Goal: Task Accomplishment & Management: Complete application form

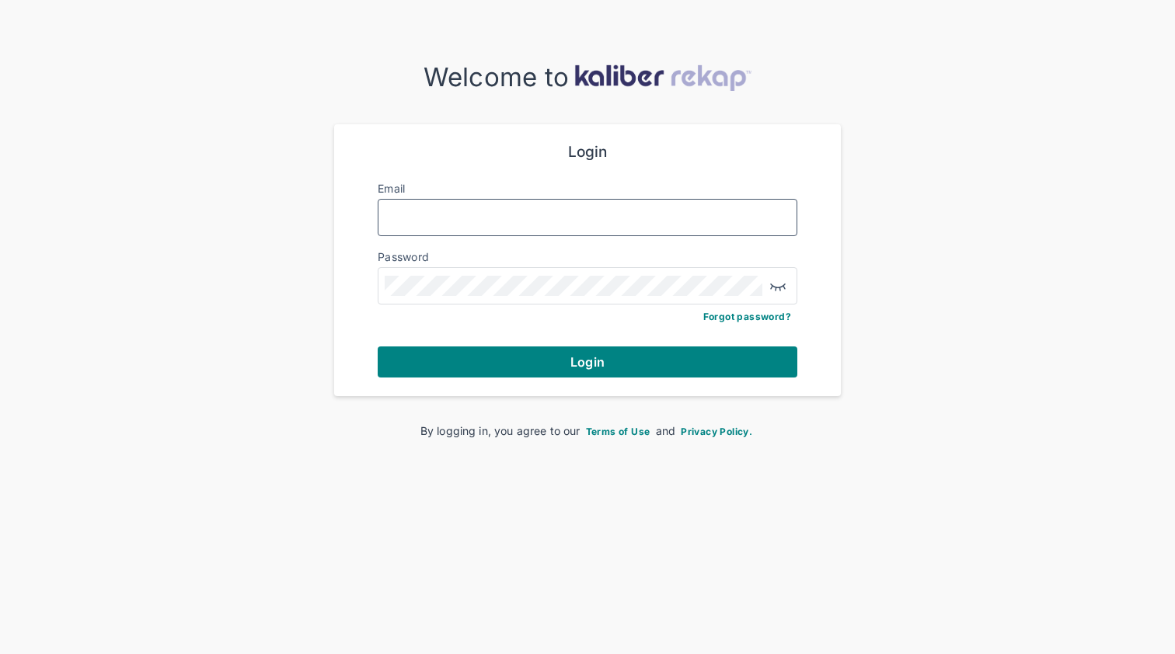
type input "**********"
click at [587, 360] on button "Login" at bounding box center [588, 362] width 420 height 31
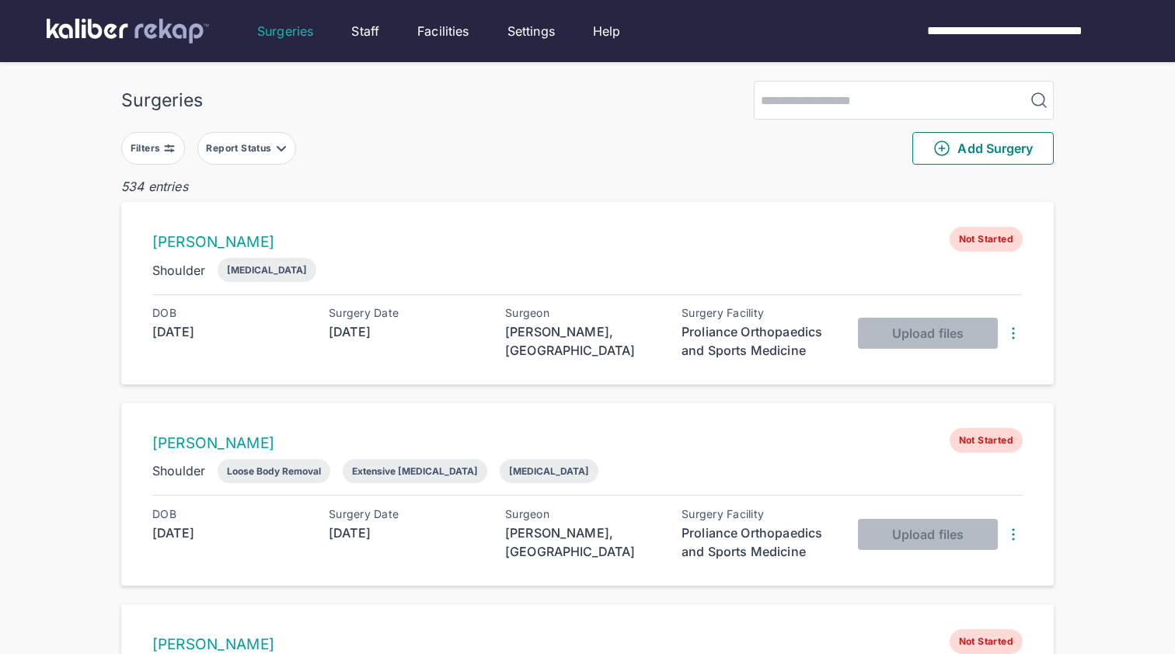
click at [240, 154] on div "Report Status" at bounding box center [240, 148] width 68 height 12
click at [284, 239] on label "Ready for Review" at bounding box center [315, 243] width 211 height 16
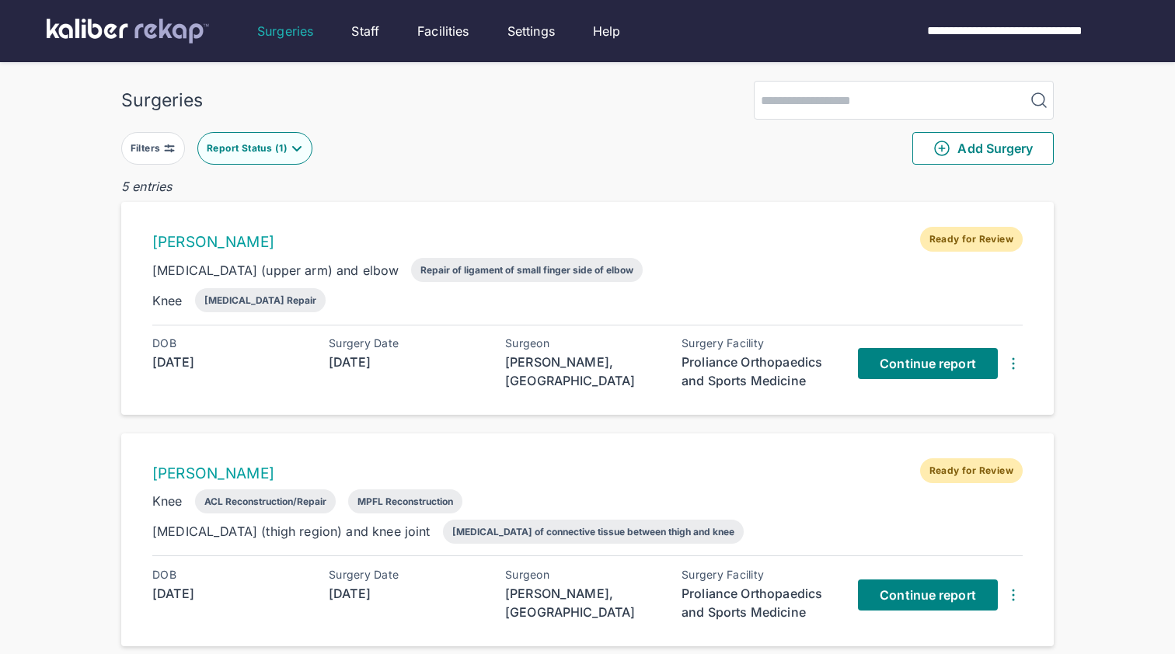
click at [564, 216] on div "[PERSON_NAME] Ready for Review [MEDICAL_DATA] (upper arm) and elbow Repair of l…" at bounding box center [587, 308] width 932 height 213
click at [946, 362] on span "Continue report" at bounding box center [928, 364] width 96 height 16
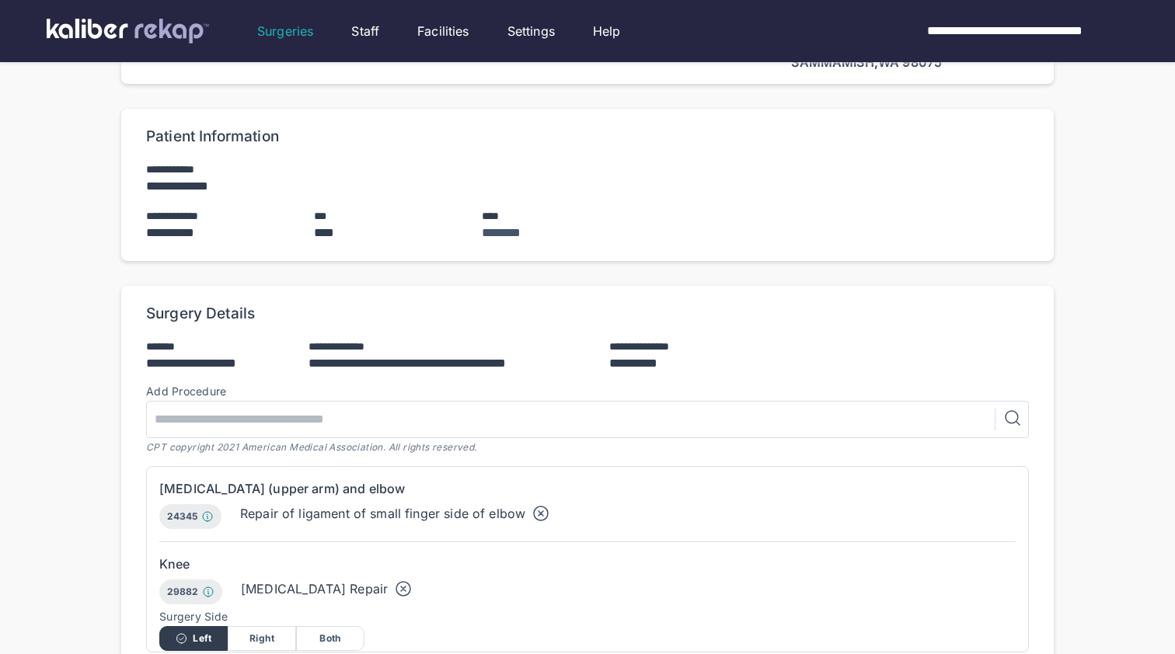
scroll to position [84, 0]
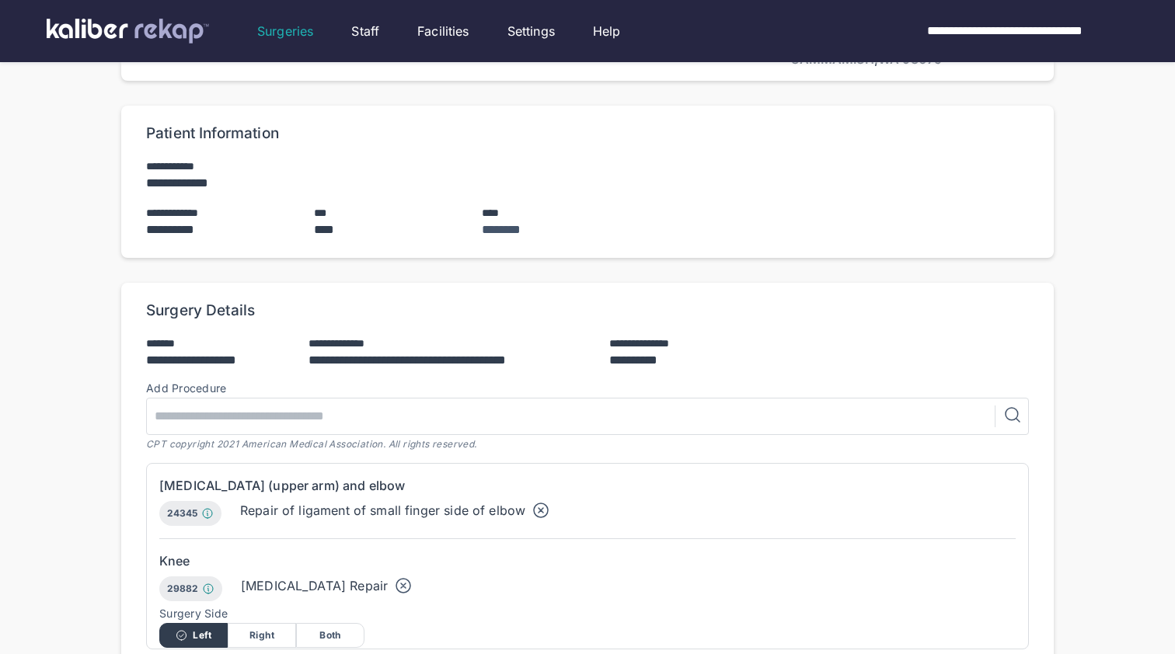
click at [542, 510] on icon at bounding box center [541, 510] width 19 height 19
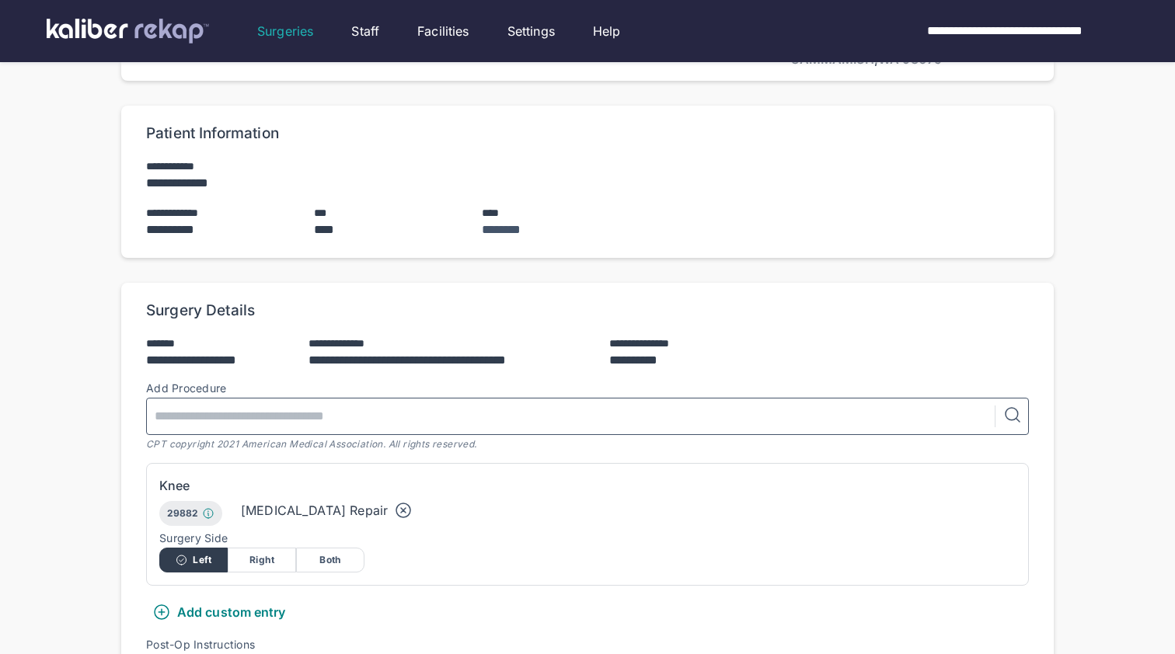
click at [308, 405] on input "text" at bounding box center [574, 417] width 842 height 36
paste input "*****"
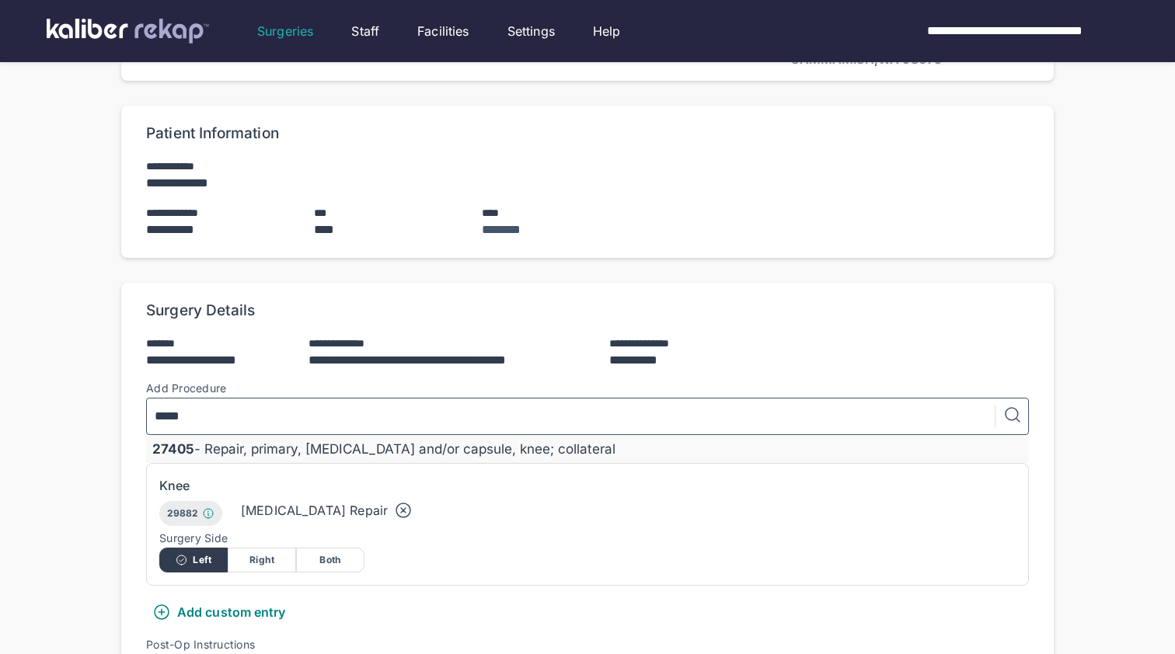
type input "*****"
click at [393, 451] on div "27405 - Repair, primary, [MEDICAL_DATA] and/or capsule, knee; collateral" at bounding box center [587, 449] width 870 height 16
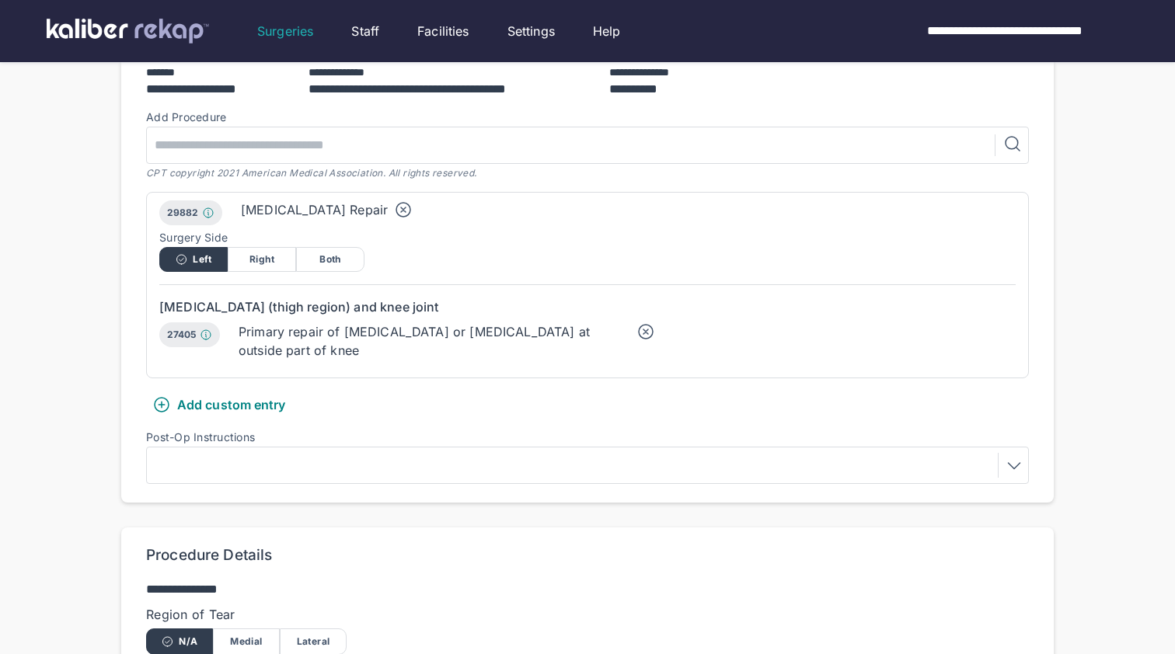
scroll to position [576, 0]
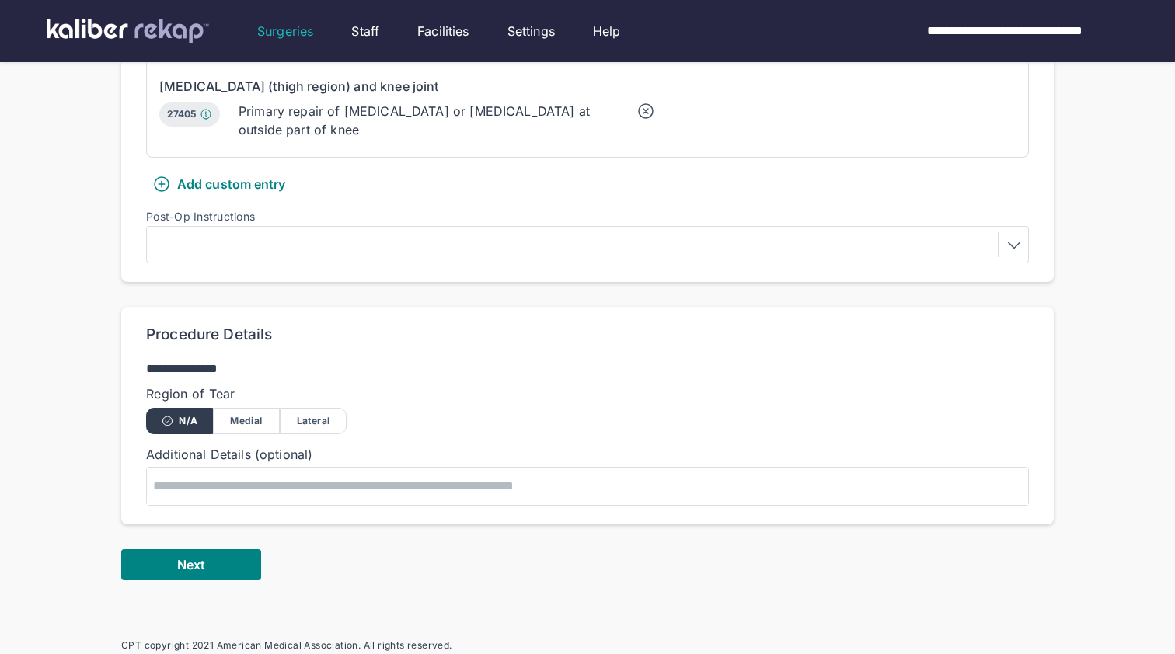
click at [267, 419] on div "Medial" at bounding box center [246, 421] width 67 height 26
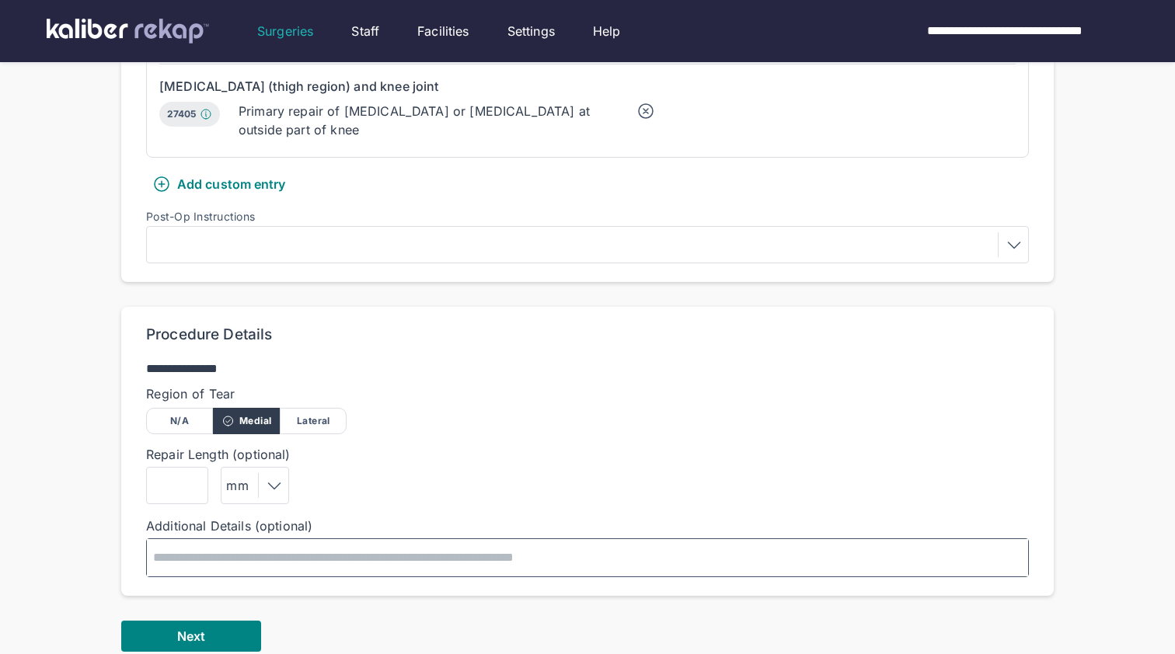
click at [312, 556] on textarea at bounding box center [587, 557] width 881 height 37
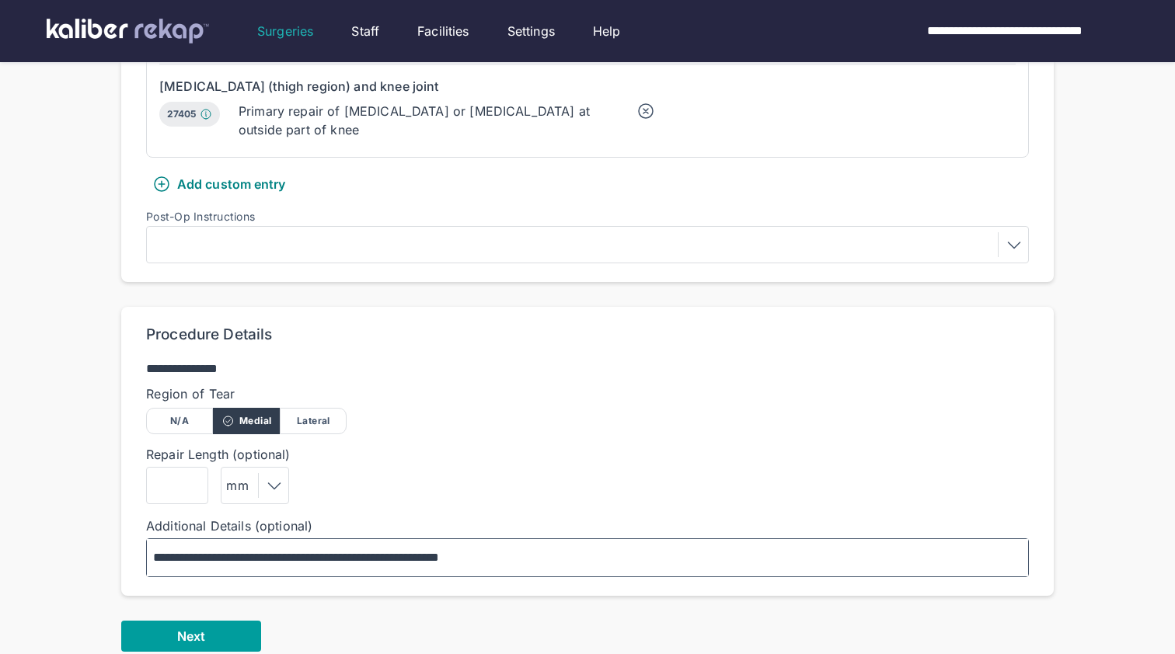
type textarea "**********"
click at [179, 625] on button "Next" at bounding box center [191, 636] width 140 height 31
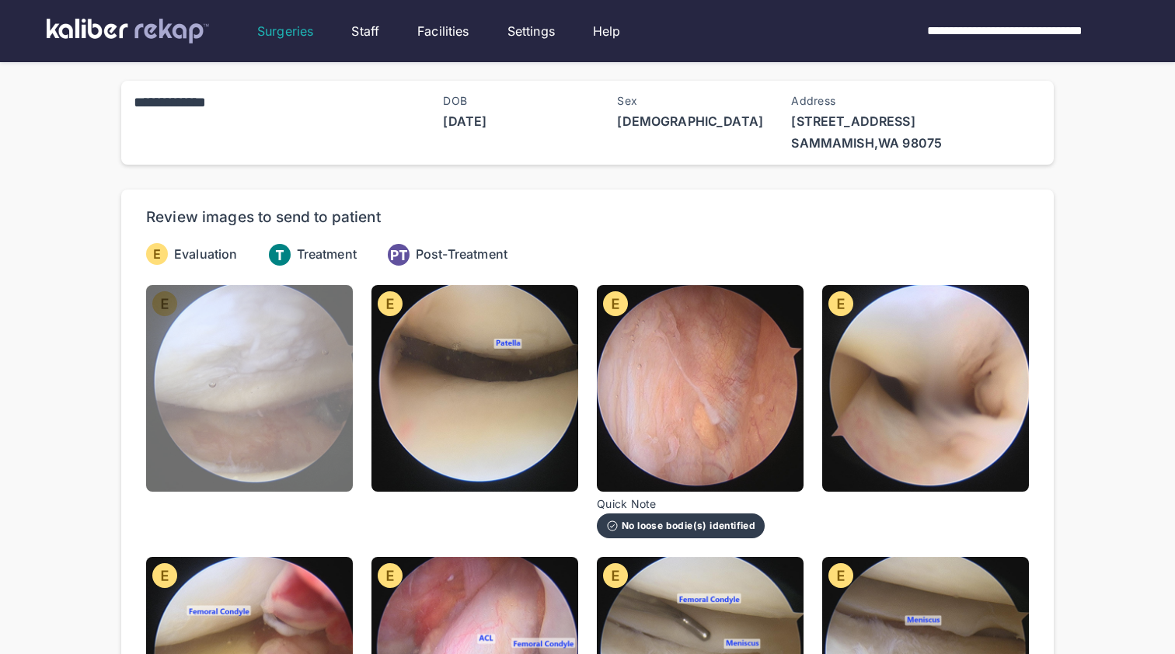
click at [280, 353] on img at bounding box center [249, 388] width 207 height 207
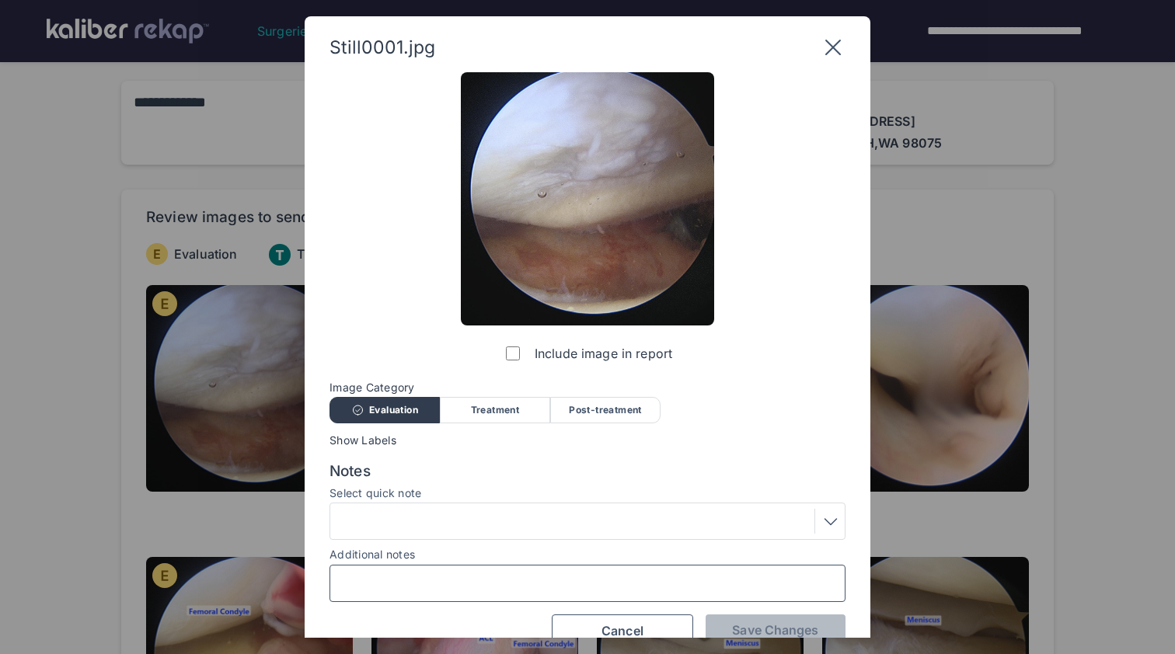
click at [566, 573] on input "Additional notes" at bounding box center [587, 583] width 502 height 20
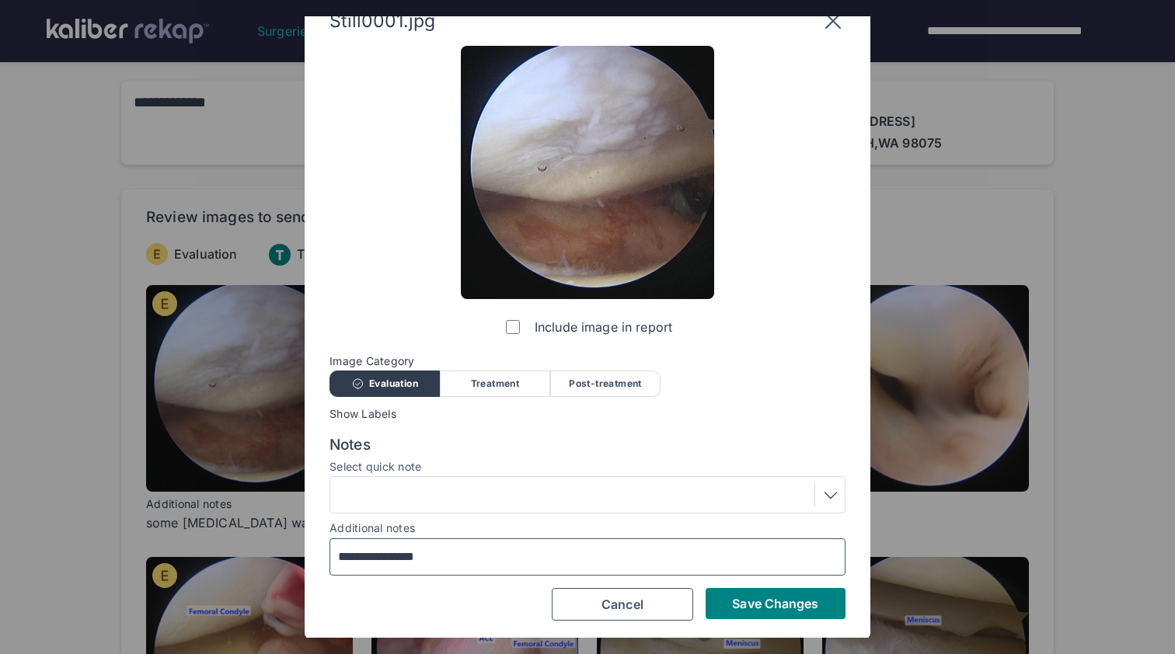
scroll to position [26, 0]
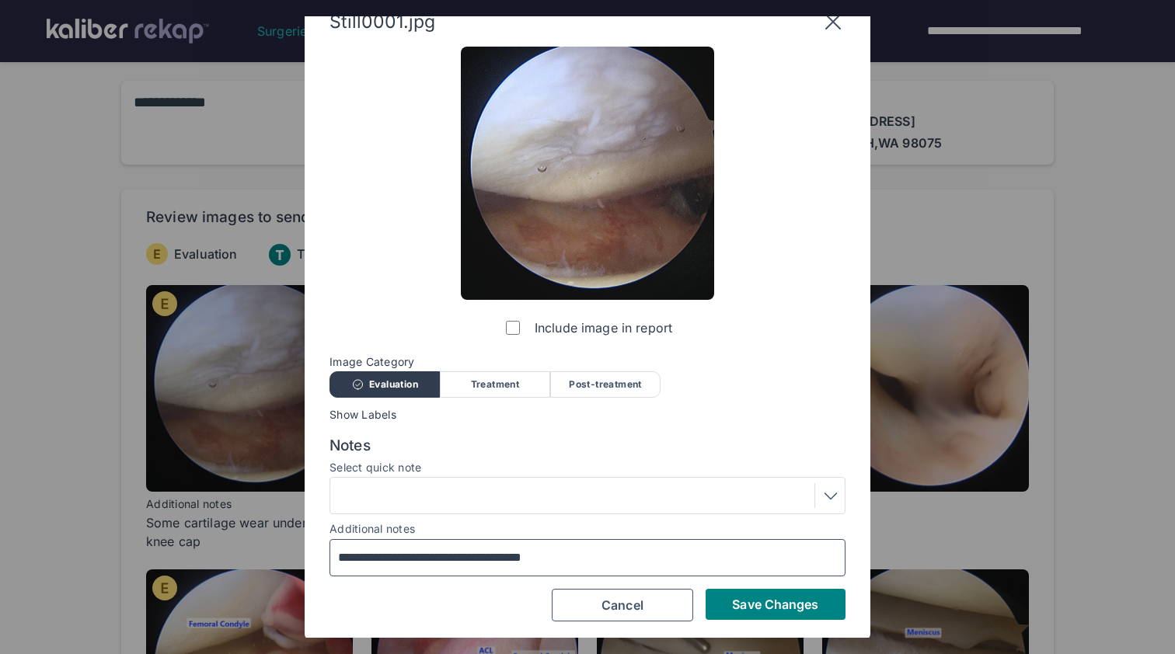
type input "**********"
click at [610, 504] on div at bounding box center [587, 495] width 505 height 25
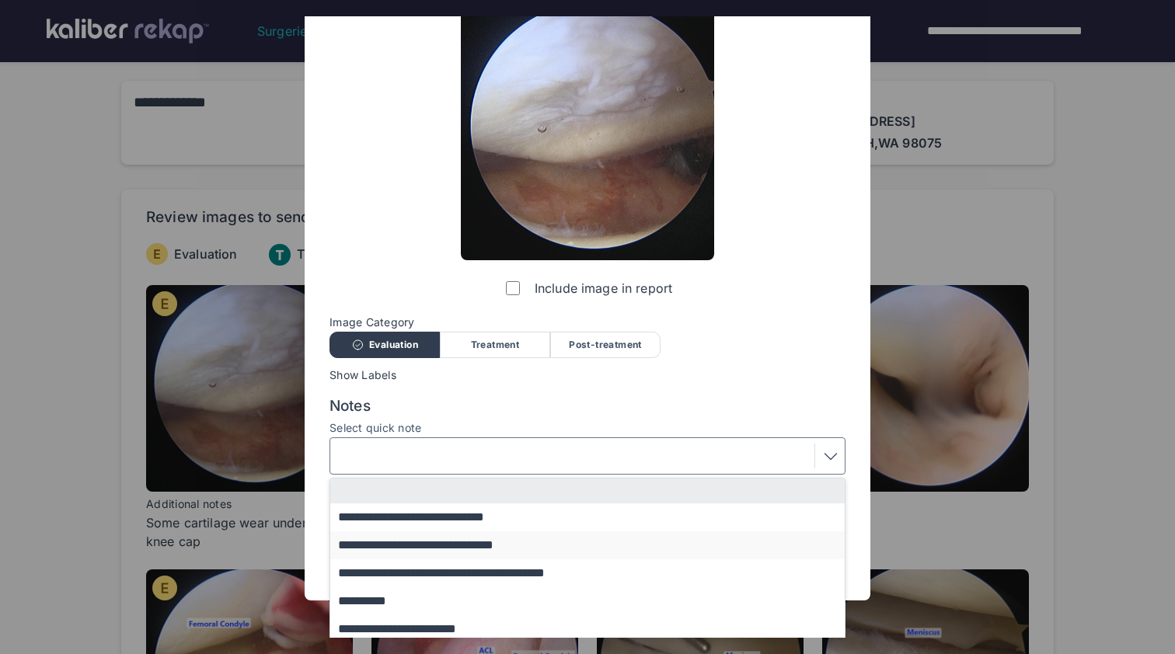
click at [599, 535] on button "**********" at bounding box center [594, 546] width 529 height 28
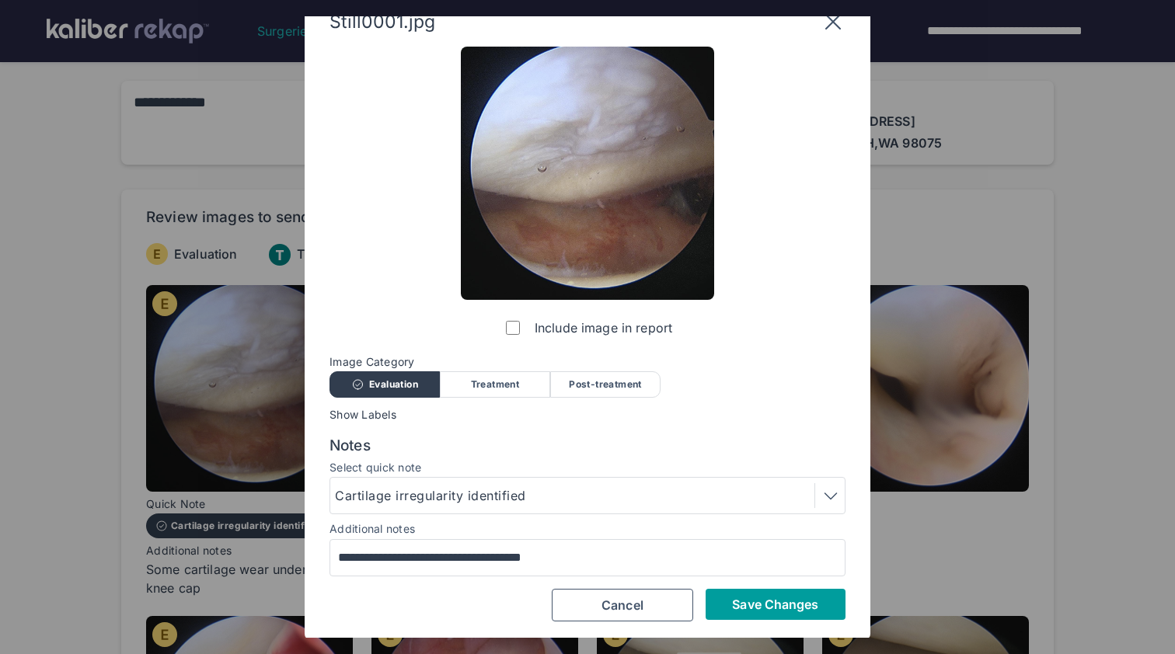
click at [745, 603] on span "Save Changes" at bounding box center [775, 605] width 86 height 16
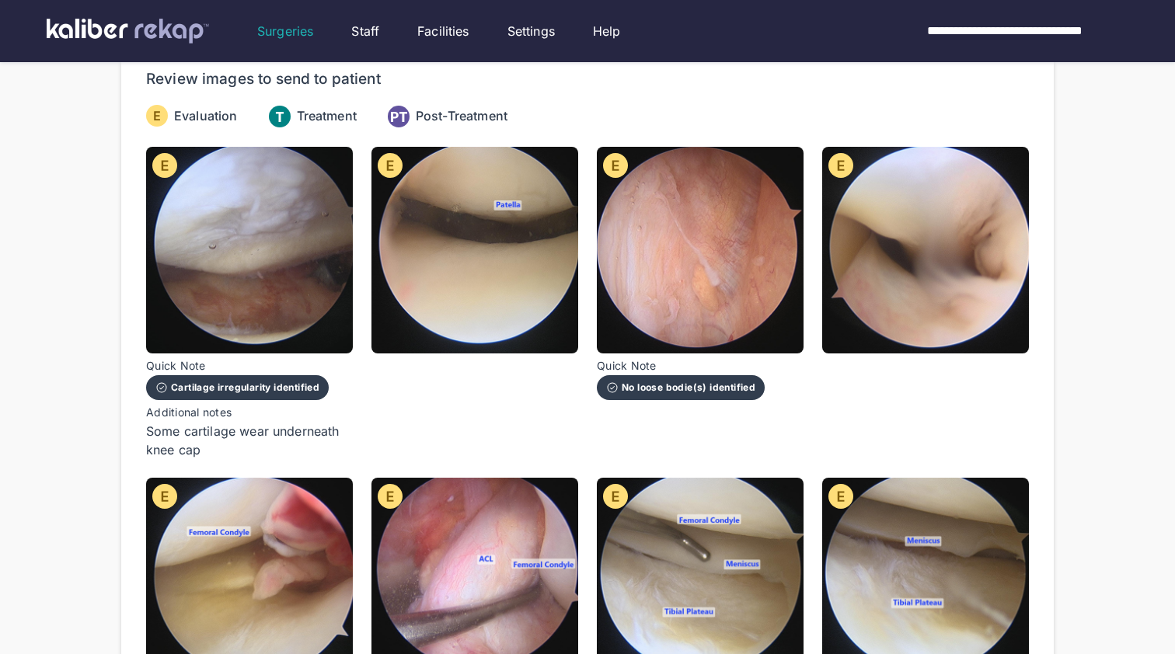
scroll to position [140, 0]
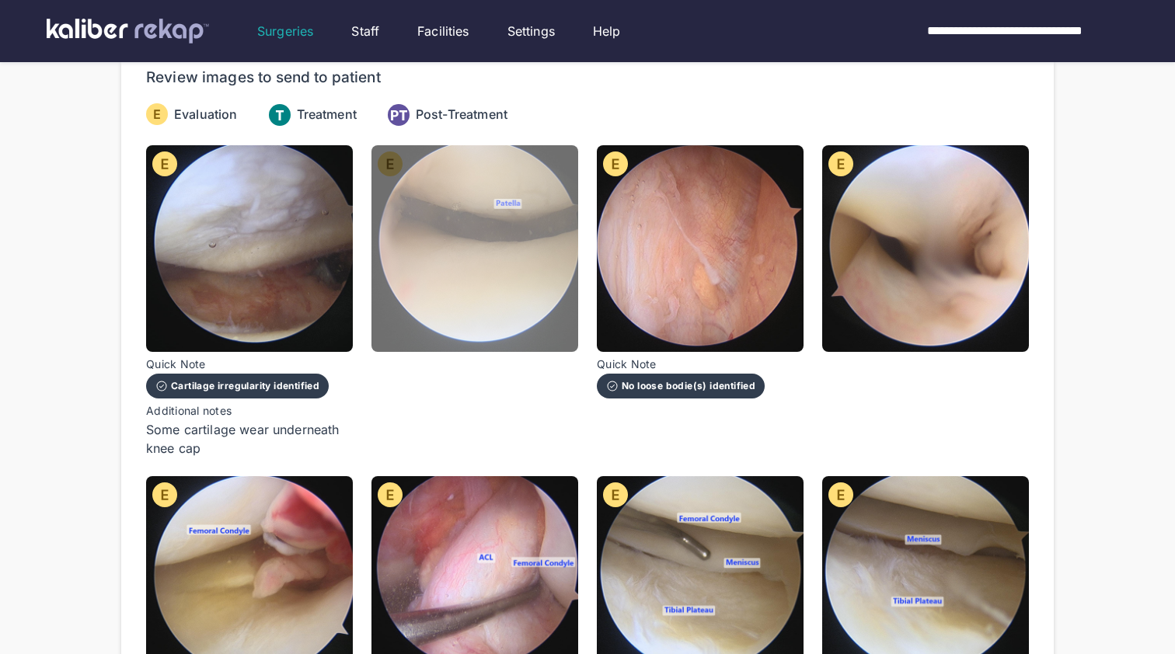
click at [487, 284] on img at bounding box center [474, 248] width 207 height 207
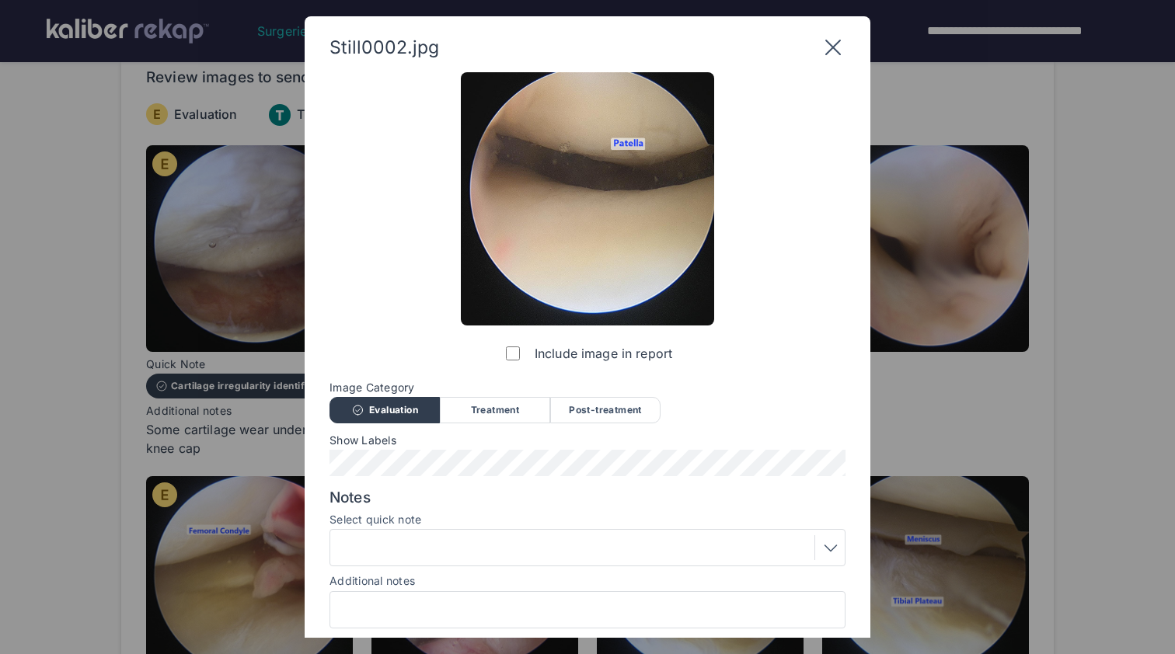
click at [479, 591] on div at bounding box center [587, 609] width 516 height 37
click at [489, 604] on input "Additional notes" at bounding box center [587, 610] width 502 height 20
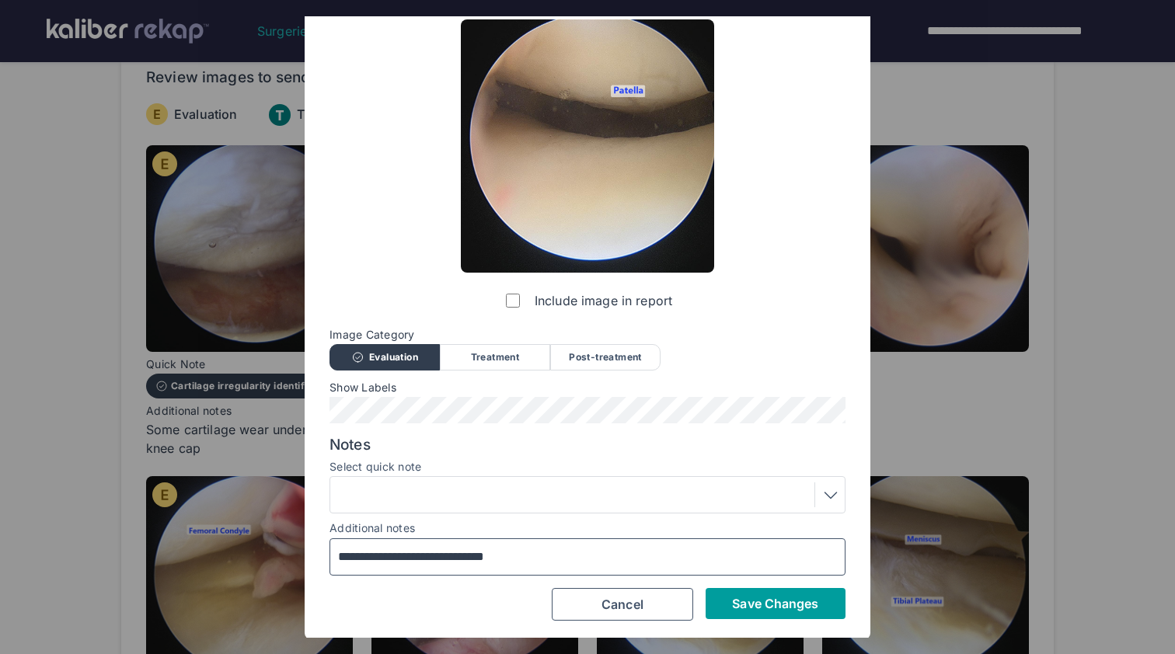
scroll to position [52, 0]
type input "**********"
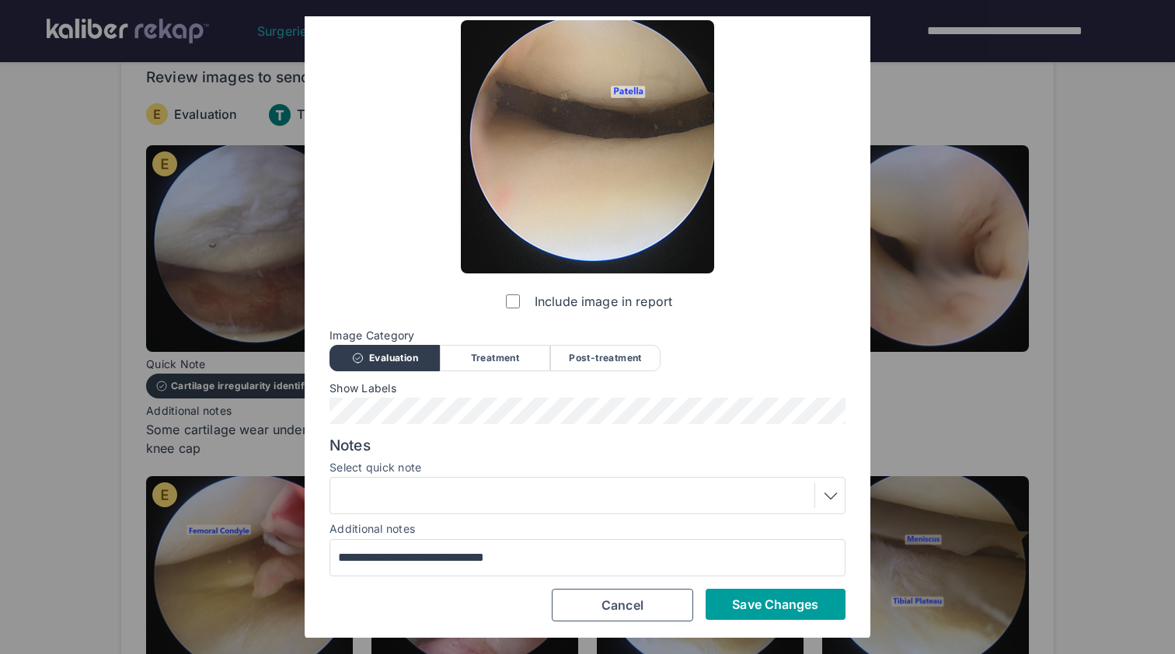
click at [750, 601] on span "Save Changes" at bounding box center [775, 605] width 86 height 16
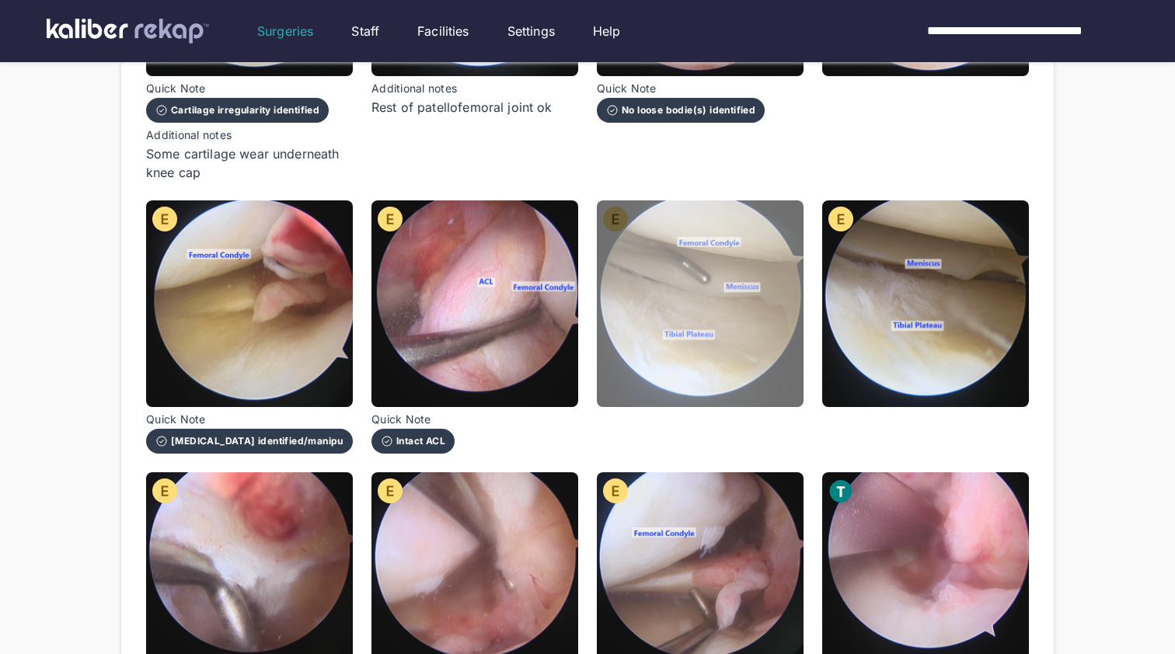
scroll to position [435, 0]
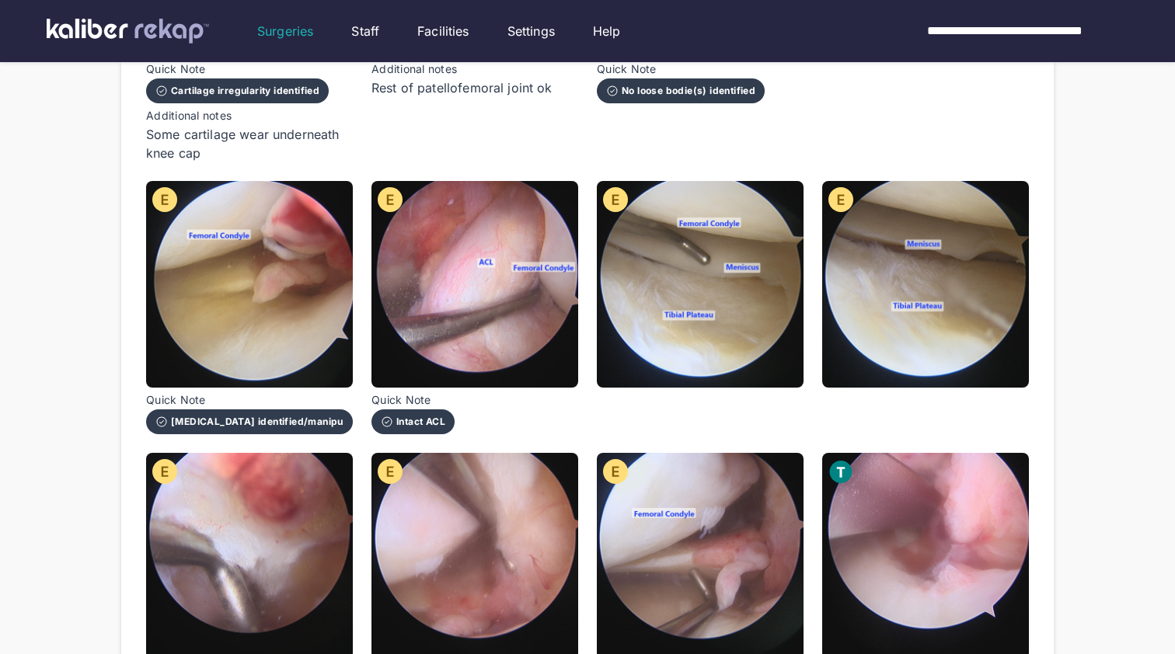
click at [688, 391] on div at bounding box center [700, 307] width 207 height 253
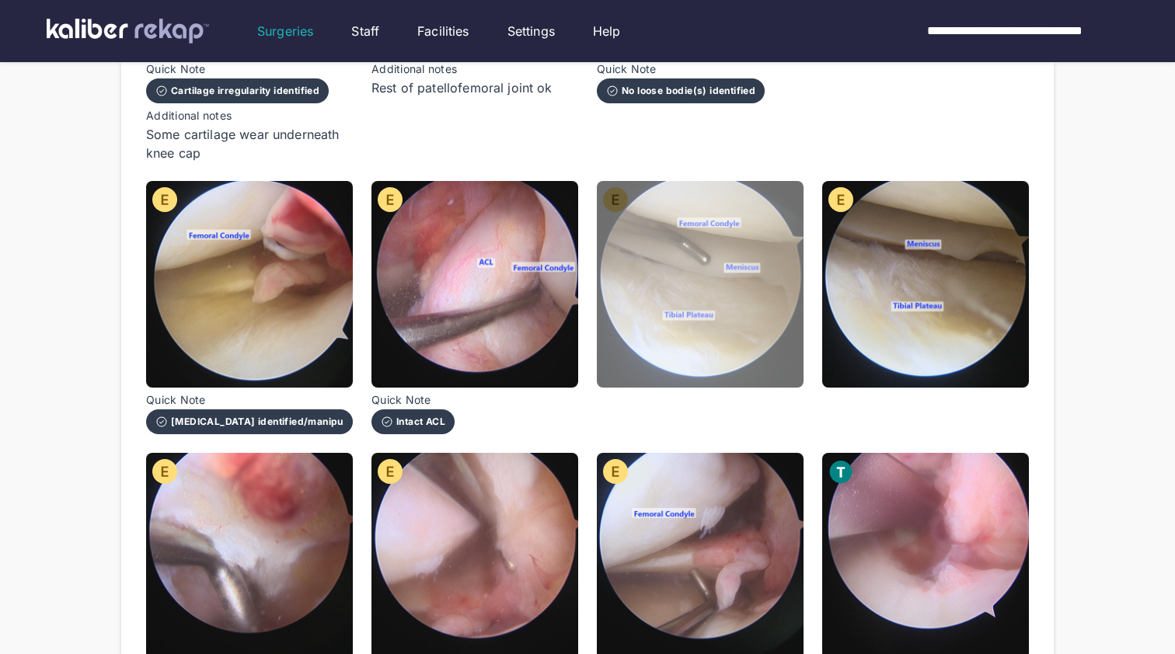
click at [683, 360] on img at bounding box center [700, 284] width 207 height 207
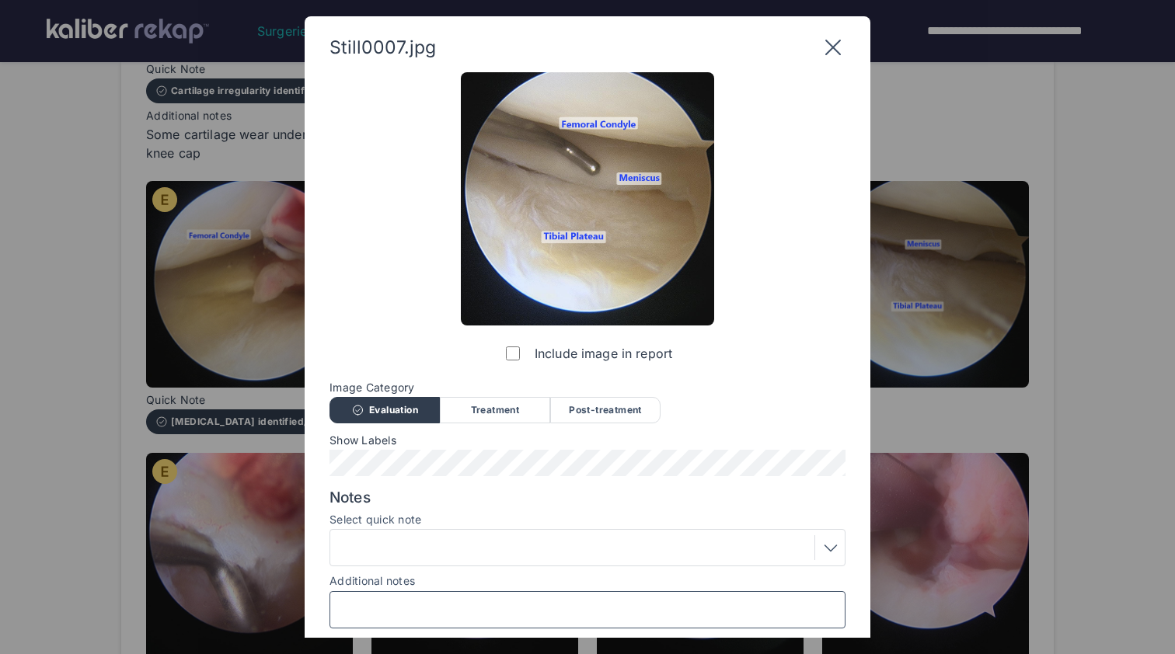
click at [411, 608] on input "Additional notes" at bounding box center [587, 610] width 502 height 20
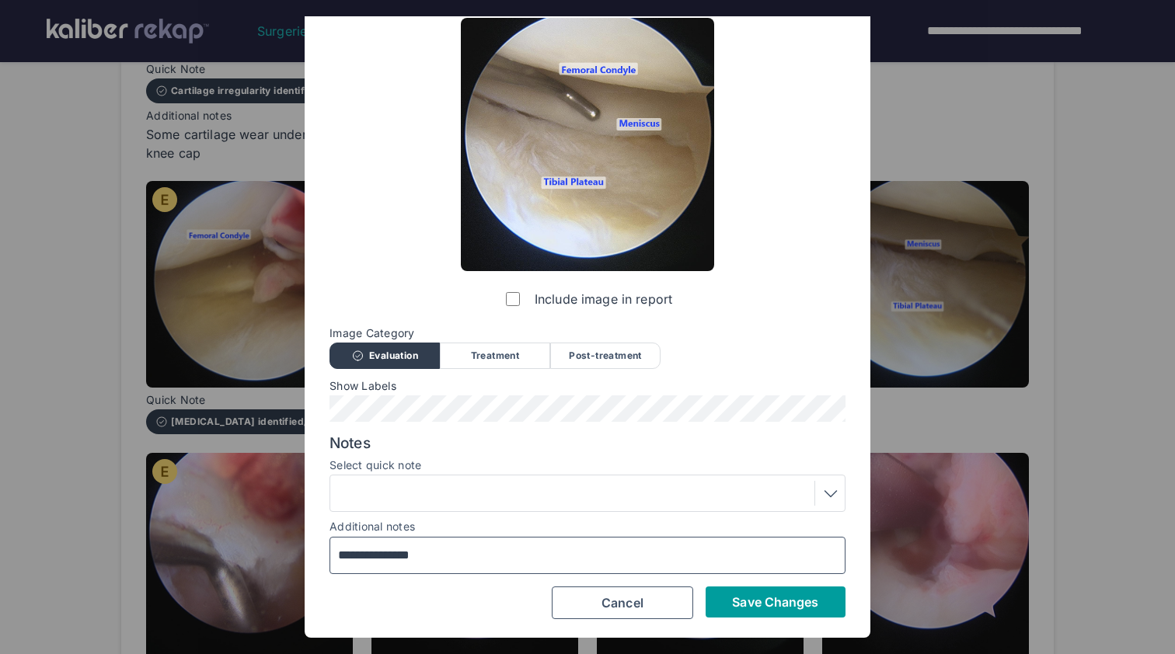
scroll to position [53, 0]
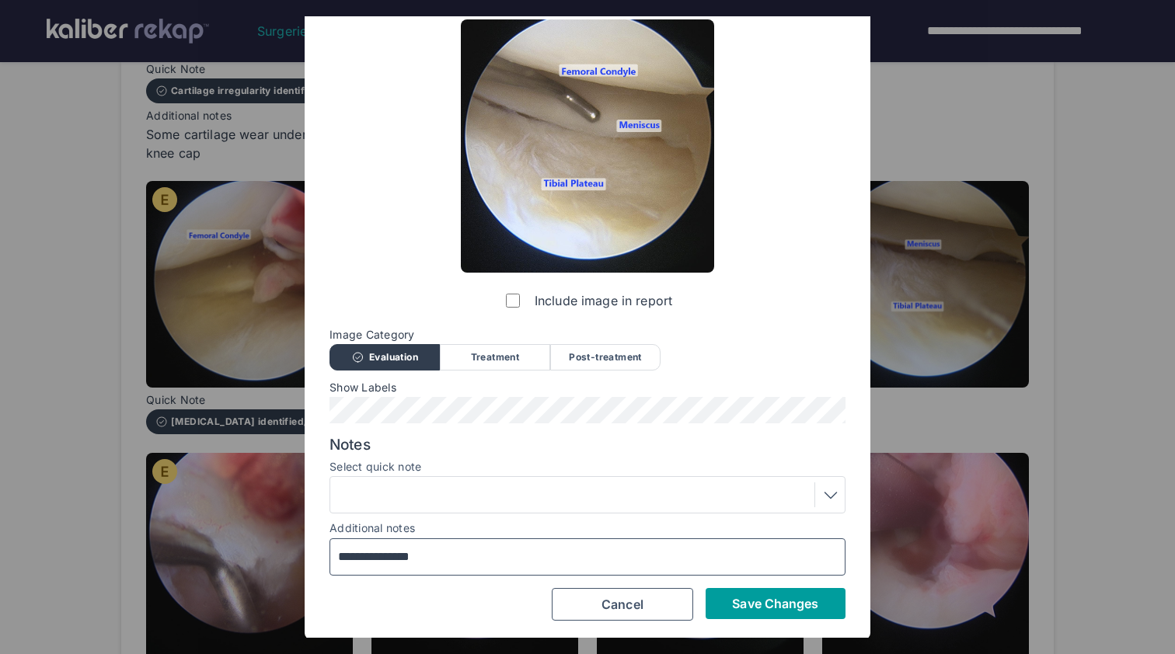
type input "**********"
click at [780, 596] on span "Save Changes" at bounding box center [775, 604] width 86 height 16
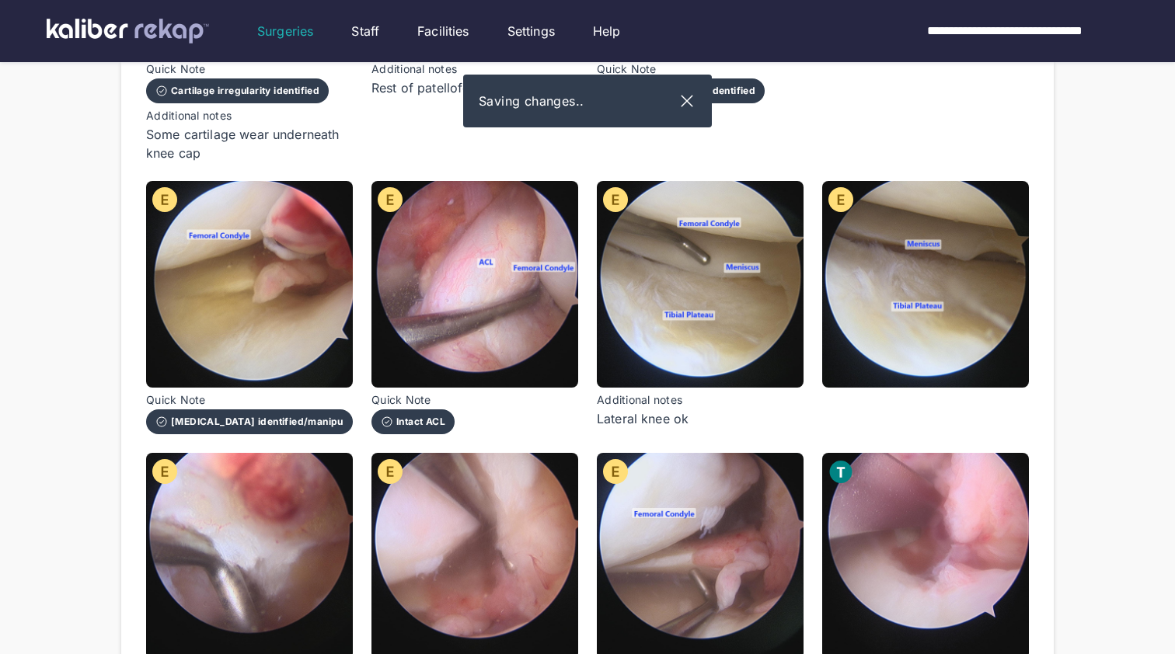
scroll to position [0, 0]
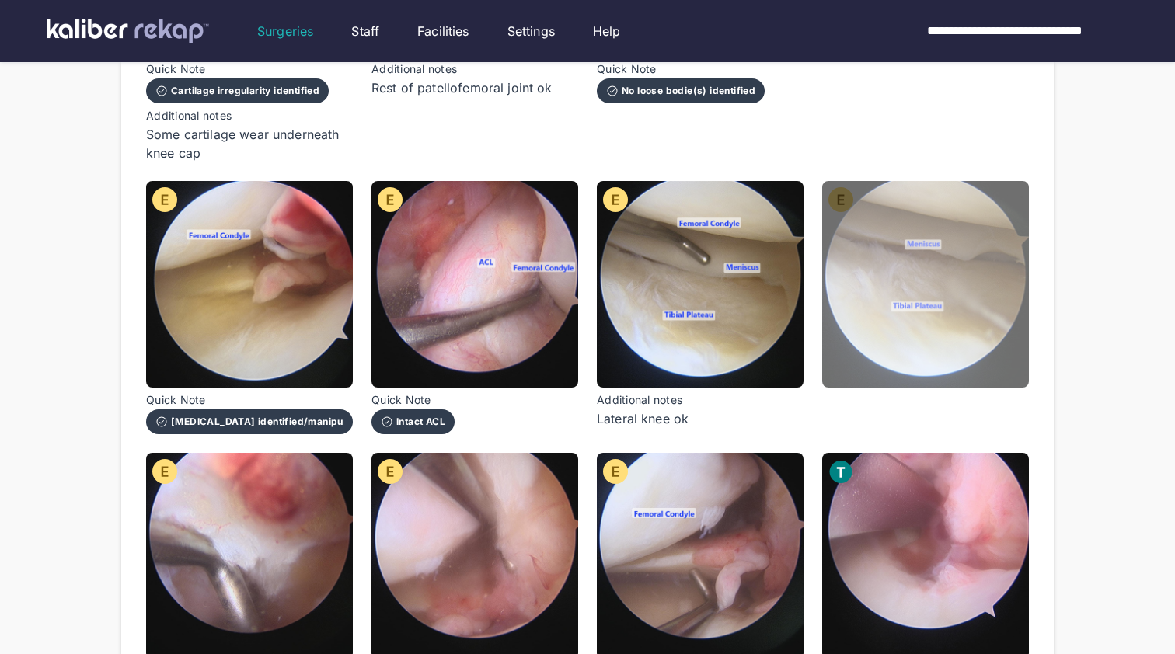
click at [938, 354] on img at bounding box center [925, 284] width 207 height 207
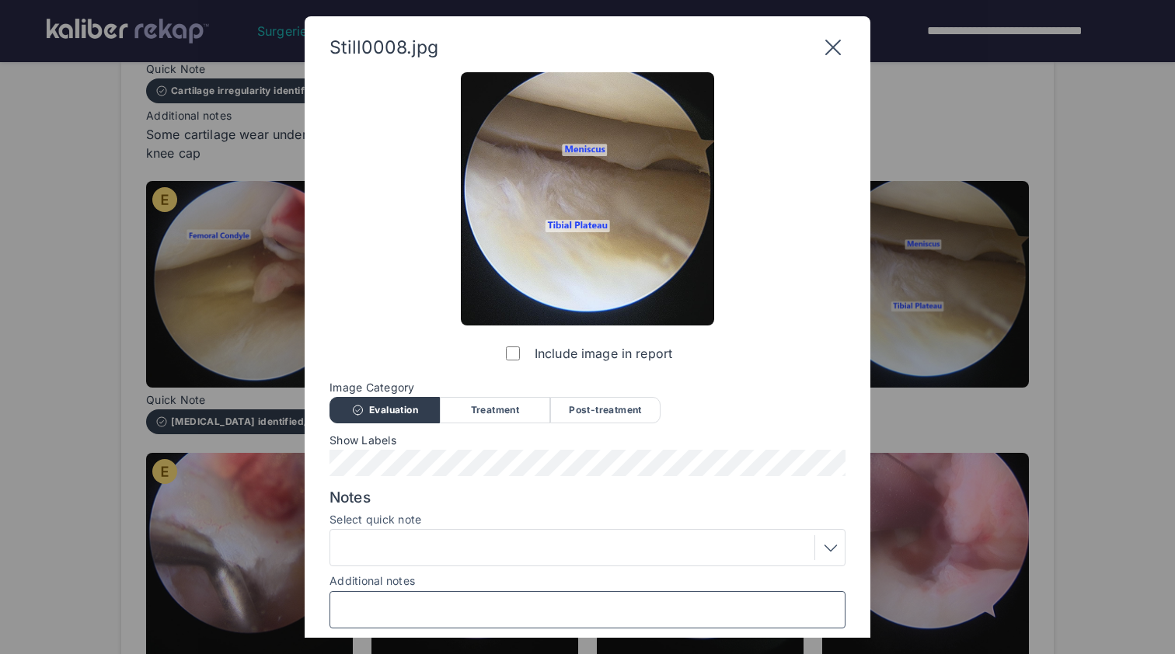
click at [451, 607] on input "Additional notes" at bounding box center [587, 610] width 502 height 20
paste input "**********"
click at [396, 605] on input "**********" at bounding box center [587, 610] width 502 height 20
click at [507, 606] on input "**********" at bounding box center [587, 610] width 502 height 20
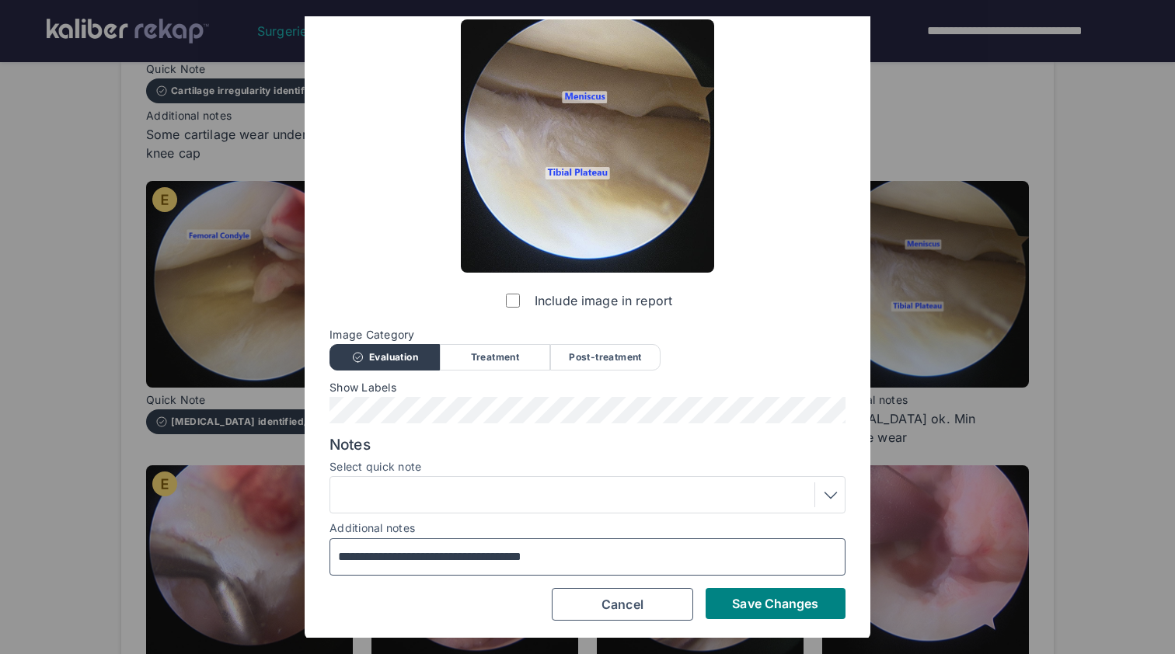
scroll to position [52, 0]
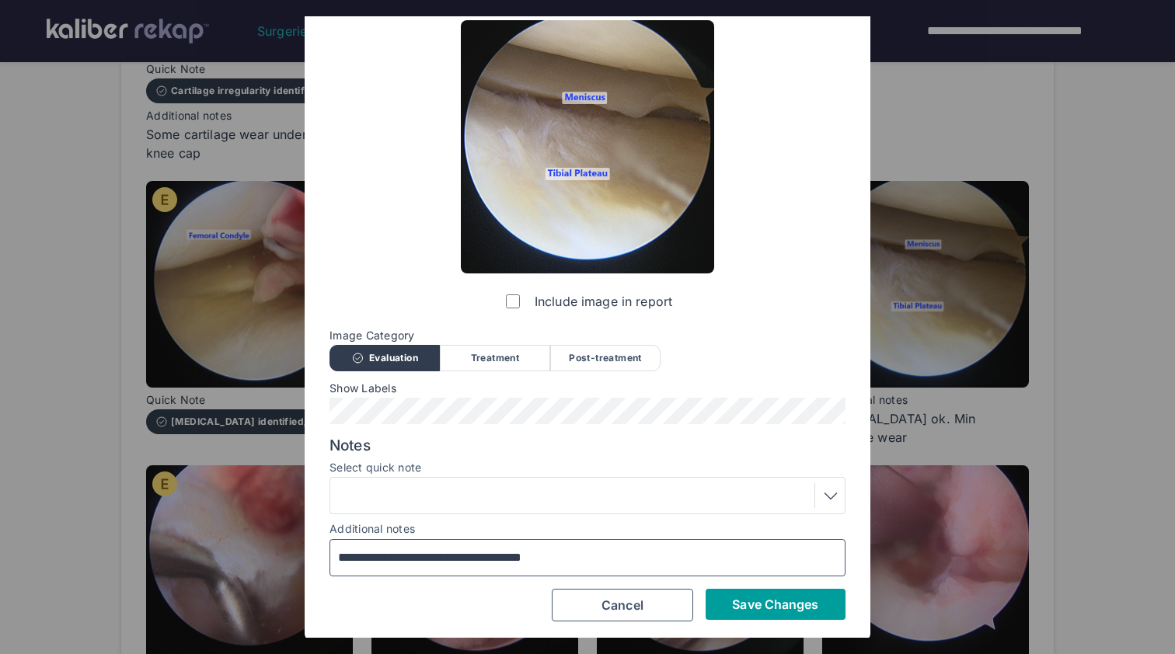
type input "**********"
click at [782, 610] on span "Save Changes" at bounding box center [775, 605] width 86 height 16
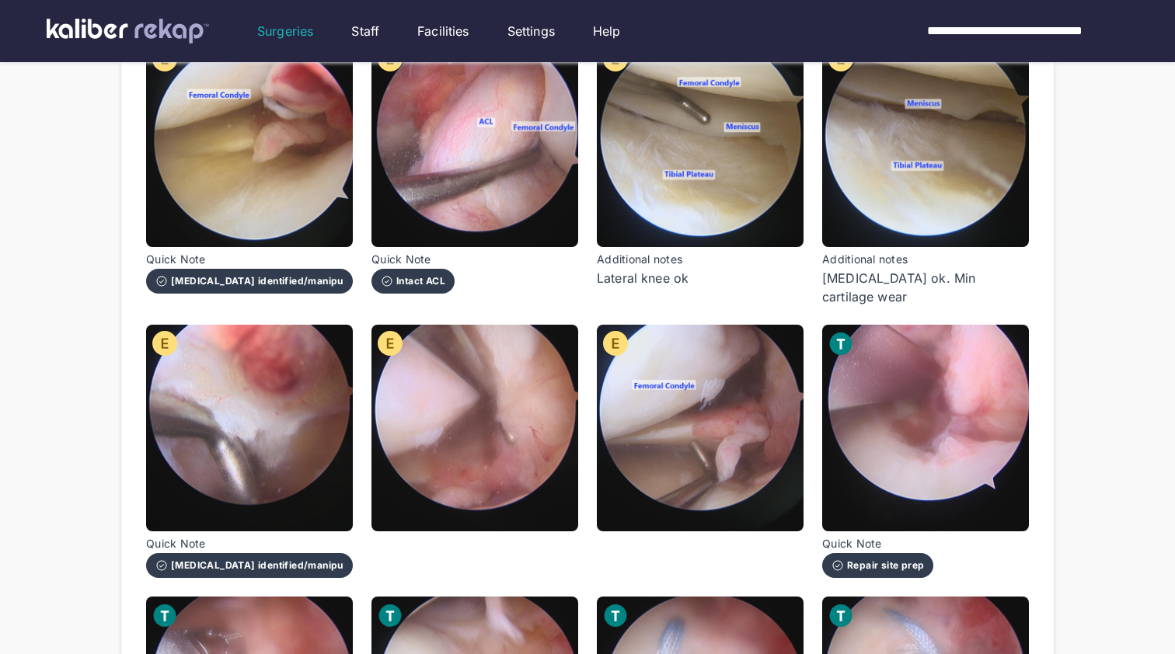
scroll to position [587, 0]
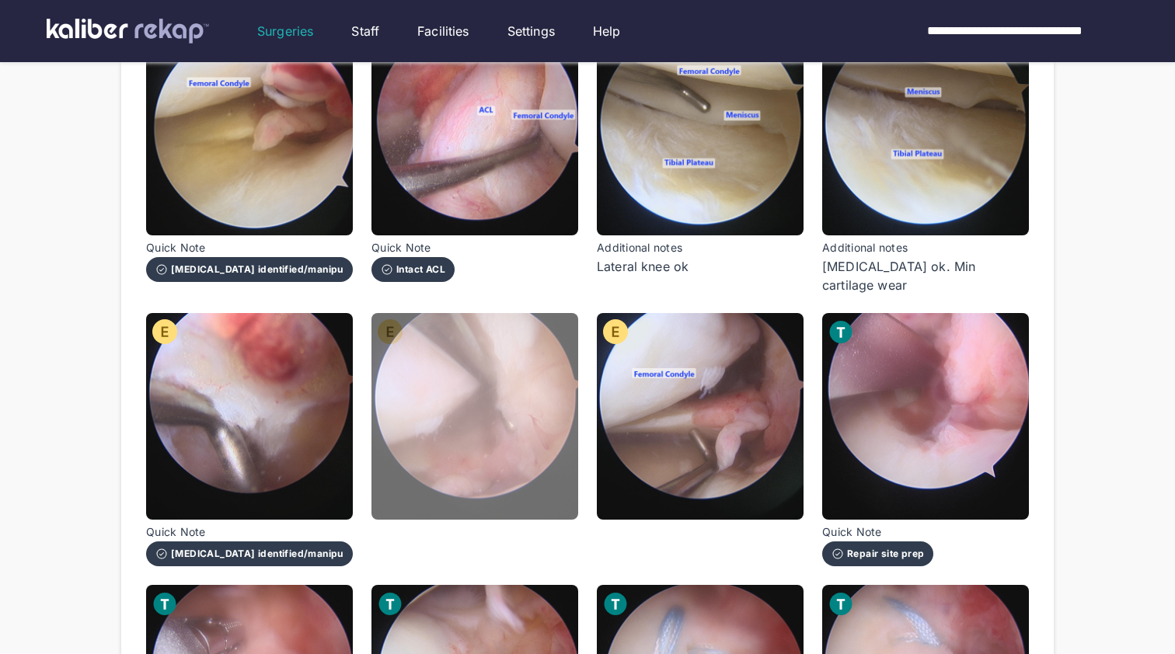
click at [504, 421] on img at bounding box center [474, 416] width 207 height 207
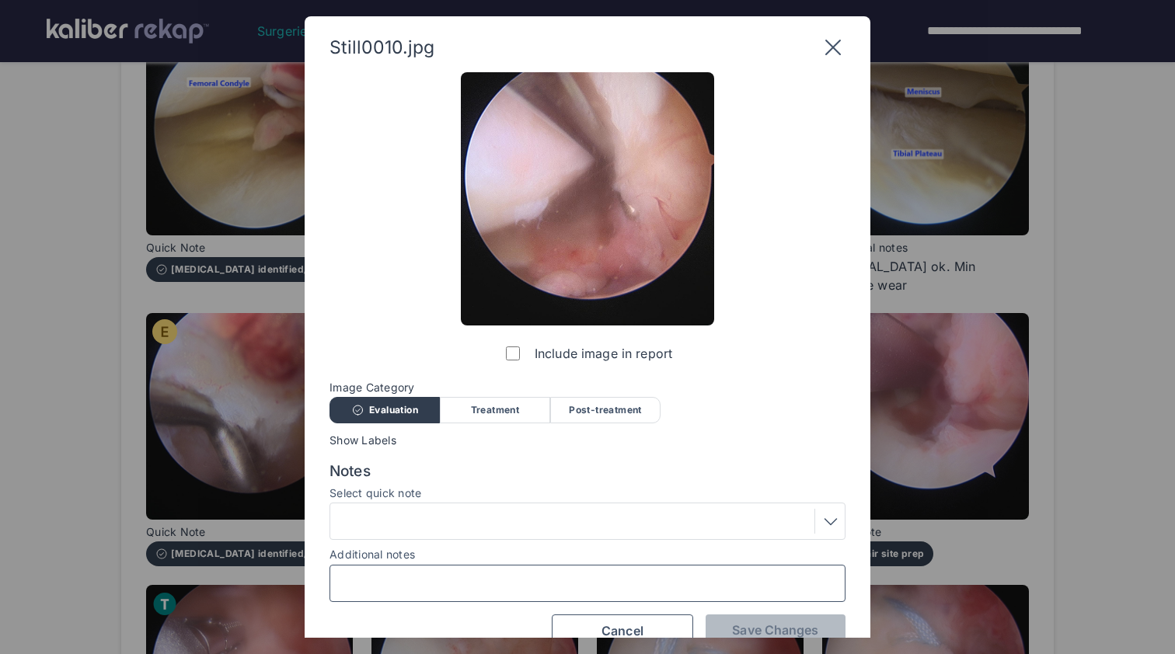
click at [486, 573] on input "Additional notes" at bounding box center [587, 583] width 502 height 20
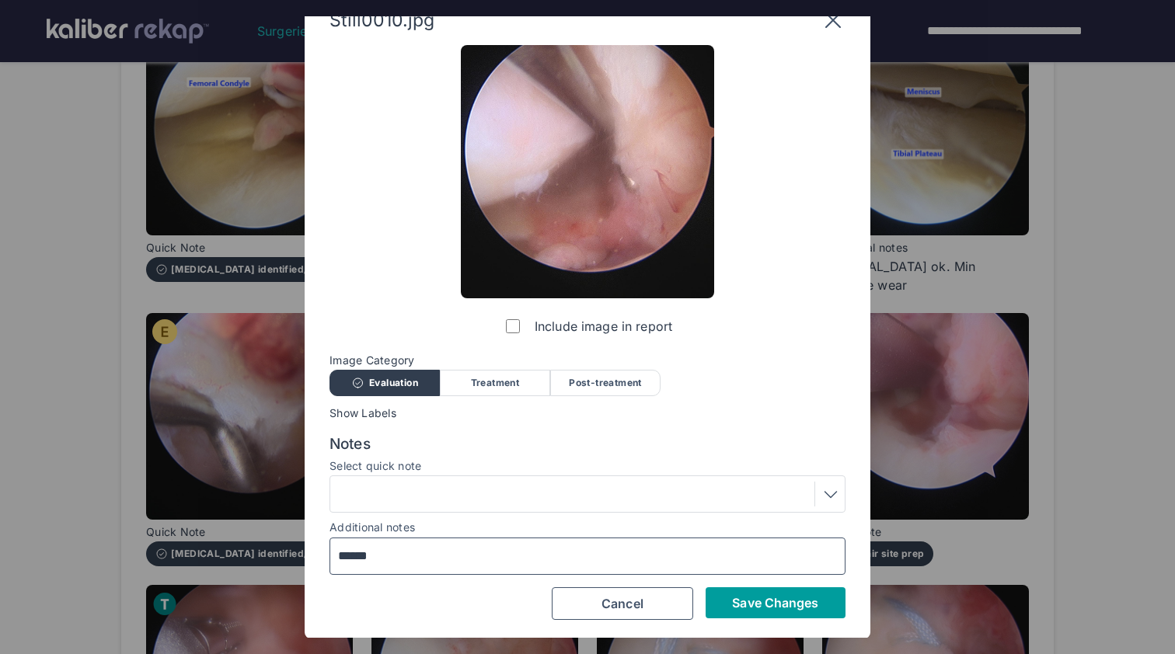
scroll to position [26, 0]
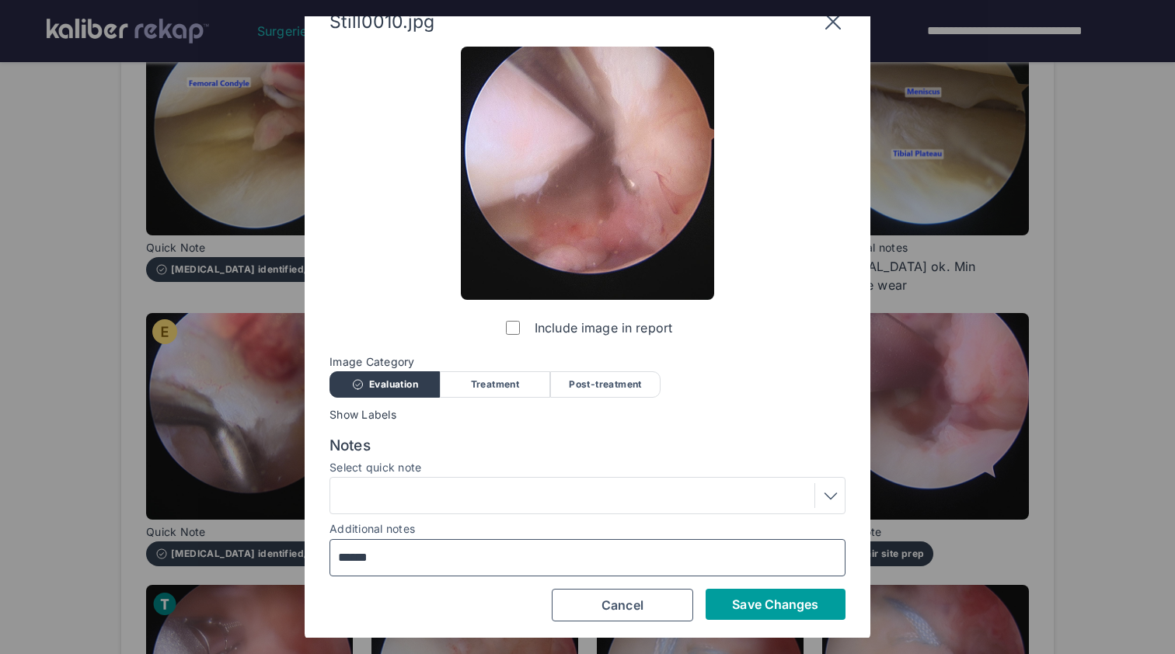
type input "******"
click at [769, 599] on span "Save Changes" at bounding box center [775, 605] width 86 height 16
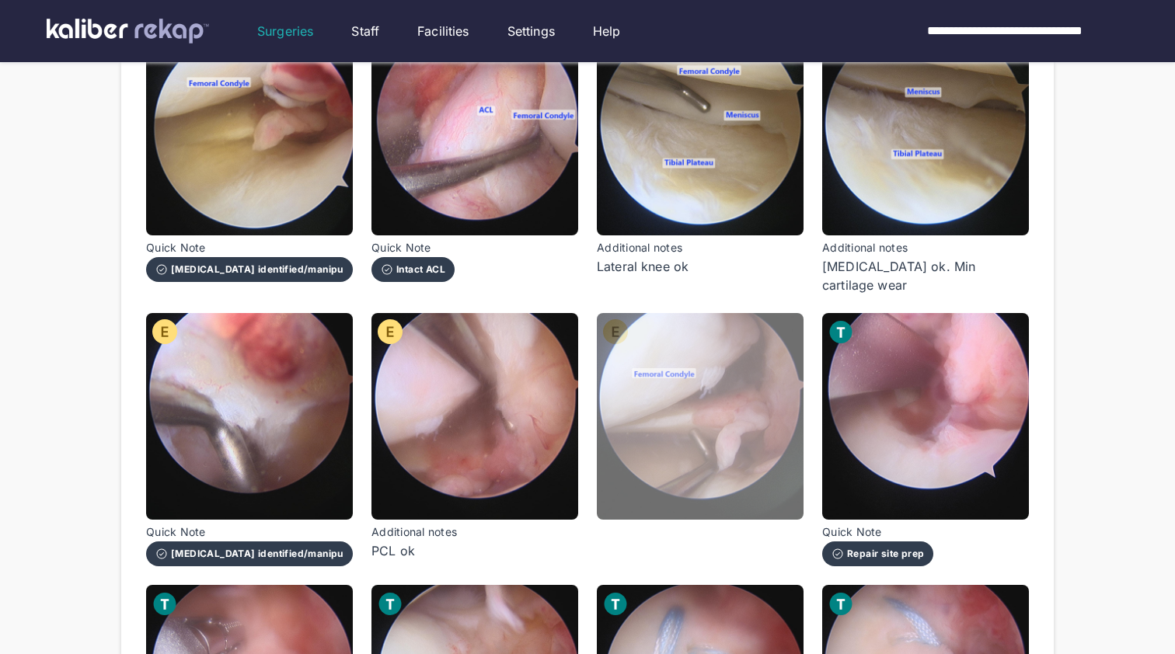
scroll to position [679, 0]
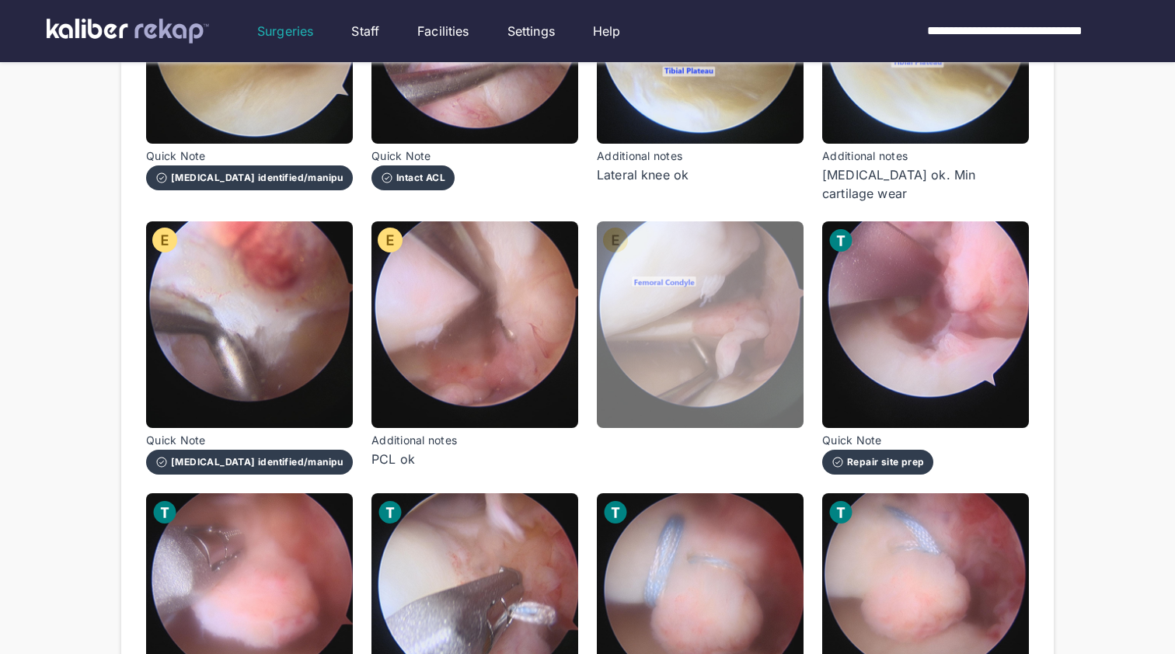
click at [738, 342] on img at bounding box center [700, 324] width 207 height 207
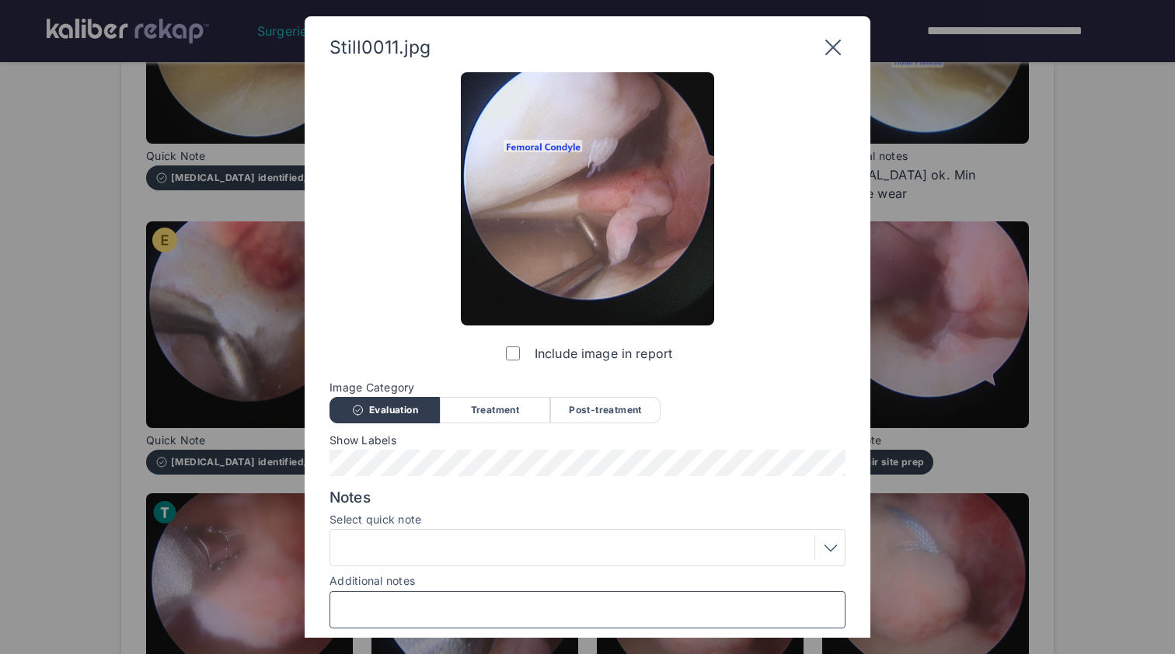
click at [455, 601] on input "Additional notes" at bounding box center [587, 610] width 502 height 20
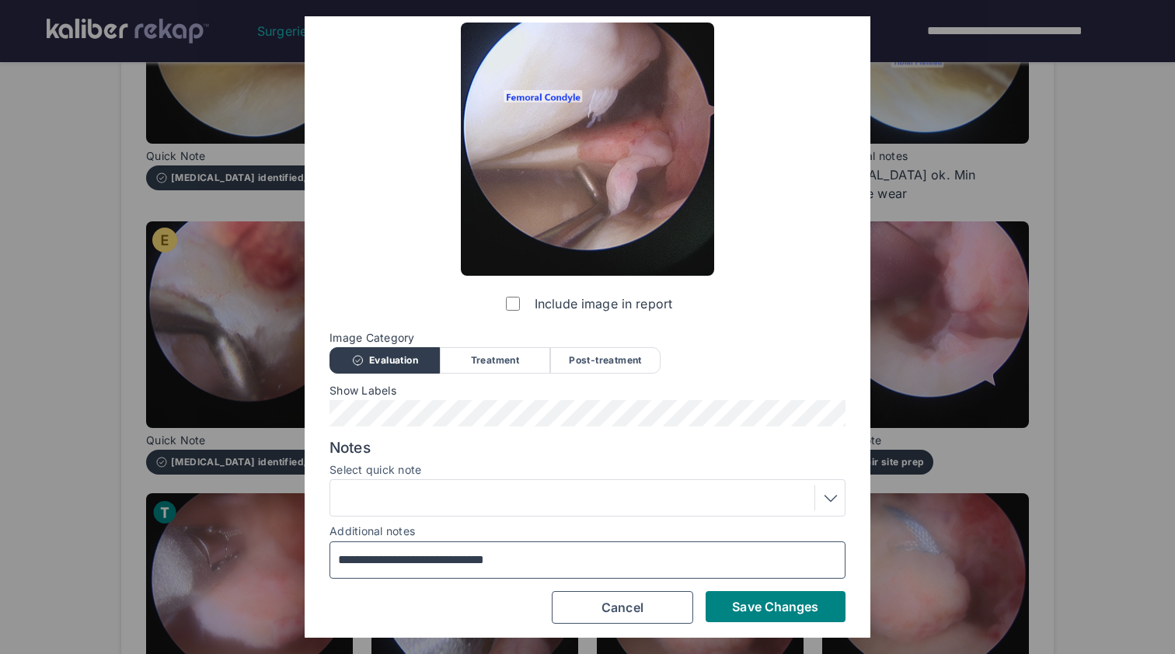
scroll to position [52, 0]
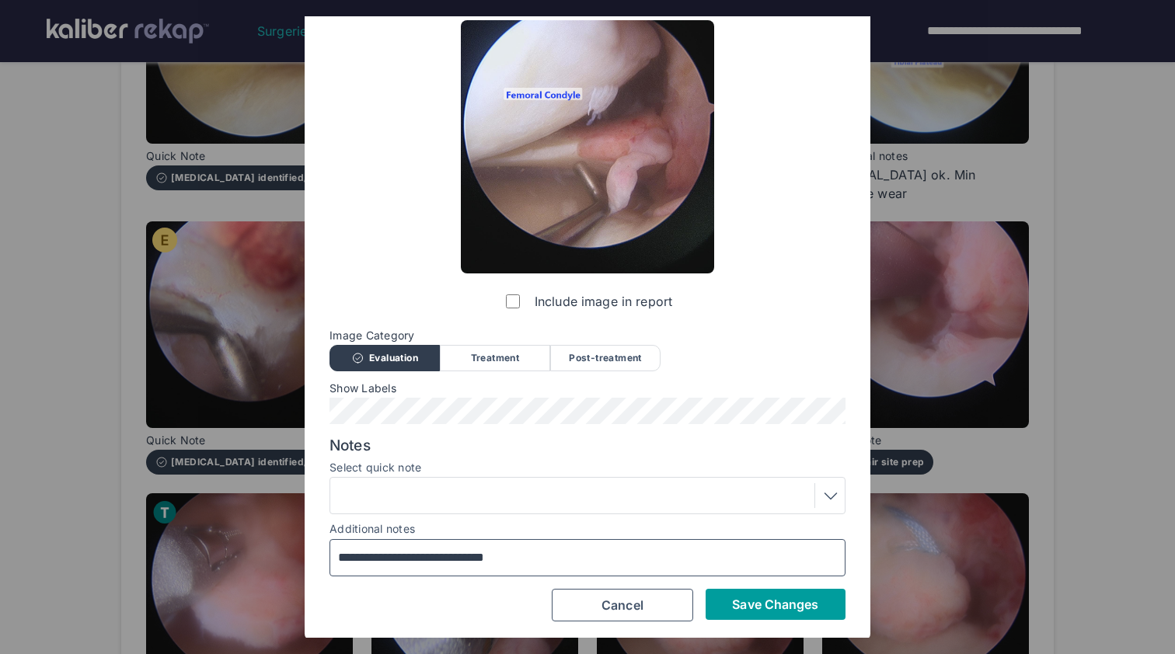
type input "**********"
click at [812, 597] on span "Save Changes" at bounding box center [775, 605] width 86 height 16
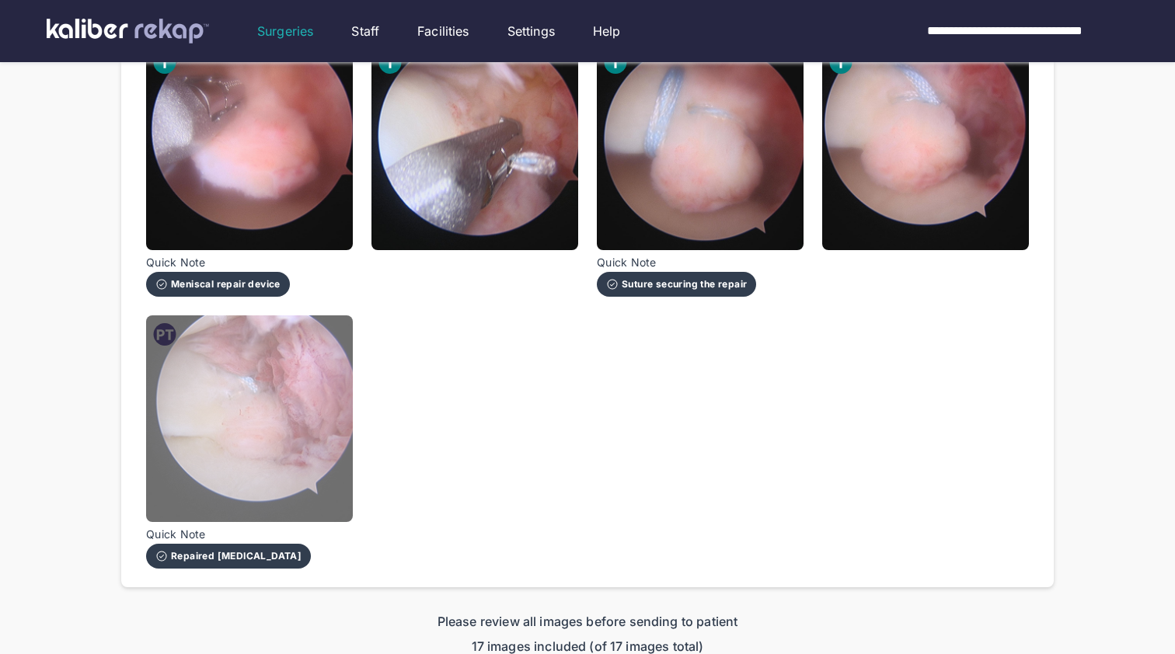
scroll to position [1155, 0]
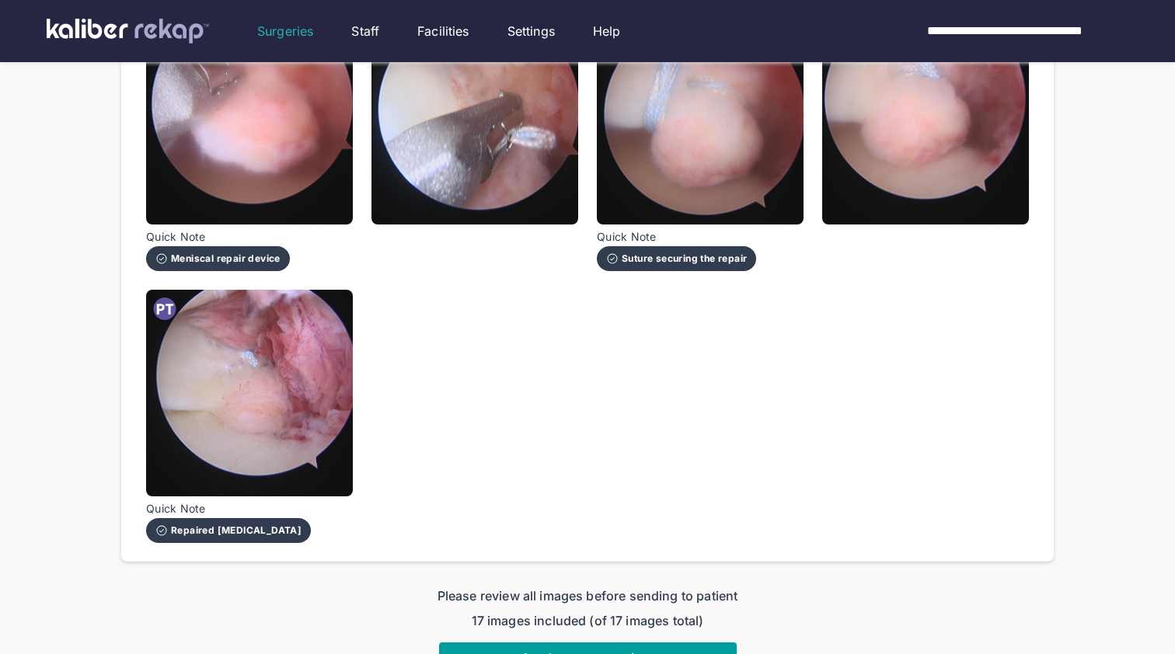
click at [624, 650] on span "Send report to patient" at bounding box center [587, 658] width 132 height 16
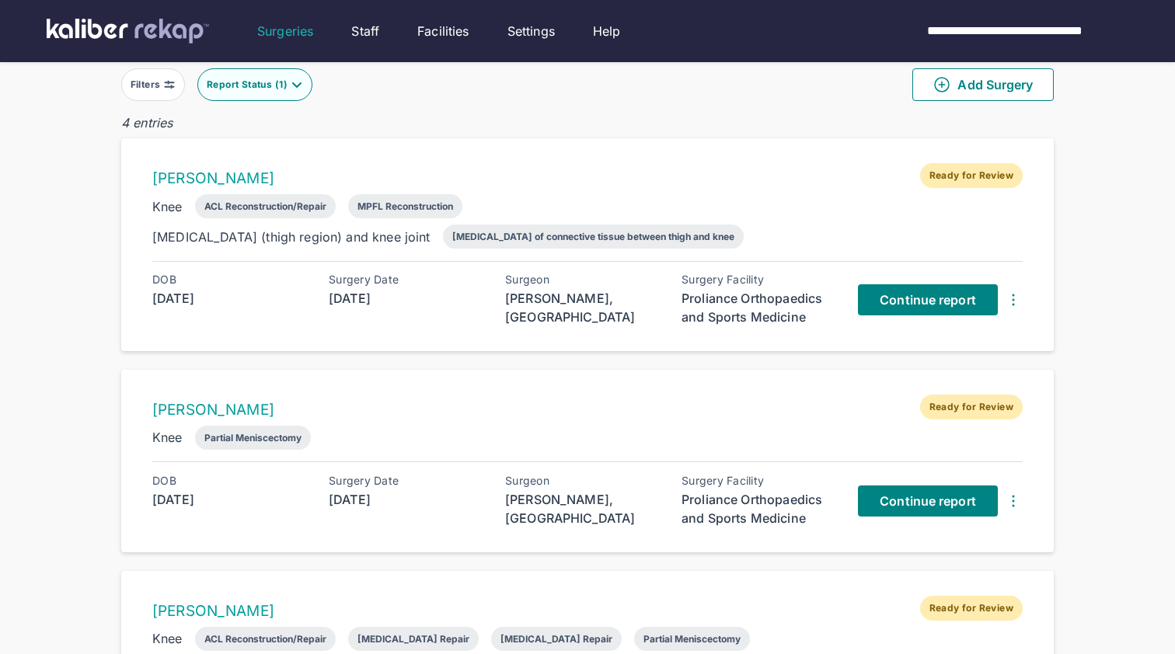
scroll to position [71, 0]
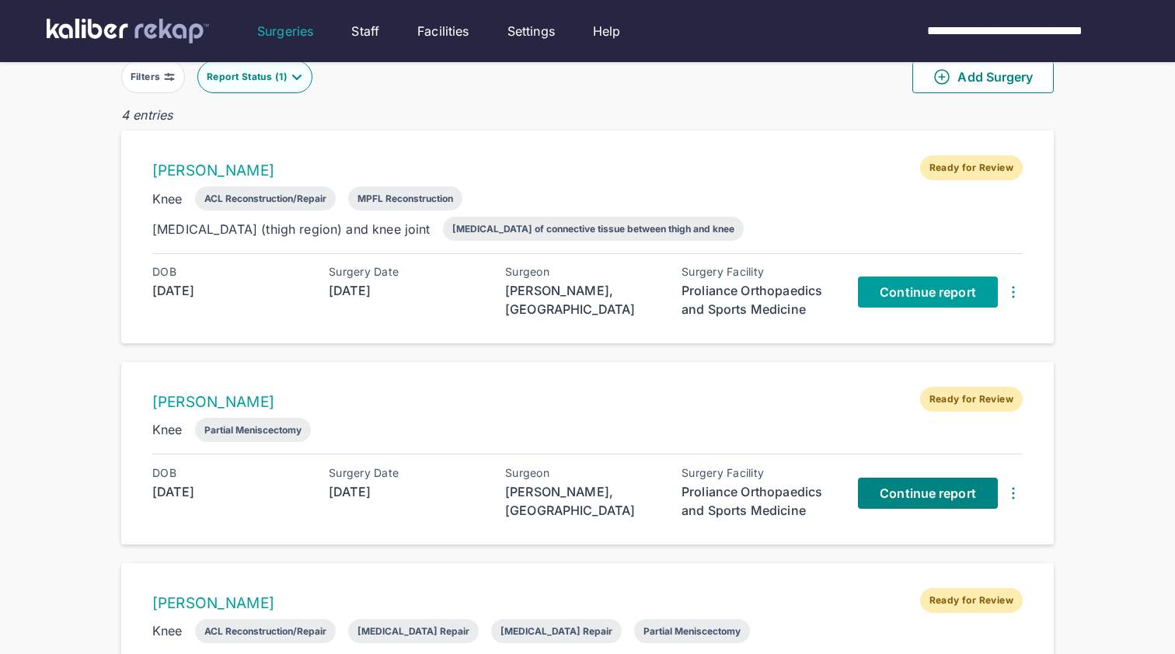
click at [913, 294] on span "Continue report" at bounding box center [928, 292] width 96 height 16
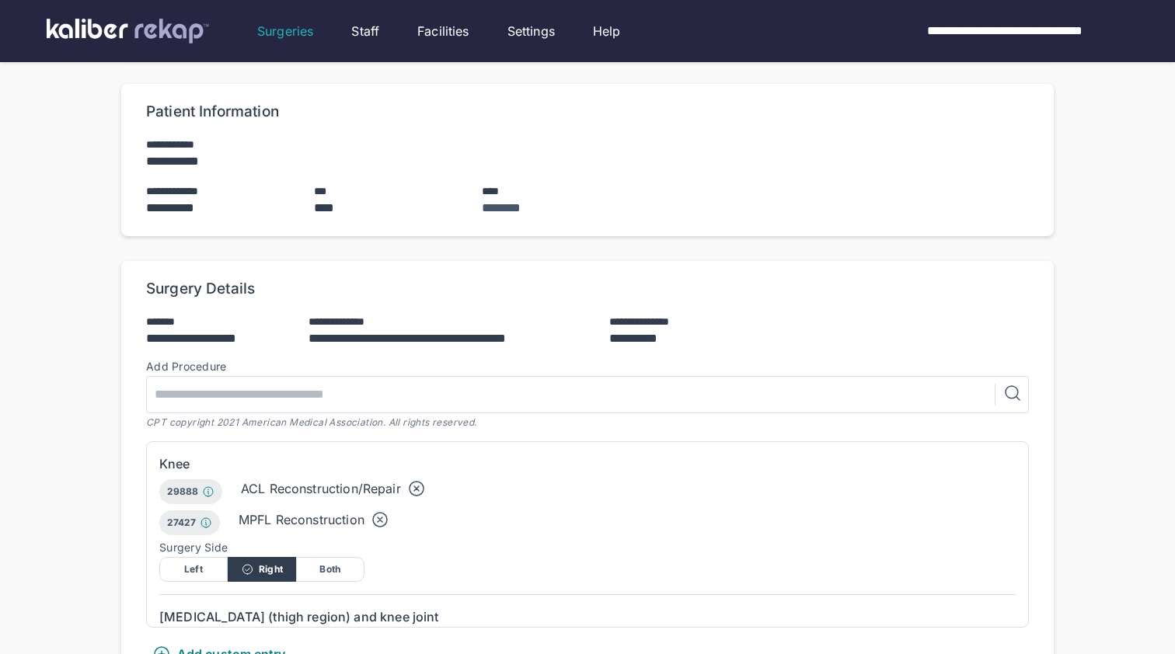
scroll to position [143, 0]
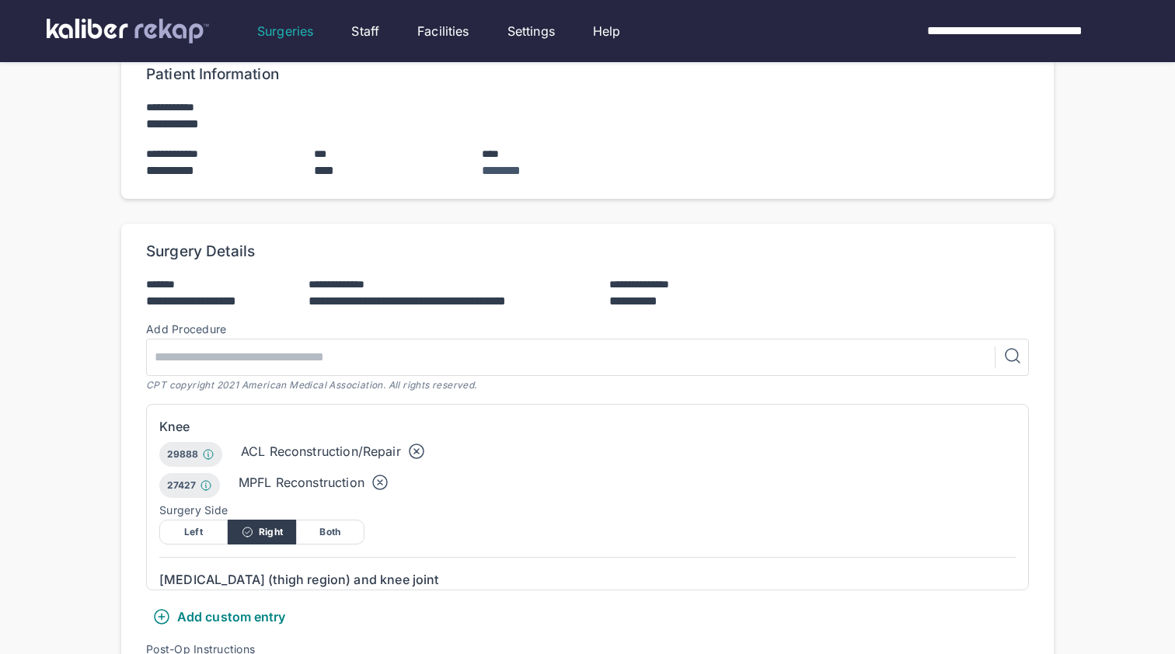
click at [378, 479] on icon at bounding box center [380, 482] width 19 height 19
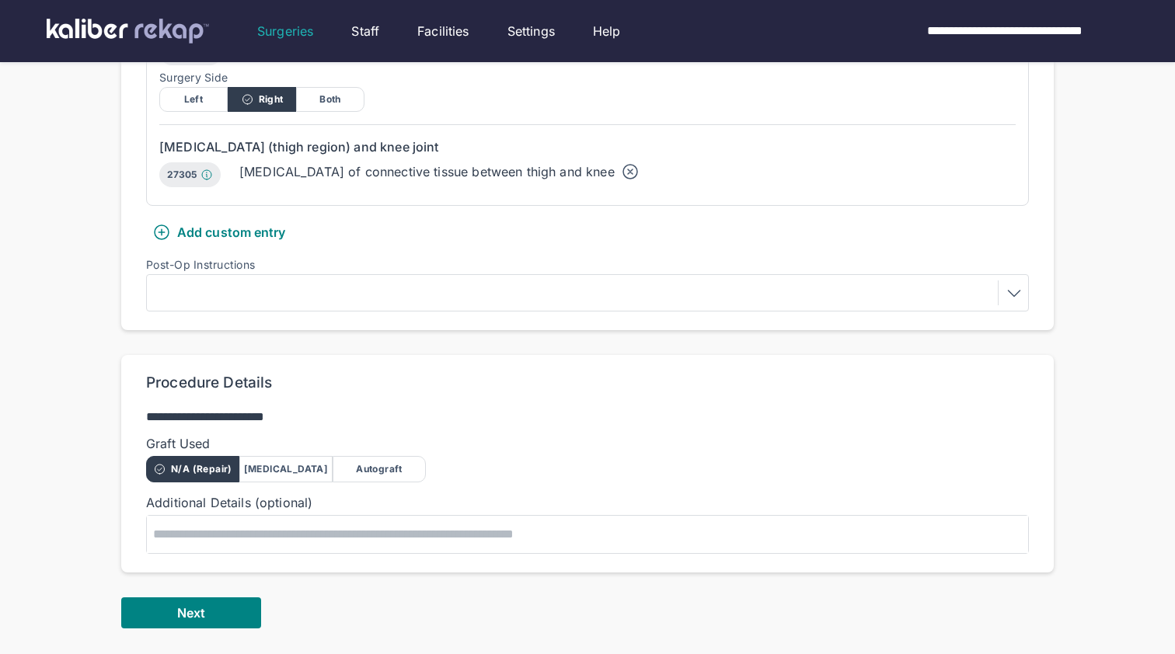
scroll to position [539, 0]
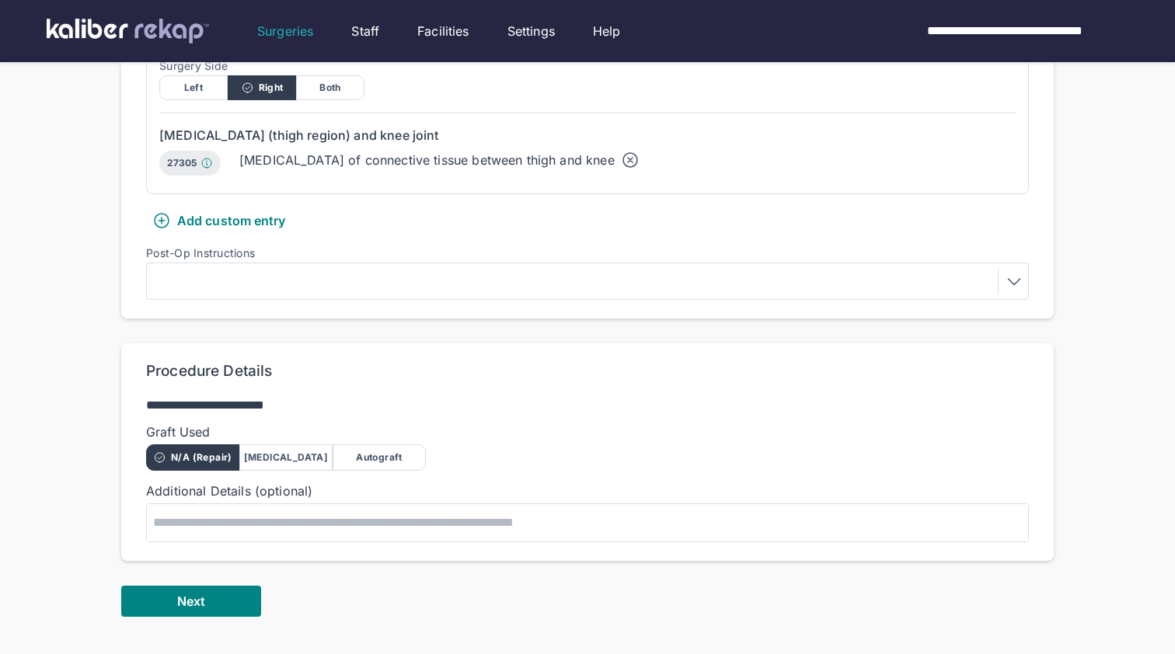
click at [377, 466] on div "Autograft" at bounding box center [379, 457] width 93 height 26
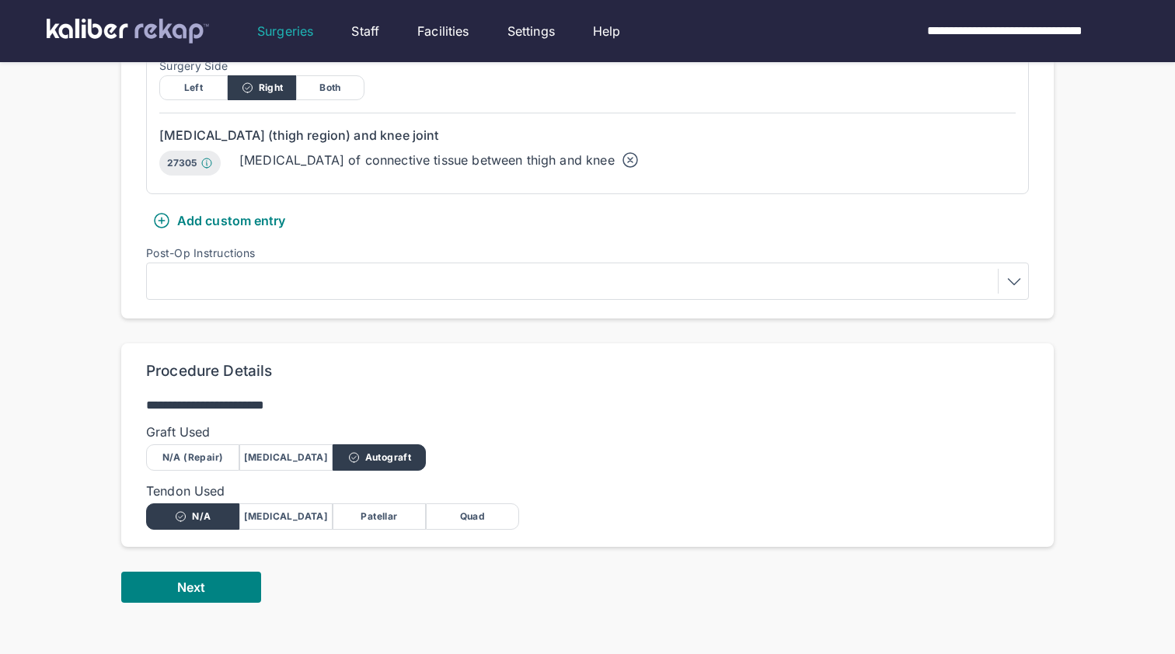
click at [298, 453] on div "[MEDICAL_DATA]" at bounding box center [285, 457] width 93 height 26
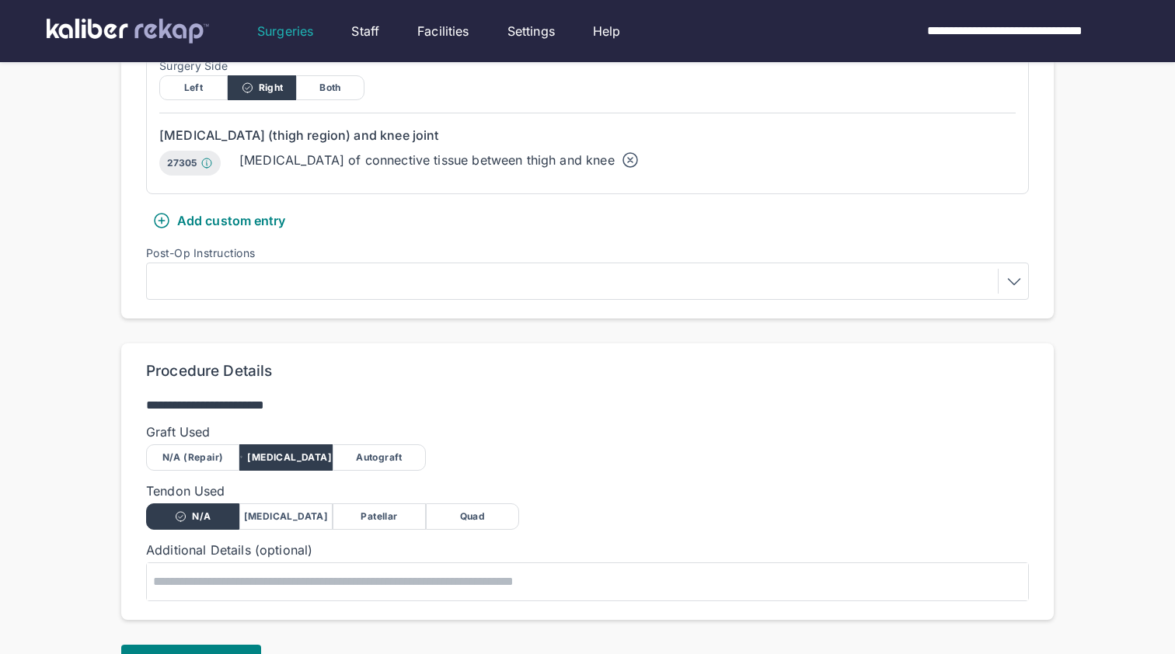
click at [475, 507] on div "Quad" at bounding box center [472, 517] width 93 height 26
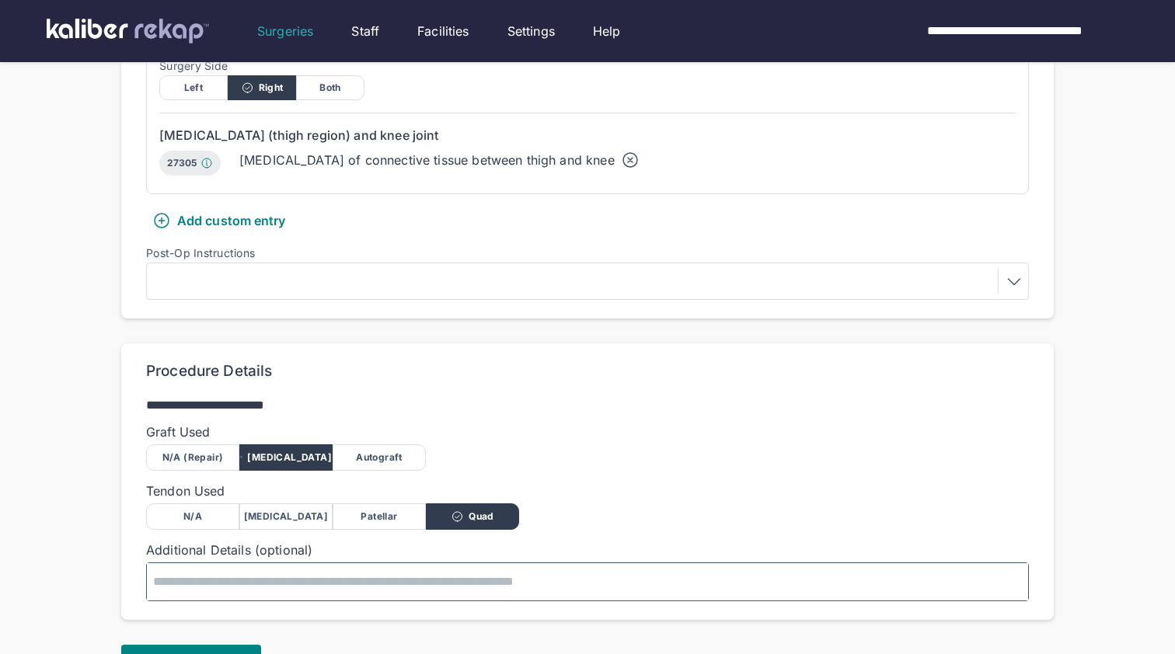
click at [343, 587] on textarea at bounding box center [587, 581] width 881 height 37
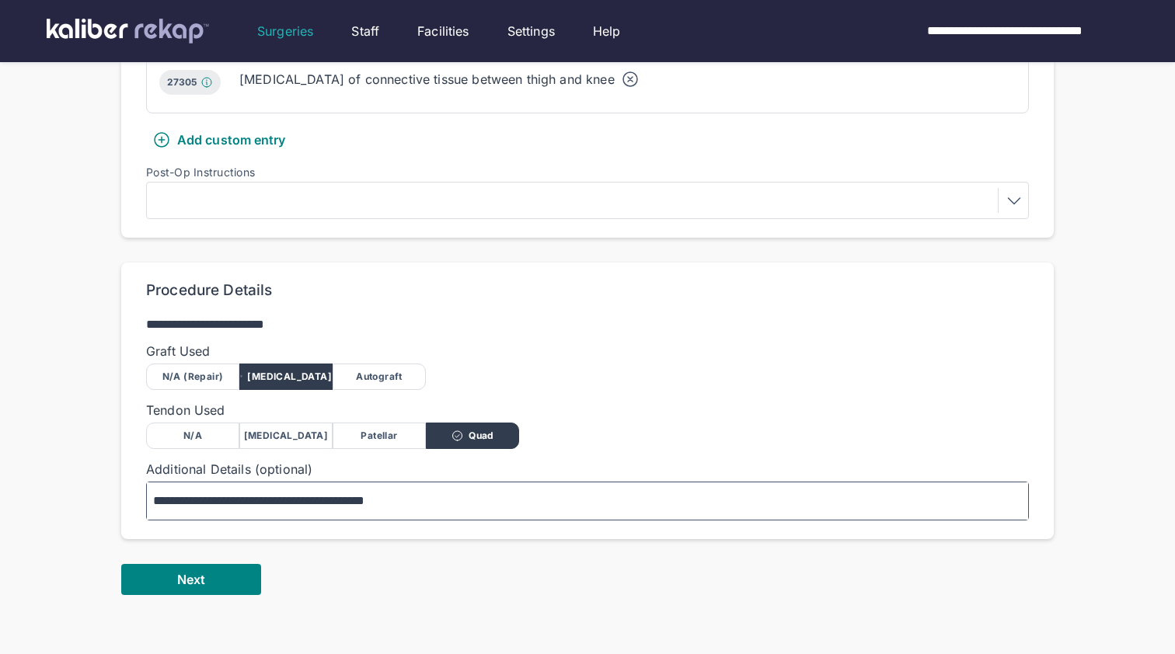
scroll to position [648, 0]
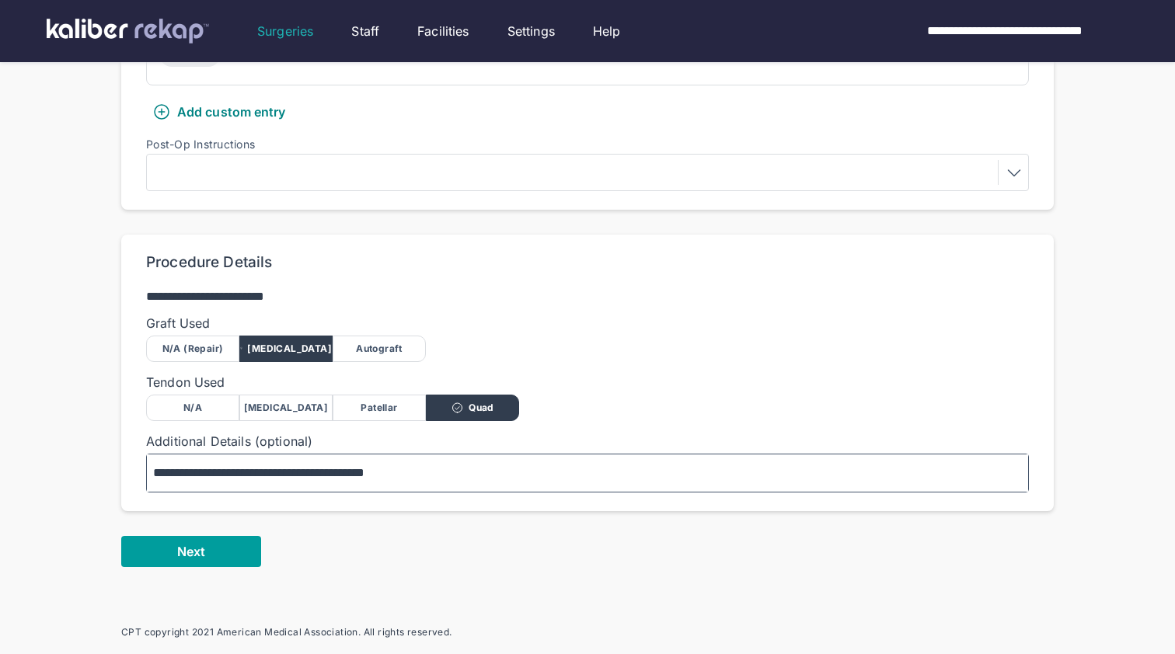
type textarea "**********"
click at [197, 548] on span "Next" at bounding box center [191, 552] width 28 height 16
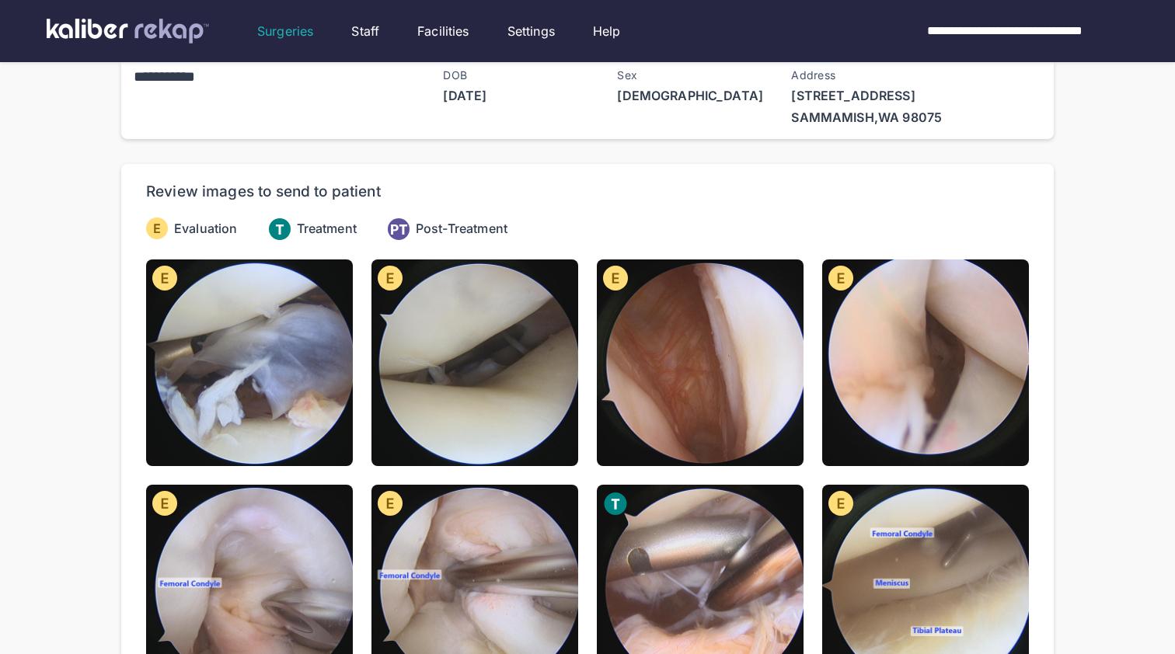
scroll to position [58, 0]
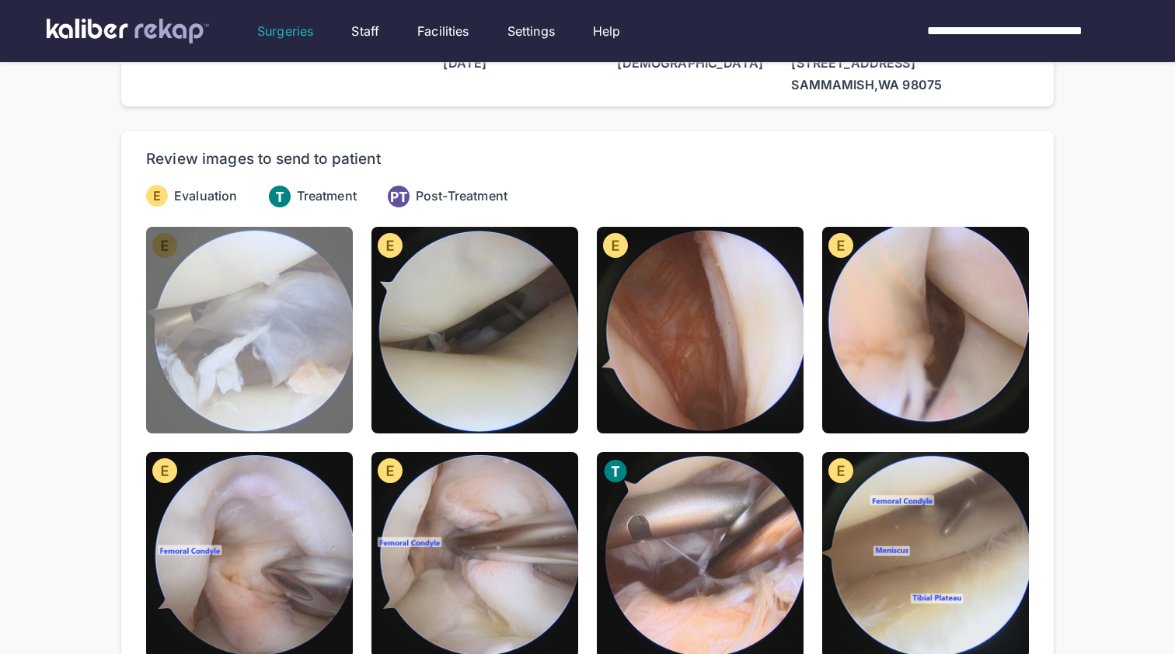
click at [249, 347] on img at bounding box center [249, 330] width 207 height 207
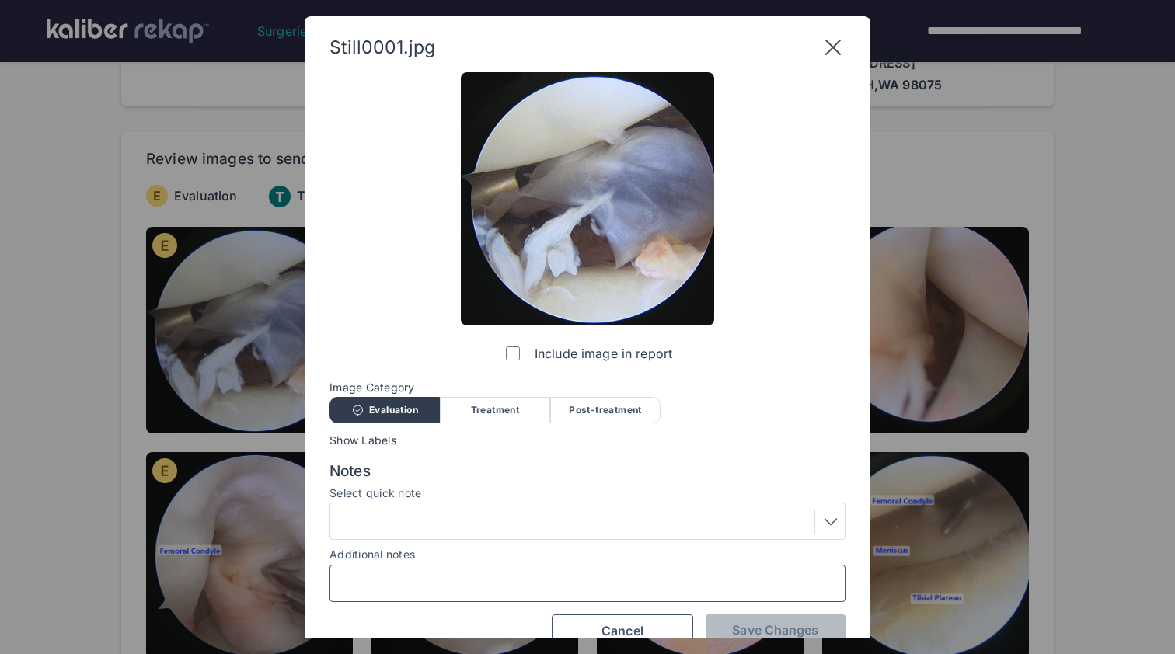
click at [504, 573] on input "Additional notes" at bounding box center [587, 583] width 502 height 20
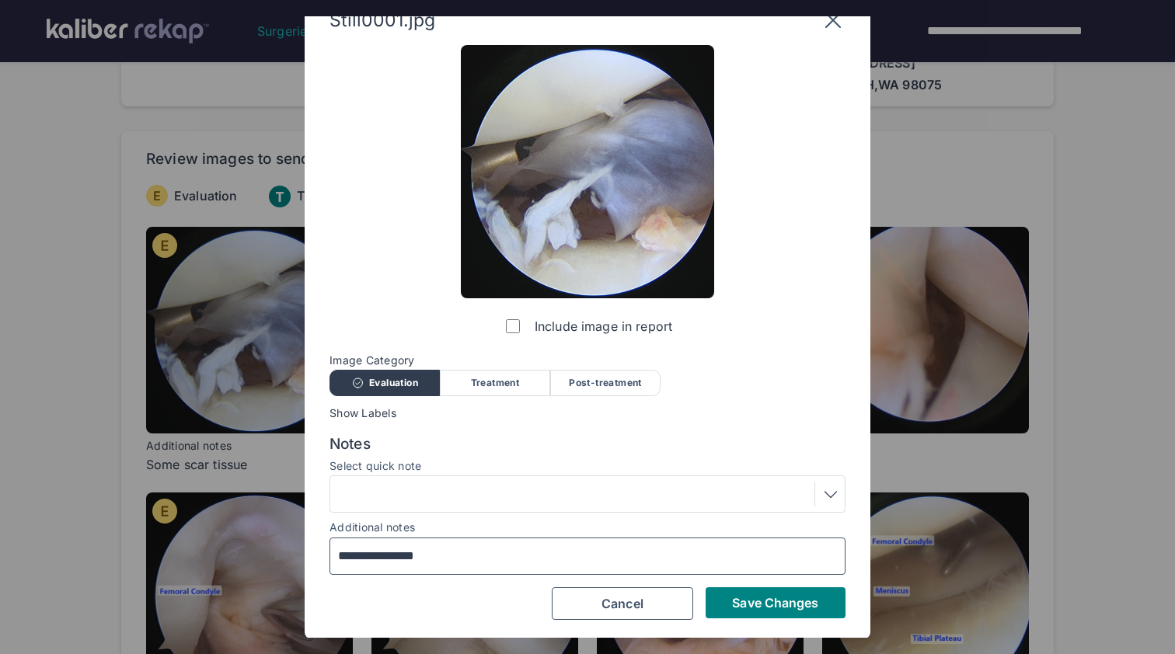
scroll to position [26, 0]
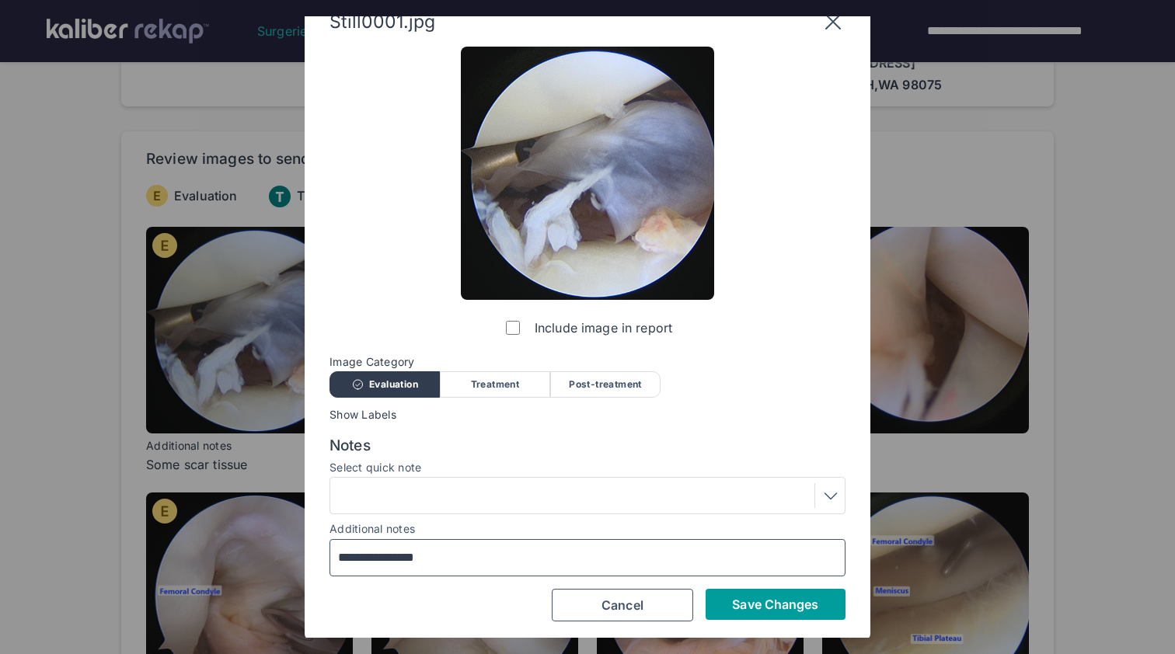
type input "**********"
click at [762, 604] on span "Save Changes" at bounding box center [775, 605] width 86 height 16
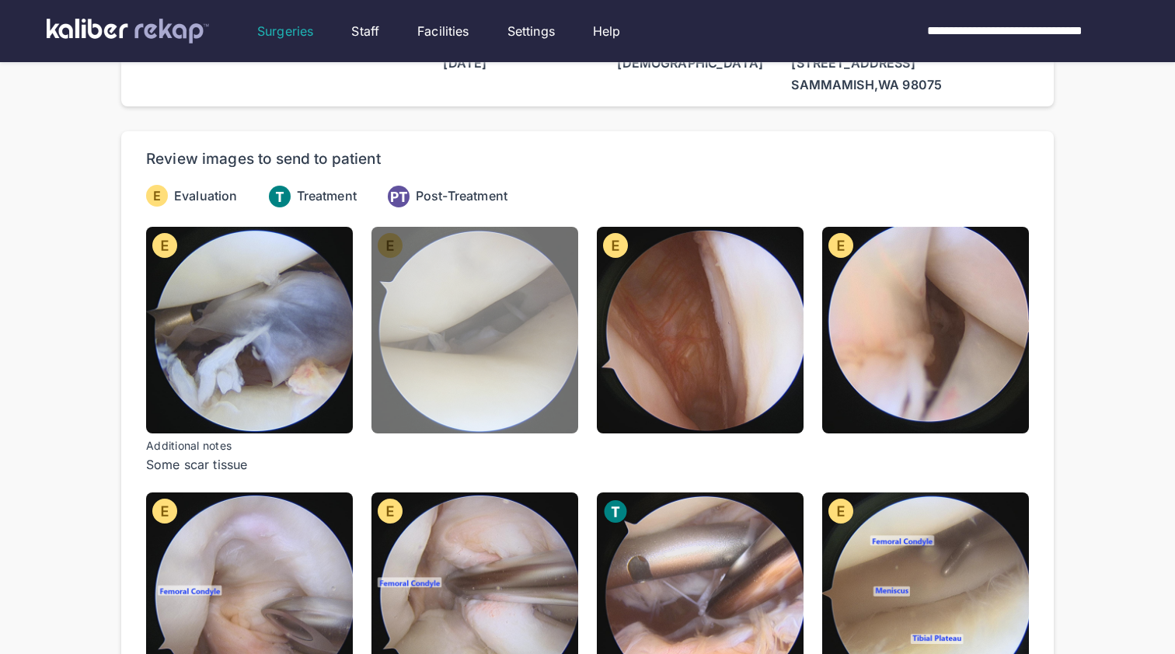
click at [448, 352] on img at bounding box center [474, 330] width 207 height 207
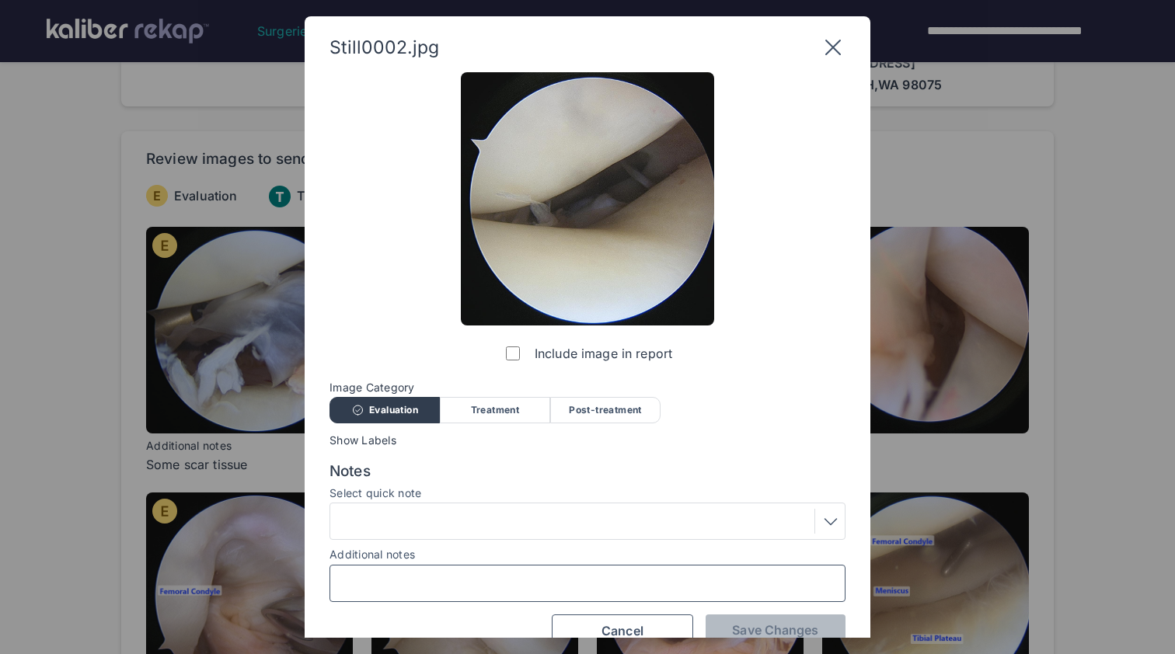
click at [465, 574] on input "Additional notes" at bounding box center [587, 583] width 502 height 20
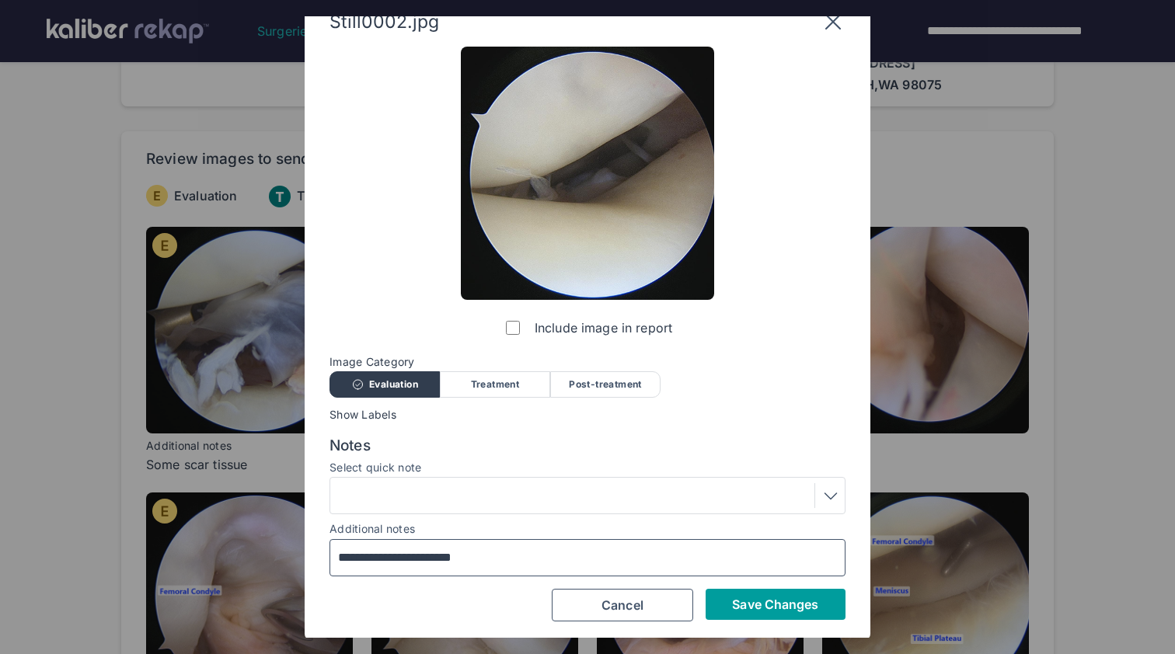
type input "**********"
click at [761, 604] on span "Save Changes" at bounding box center [775, 605] width 86 height 16
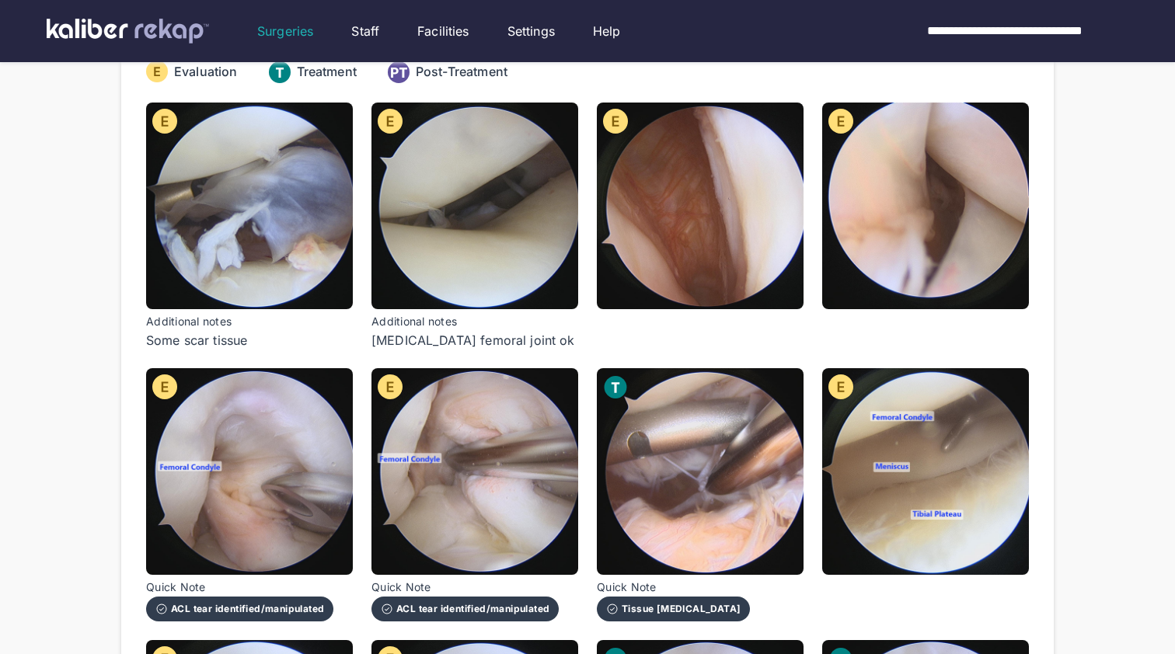
scroll to position [200, 0]
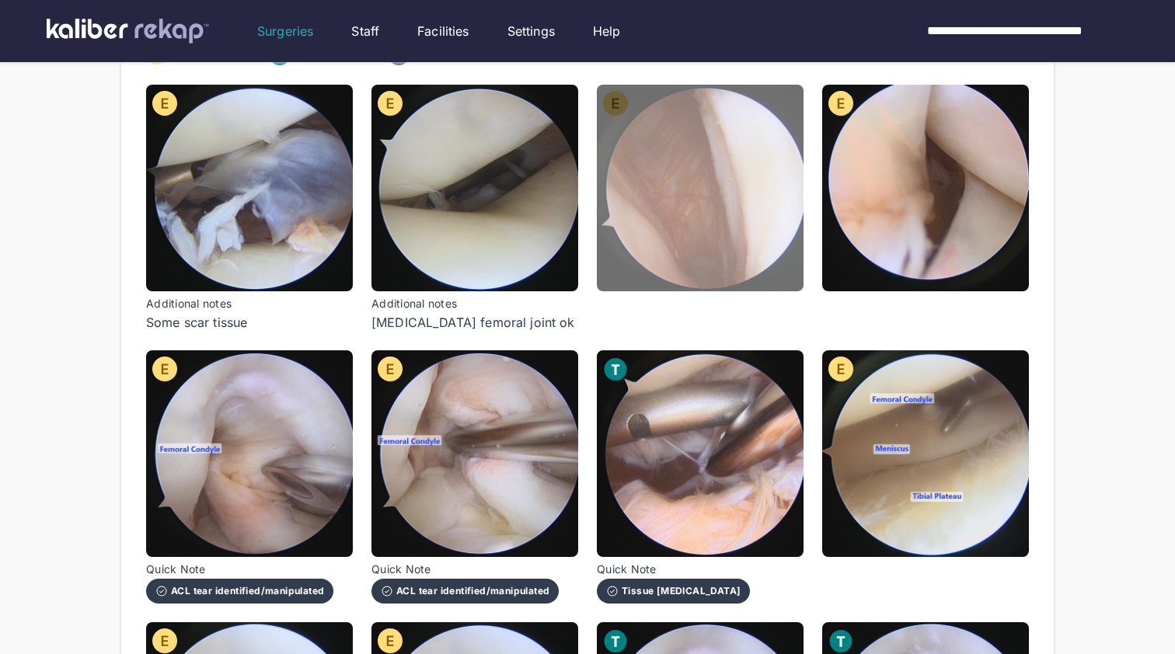
click at [661, 262] on img at bounding box center [700, 188] width 207 height 207
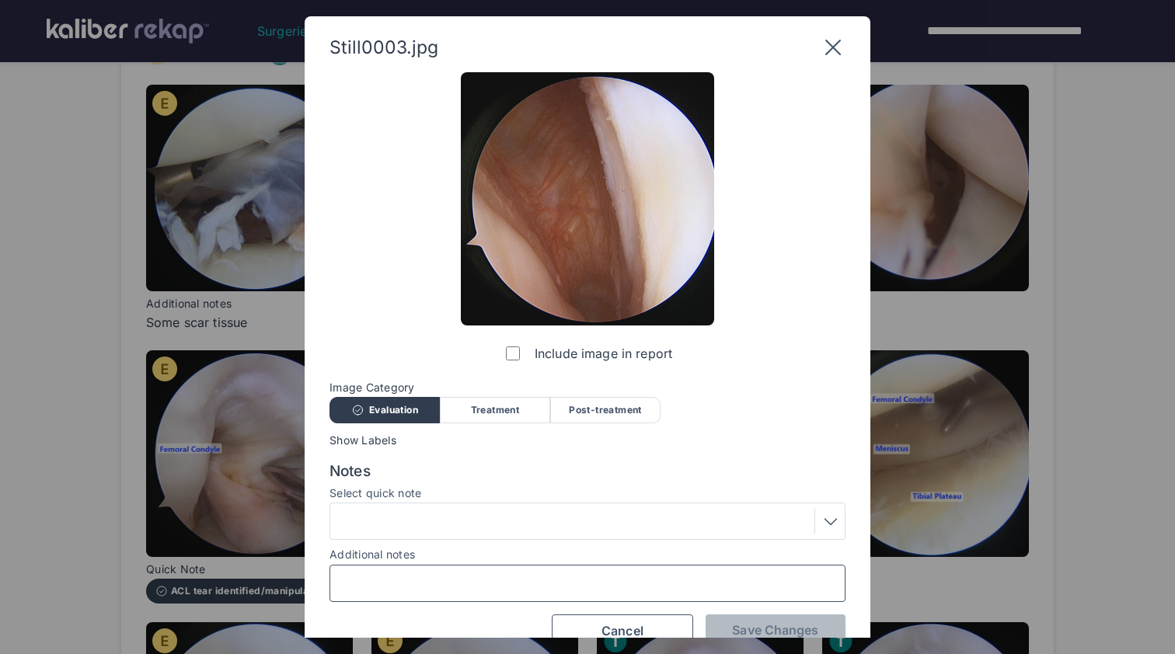
click at [553, 583] on input "Additional notes" at bounding box center [587, 583] width 502 height 20
click at [553, 528] on div at bounding box center [587, 521] width 505 height 25
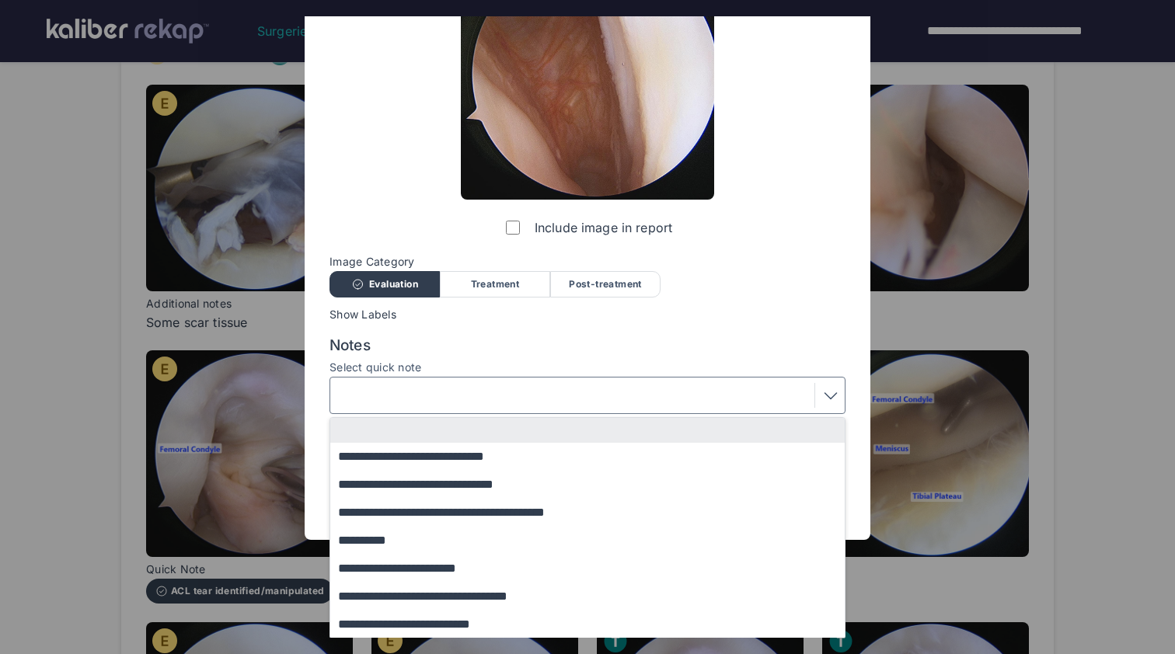
scroll to position [125, 0]
click at [496, 619] on button "**********" at bounding box center [594, 626] width 529 height 28
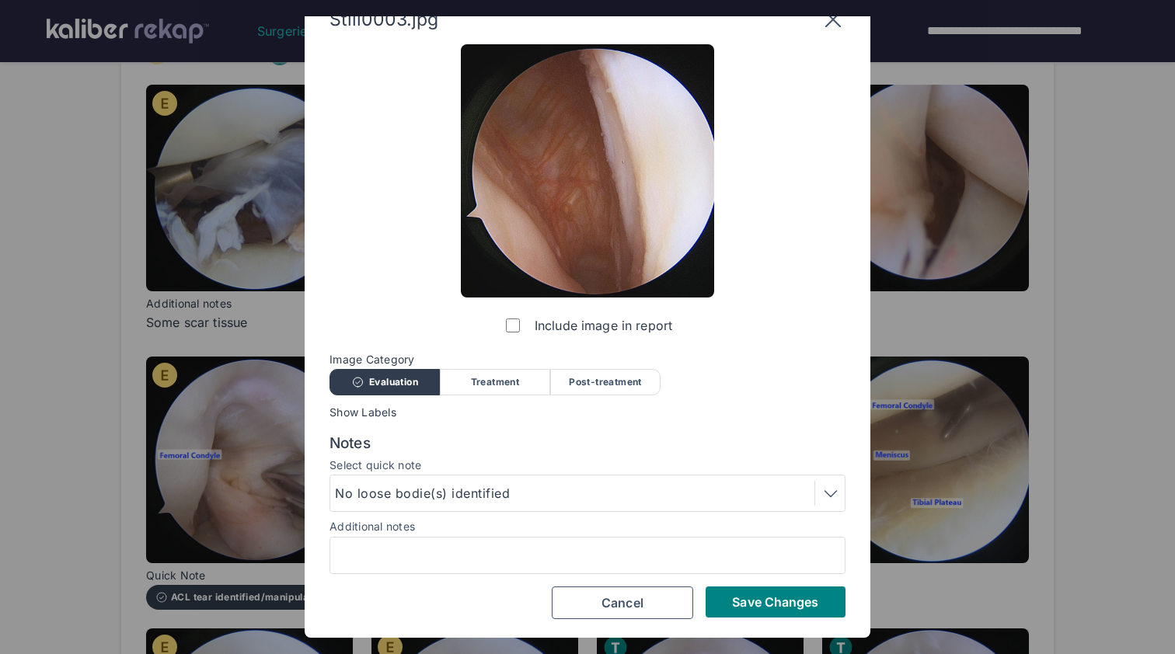
scroll to position [26, 0]
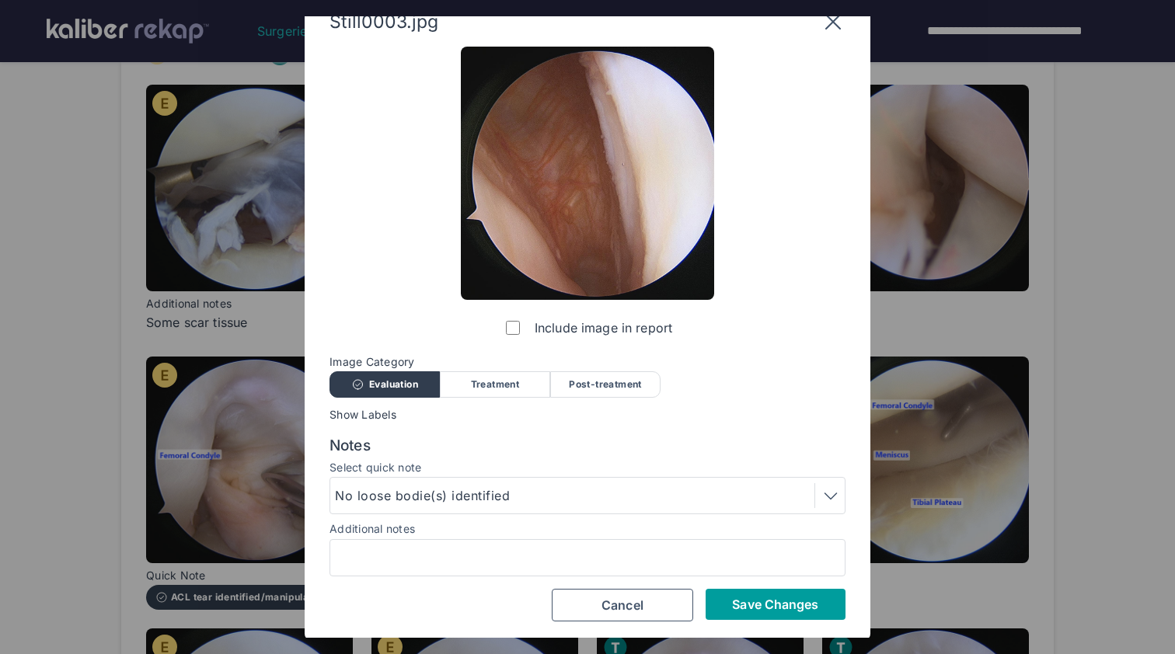
click at [748, 594] on button "Save Changes" at bounding box center [776, 604] width 140 height 31
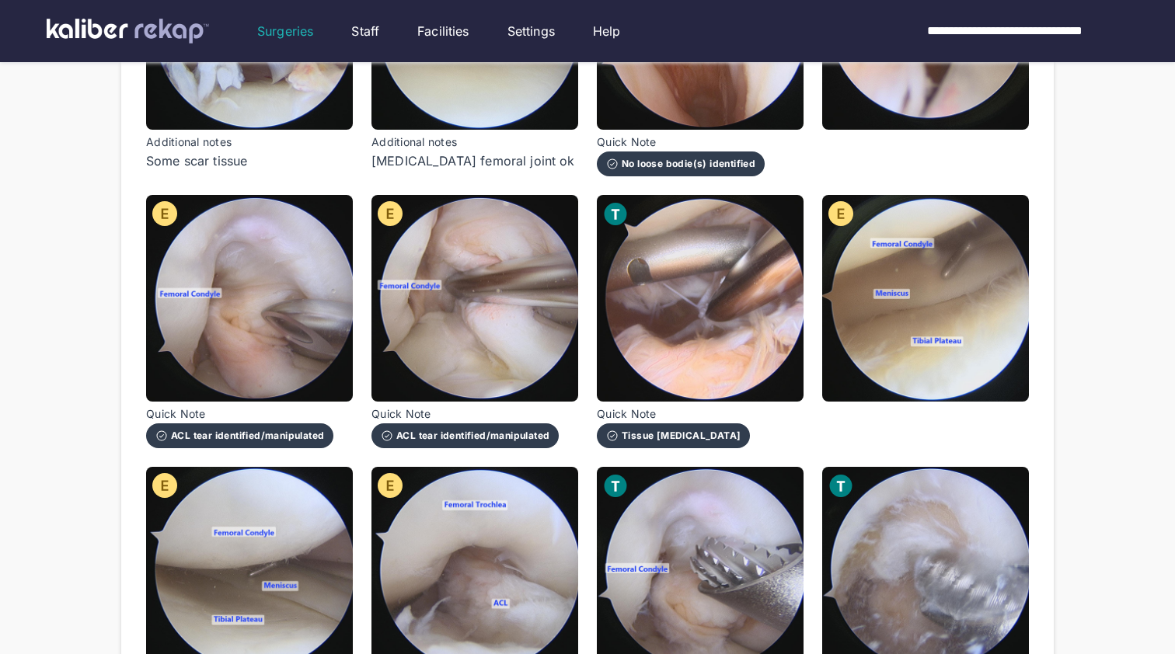
scroll to position [436, 0]
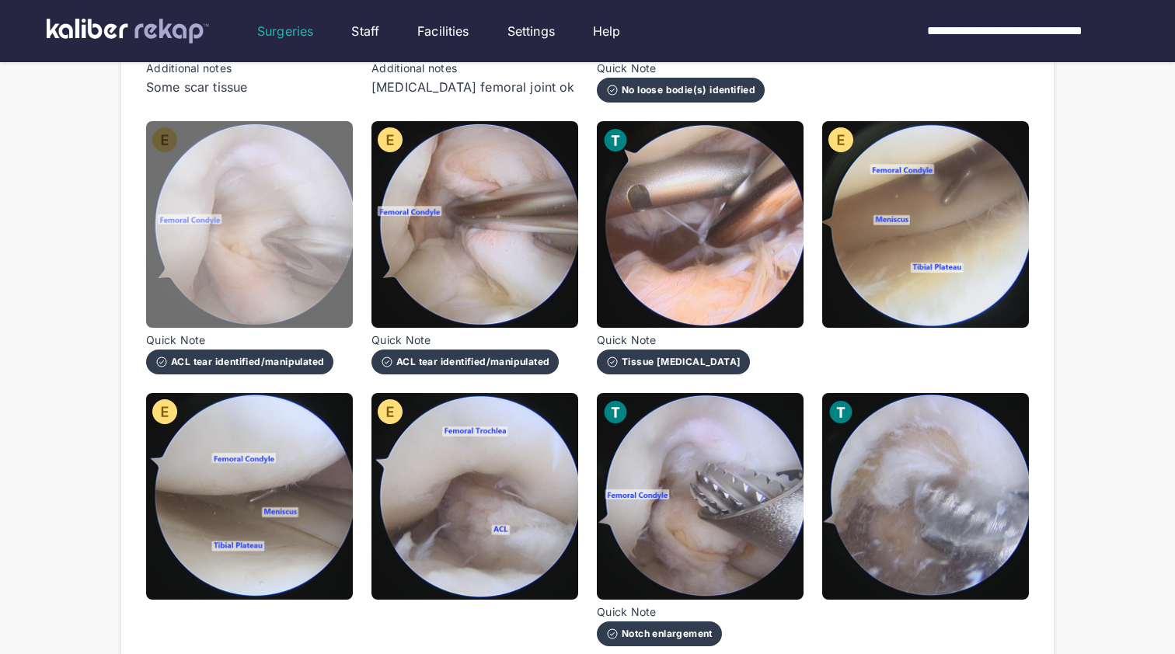
click at [262, 259] on img at bounding box center [249, 224] width 207 height 207
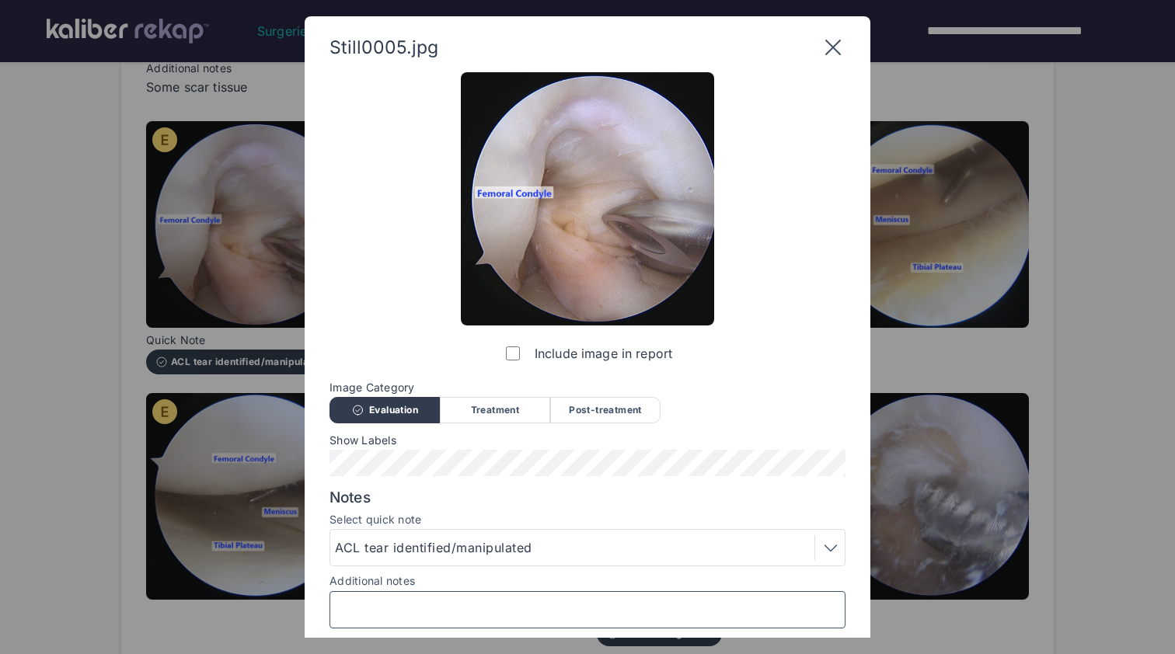
click at [377, 607] on input "Additional notes" at bounding box center [587, 610] width 502 height 20
click at [828, 58] on icon at bounding box center [833, 47] width 25 height 25
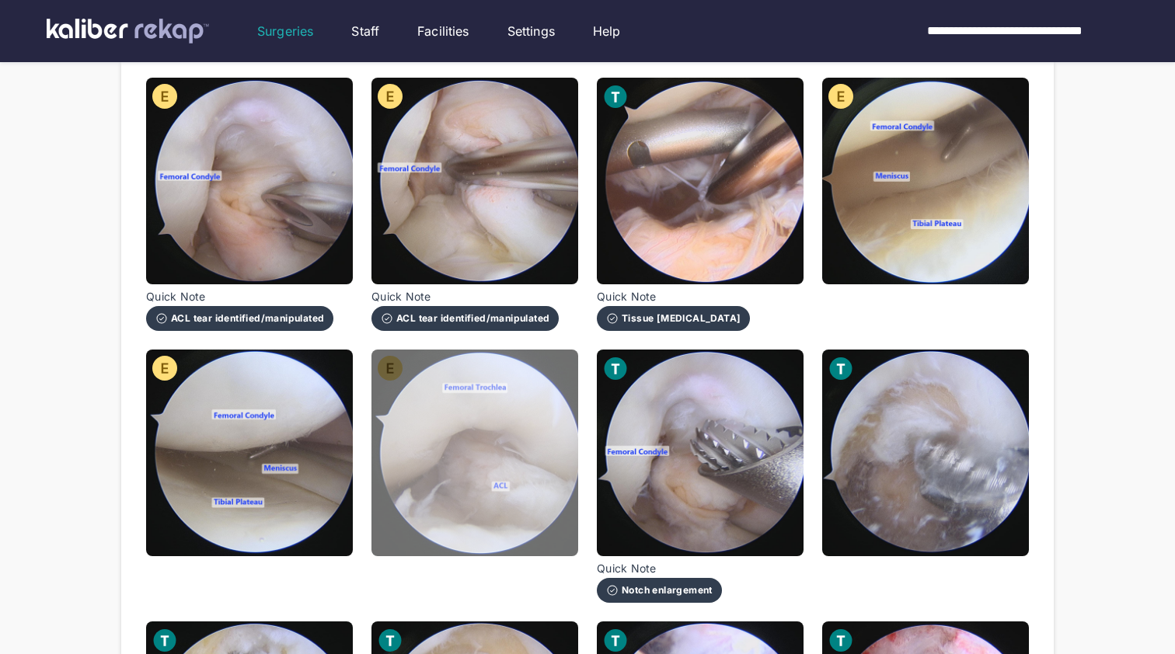
scroll to position [482, 0]
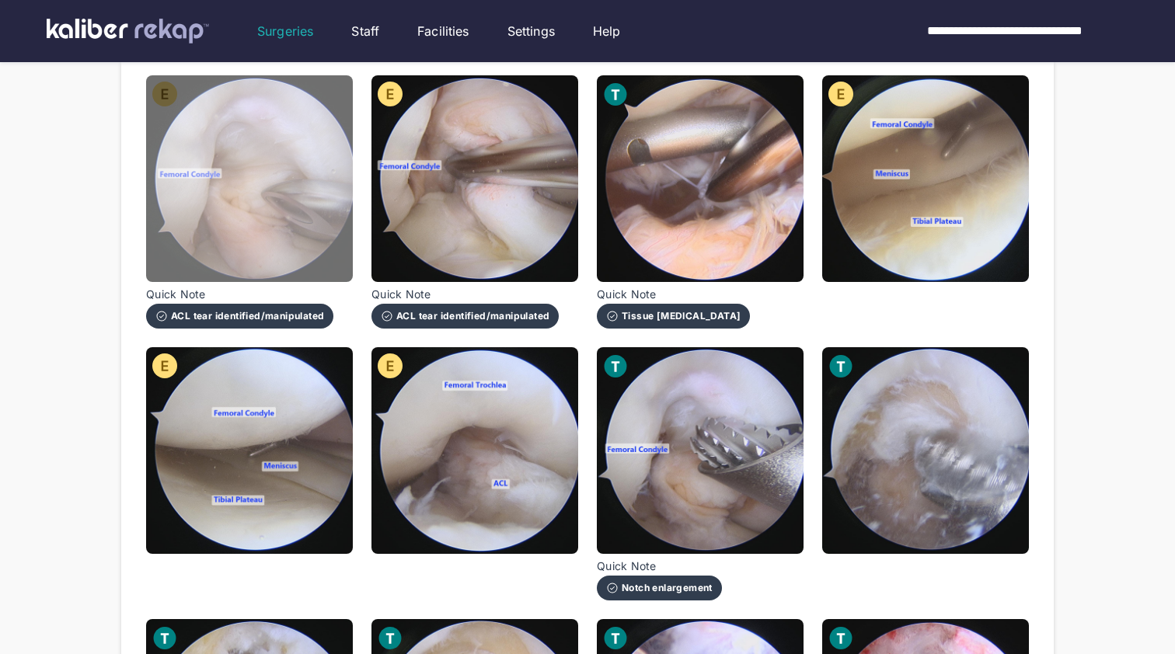
click at [311, 218] on img at bounding box center [249, 178] width 207 height 207
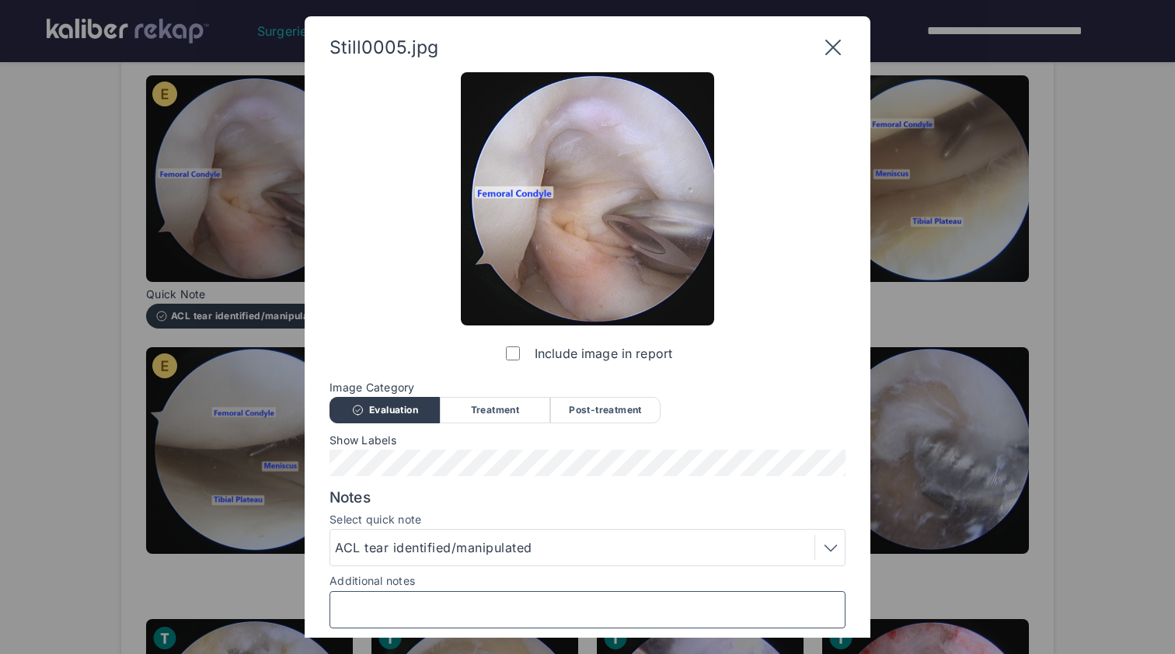
click at [493, 608] on input "Additional notes" at bounding box center [587, 610] width 502 height 20
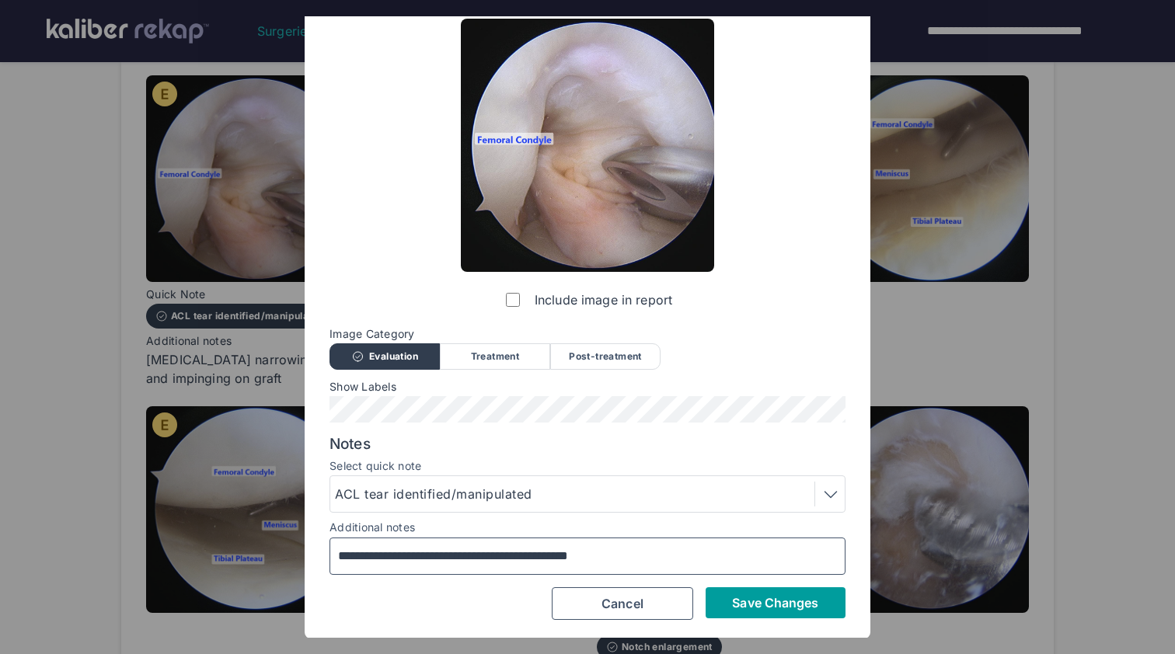
scroll to position [52, 0]
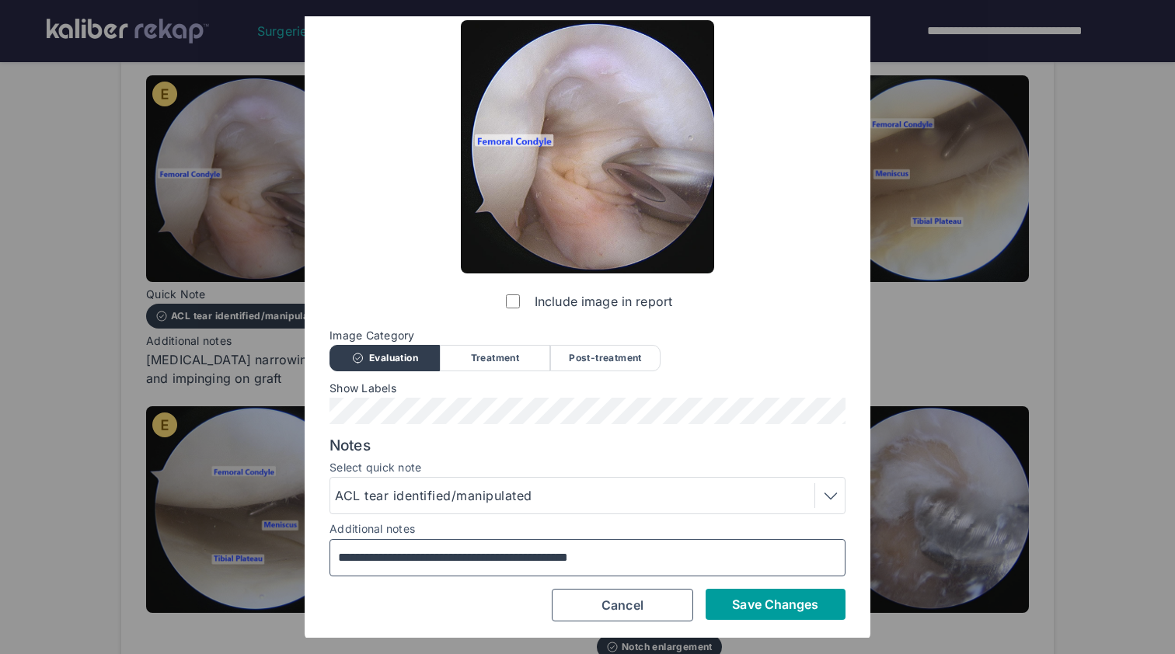
type input "**********"
click at [765, 606] on span "Save Changes" at bounding box center [775, 605] width 86 height 16
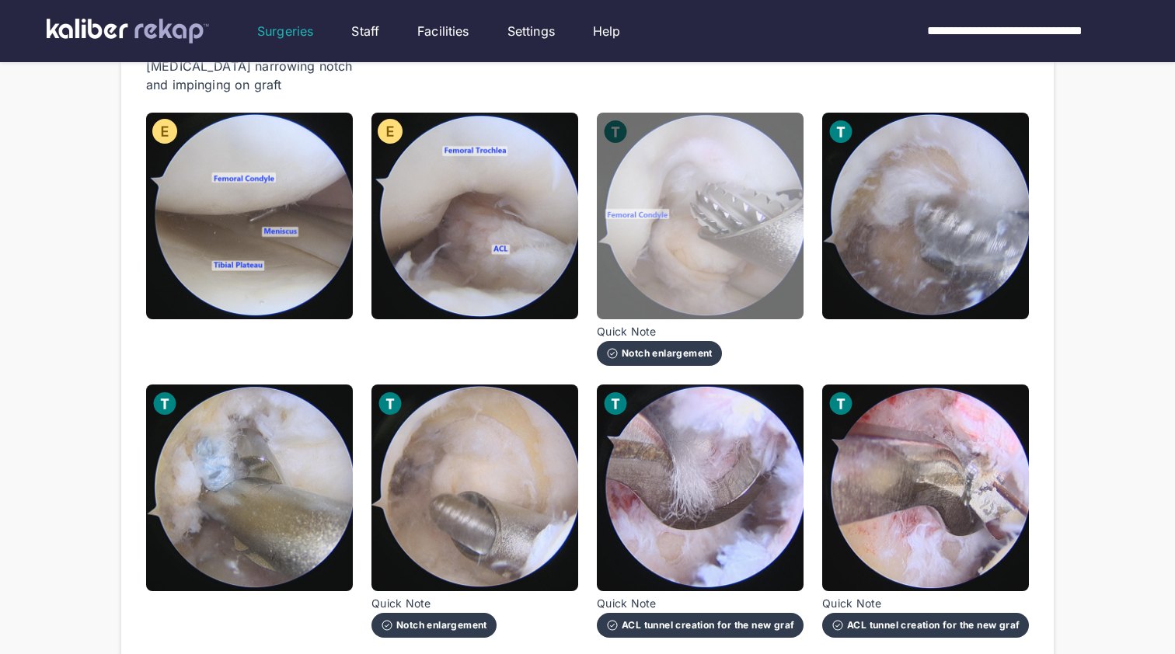
scroll to position [778, 0]
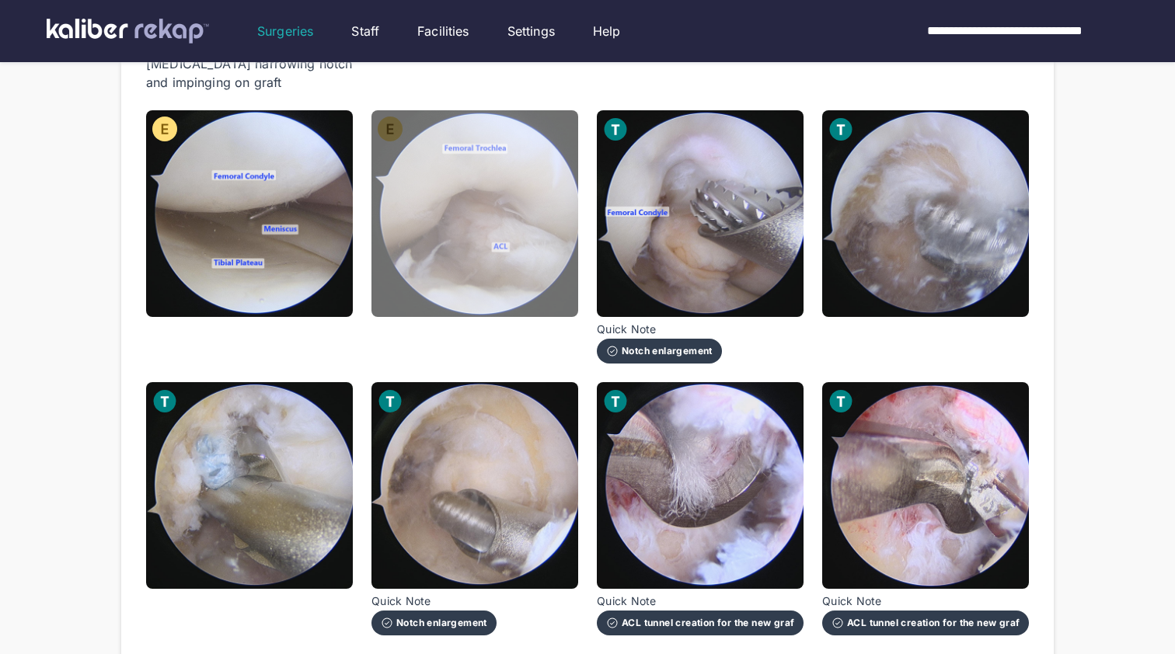
click at [535, 258] on img at bounding box center [474, 213] width 207 height 207
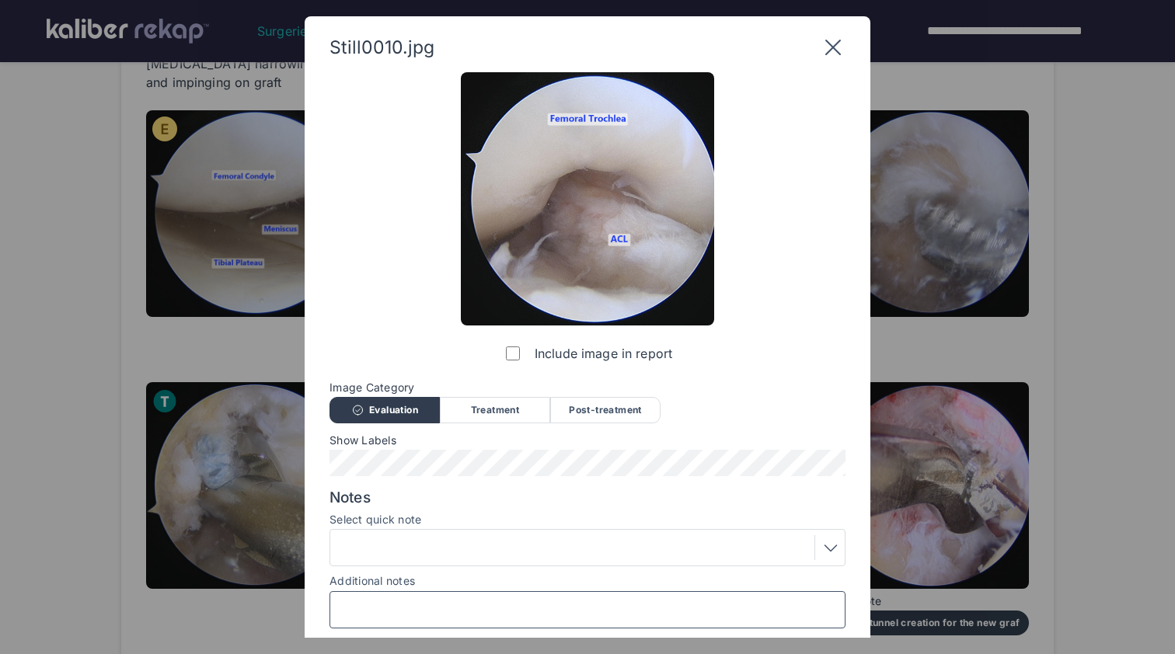
click at [490, 617] on input "Additional notes" at bounding box center [587, 610] width 502 height 20
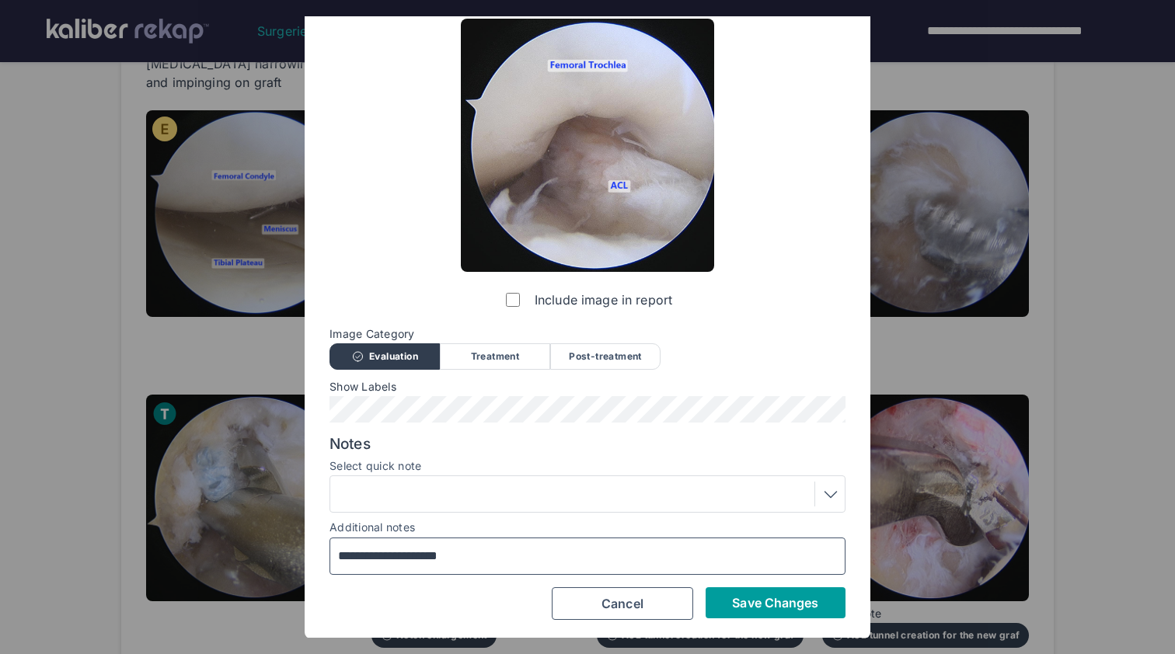
scroll to position [52, 0]
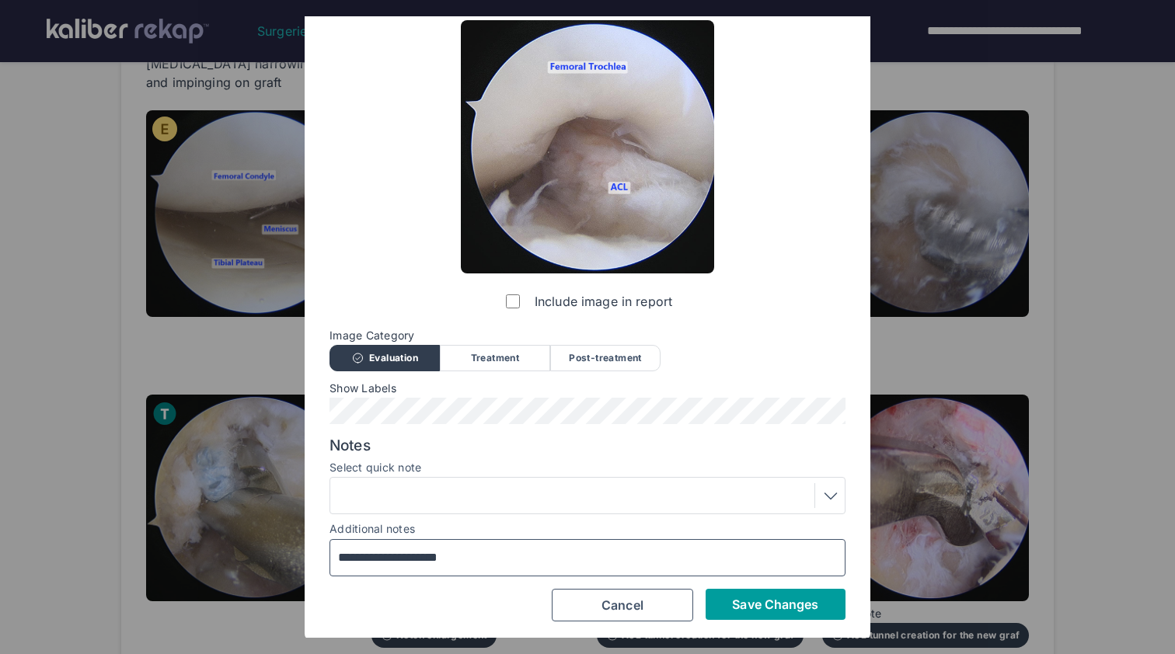
type input "**********"
click at [773, 605] on span "Save Changes" at bounding box center [775, 605] width 86 height 16
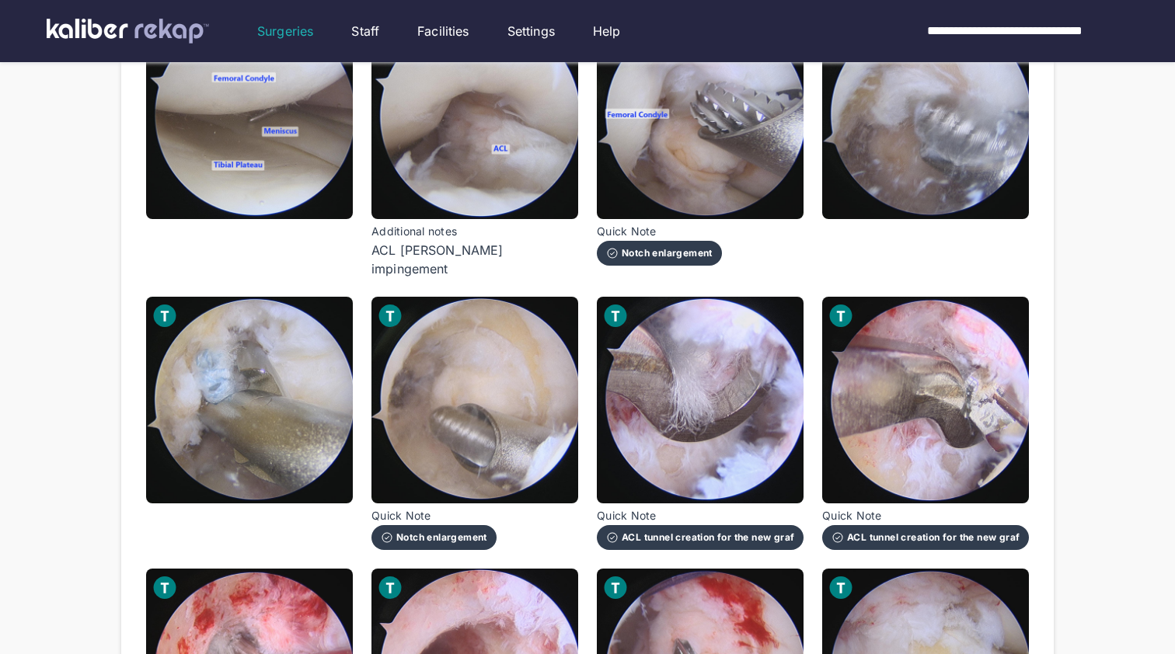
scroll to position [876, 0]
click at [197, 493] on div at bounding box center [249, 423] width 207 height 253
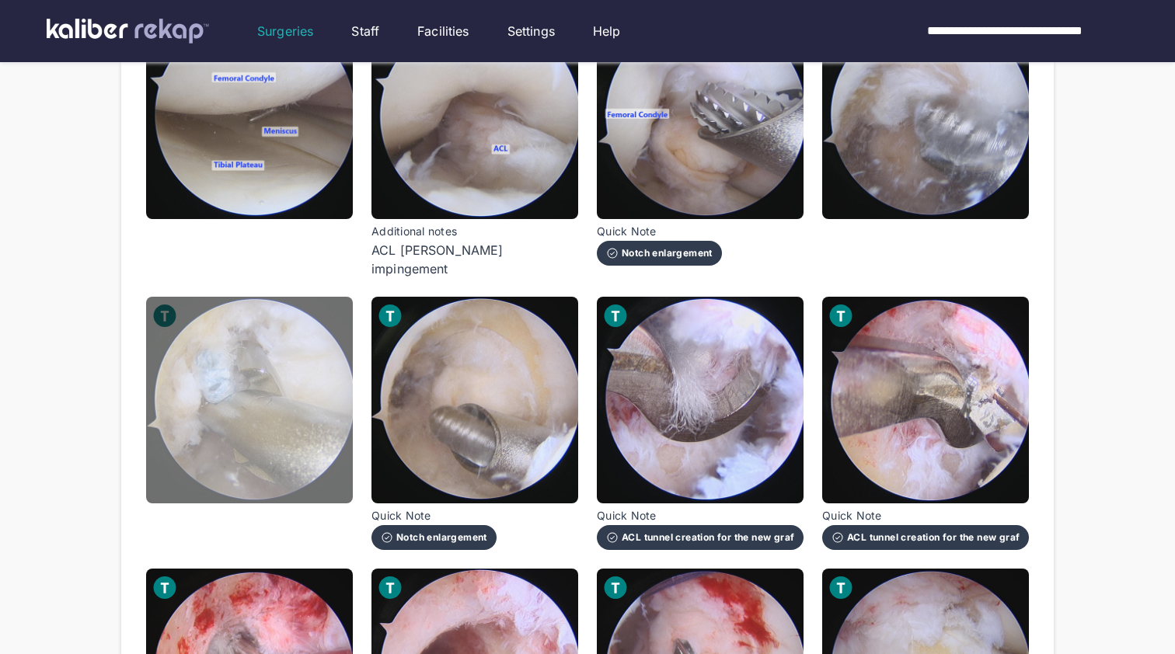
click at [207, 468] on img at bounding box center [249, 400] width 207 height 207
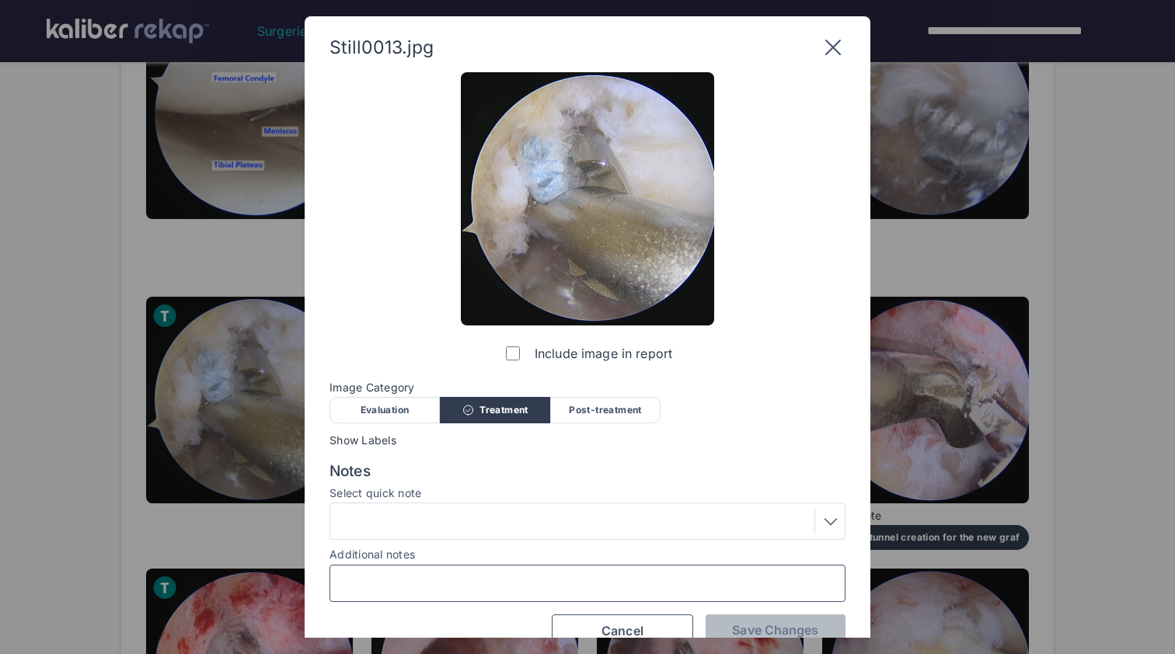
click at [401, 590] on input "Additional notes" at bounding box center [587, 583] width 502 height 20
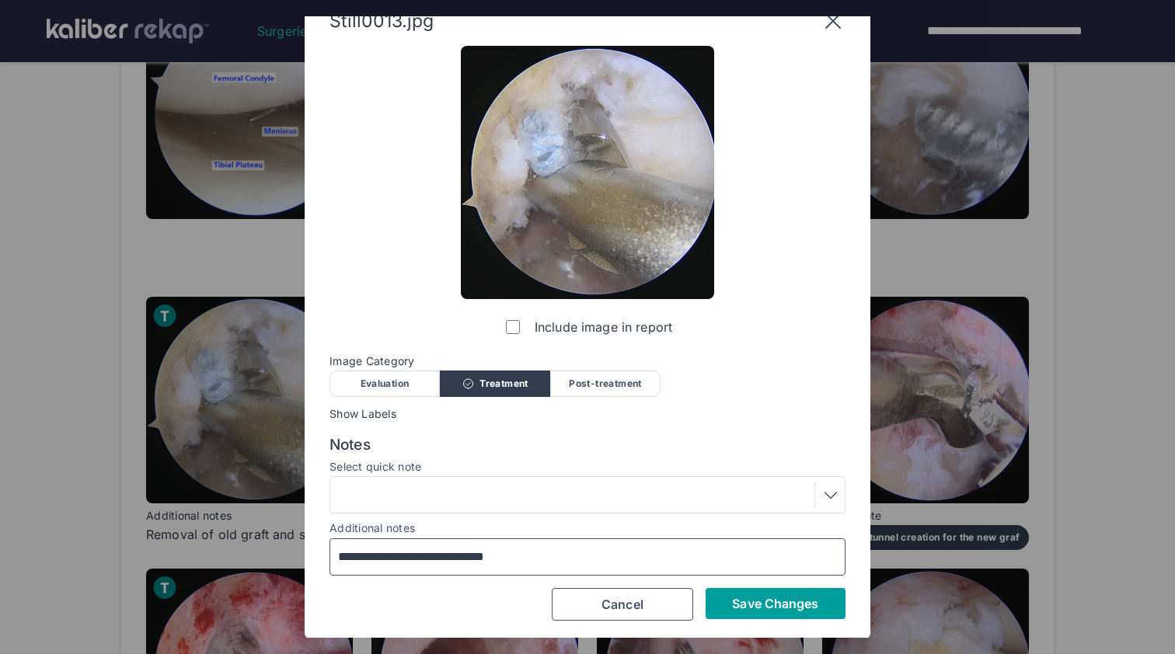
scroll to position [26, 0]
type input "**********"
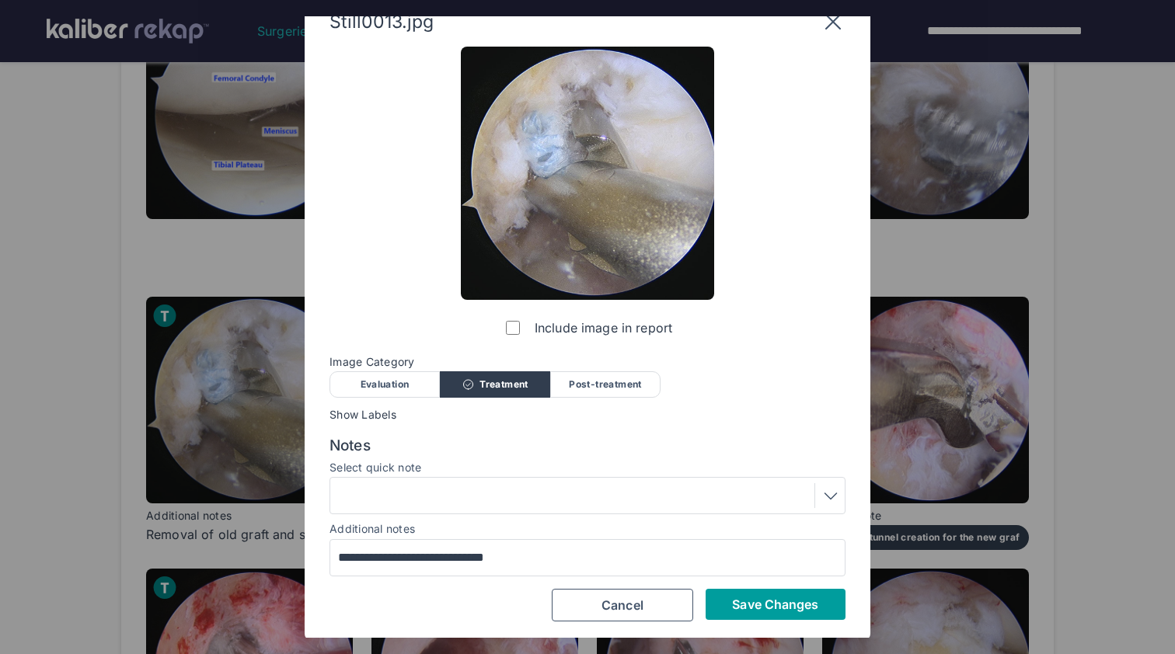
click at [742, 603] on span "Save Changes" at bounding box center [775, 605] width 86 height 16
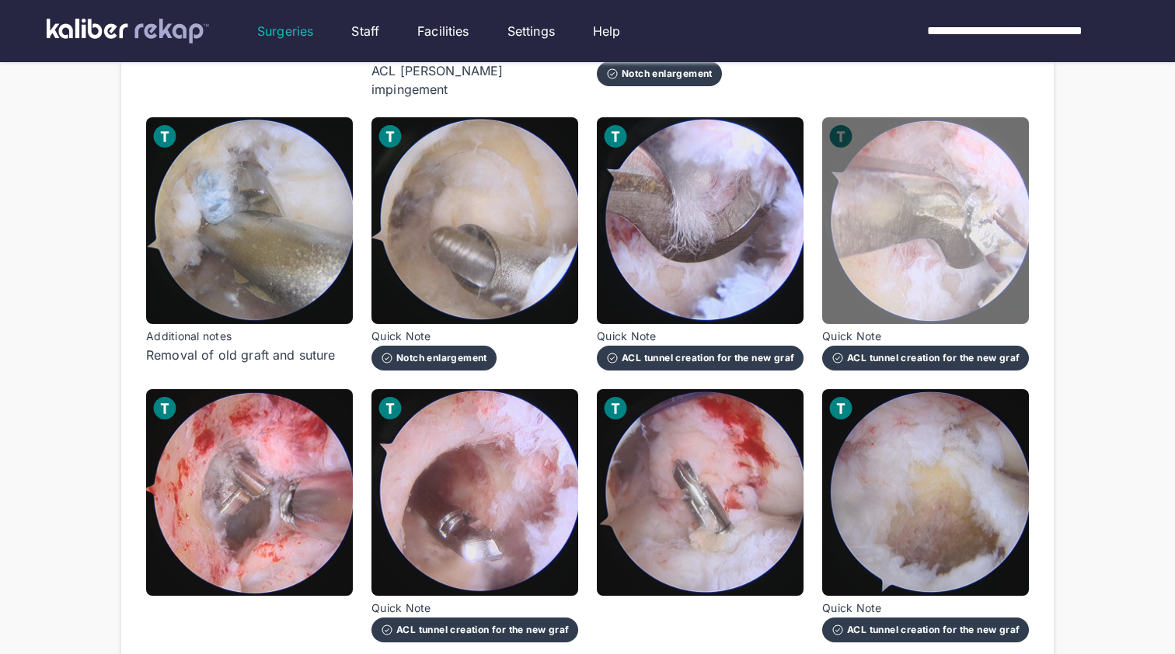
scroll to position [1188, 0]
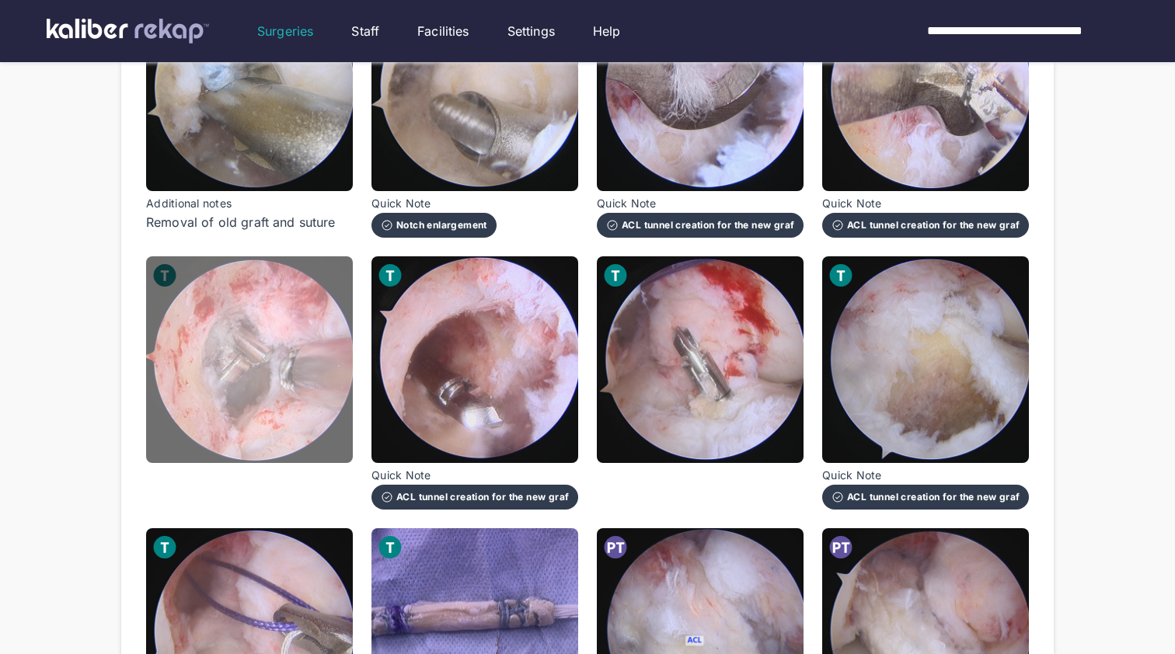
click at [282, 385] on img at bounding box center [249, 359] width 207 height 207
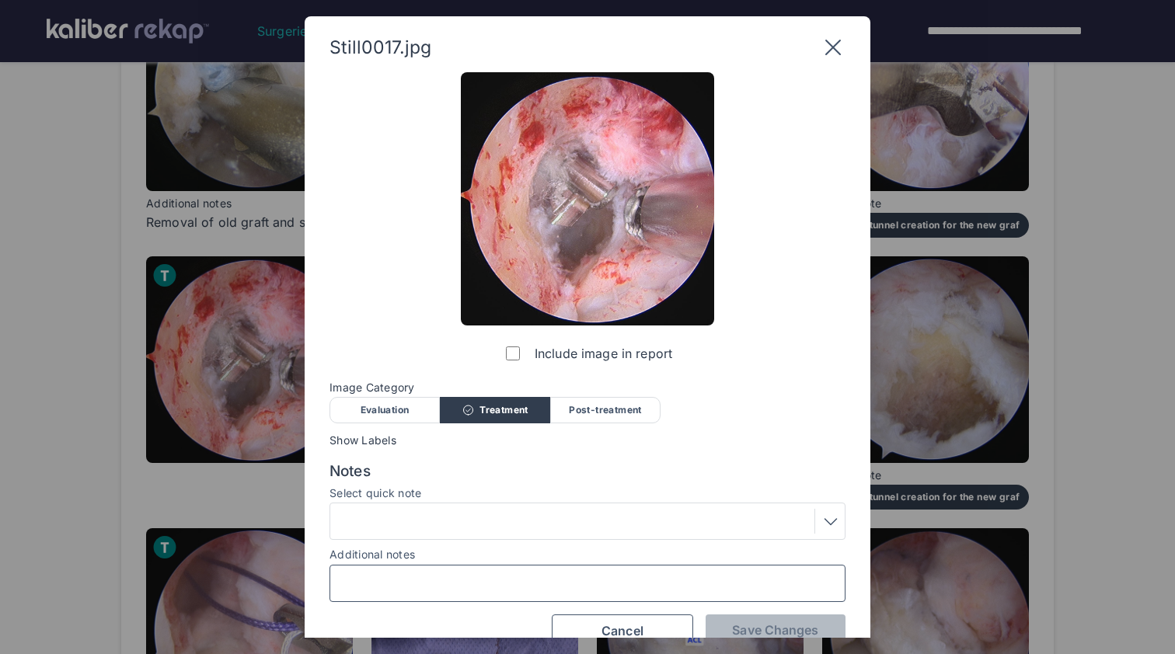
click at [389, 584] on input "Additional notes" at bounding box center [587, 583] width 502 height 20
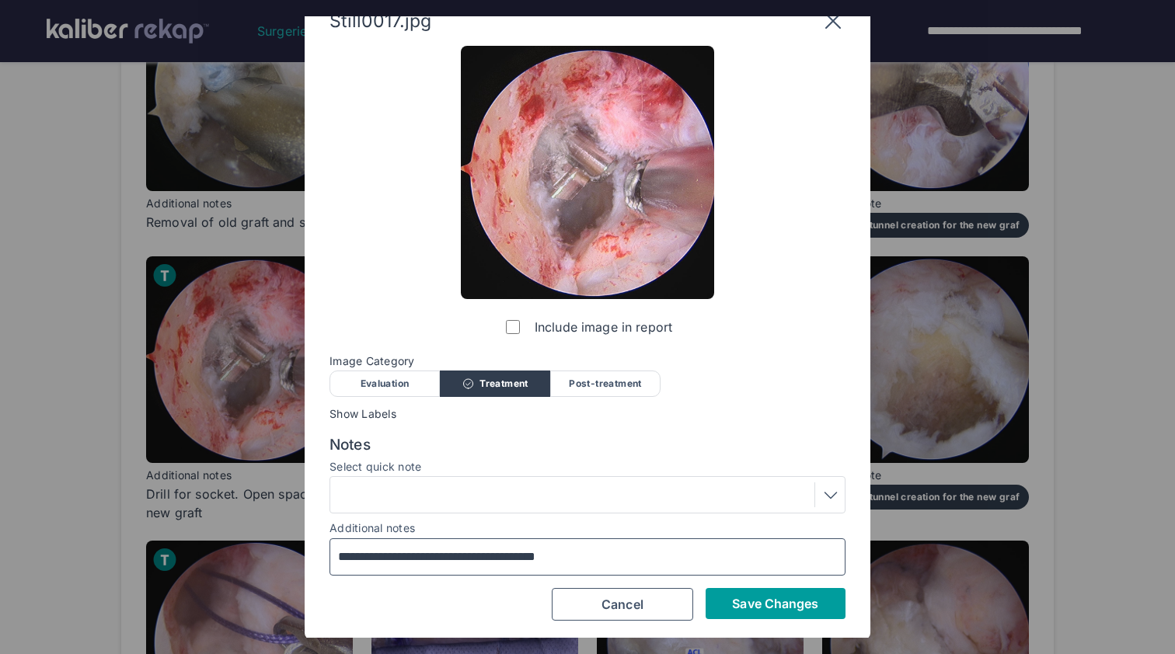
scroll to position [26, 0]
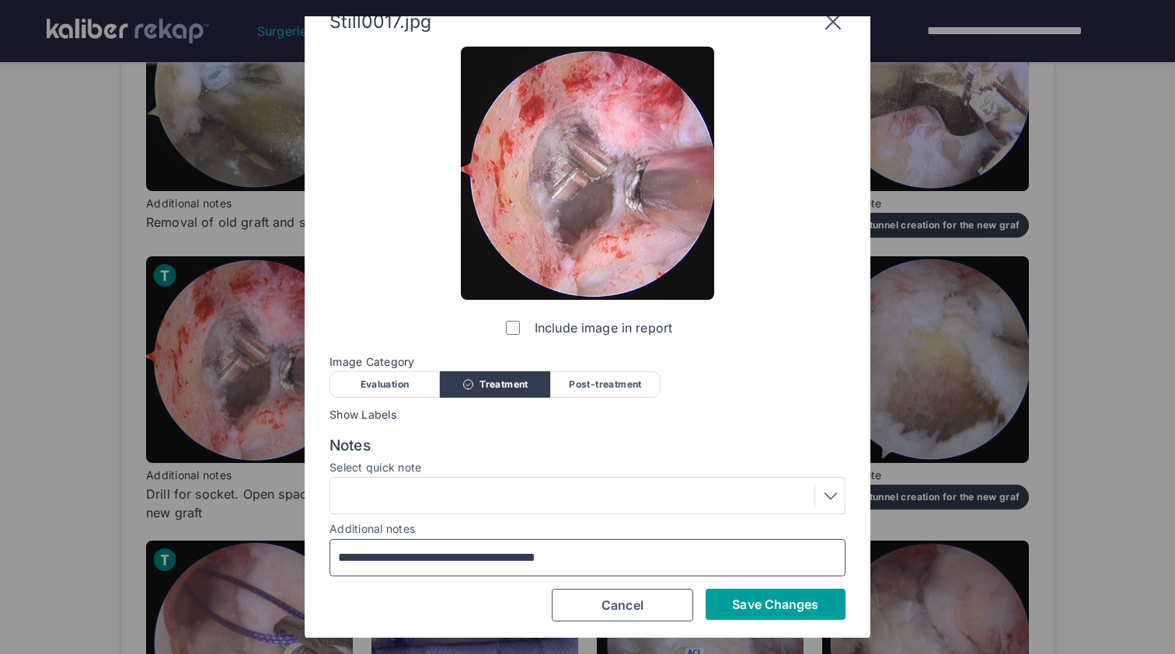
type input "**********"
click at [751, 597] on span "Save Changes" at bounding box center [775, 605] width 86 height 16
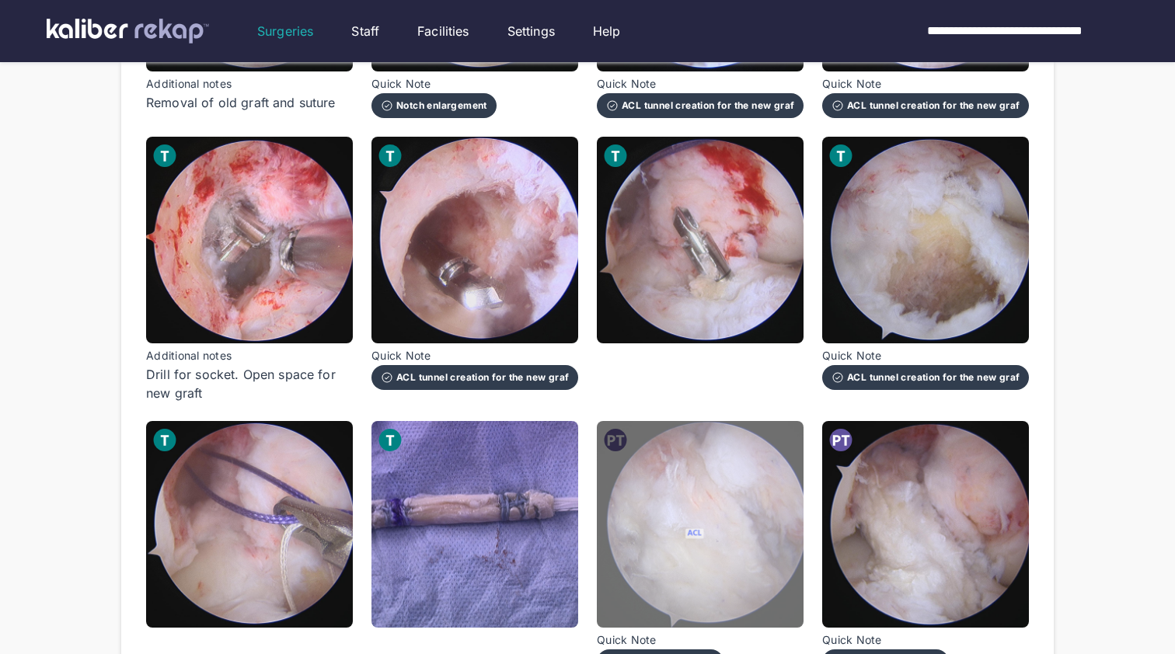
scroll to position [1308, 0]
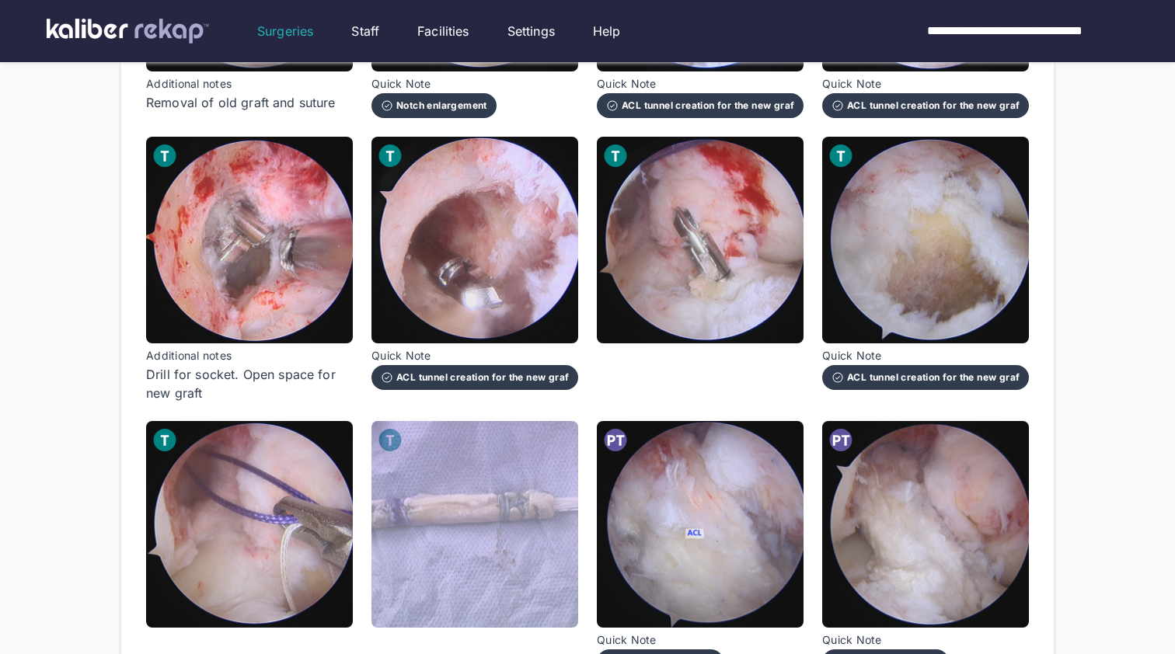
click at [458, 516] on img at bounding box center [474, 524] width 207 height 207
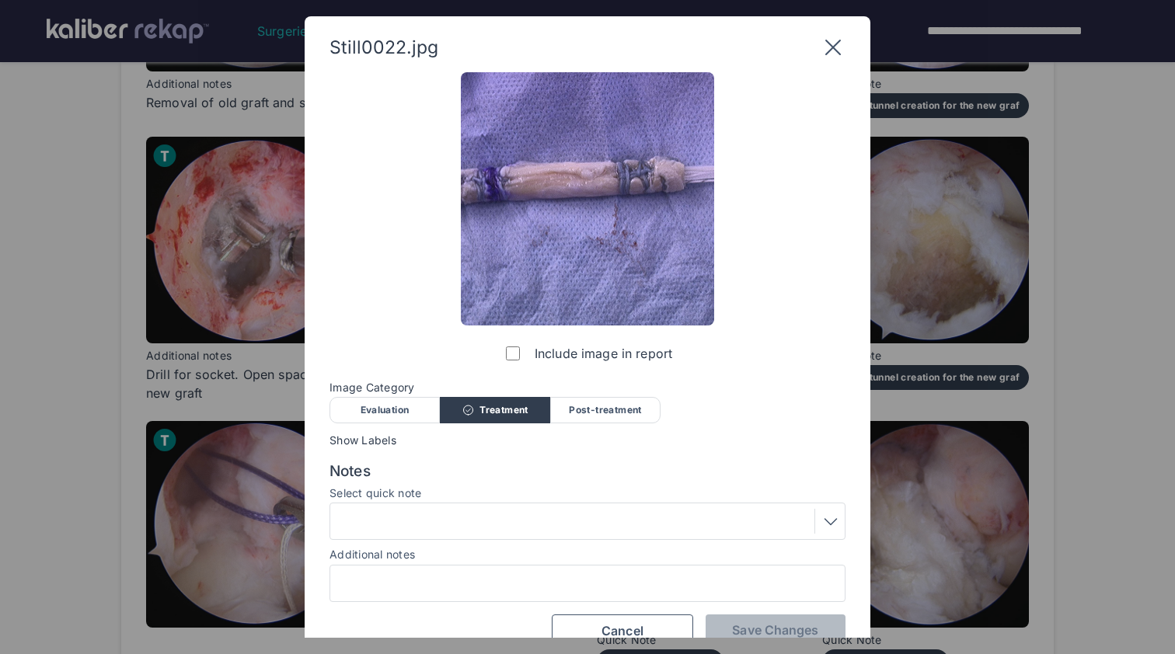
click at [510, 598] on div at bounding box center [587, 583] width 516 height 37
click at [536, 587] on input "Additional notes" at bounding box center [587, 583] width 502 height 20
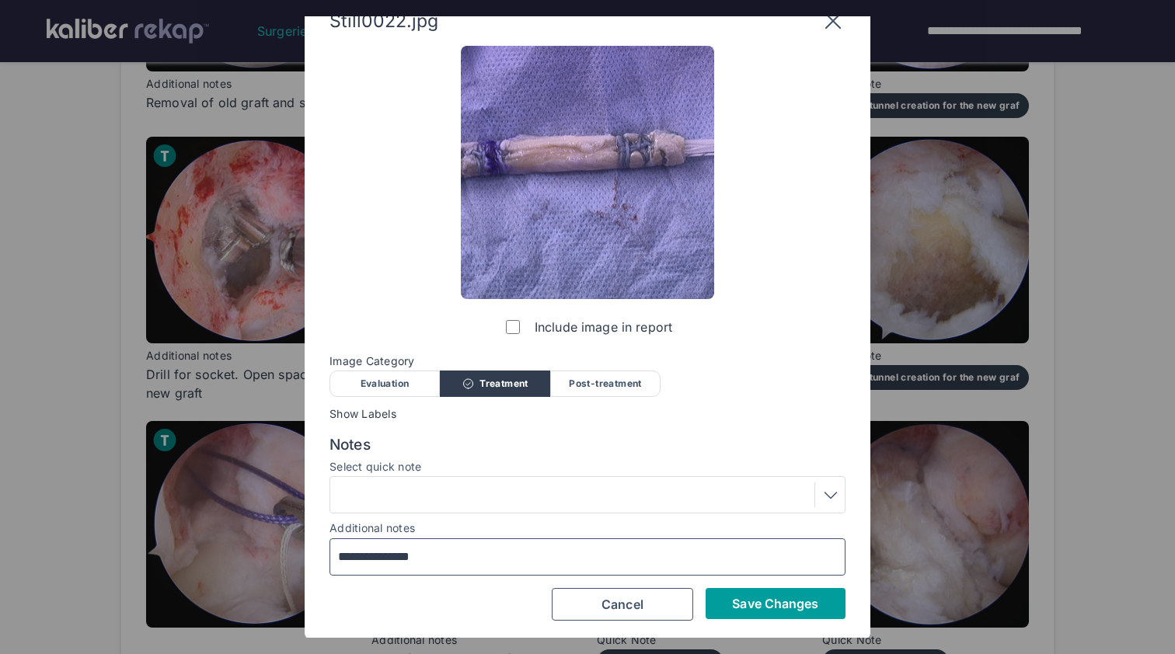
scroll to position [26, 0]
type input "**********"
click at [743, 597] on span "Save Changes" at bounding box center [775, 605] width 86 height 16
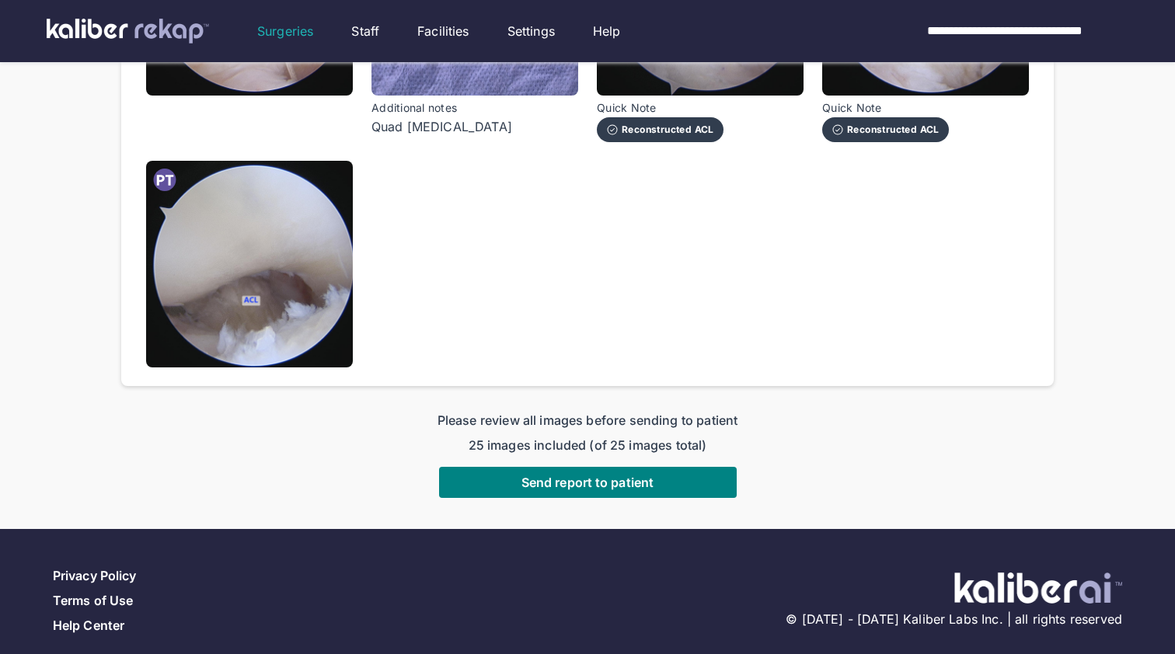
scroll to position [1839, 0]
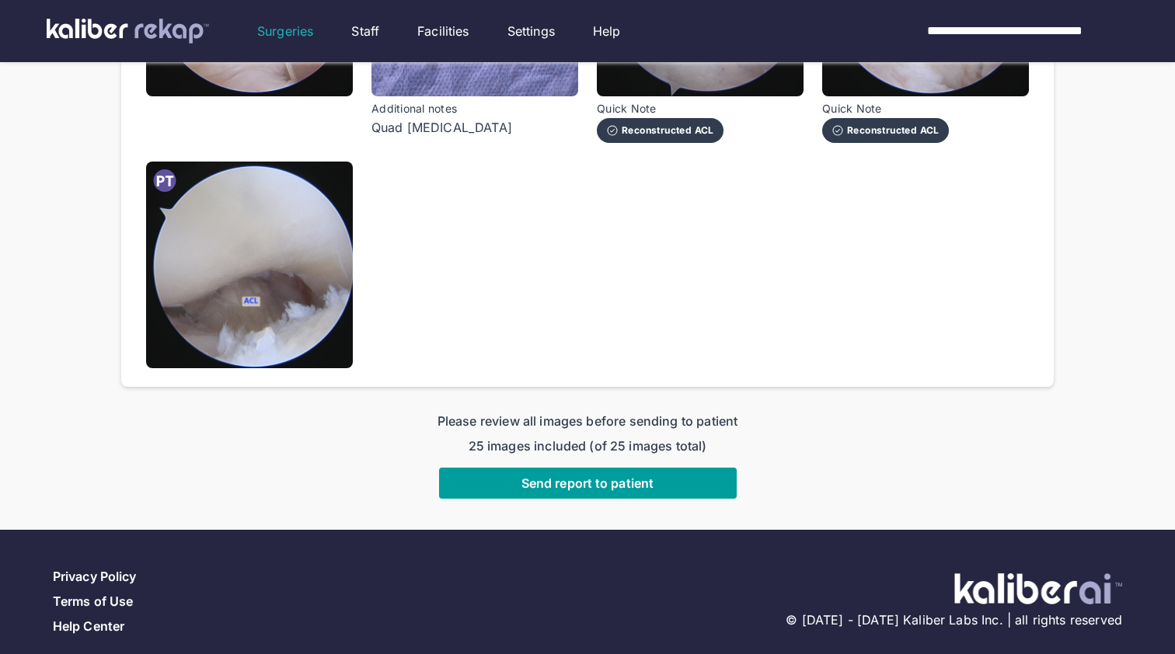
click at [604, 468] on button "Send report to patient" at bounding box center [588, 483] width 298 height 31
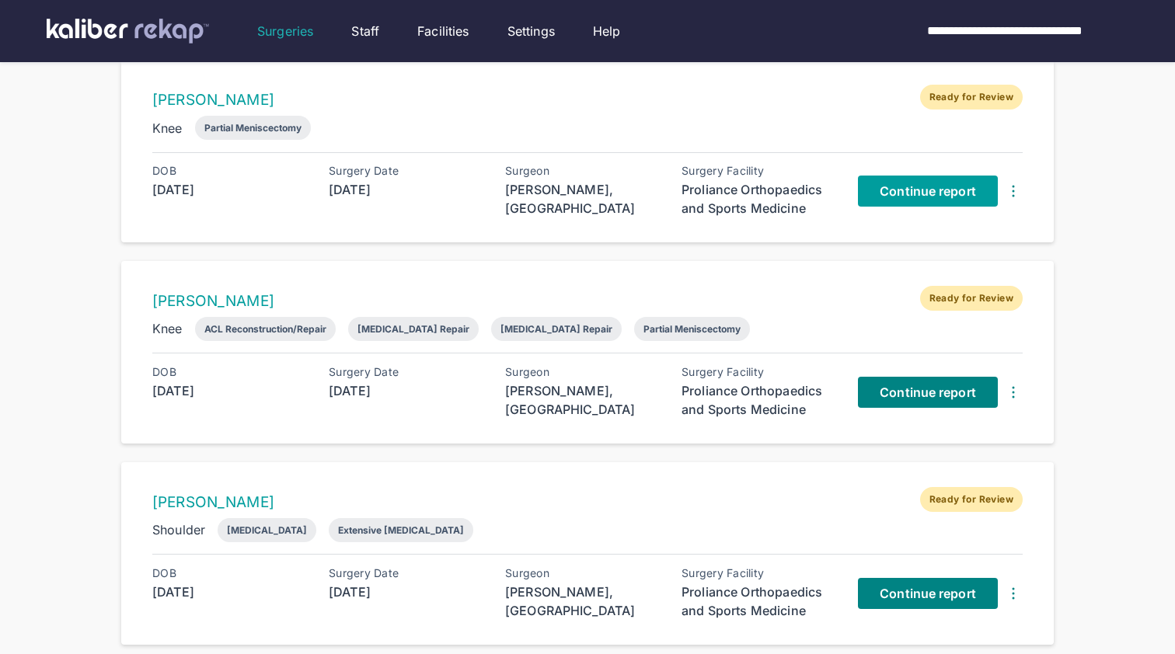
scroll to position [31, 0]
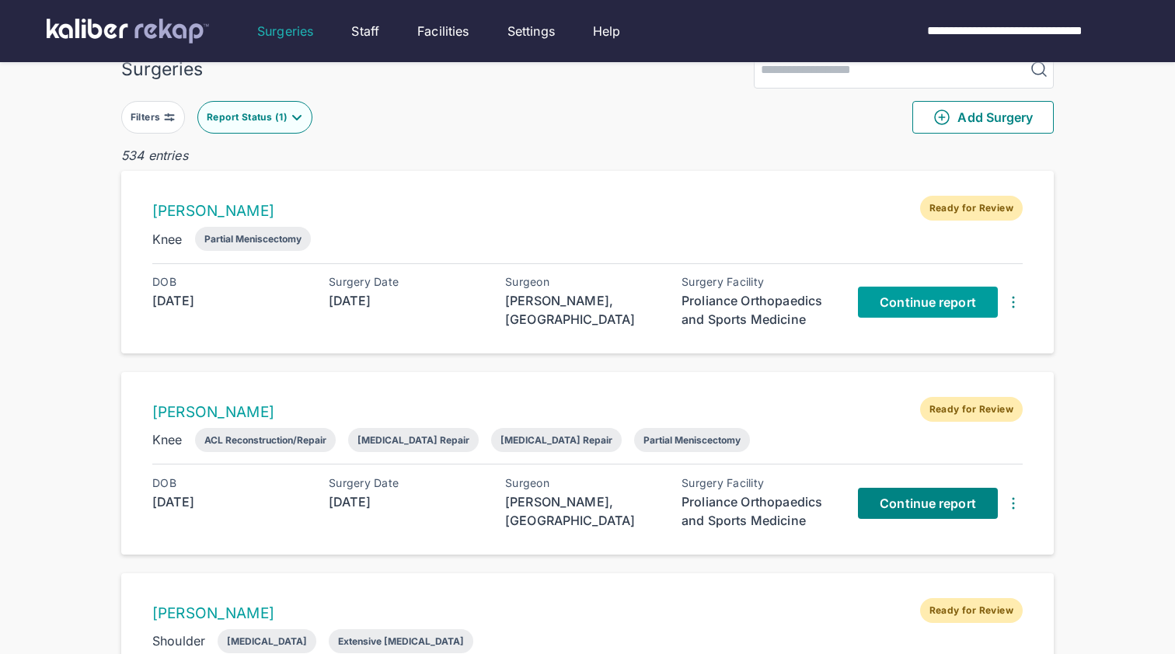
click at [925, 302] on span "Continue report" at bounding box center [928, 303] width 96 height 16
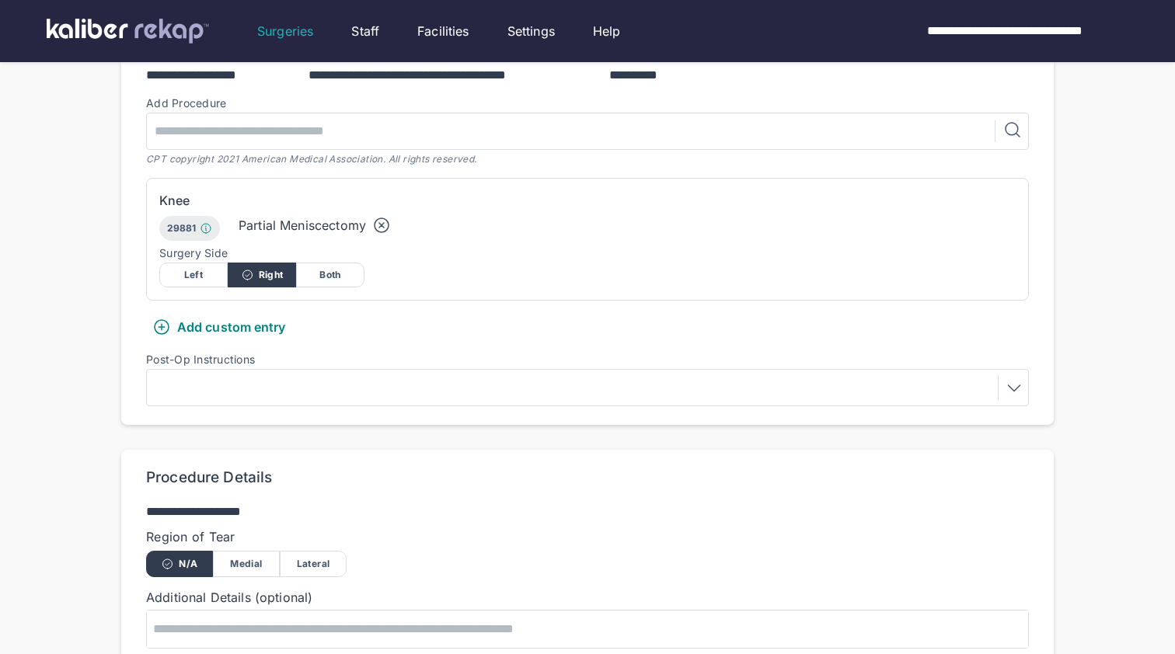
scroll to position [406, 0]
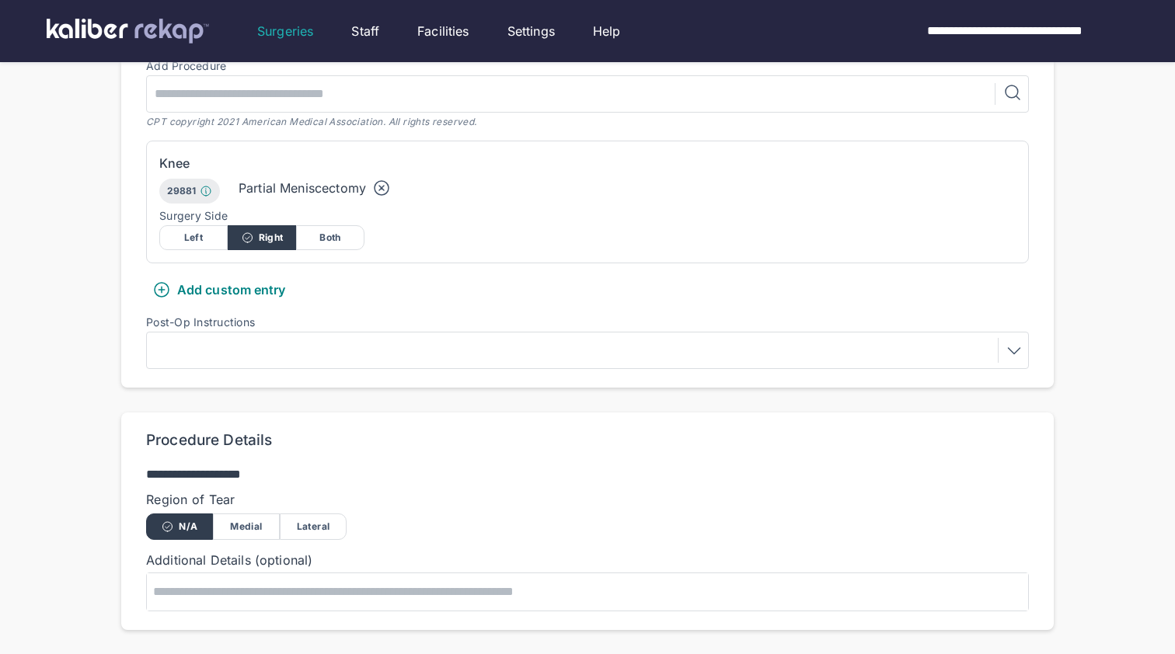
click at [244, 527] on div "Medial" at bounding box center [246, 527] width 67 height 26
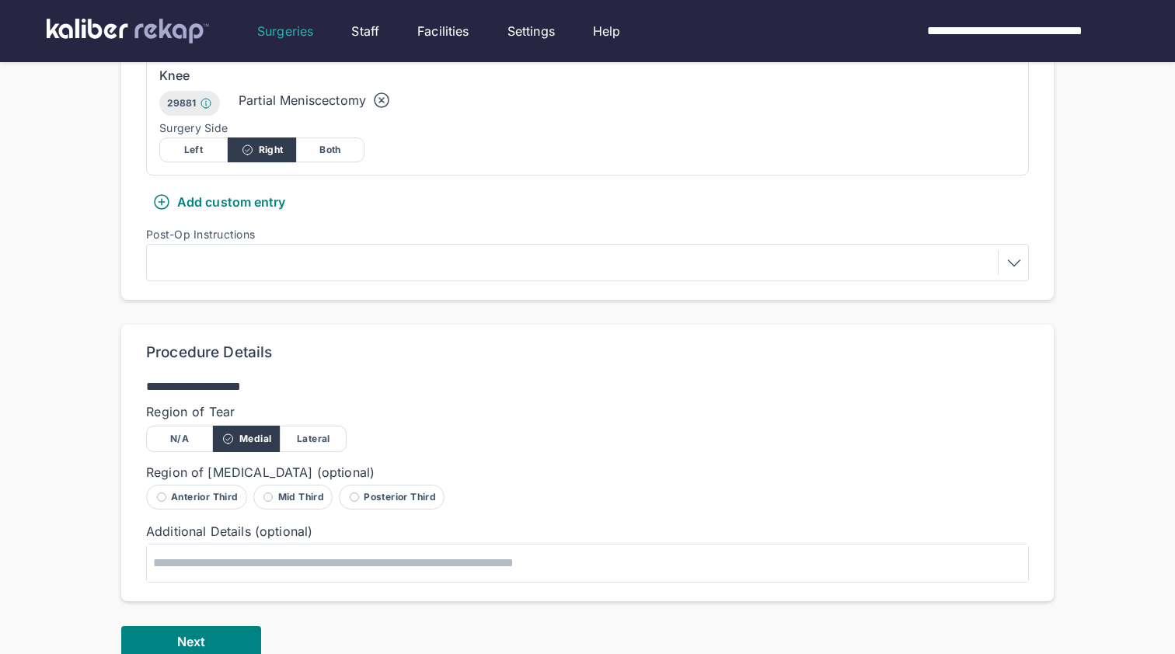
scroll to position [614, 0]
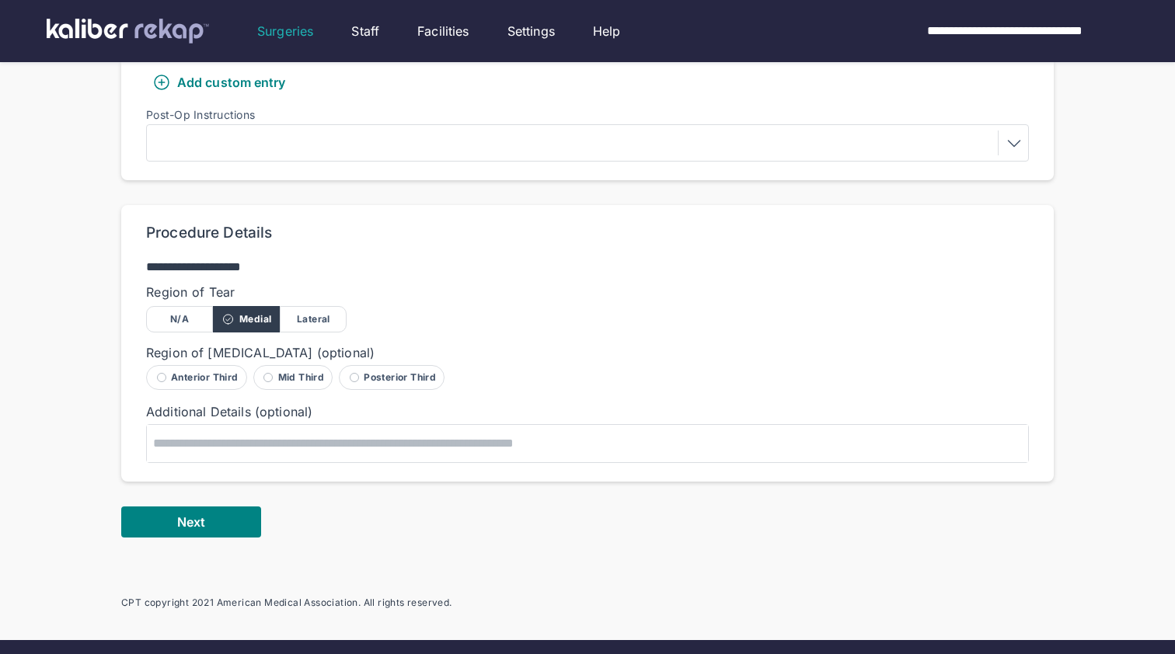
click at [377, 375] on div "Posterior Third" at bounding box center [392, 377] width 106 height 25
click at [201, 539] on div "**********" at bounding box center [587, 93] width 932 height 1034
click at [211, 502] on form "**********" at bounding box center [587, 145] width 932 height 785
click at [235, 507] on button "Next" at bounding box center [191, 522] width 140 height 31
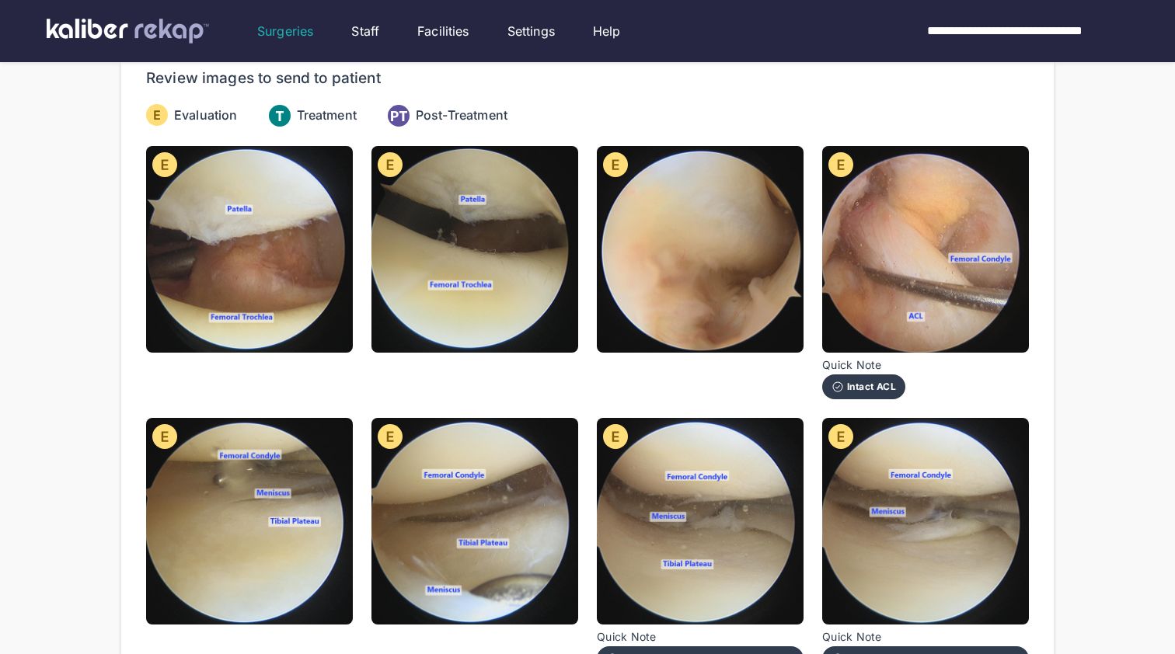
scroll to position [141, 0]
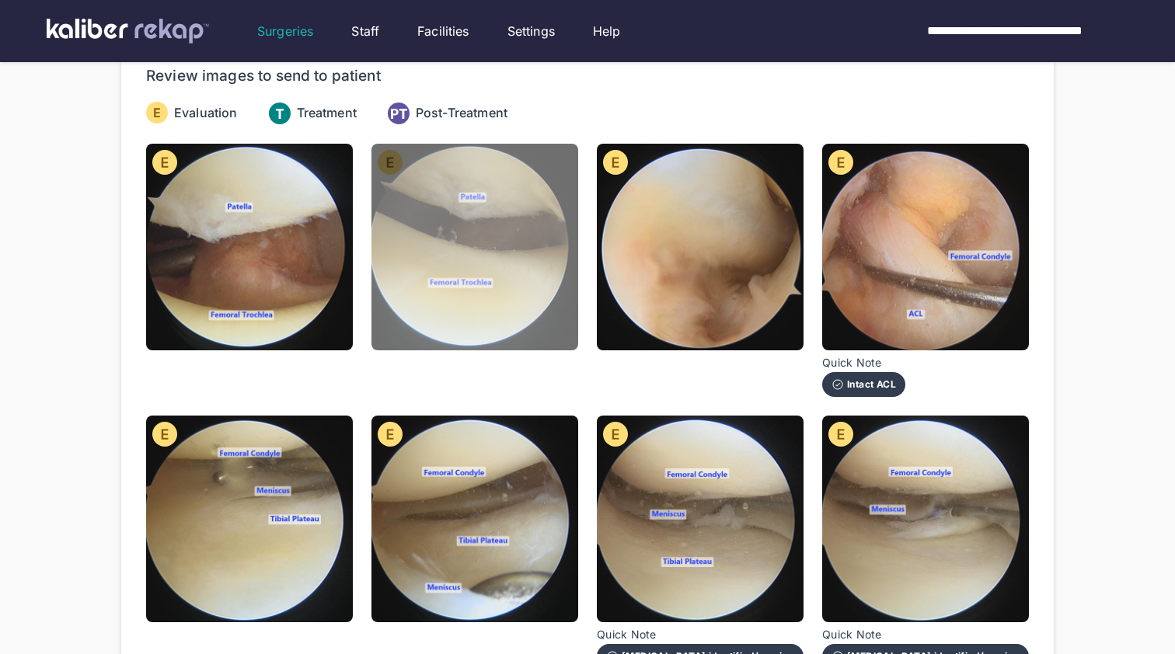
click at [479, 280] on img at bounding box center [474, 247] width 207 height 207
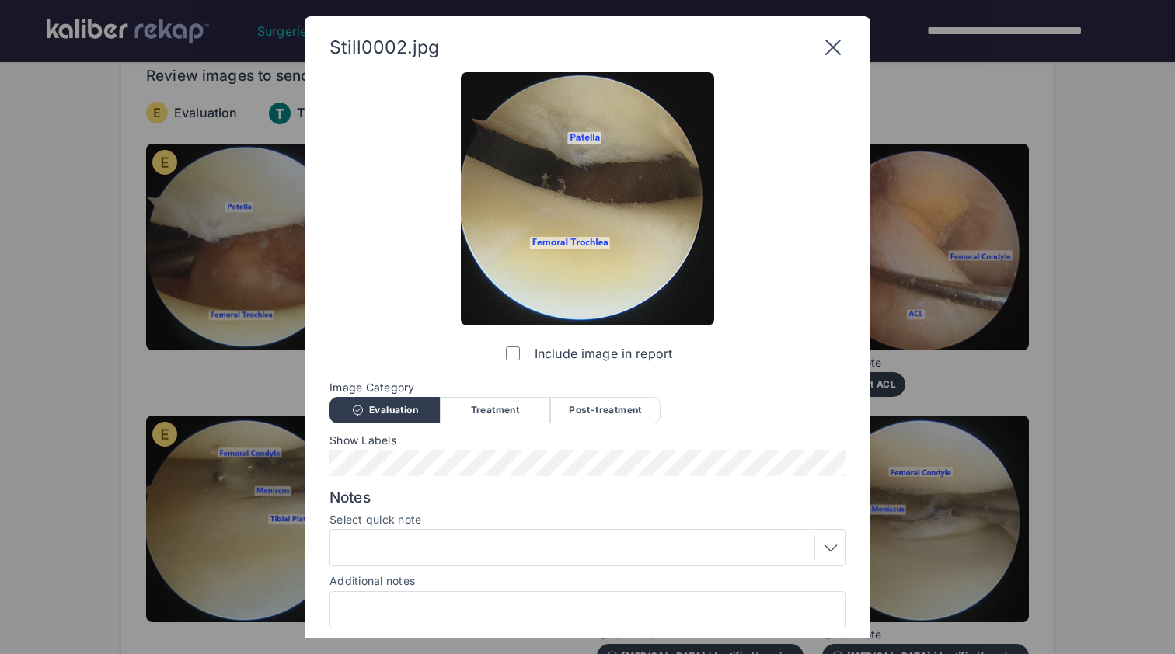
click at [472, 595] on div at bounding box center [587, 609] width 516 height 37
click at [473, 600] on input "Additional notes" at bounding box center [587, 610] width 502 height 20
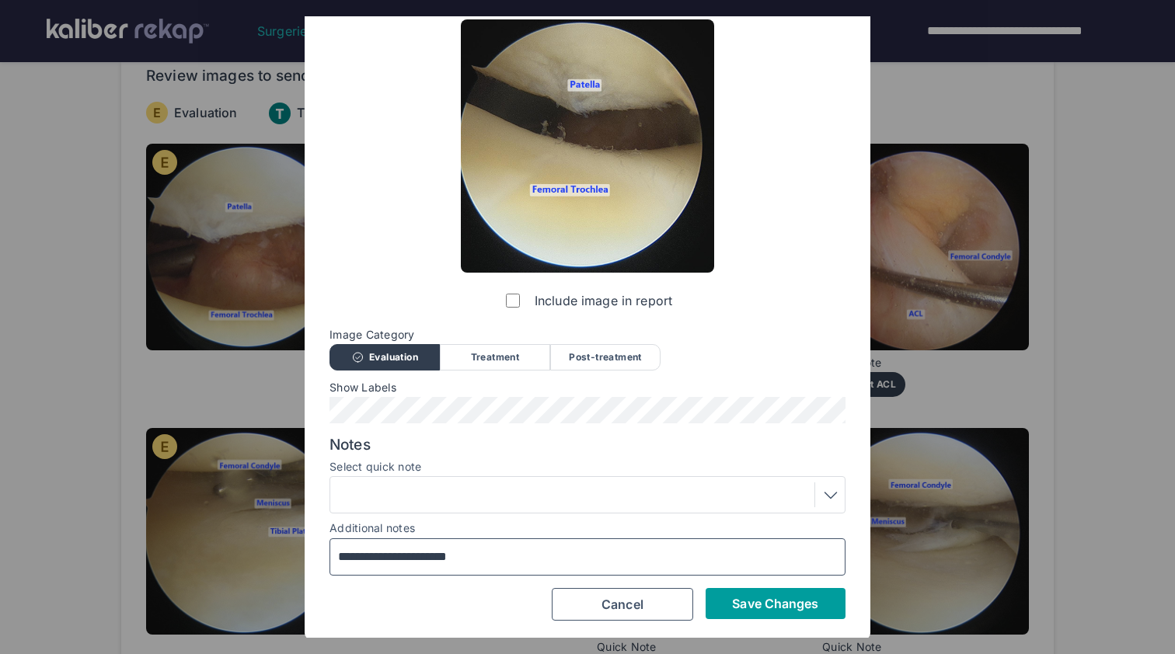
scroll to position [52, 0]
type input "**********"
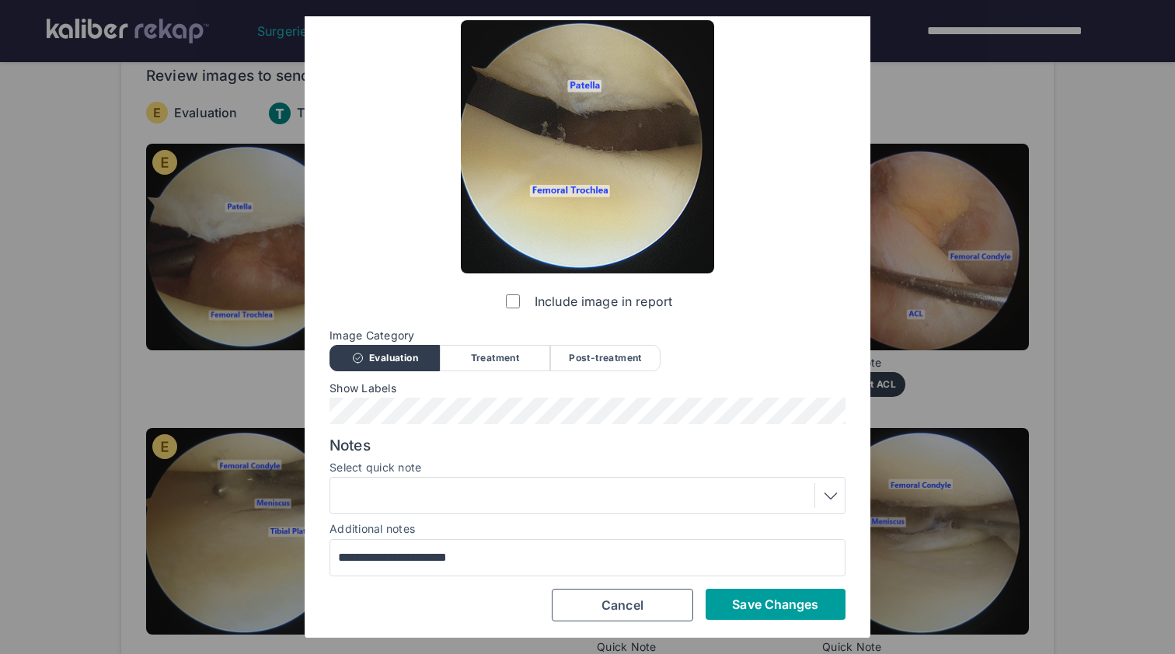
click at [786, 600] on span "Save Changes" at bounding box center [775, 605] width 86 height 16
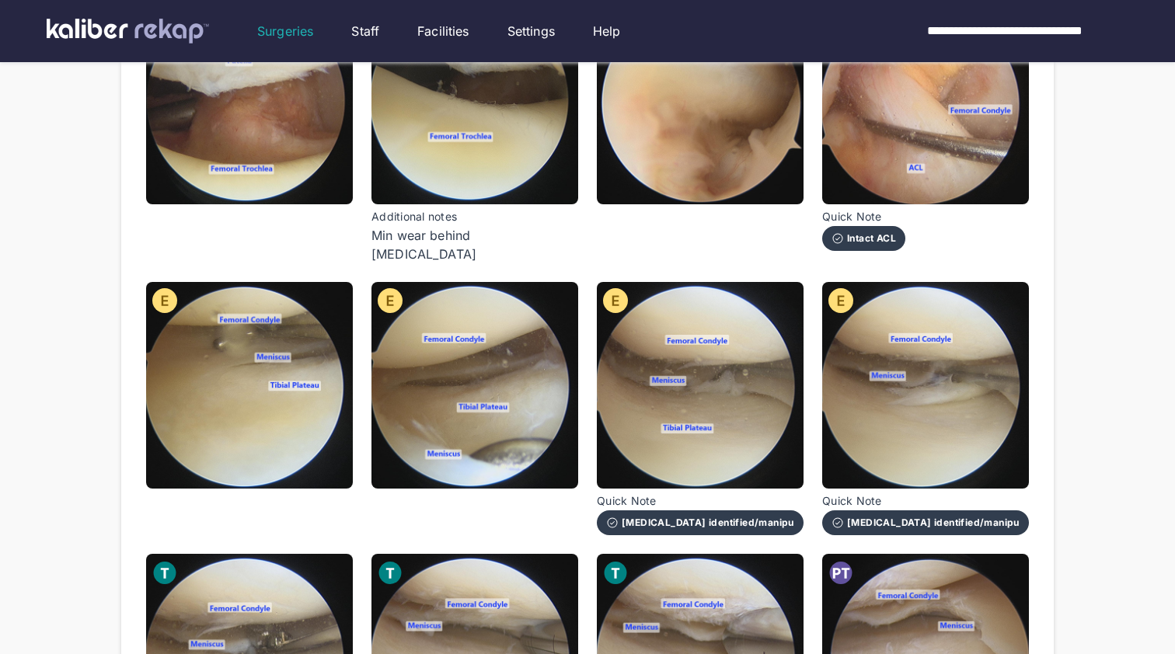
scroll to position [288, 0]
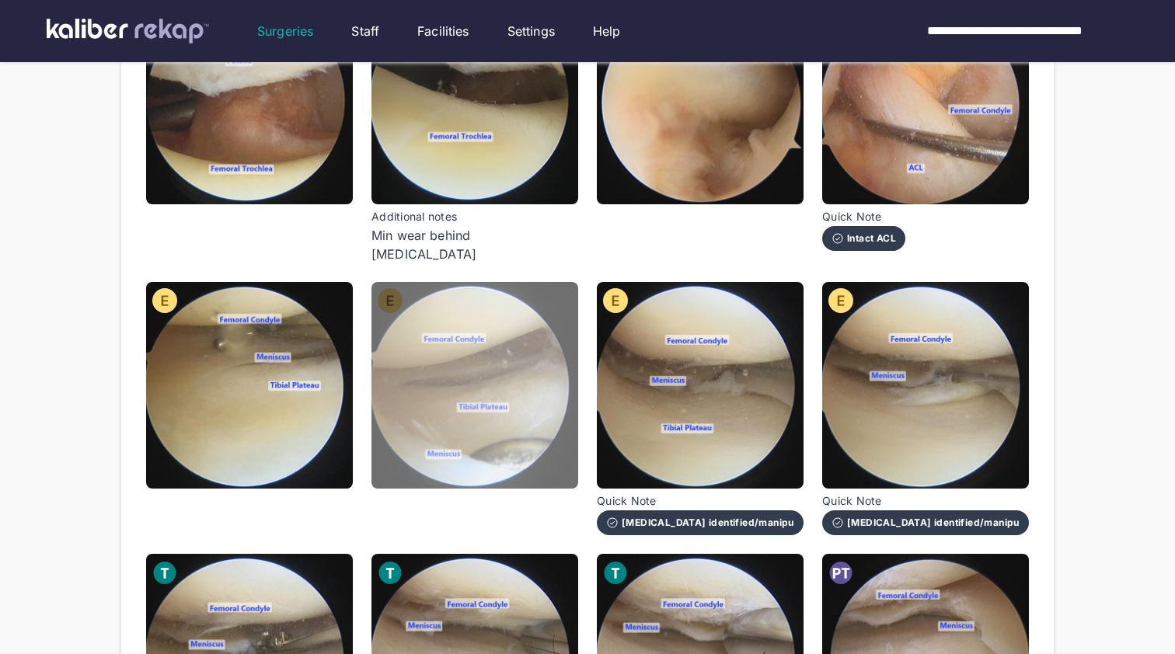
click at [407, 415] on img at bounding box center [474, 385] width 207 height 207
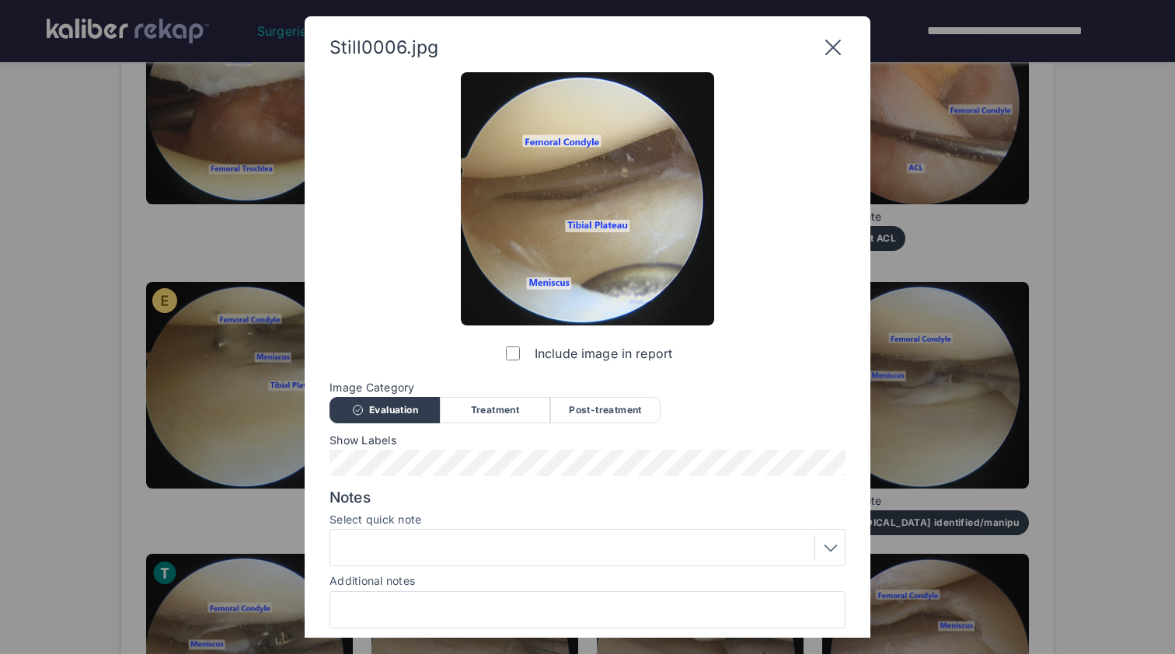
click at [403, 596] on div at bounding box center [587, 609] width 516 height 37
click at [412, 603] on input "Additional notes" at bounding box center [587, 610] width 502 height 20
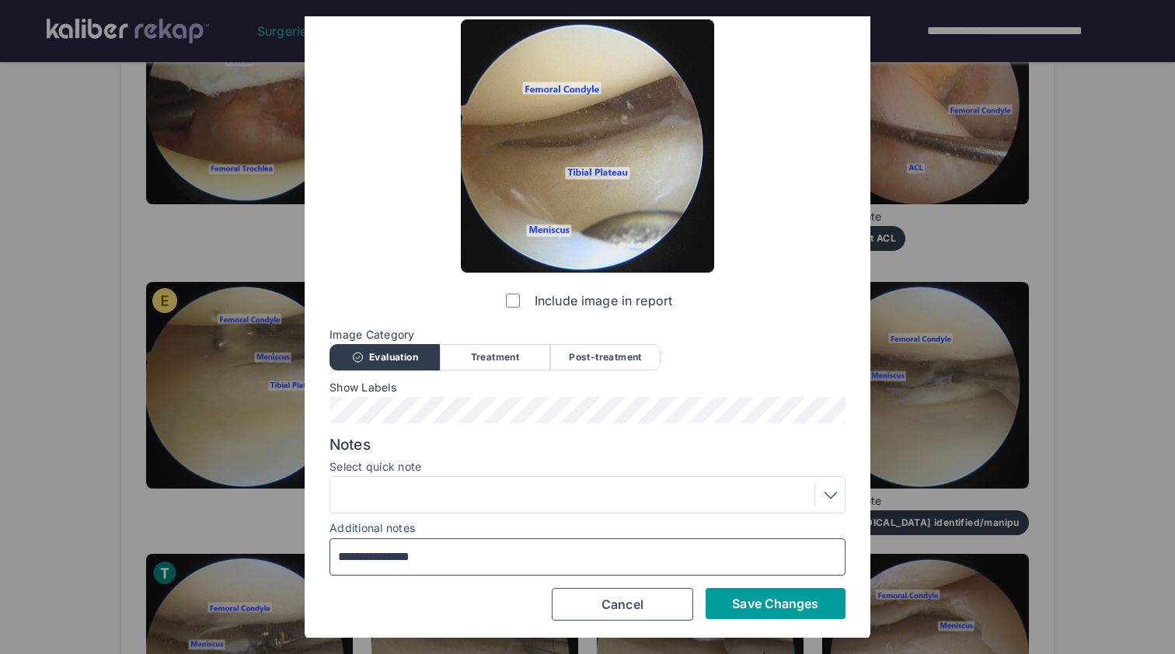
scroll to position [52, 0]
type input "**********"
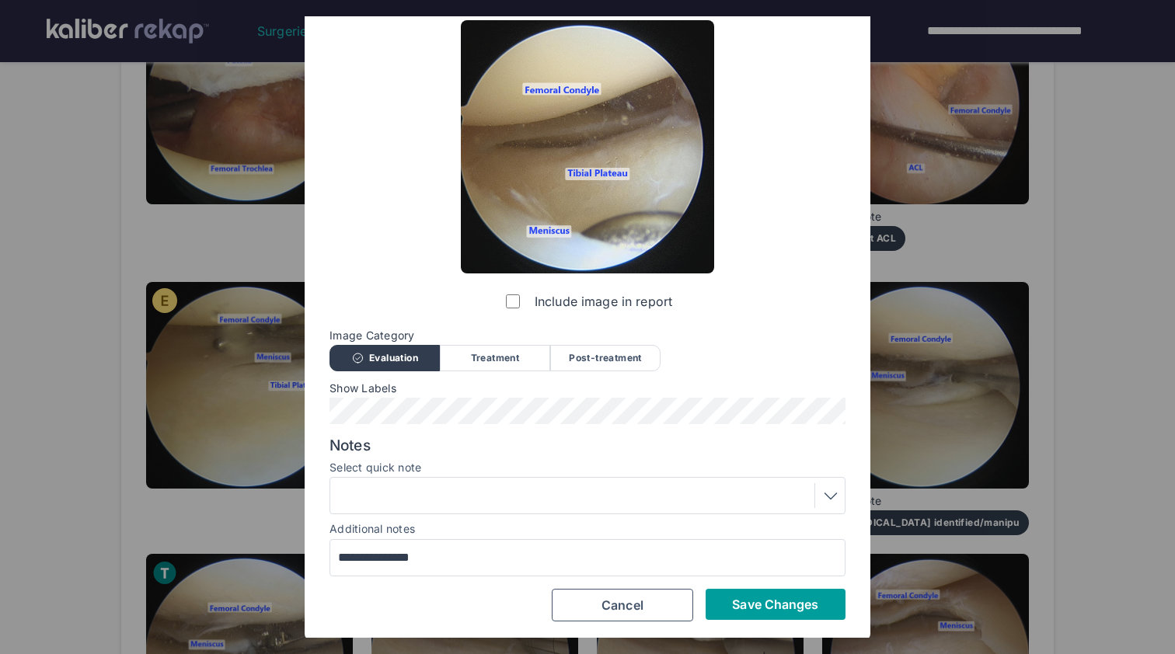
click at [753, 594] on button "Save Changes" at bounding box center [776, 604] width 140 height 31
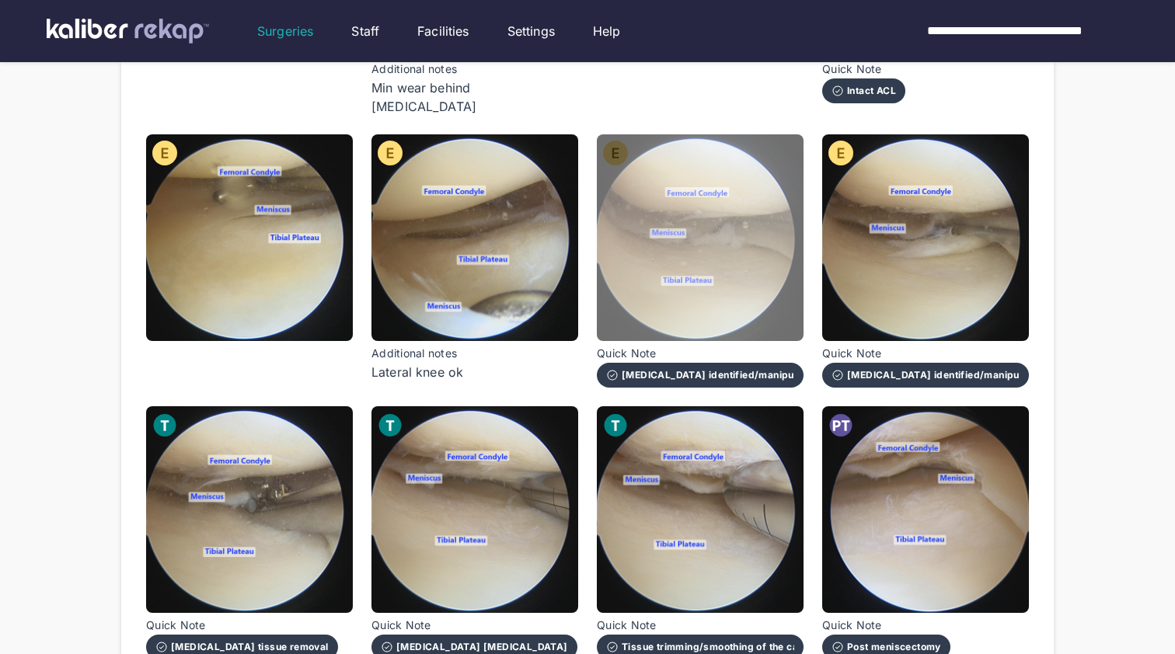
scroll to position [432, 0]
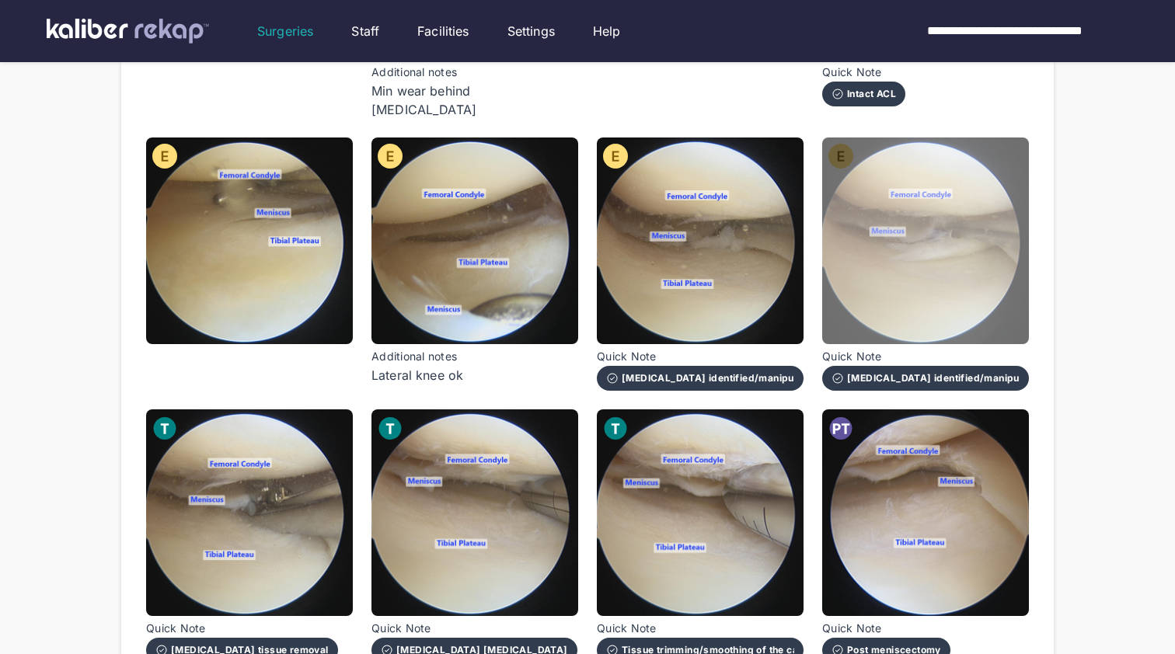
click at [927, 296] on img at bounding box center [925, 241] width 207 height 207
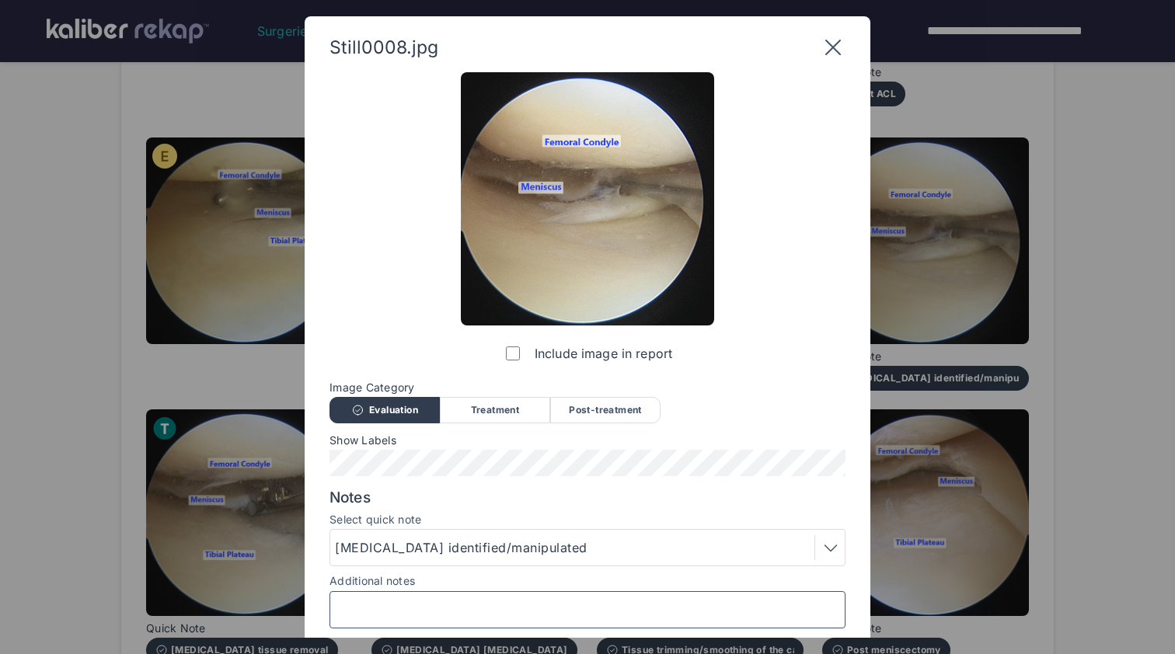
click at [465, 604] on input "Additional notes" at bounding box center [587, 610] width 502 height 20
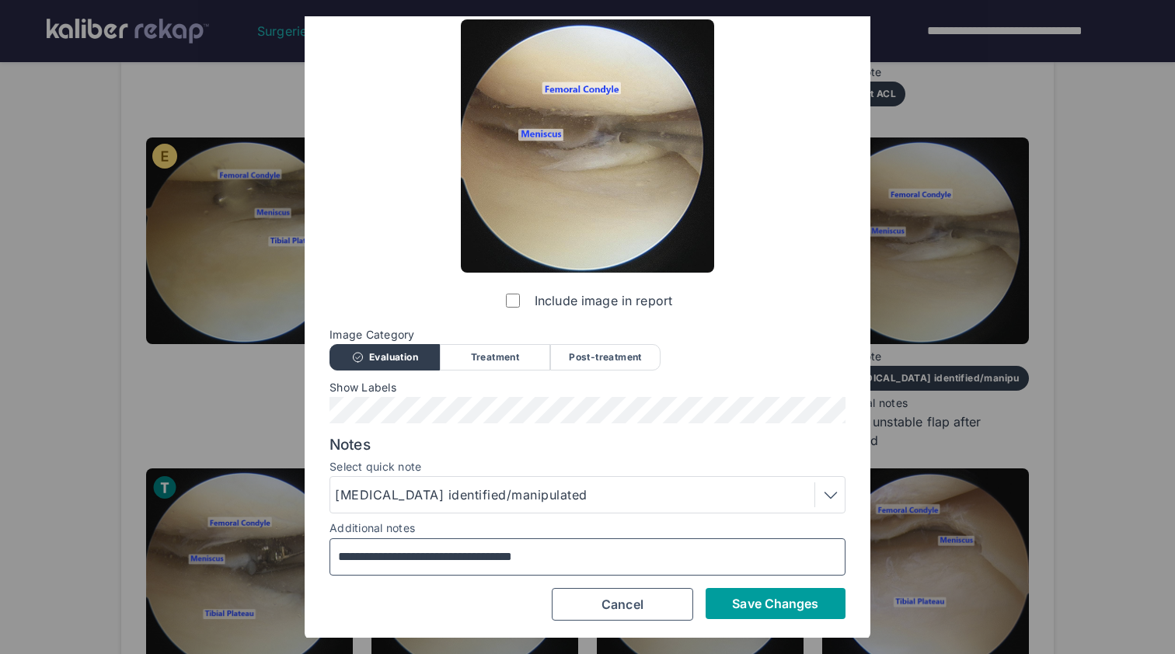
scroll to position [52, 0]
type input "**********"
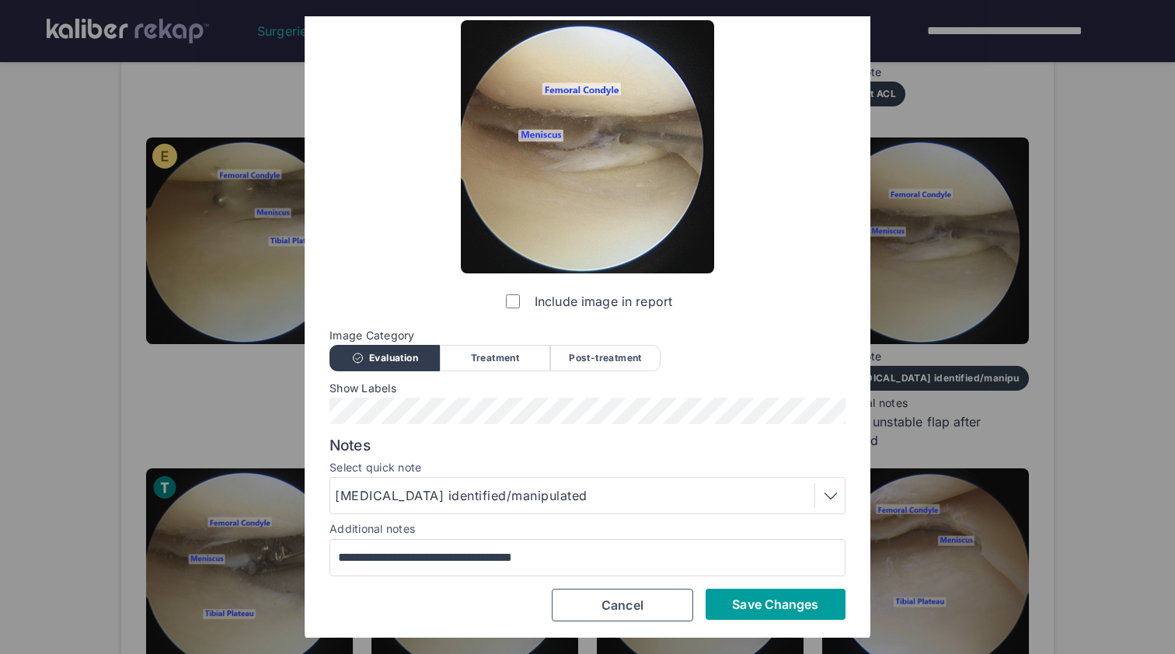
click at [767, 601] on span "Save Changes" at bounding box center [775, 605] width 86 height 16
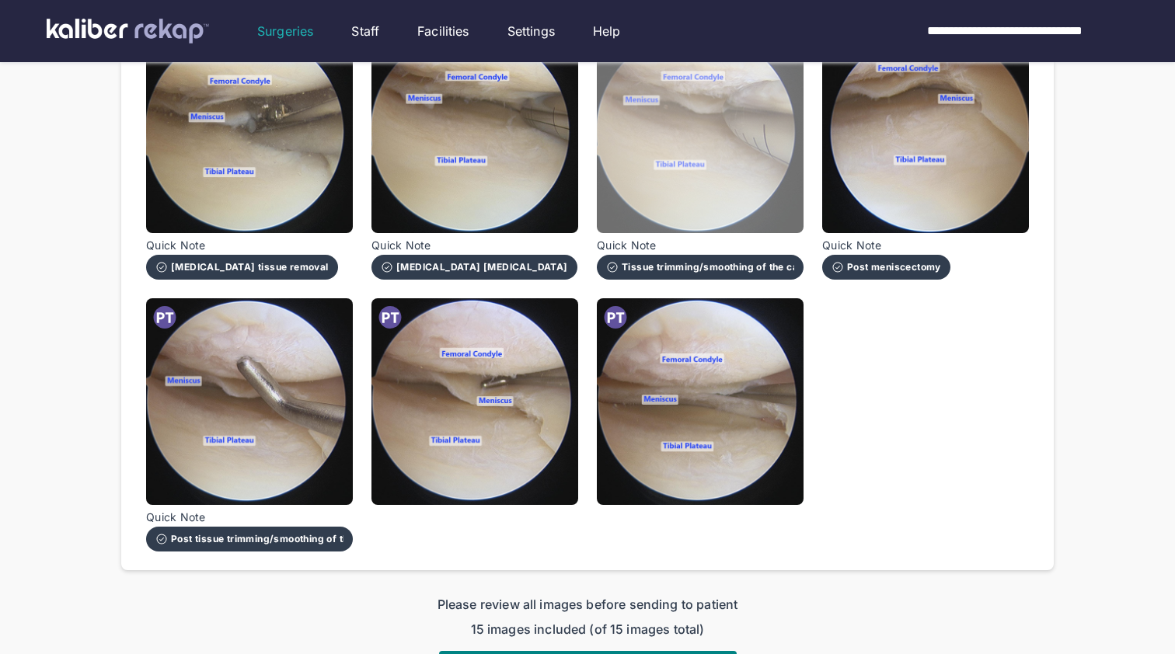
scroll to position [900, 0]
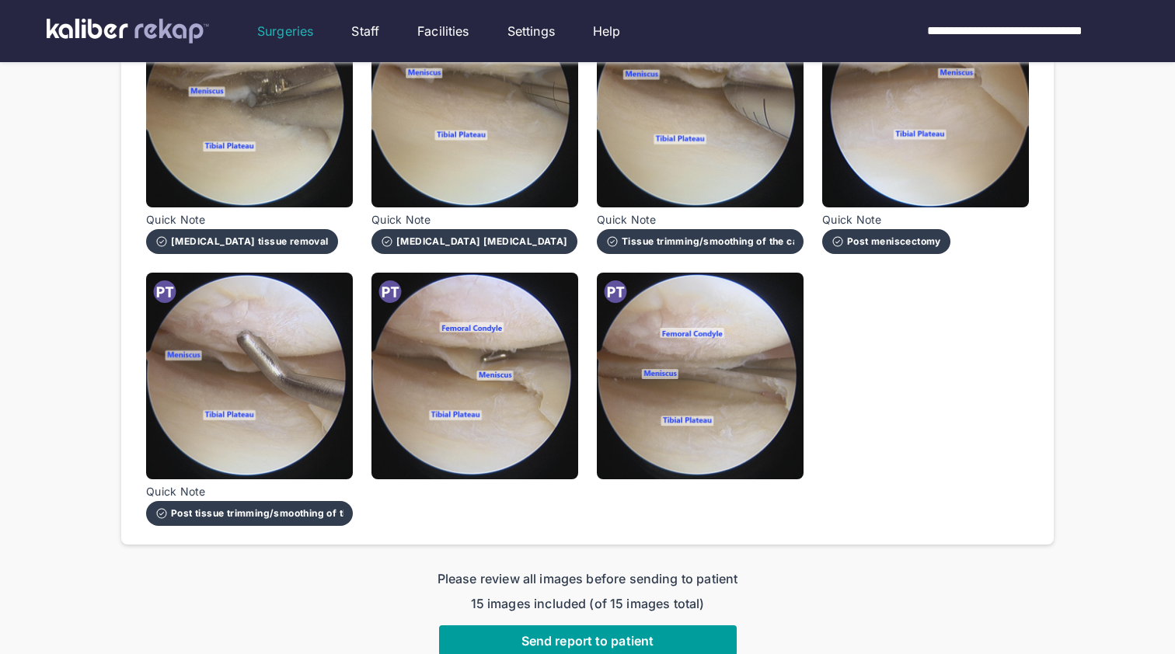
click at [558, 633] on span "Send report to patient" at bounding box center [587, 641] width 132 height 16
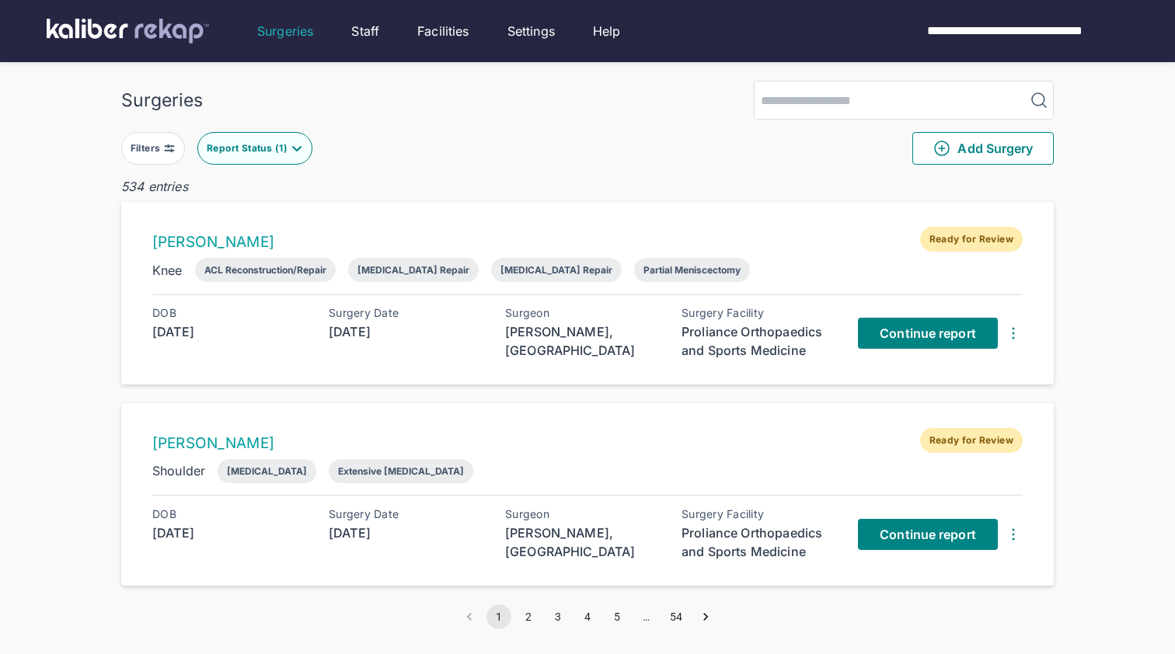
scroll to position [9, 0]
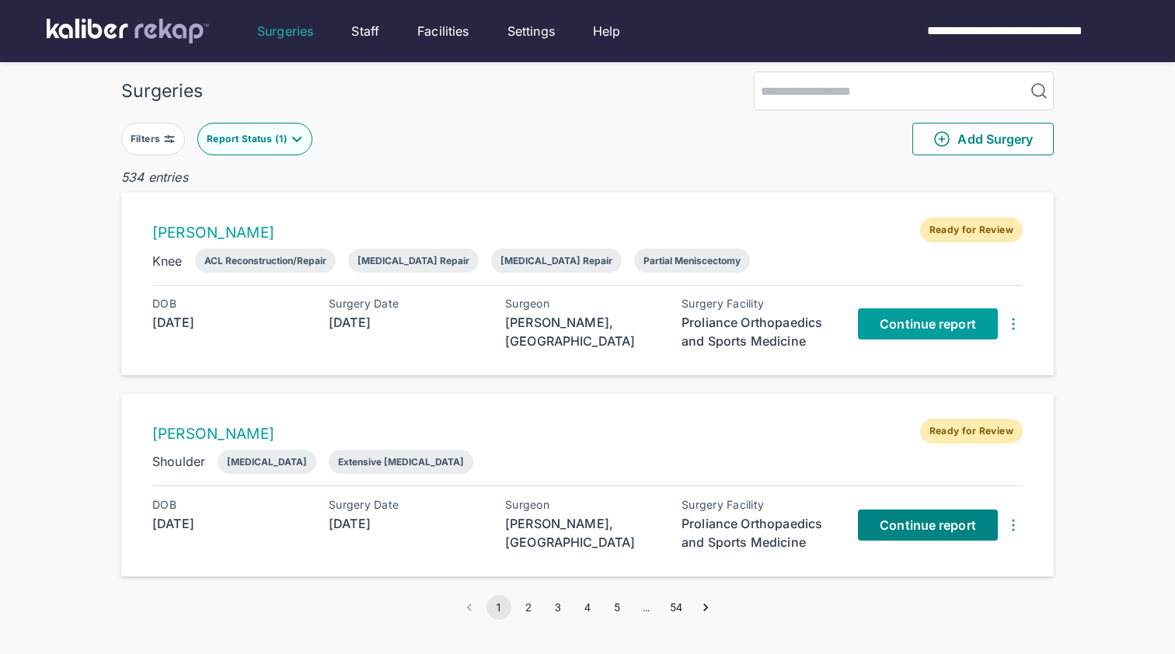
click at [894, 330] on span "Continue report" at bounding box center [928, 324] width 96 height 16
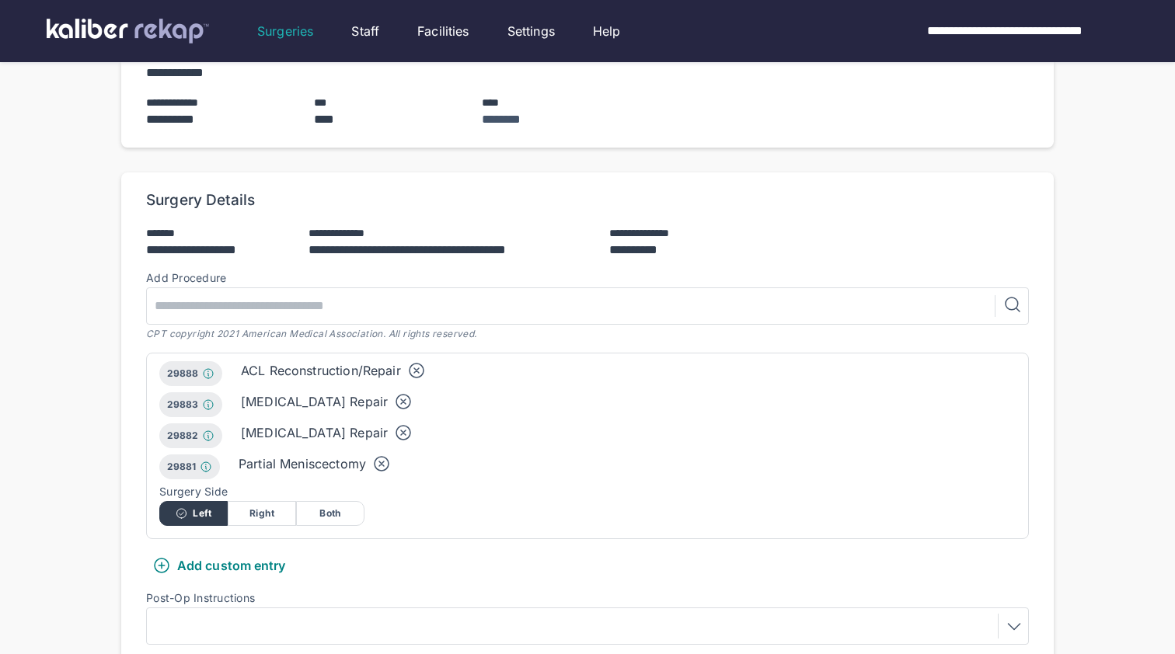
scroll to position [29, 0]
click at [396, 396] on icon at bounding box center [403, 403] width 14 height 14
click at [394, 422] on icon at bounding box center [403, 431] width 19 height 19
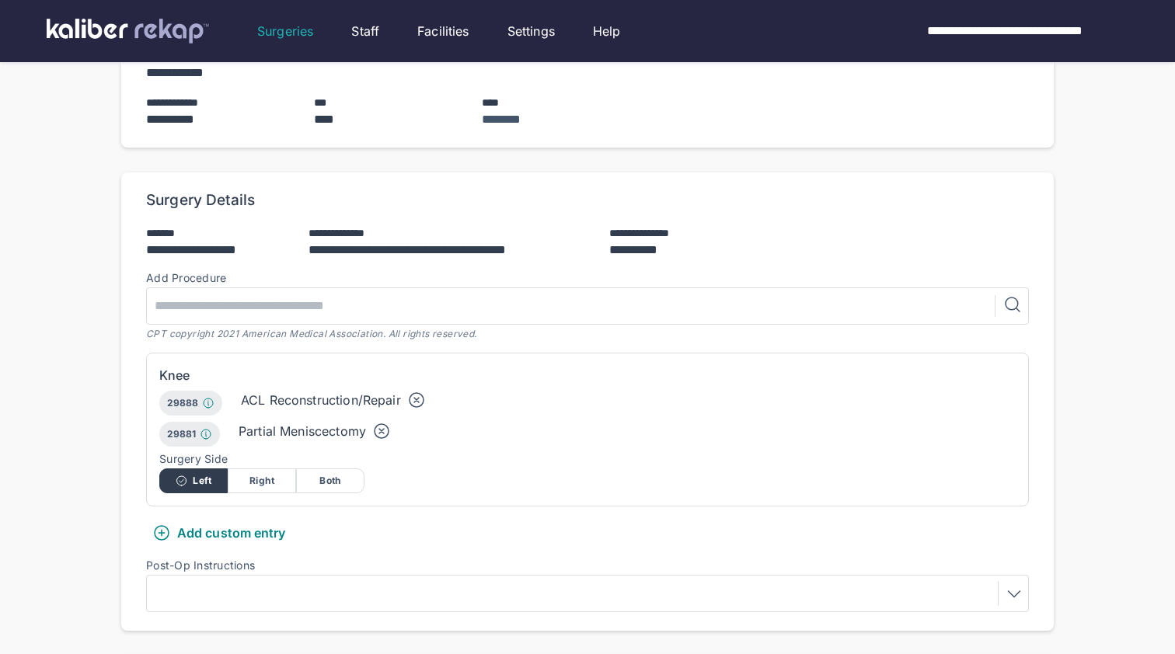
click at [378, 422] on icon at bounding box center [381, 431] width 19 height 19
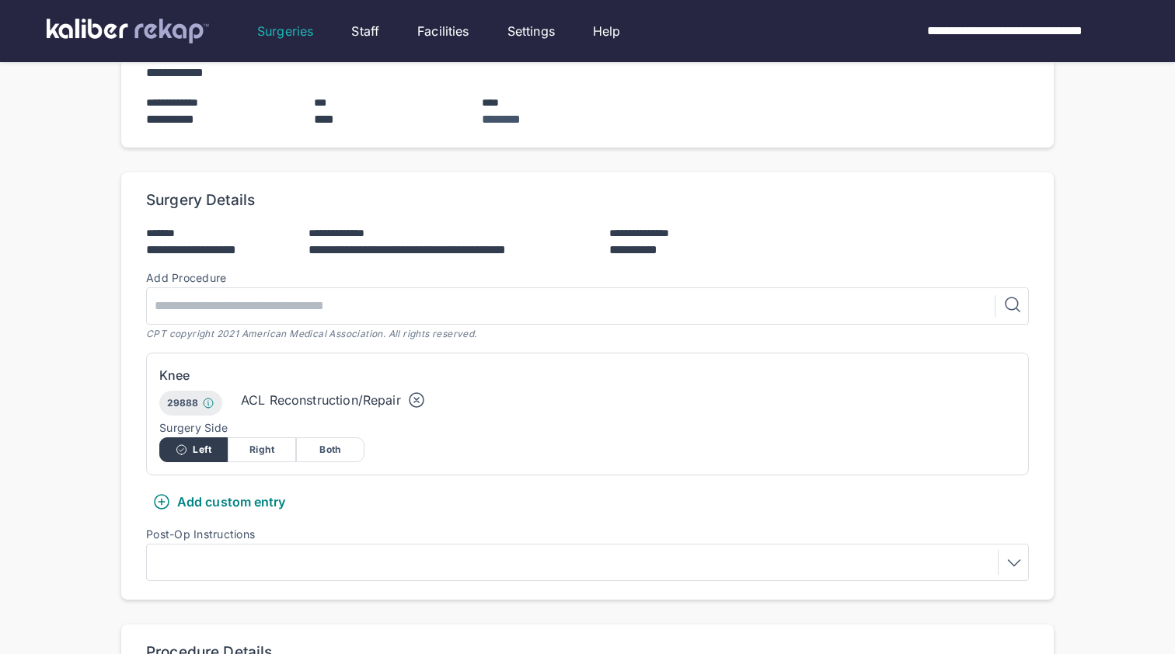
click at [354, 306] on div "Add Procedure CPT copyright 2021 American Medical Association. All rights reser…" at bounding box center [587, 306] width 883 height 68
click at [370, 295] on input "text" at bounding box center [574, 306] width 842 height 36
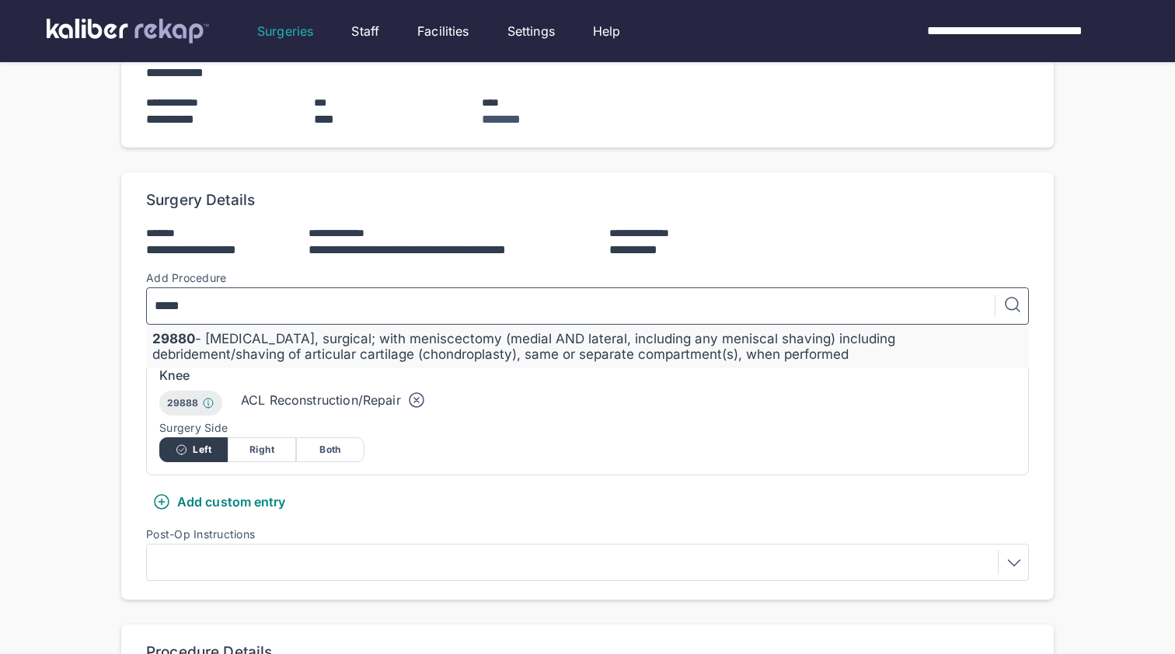
type input "*****"
click at [413, 331] on div "29880 - [MEDICAL_DATA], surgical; with meniscectomy (medial AND lateral, includ…" at bounding box center [587, 346] width 870 height 31
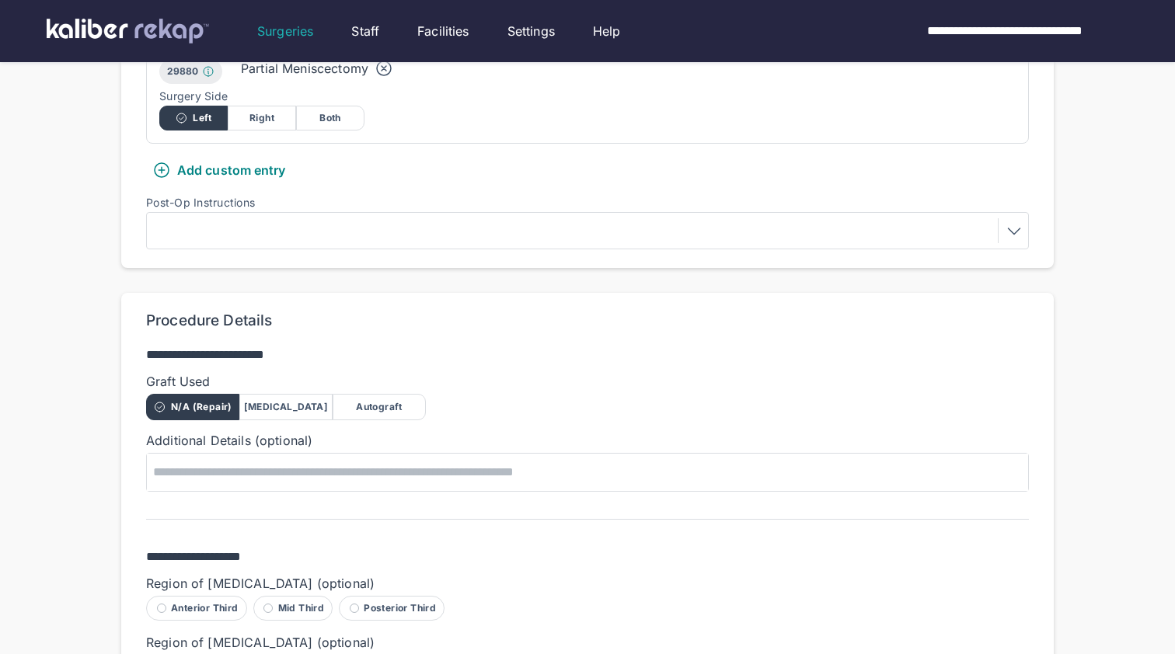
scroll to position [610, 0]
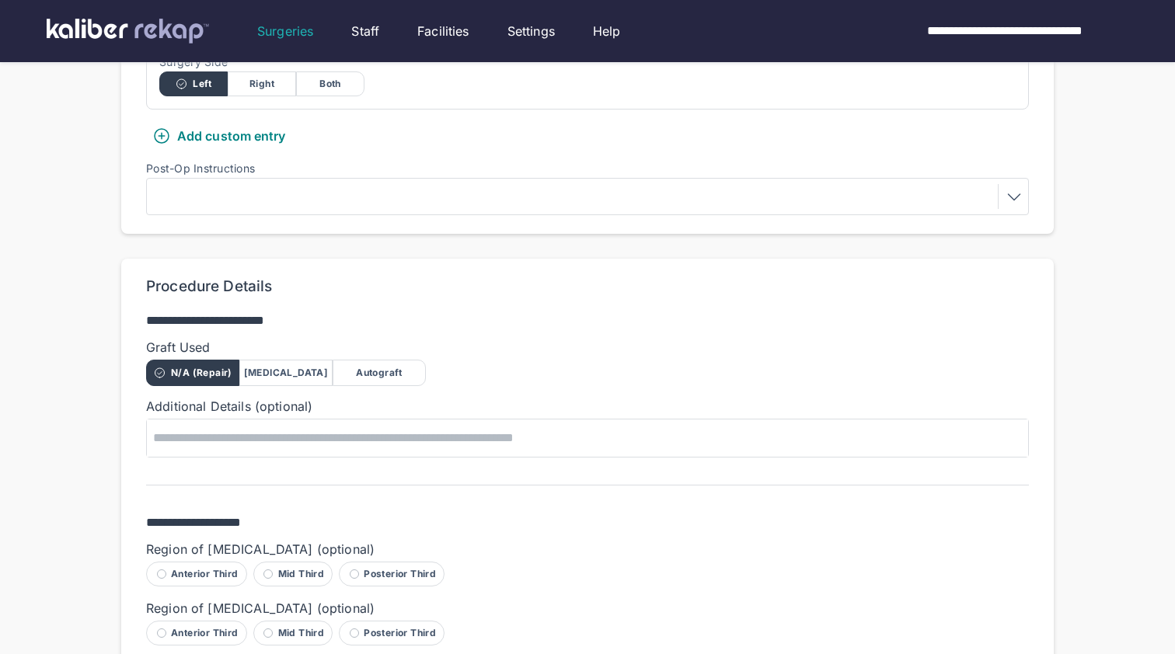
click at [384, 360] on div "Autograft" at bounding box center [379, 373] width 93 height 26
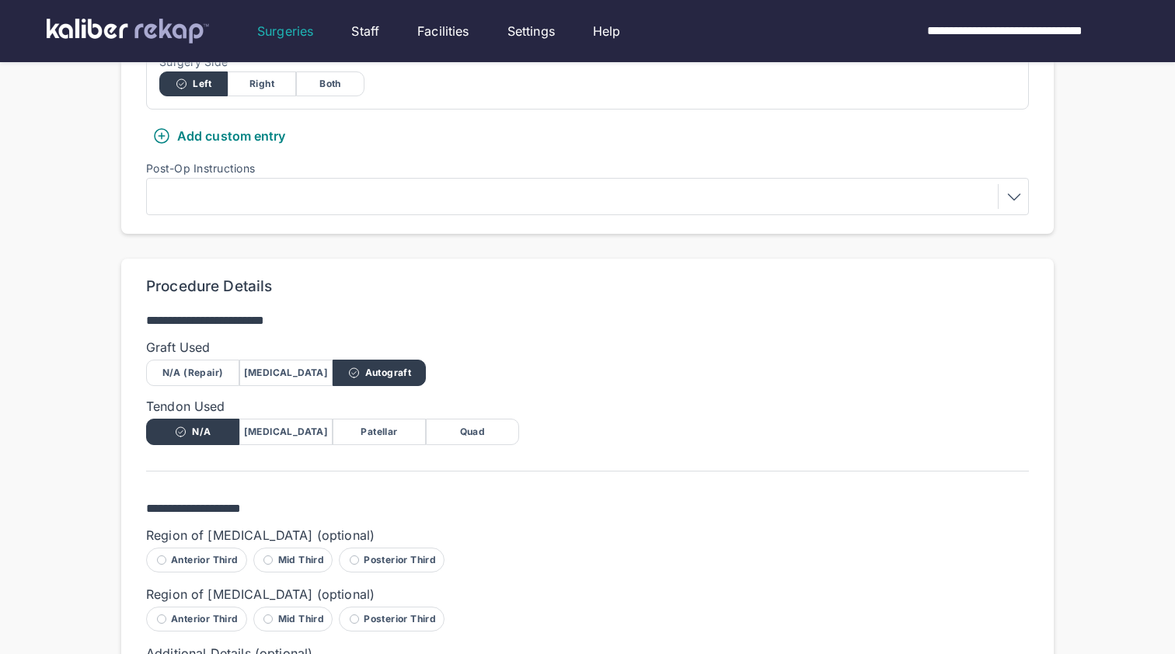
click at [465, 419] on div "Quad" at bounding box center [472, 432] width 93 height 26
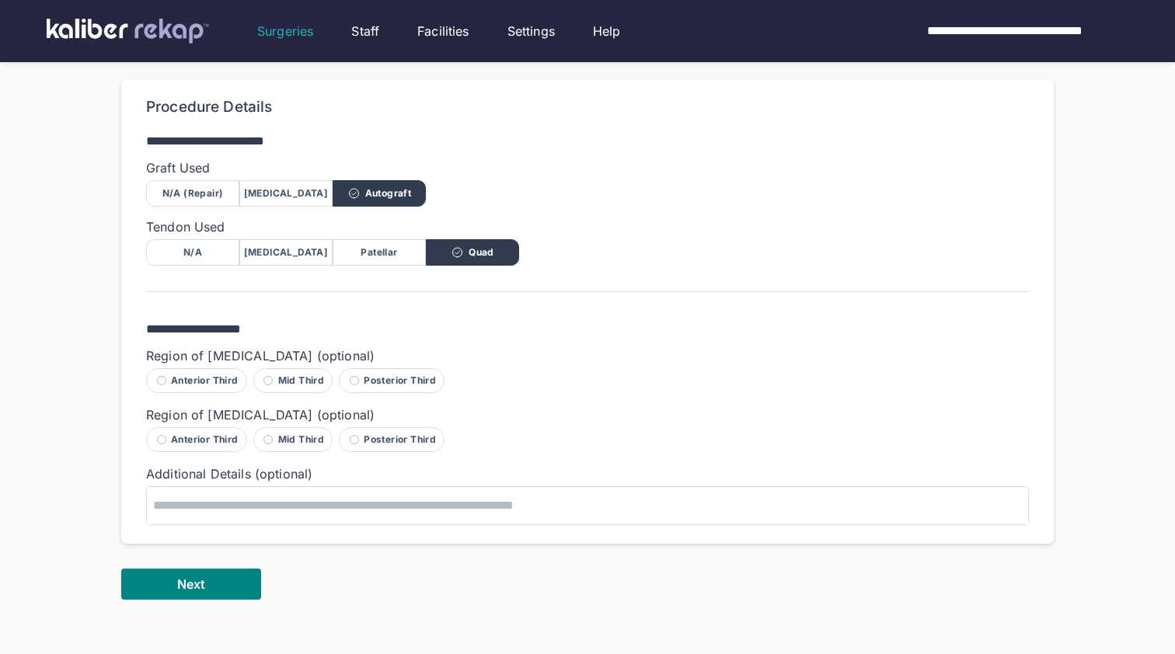
scroll to position [822, 0]
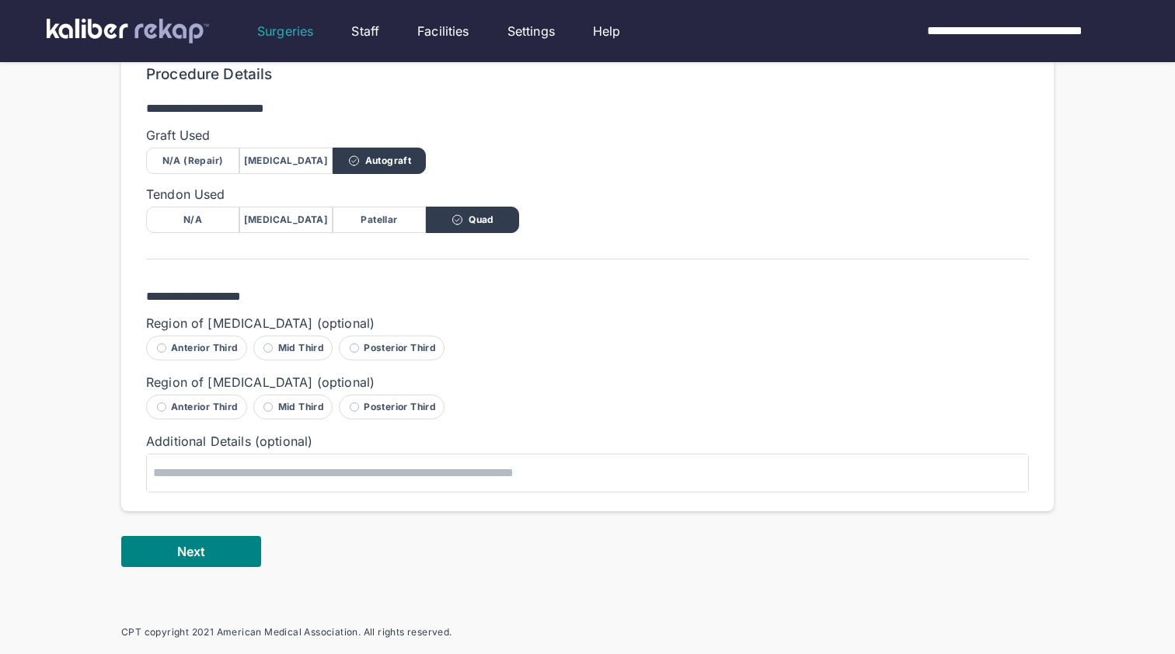
click at [392, 336] on div "Posterior Third" at bounding box center [392, 348] width 106 height 25
click at [395, 395] on div "Posterior Third" at bounding box center [392, 407] width 106 height 25
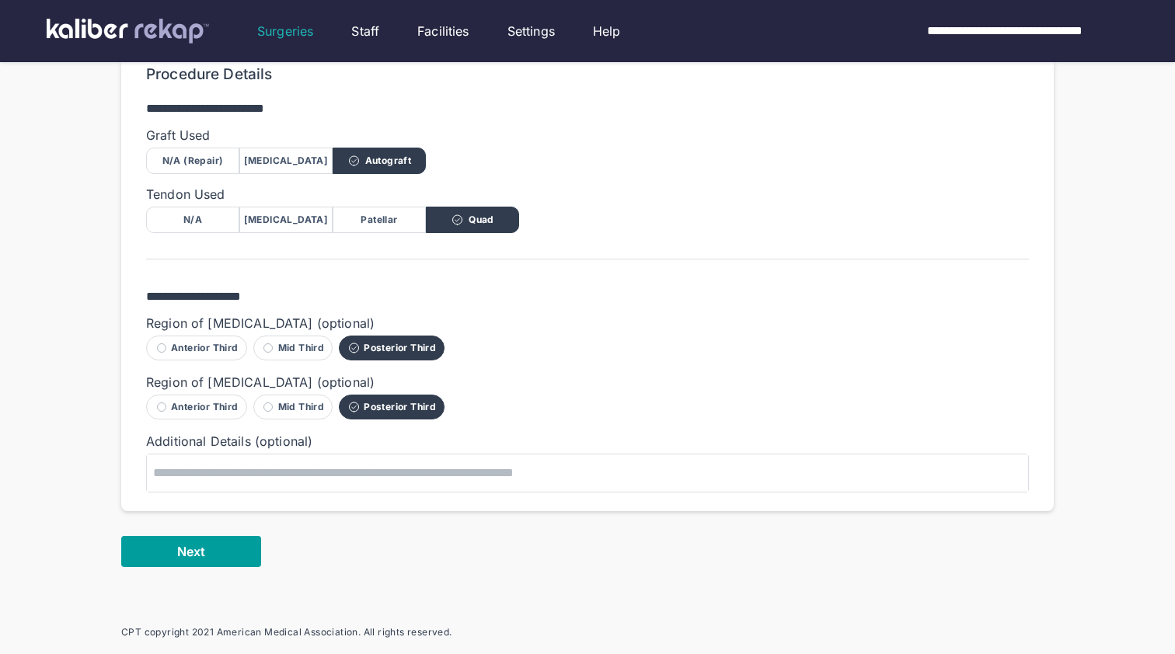
click at [206, 536] on button "Next" at bounding box center [191, 551] width 140 height 31
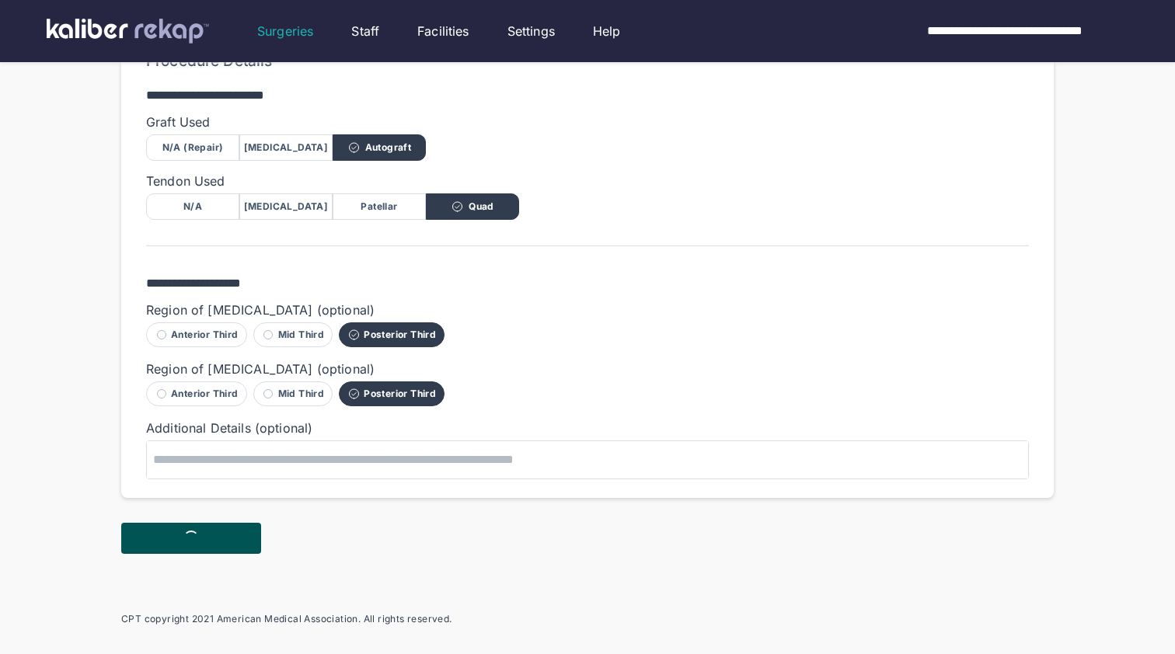
scroll to position [843, 0]
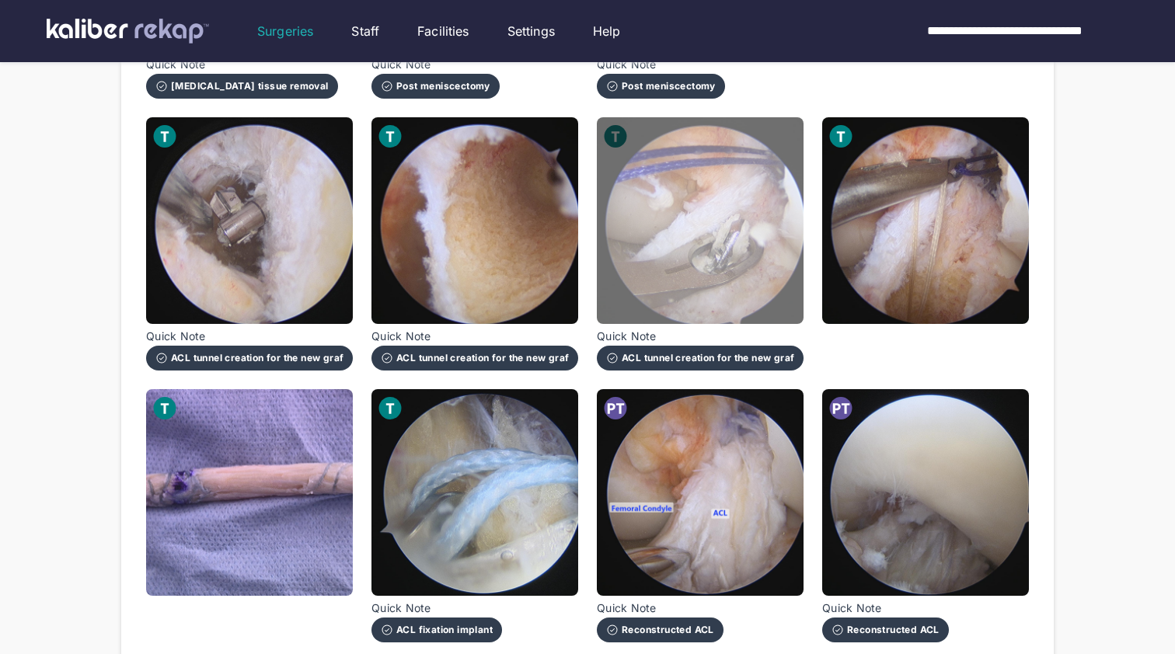
scroll to position [1026, 0]
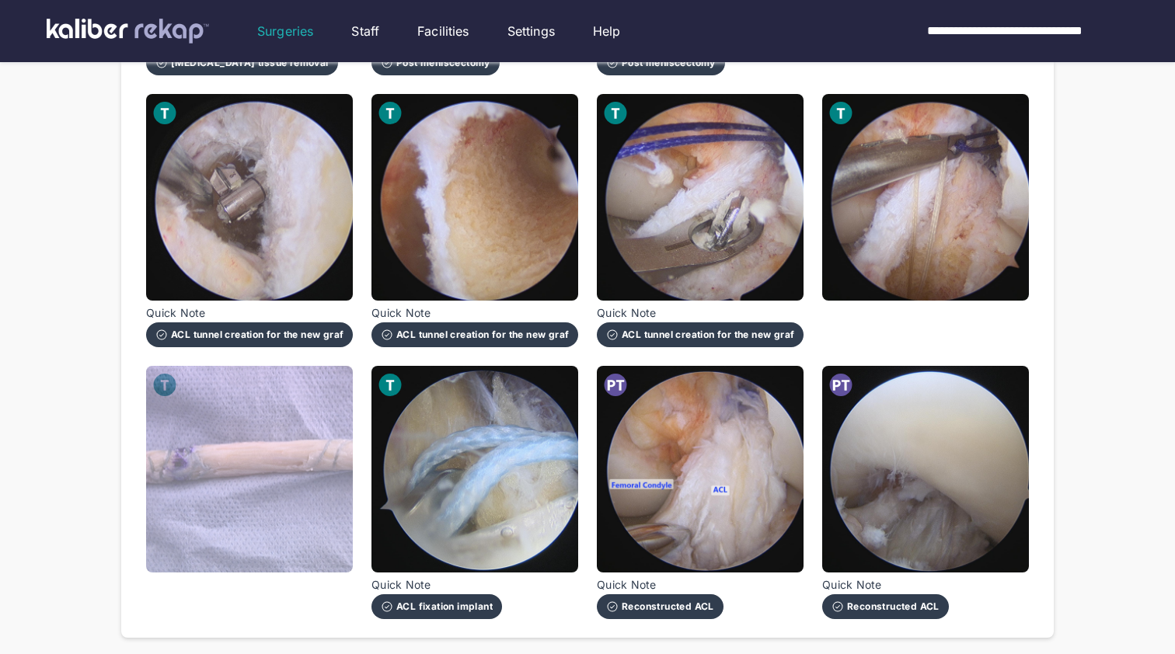
click at [239, 449] on img at bounding box center [249, 469] width 207 height 207
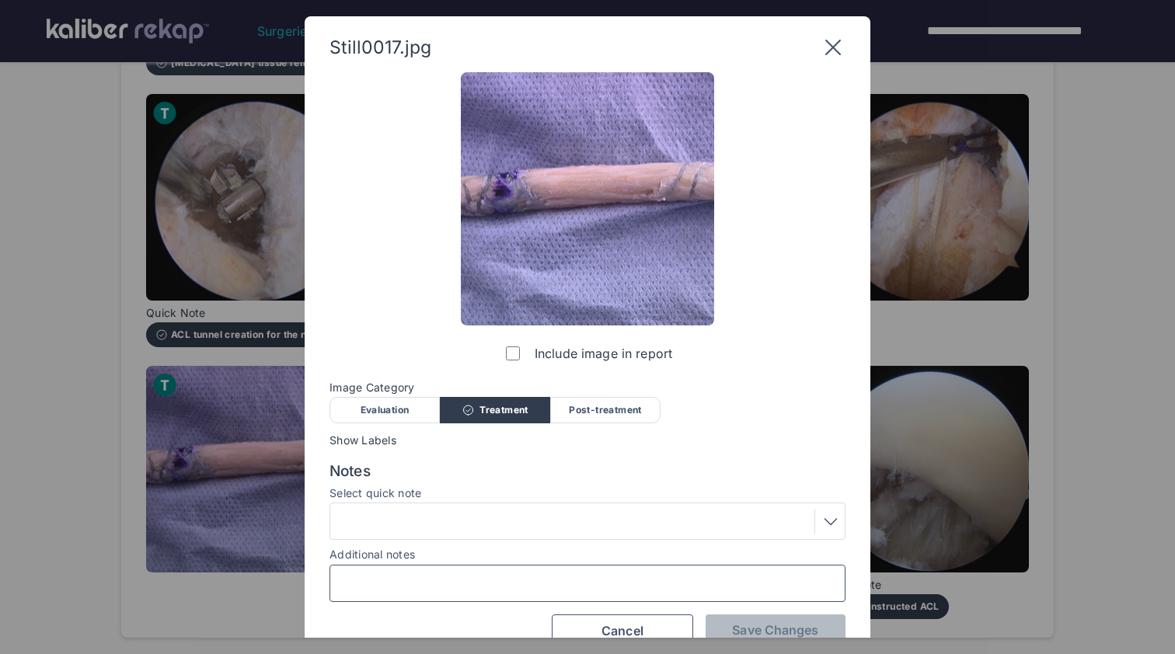
click at [469, 586] on input "Additional notes" at bounding box center [587, 583] width 502 height 20
type input "**********"
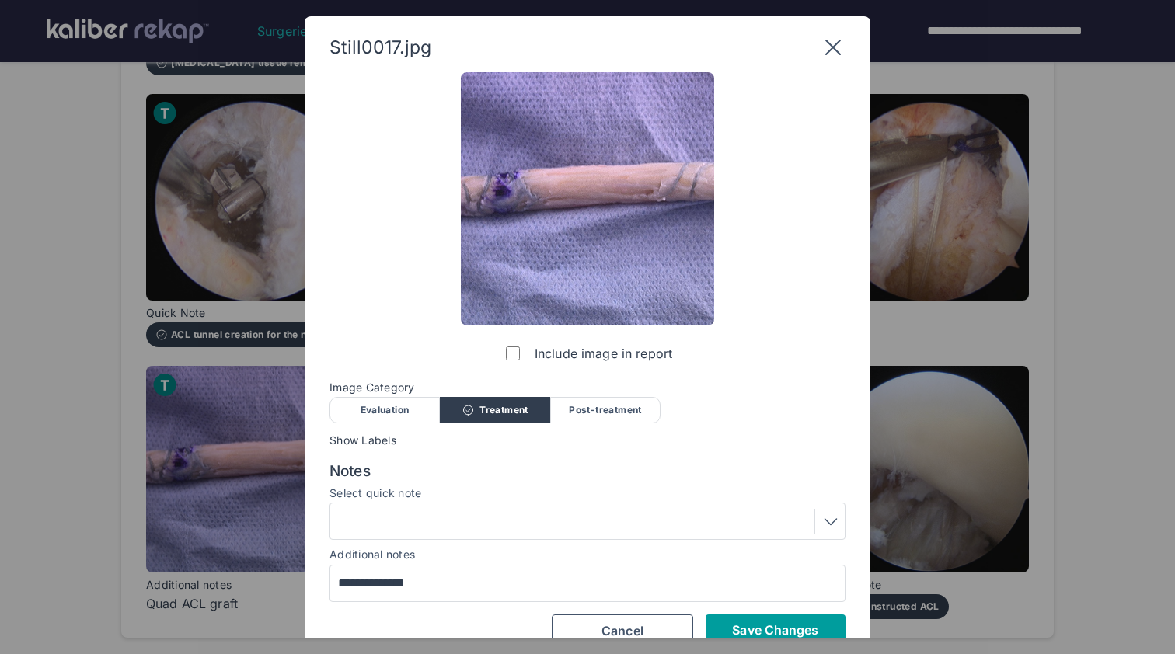
click at [801, 633] on span "Save Changes" at bounding box center [775, 630] width 86 height 16
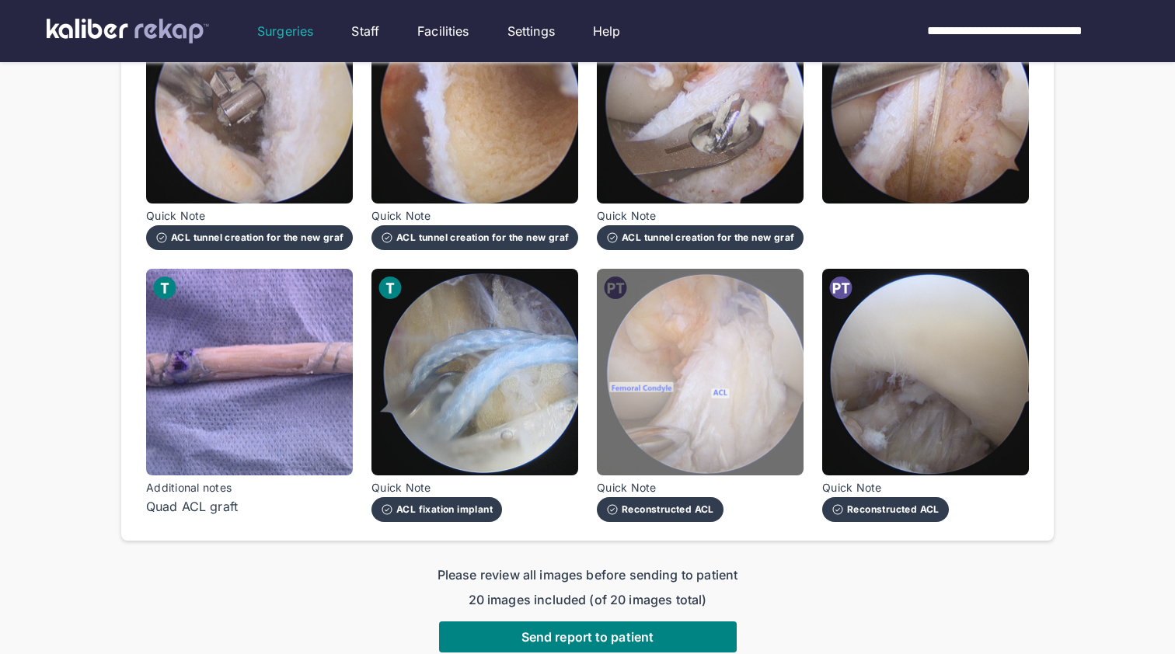
scroll to position [1145, 0]
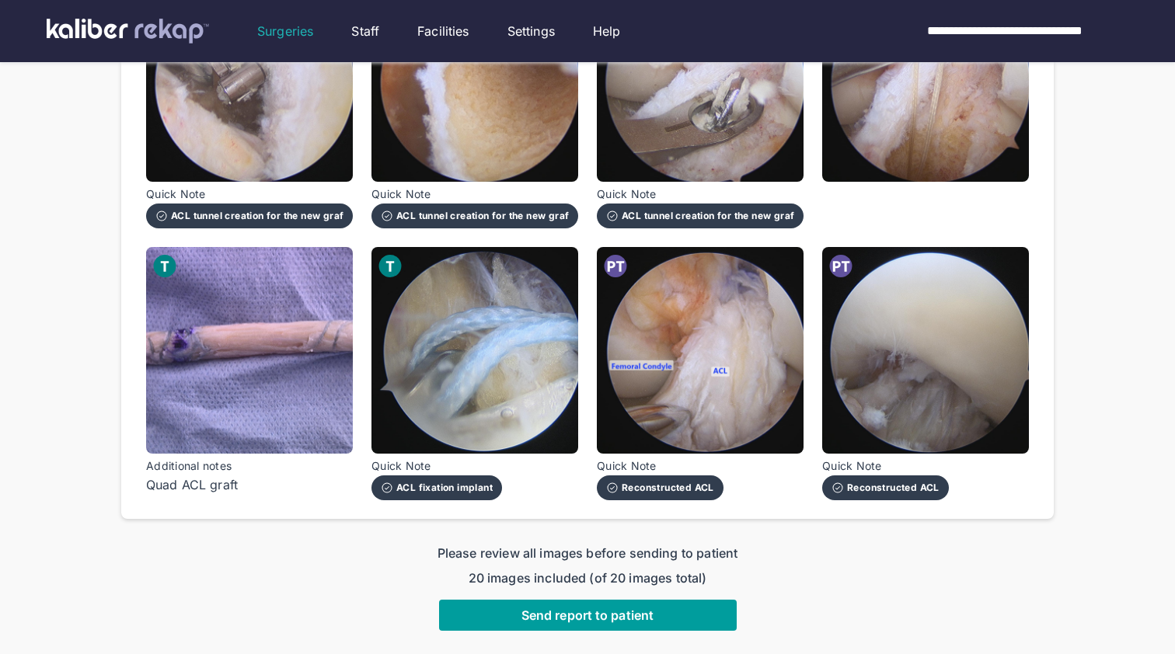
click at [564, 608] on span "Send report to patient" at bounding box center [587, 616] width 132 height 16
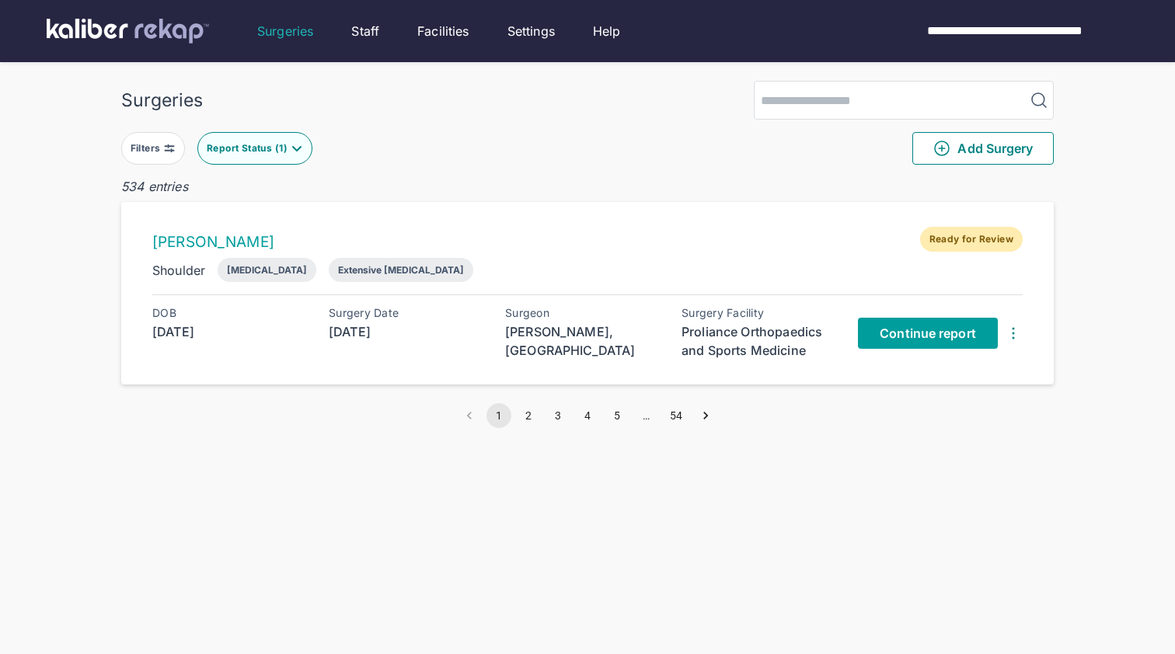
click at [939, 325] on link "Continue report" at bounding box center [928, 333] width 140 height 31
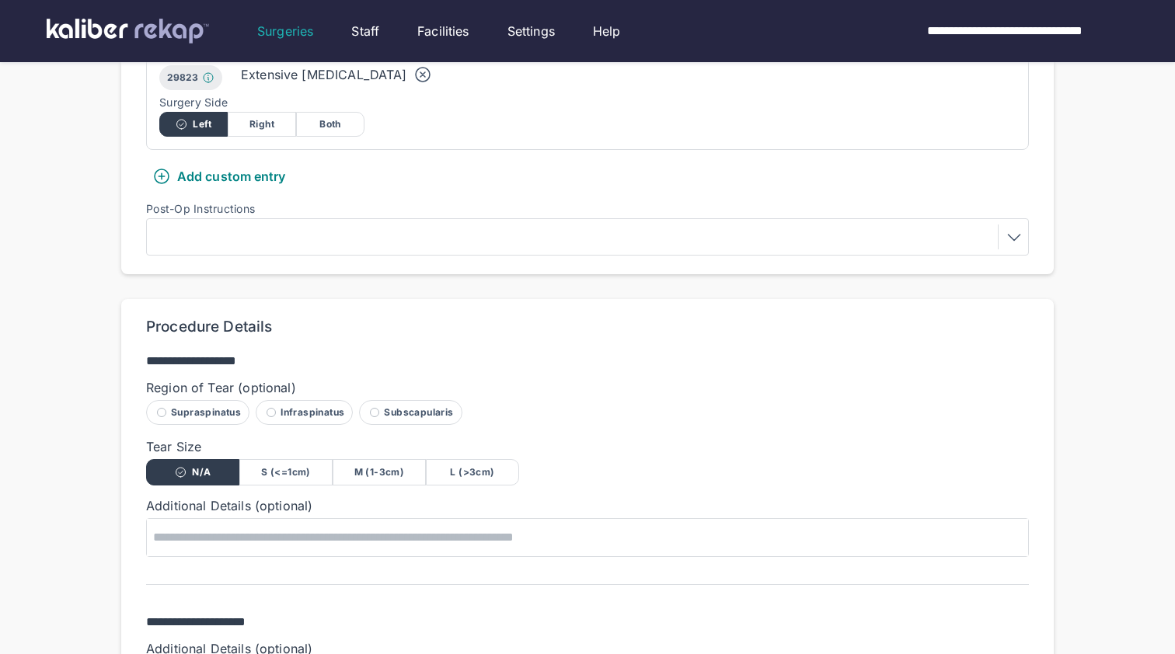
scroll to position [632, 0]
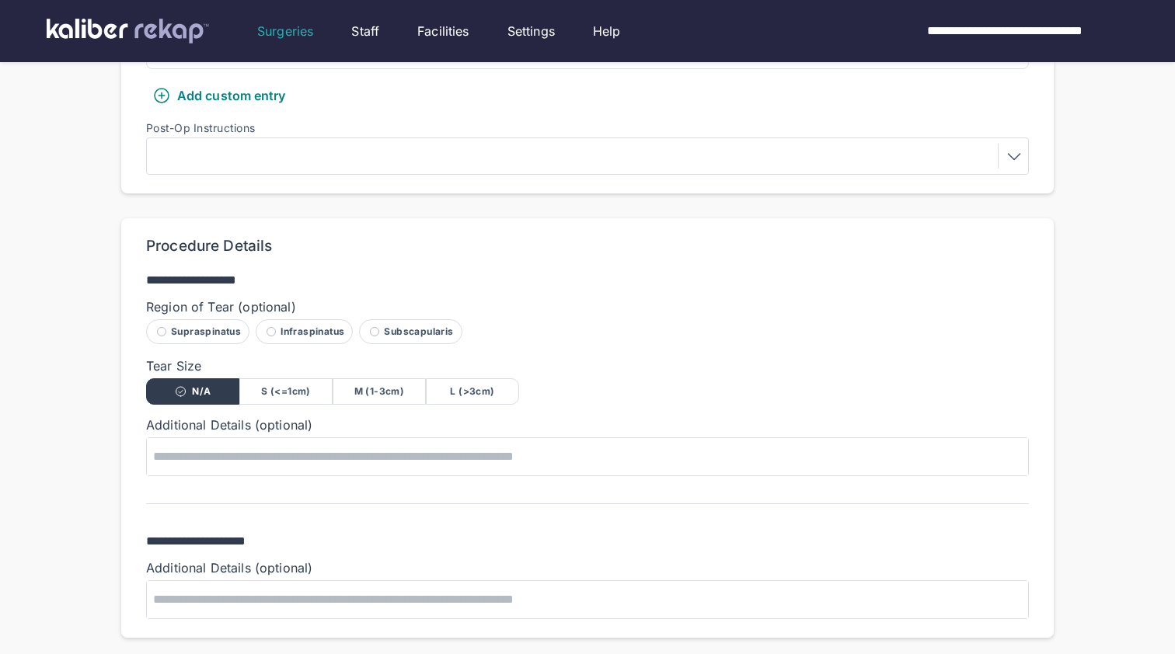
click at [212, 331] on div "Supraspinatus" at bounding box center [197, 331] width 103 height 25
click at [378, 396] on div "M (1-3cm)" at bounding box center [379, 391] width 93 height 26
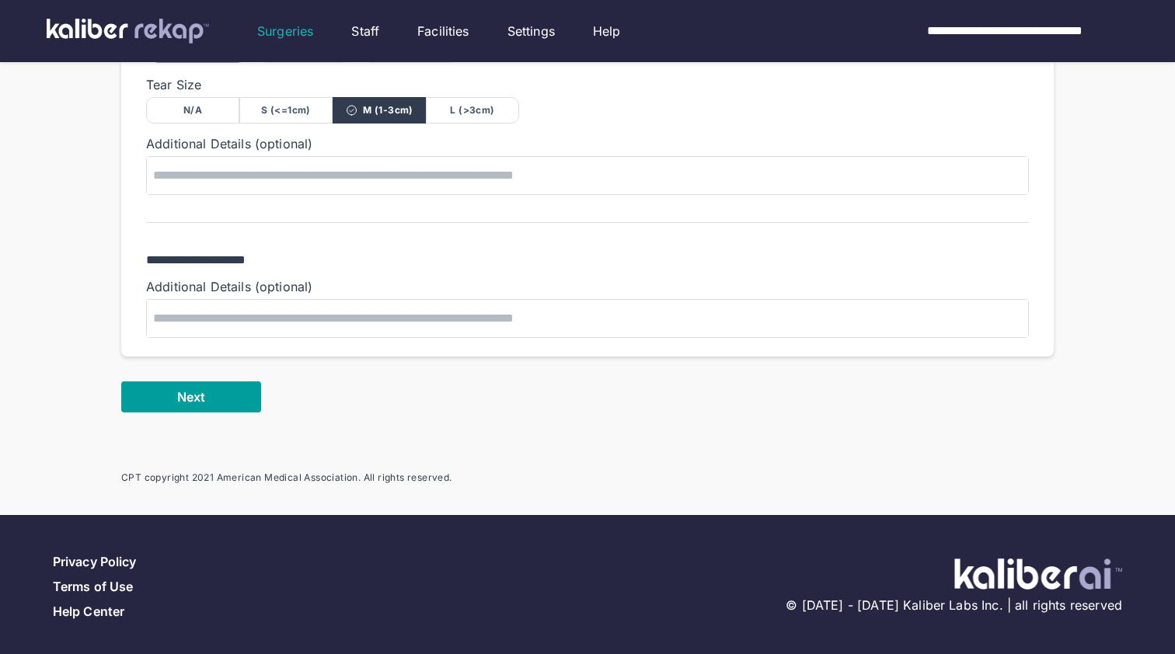
scroll to position [912, 0]
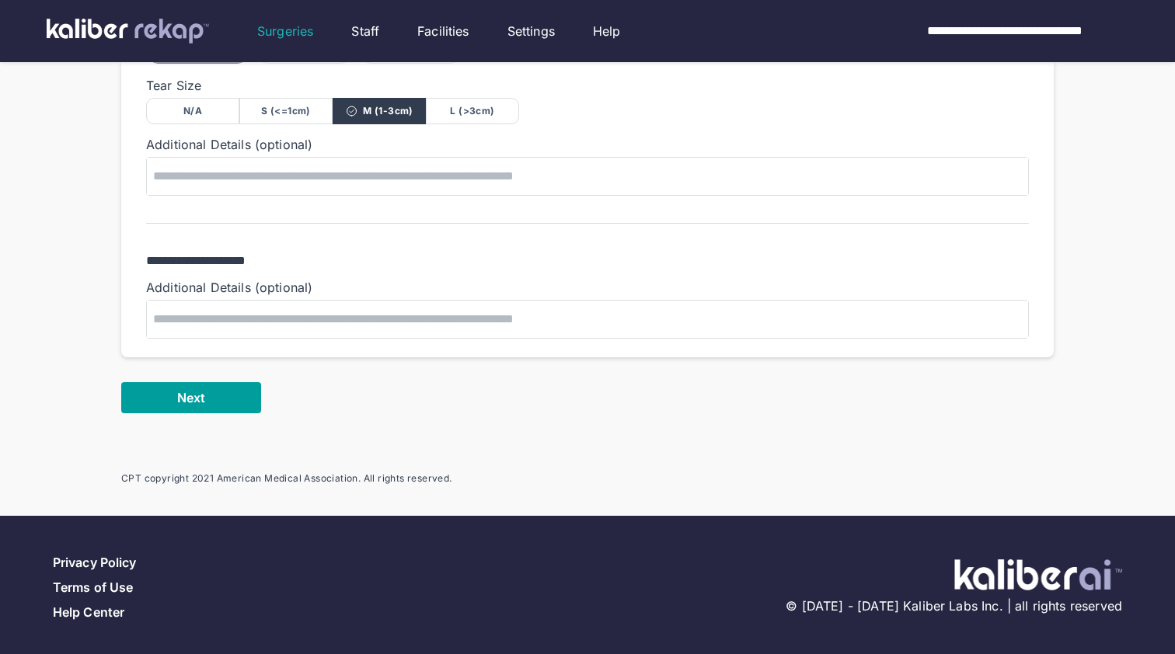
click at [214, 385] on button "Next" at bounding box center [191, 397] width 140 height 31
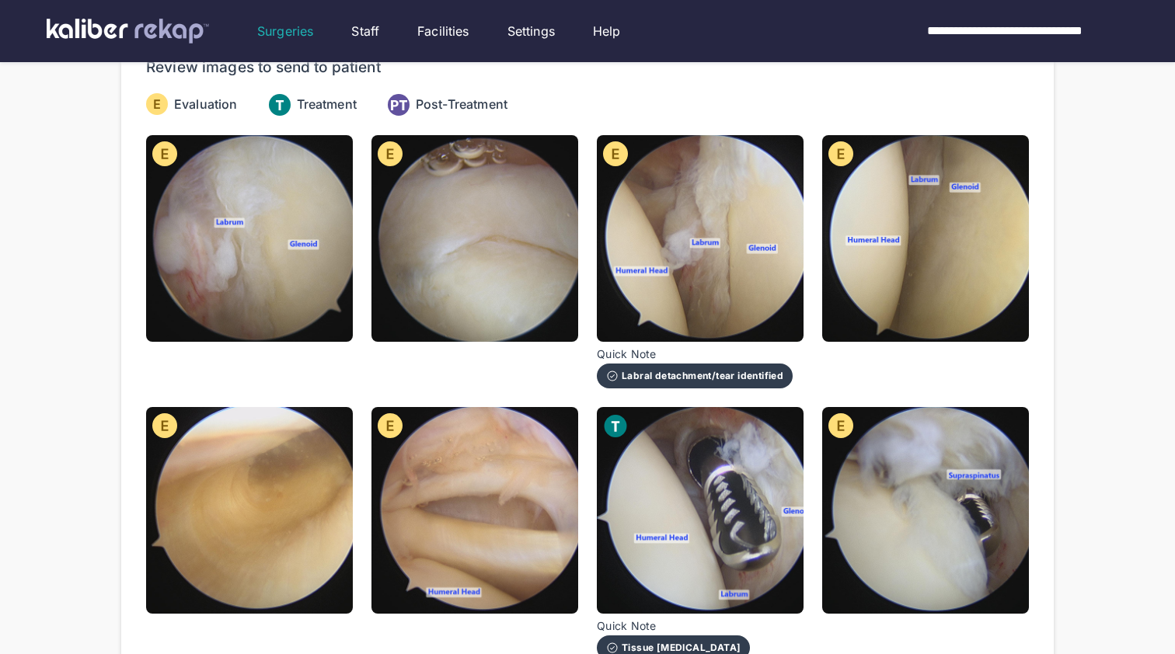
scroll to position [154, 0]
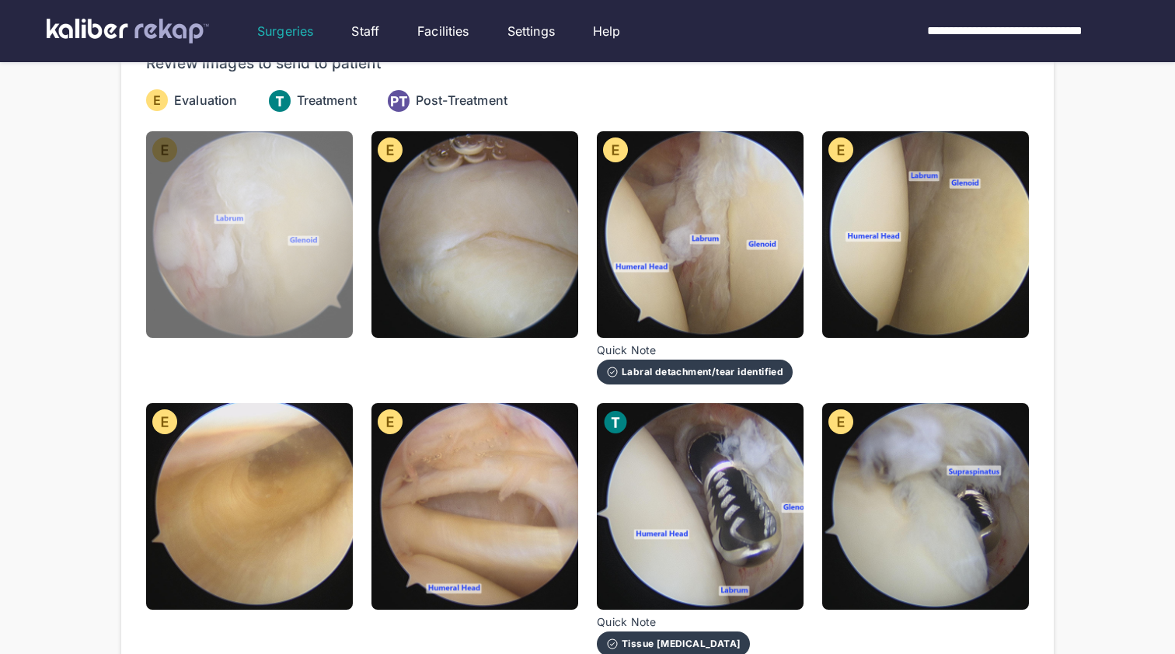
click at [200, 174] on img at bounding box center [249, 234] width 207 height 207
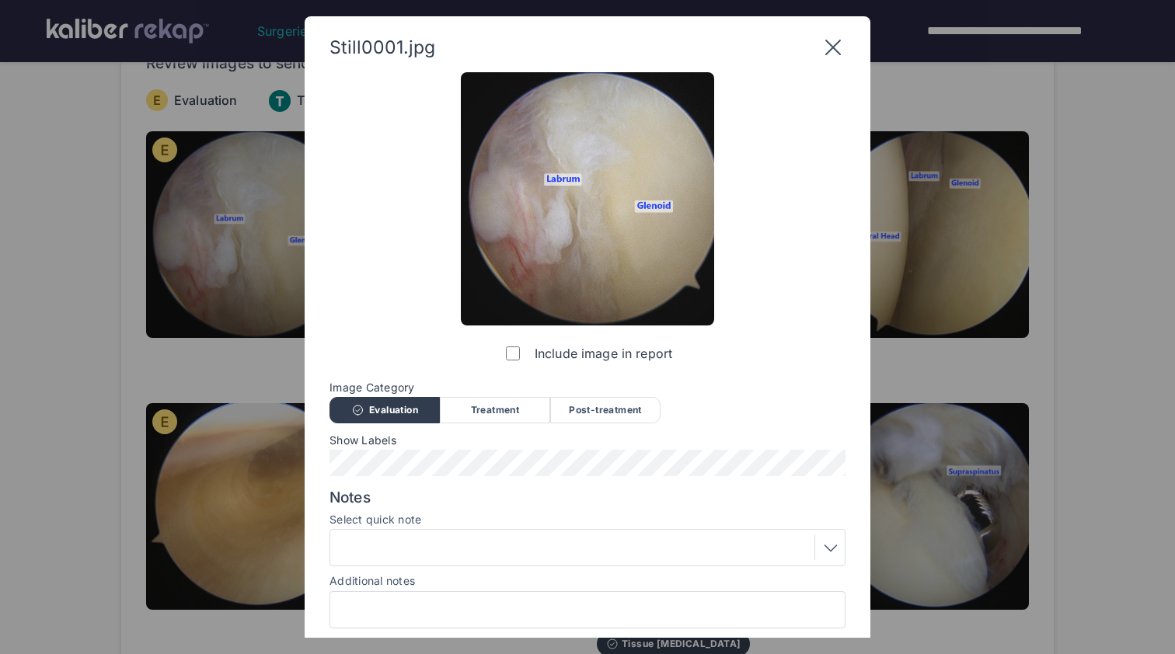
click at [486, 535] on div at bounding box center [587, 547] width 505 height 25
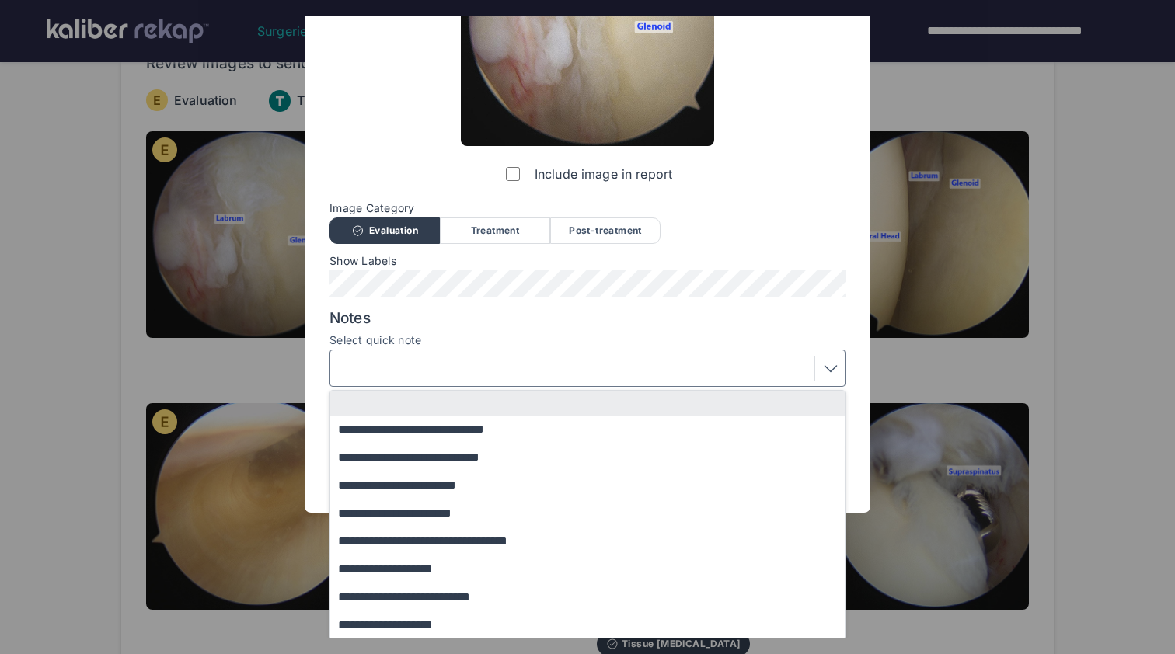
click at [390, 365] on div at bounding box center [587, 368] width 505 height 25
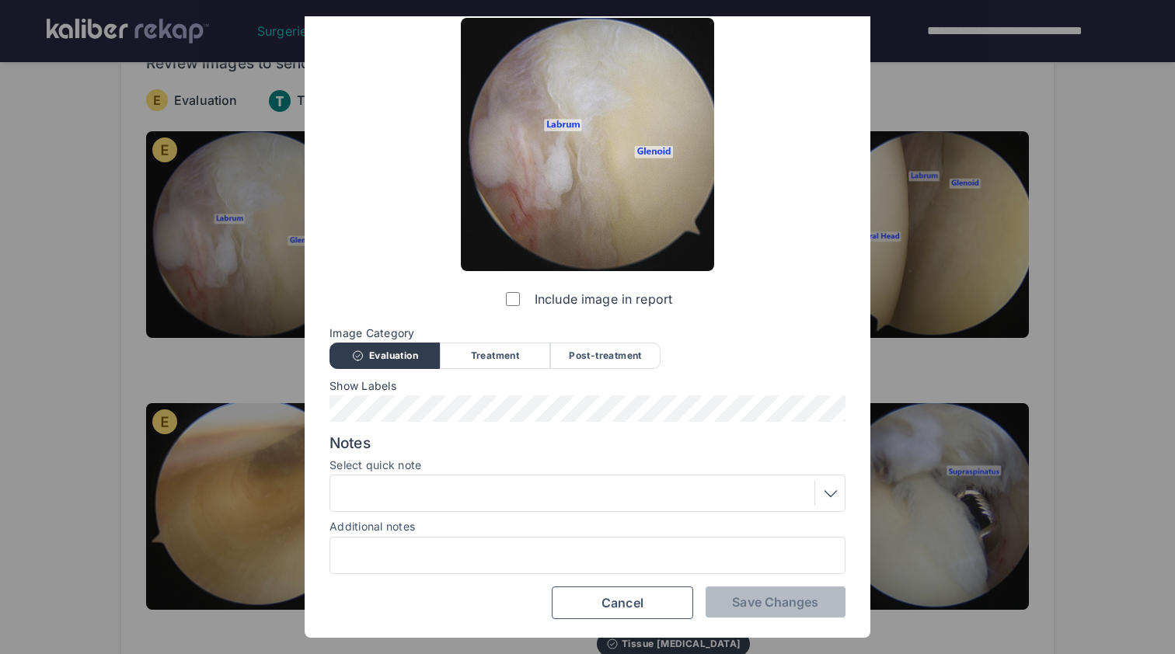
scroll to position [52, 0]
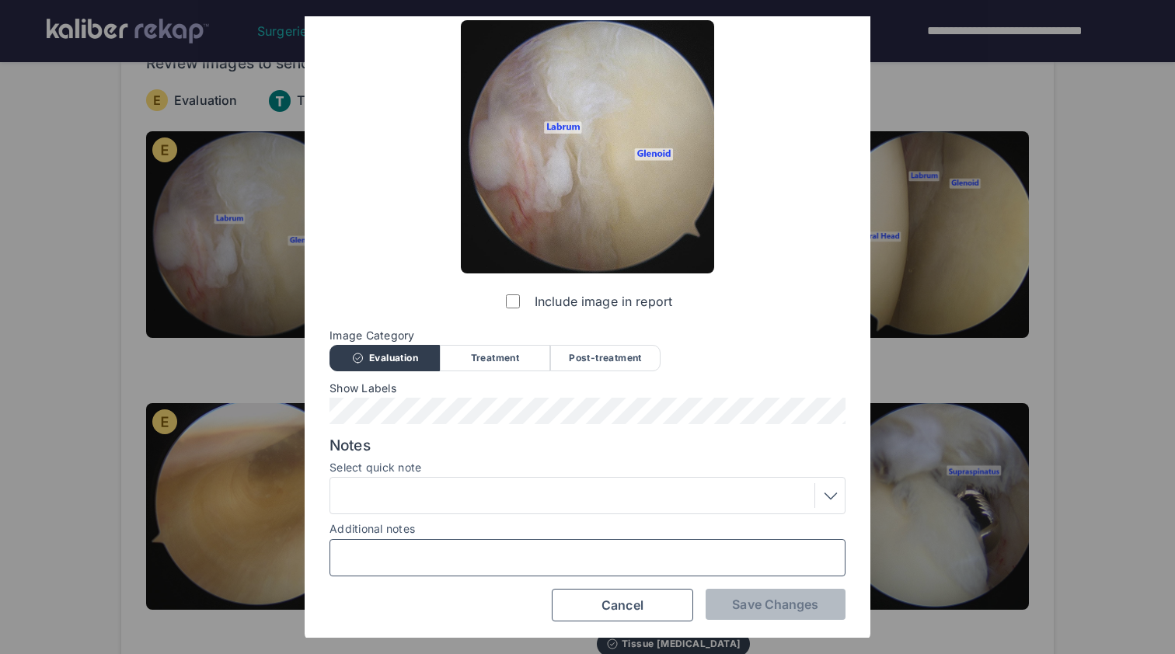
click at [434, 558] on input "Additional notes" at bounding box center [587, 558] width 502 height 20
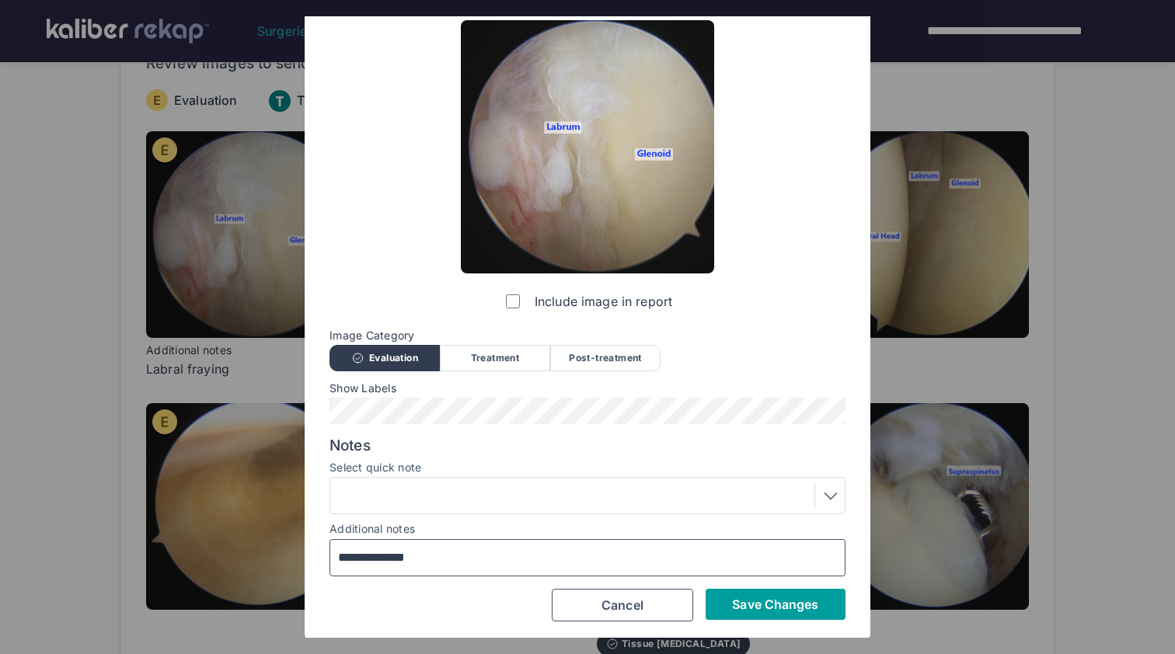
type input "**********"
click at [795, 601] on span "Save Changes" at bounding box center [775, 605] width 86 height 16
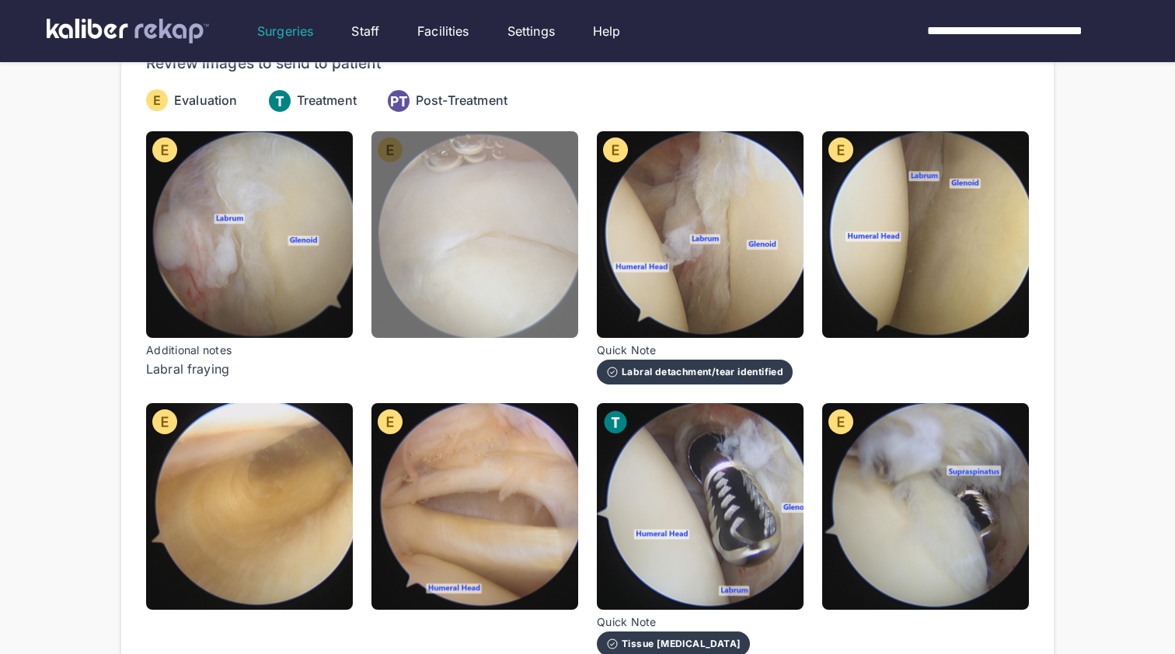
click at [474, 265] on img at bounding box center [474, 234] width 207 height 207
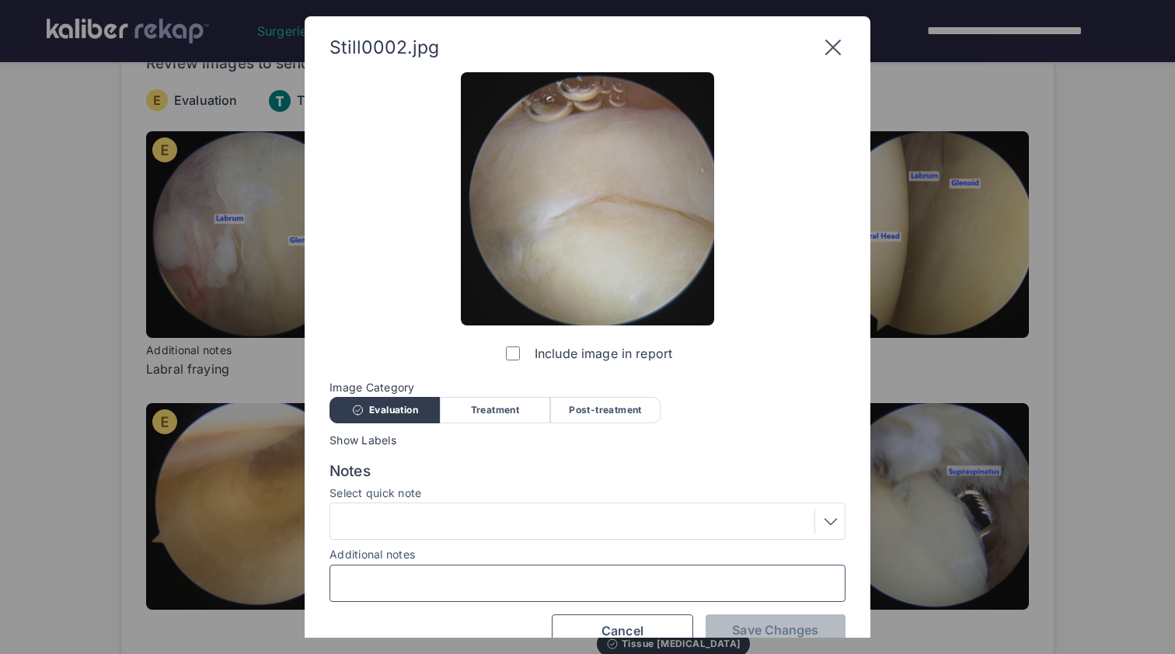
click at [487, 580] on input "Additional notes" at bounding box center [587, 583] width 502 height 20
type input "**********"
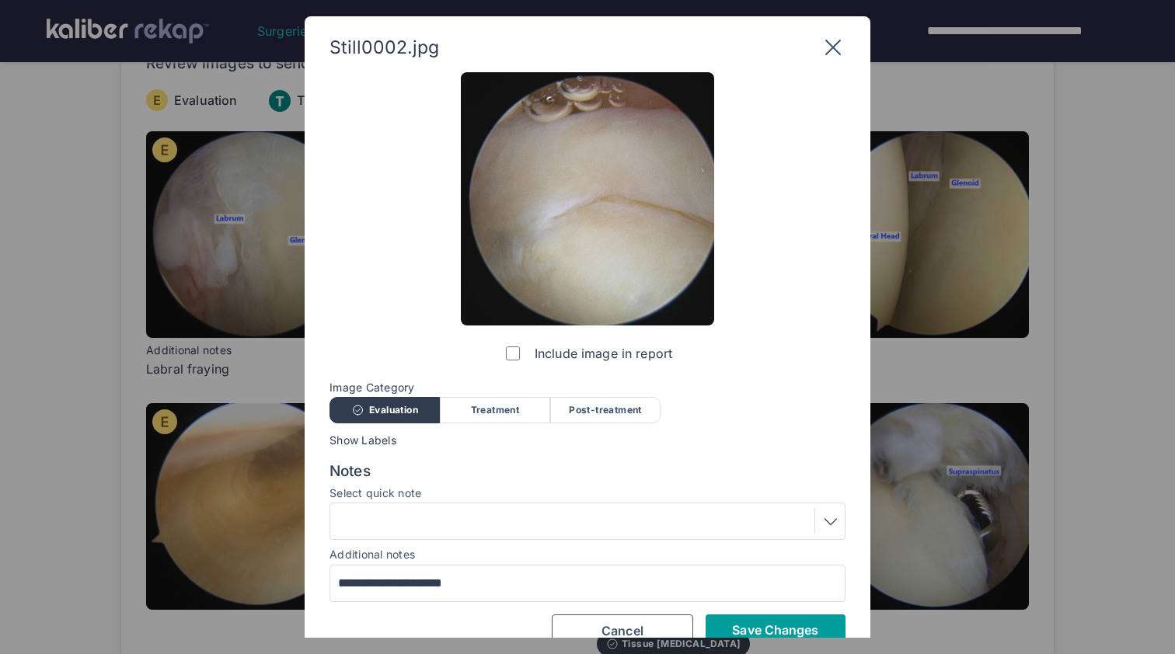
click at [762, 622] on span "Save Changes" at bounding box center [775, 630] width 86 height 16
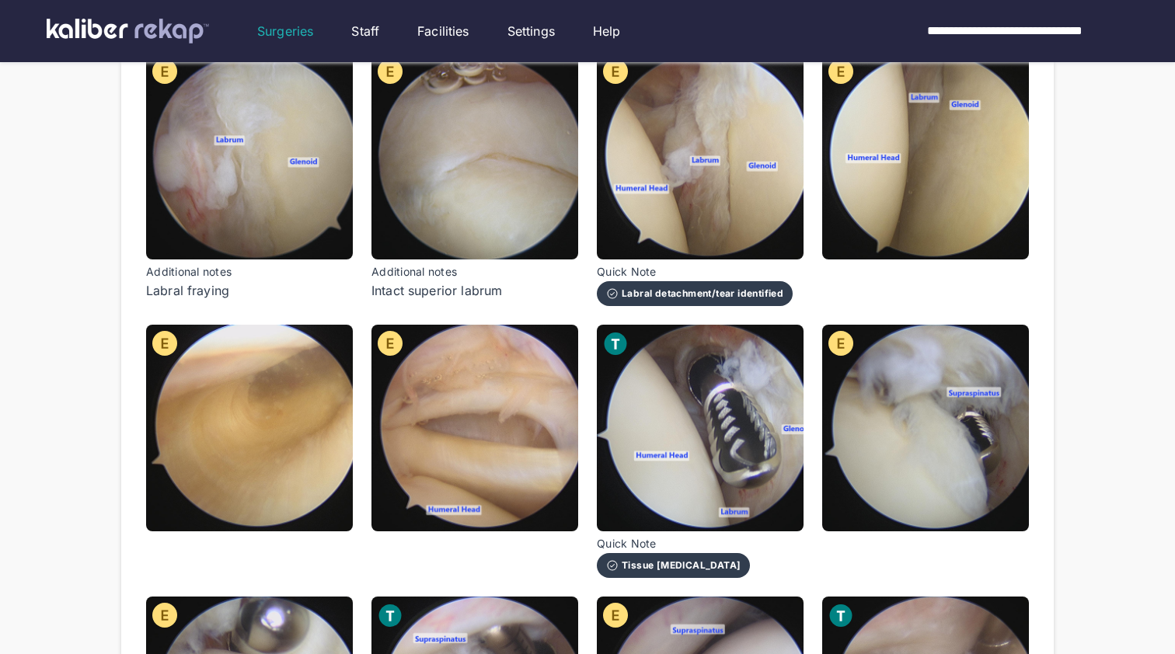
scroll to position [233, 0]
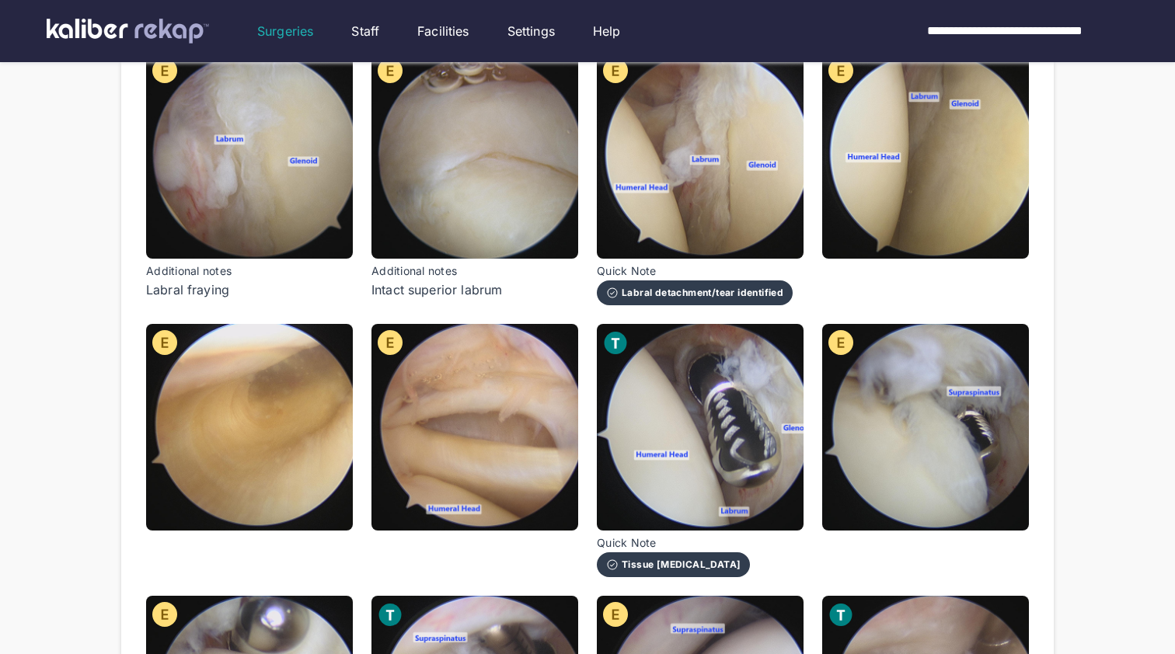
click at [773, 288] on div "Labral detachment/tear identified" at bounding box center [694, 293] width 177 height 12
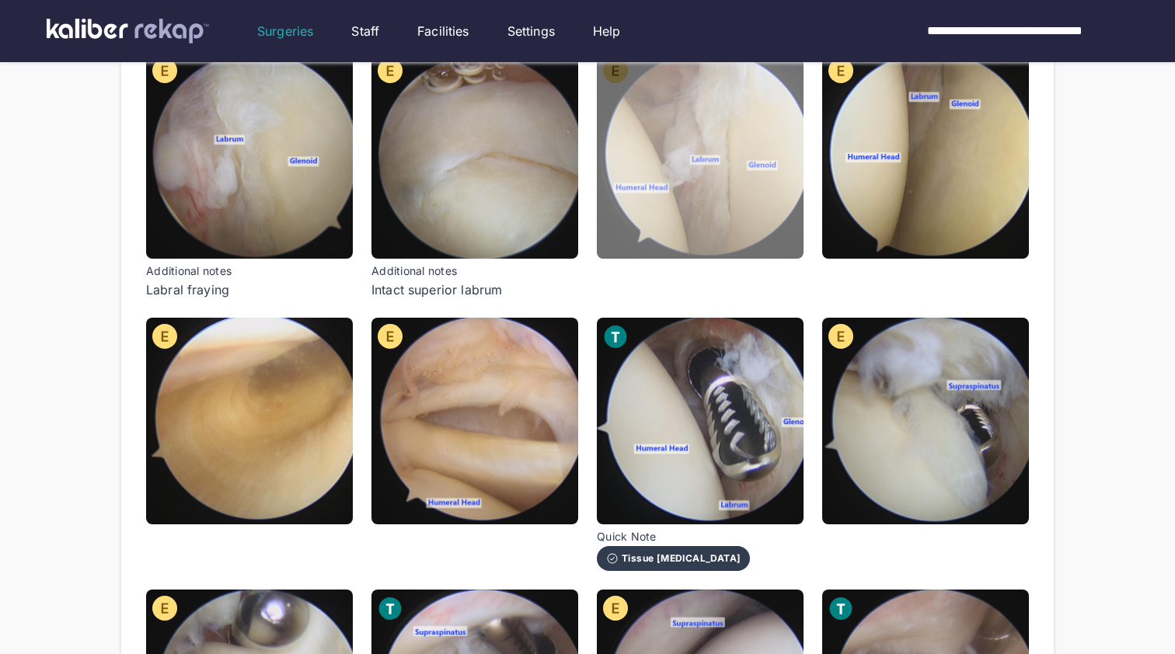
click at [764, 193] on img at bounding box center [700, 155] width 207 height 207
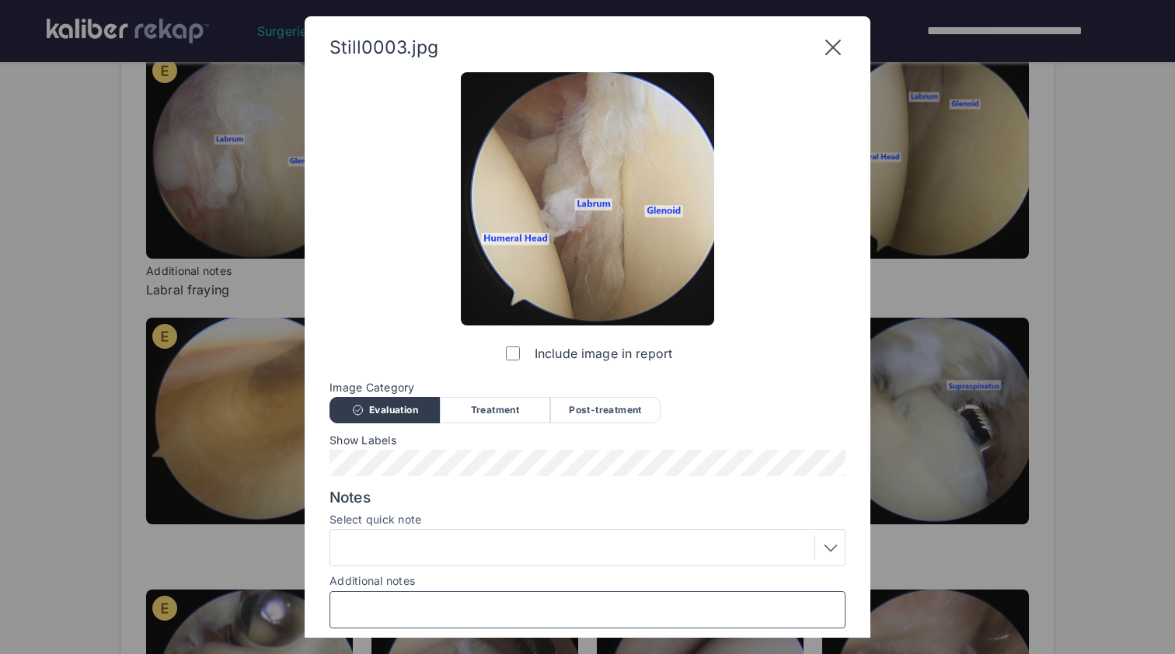
click at [562, 613] on input "Additional notes" at bounding box center [587, 610] width 502 height 20
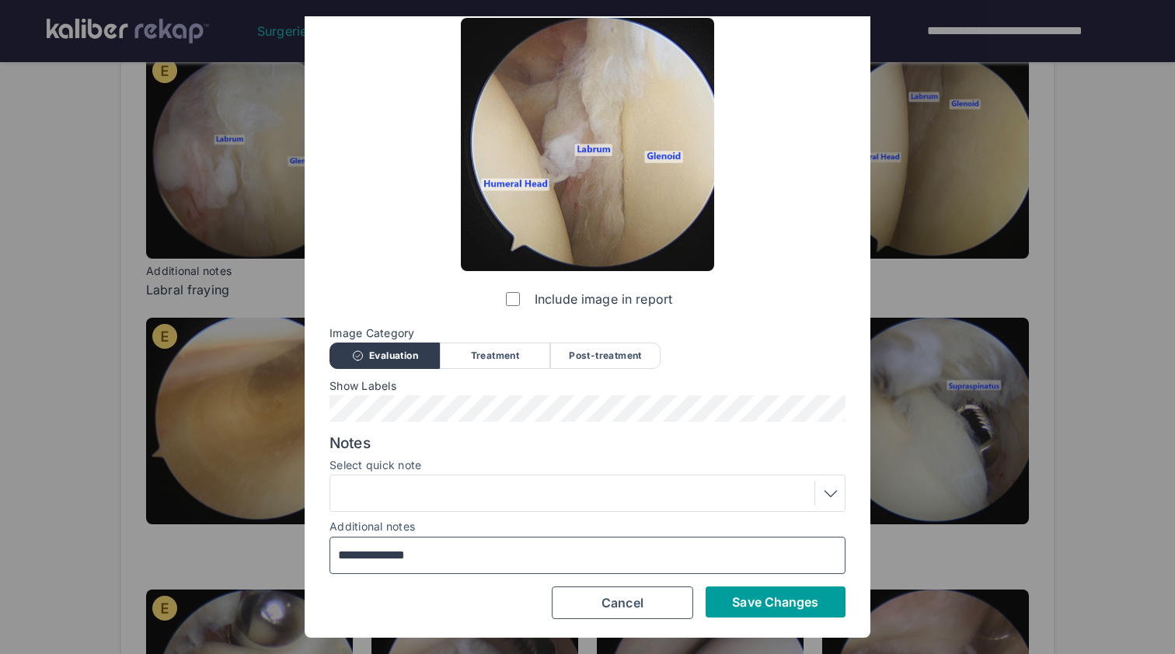
type input "**********"
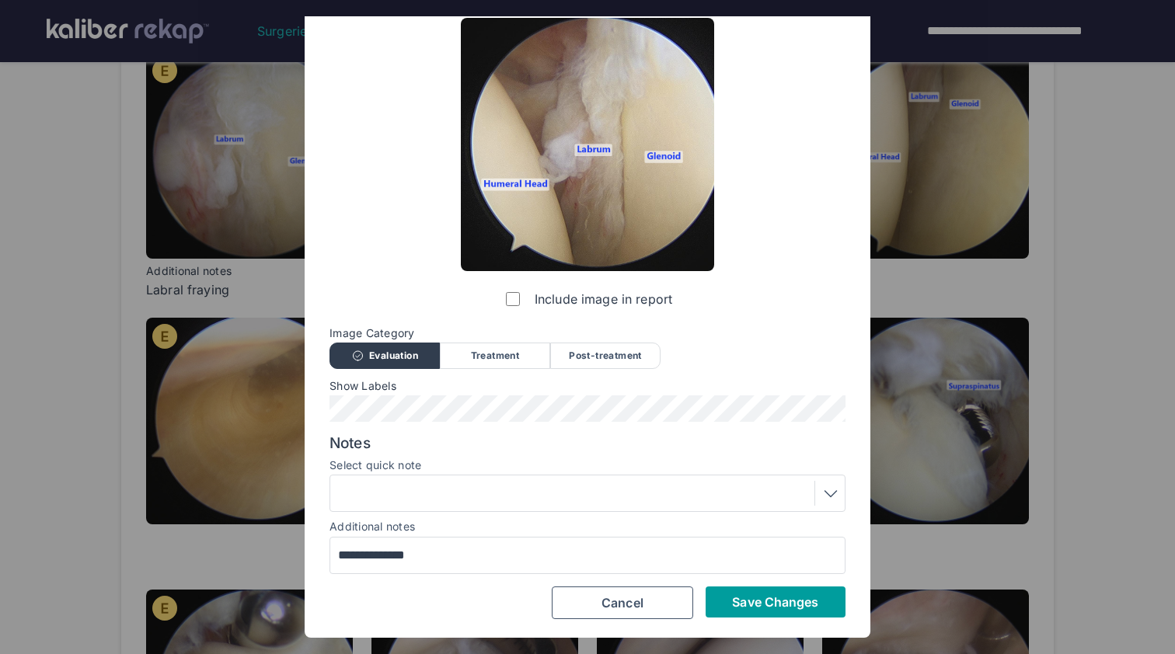
scroll to position [53, 0]
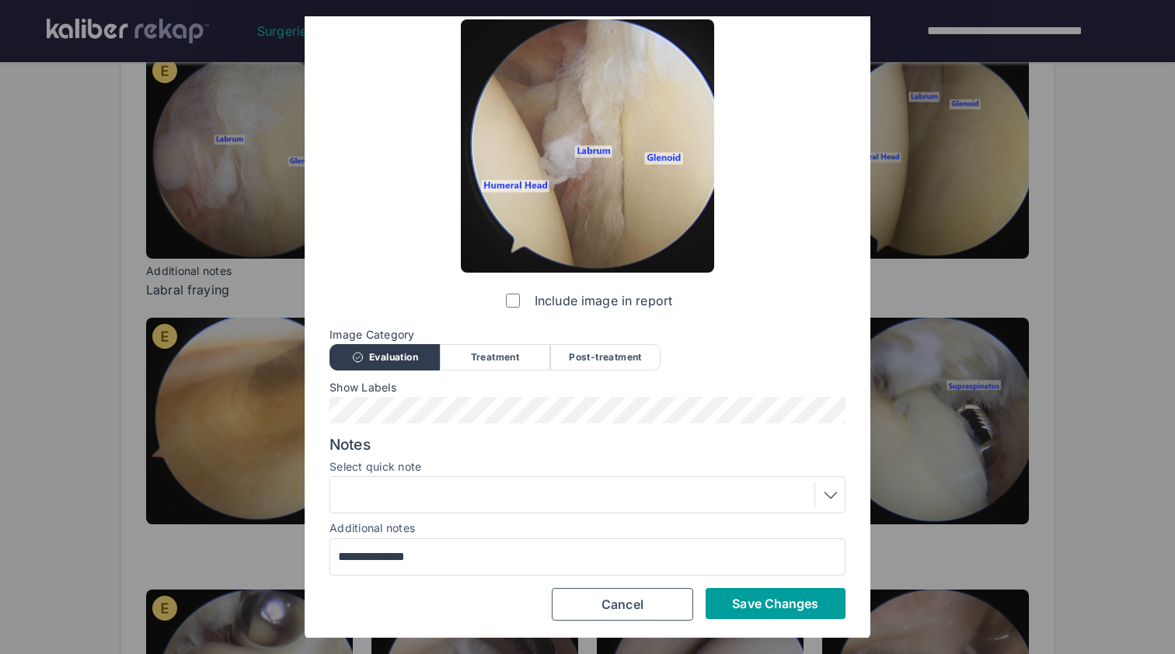
click at [791, 596] on span "Save Changes" at bounding box center [775, 604] width 86 height 16
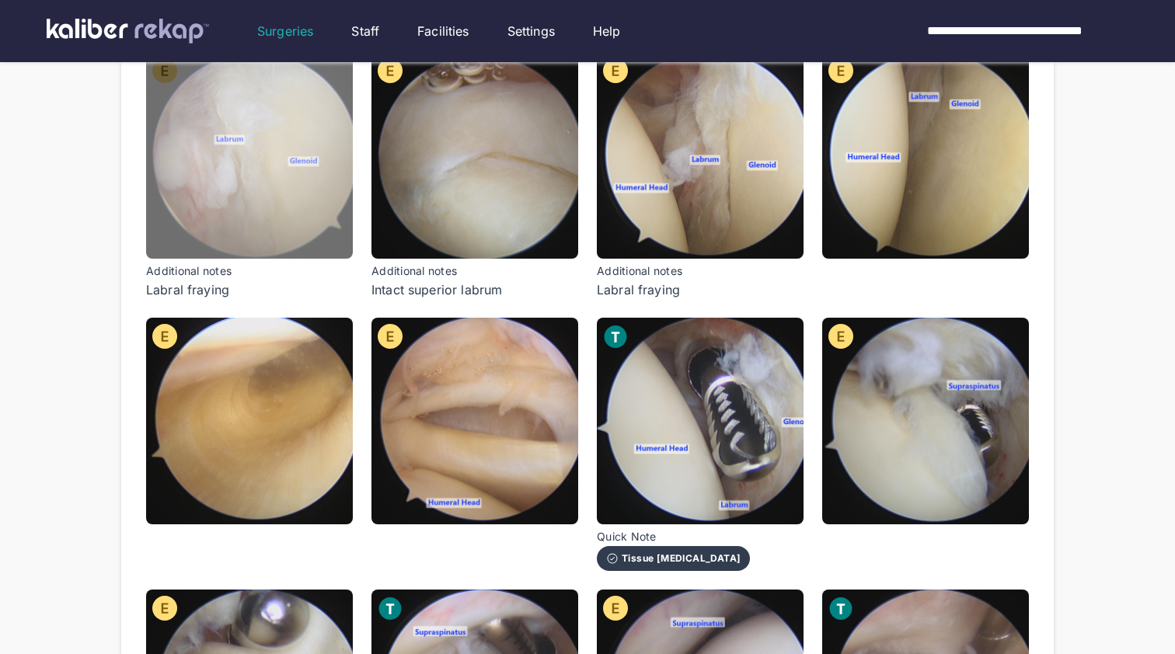
click at [326, 162] on img at bounding box center [249, 155] width 207 height 207
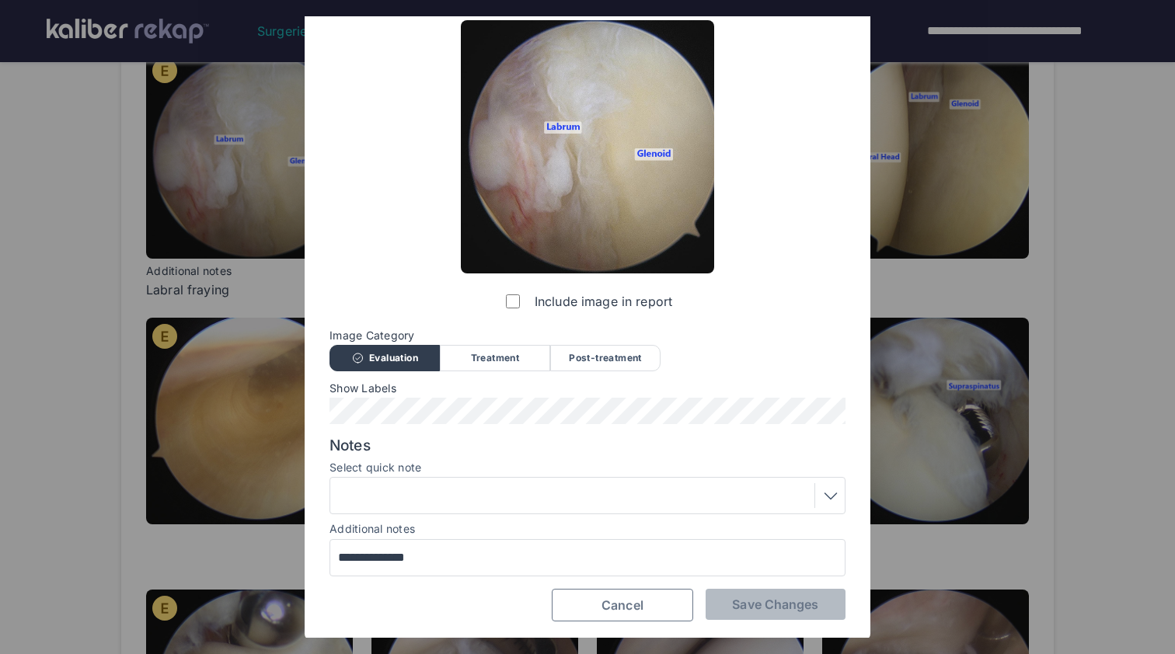
click at [633, 612] on button "Cancel" at bounding box center [622, 605] width 141 height 33
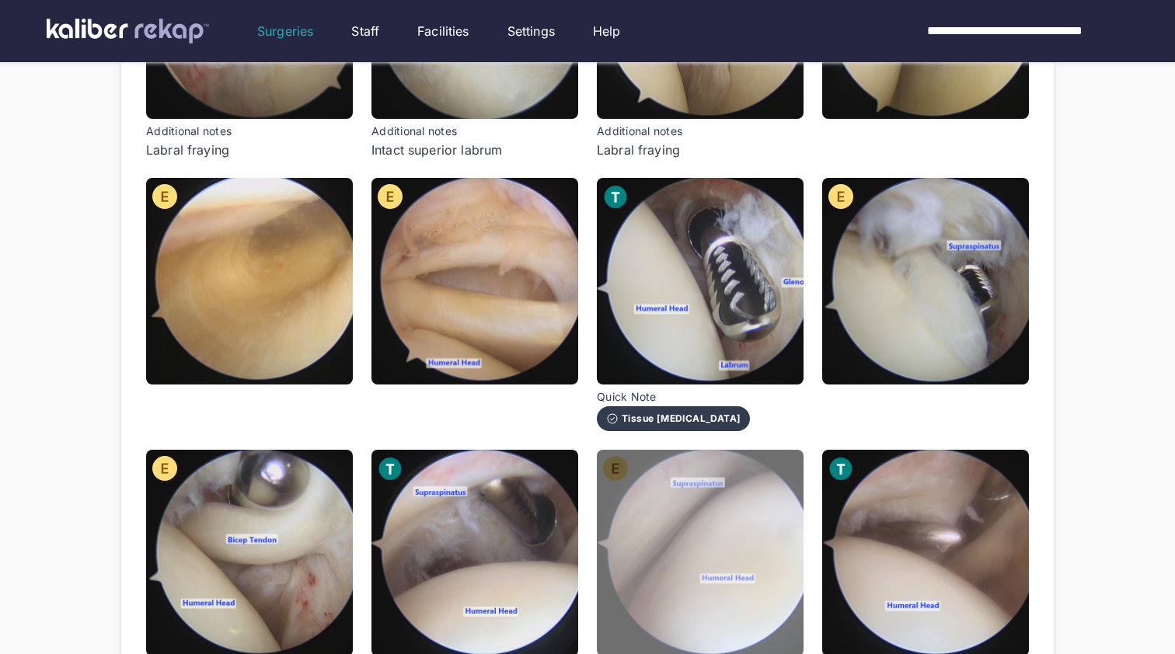
scroll to position [381, 0]
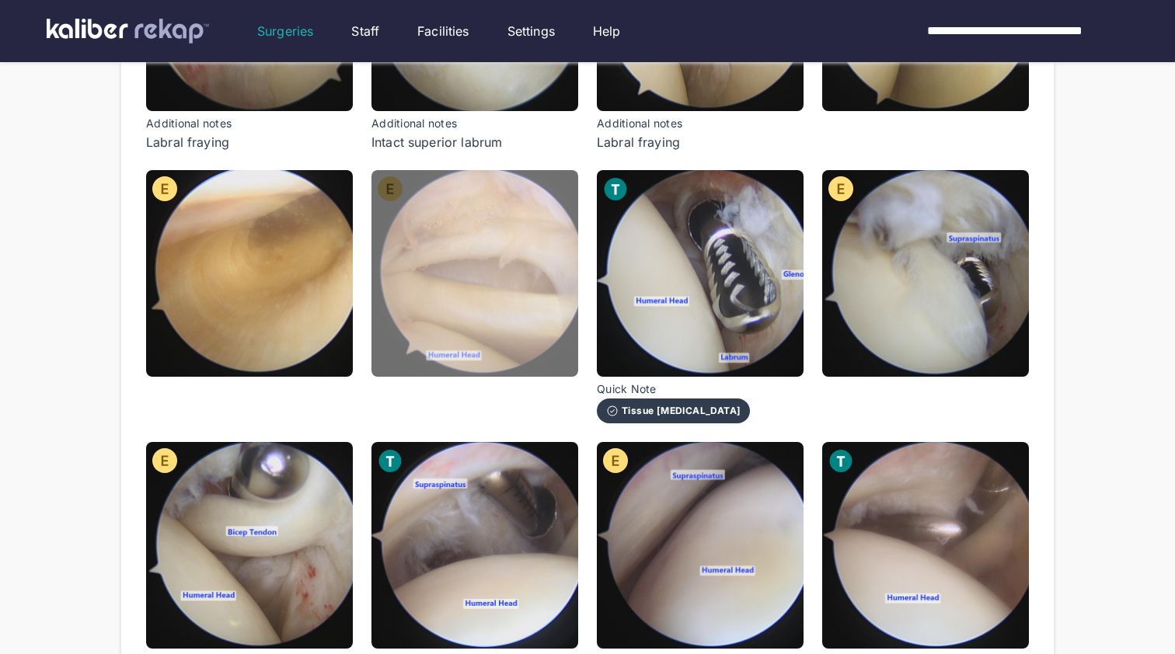
click at [449, 268] on img at bounding box center [474, 273] width 207 height 207
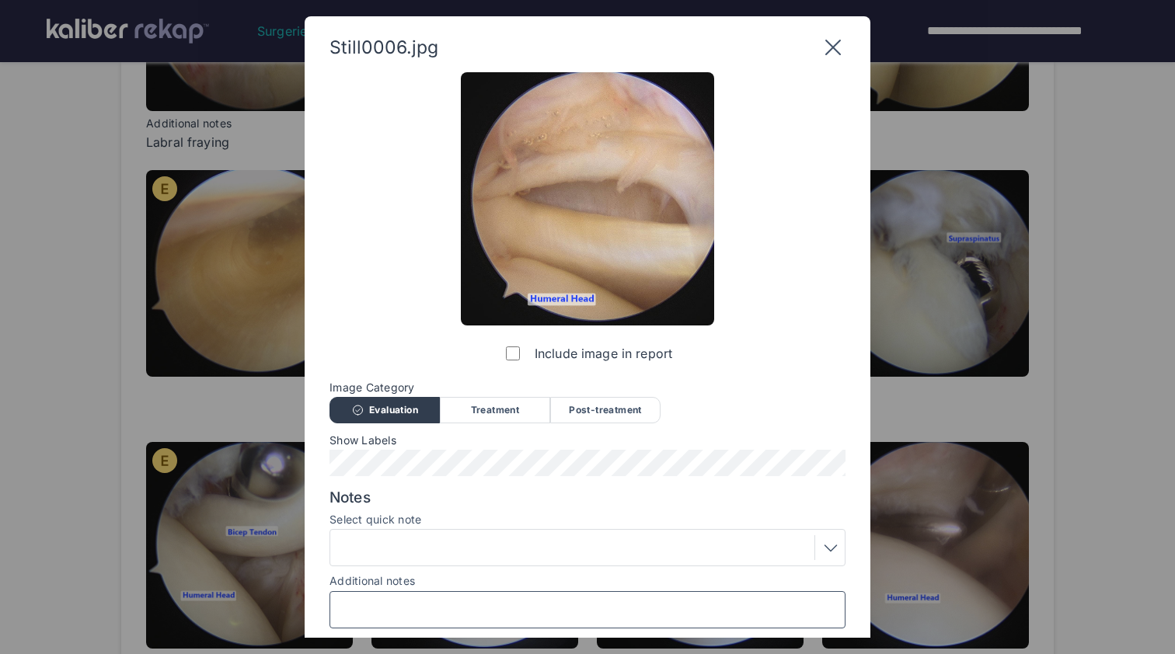
click at [465, 600] on input "Additional notes" at bounding box center [587, 610] width 502 height 20
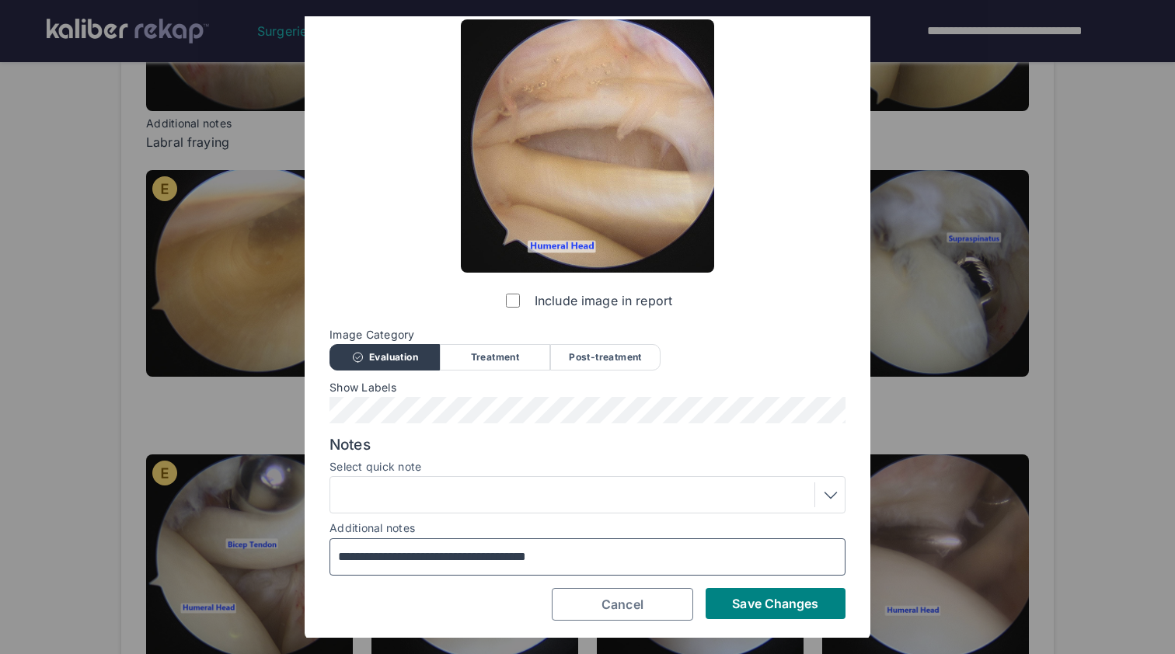
scroll to position [52, 0]
type input "**********"
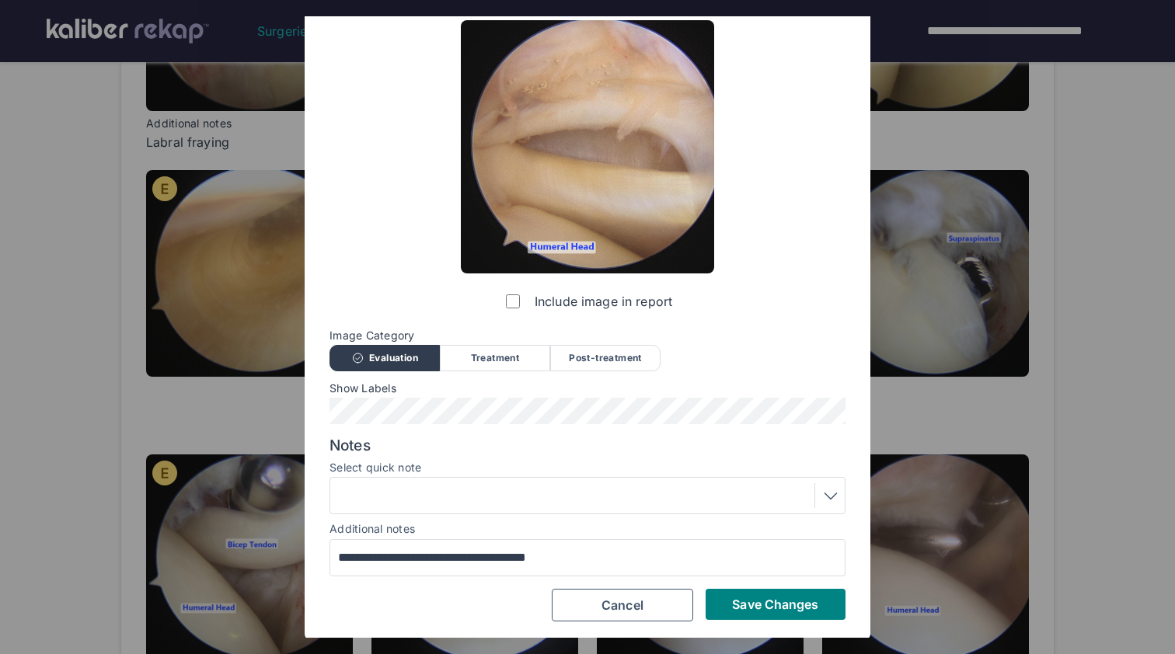
click at [703, 591] on div "Save Changes Cancel" at bounding box center [587, 605] width 516 height 33
click at [733, 597] on span "Save Changes" at bounding box center [775, 605] width 86 height 16
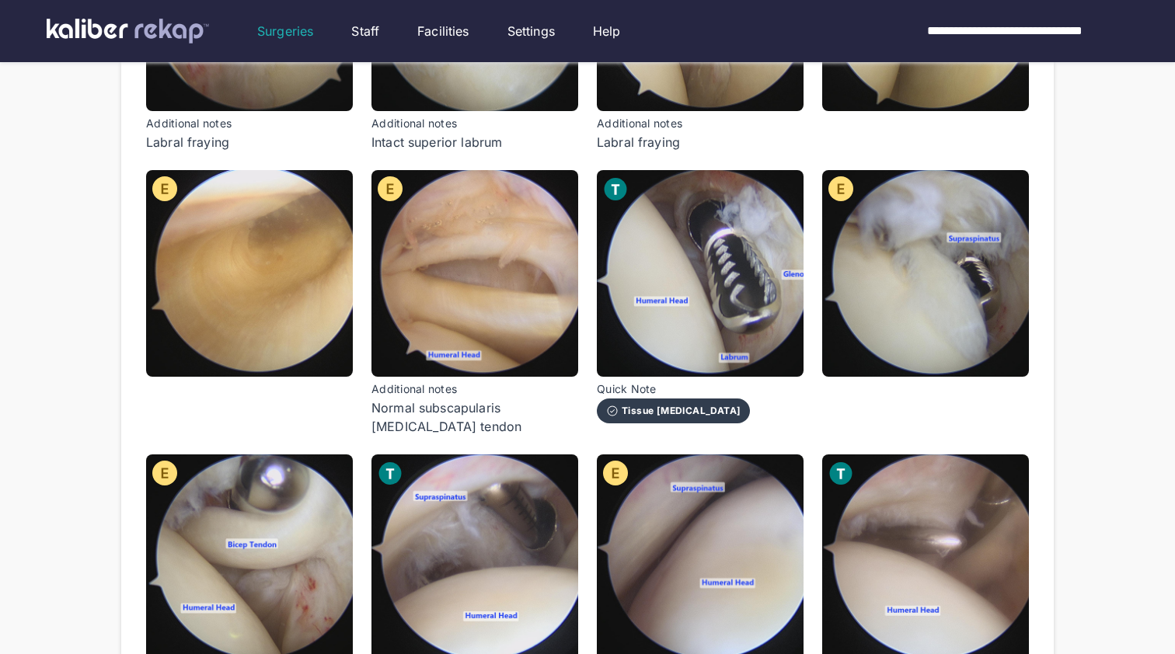
scroll to position [450, 0]
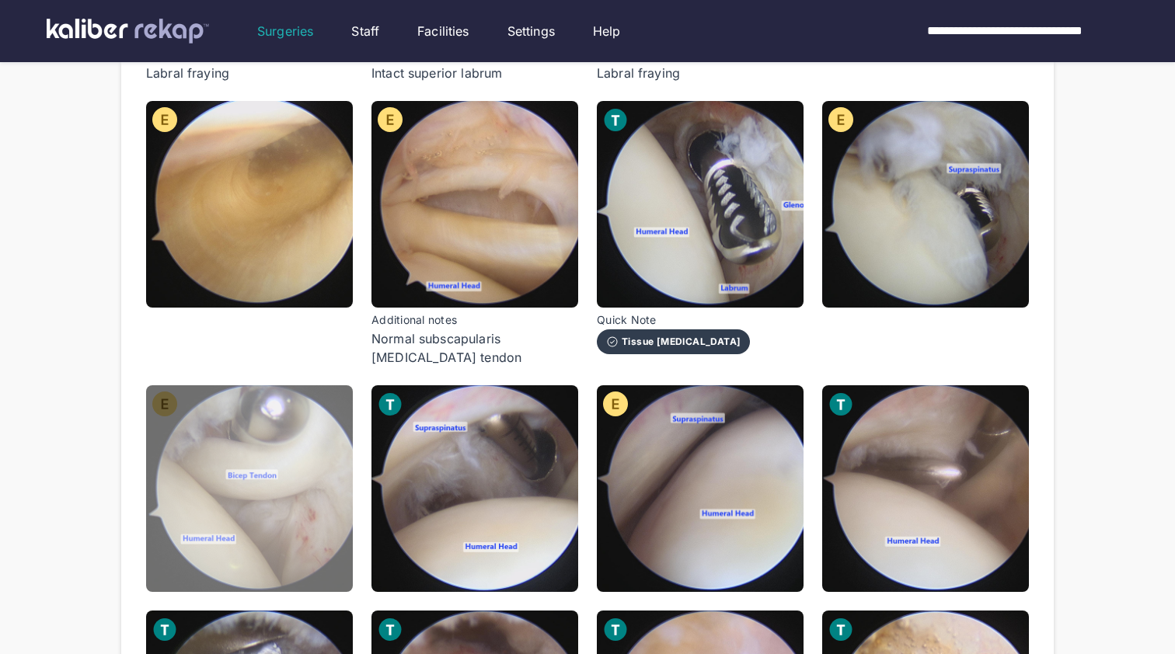
click at [269, 456] on img at bounding box center [249, 488] width 207 height 207
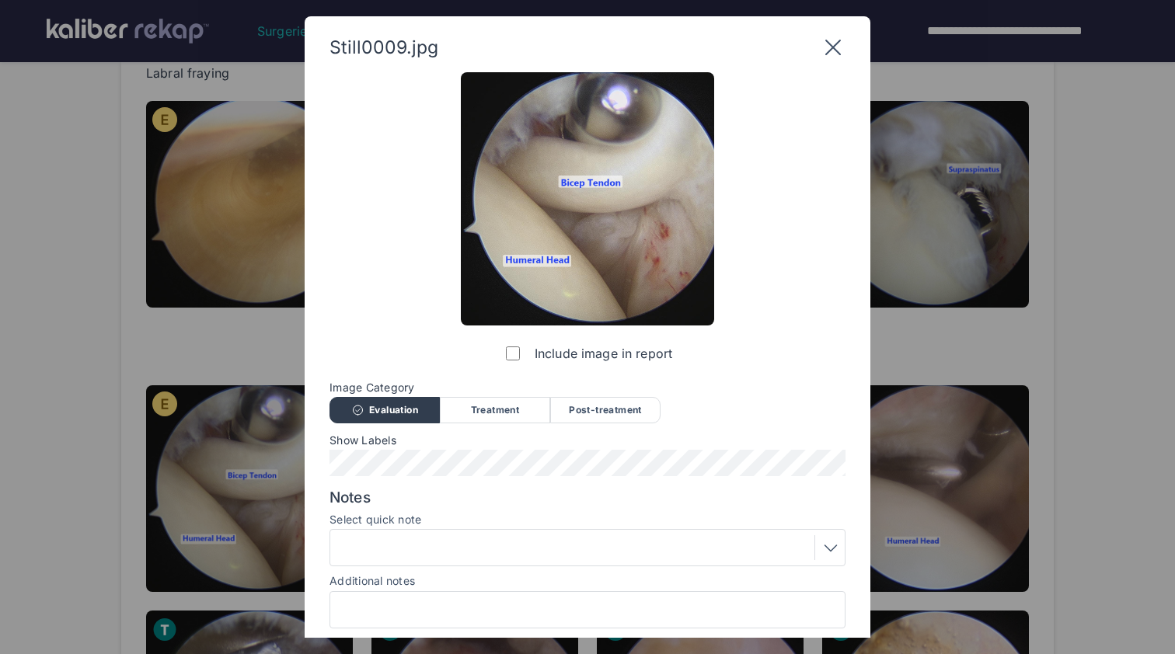
click at [483, 623] on div at bounding box center [587, 609] width 516 height 37
click at [501, 605] on input "Additional notes" at bounding box center [587, 610] width 502 height 20
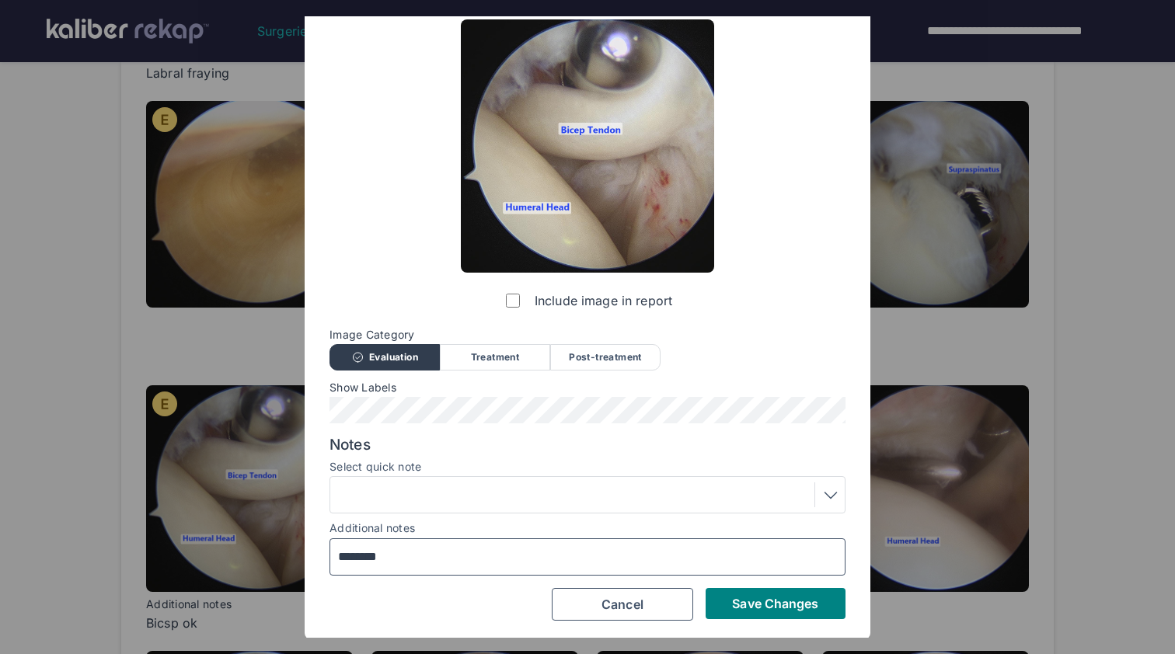
scroll to position [52, 0]
click at [357, 553] on input "********" at bounding box center [587, 558] width 502 height 20
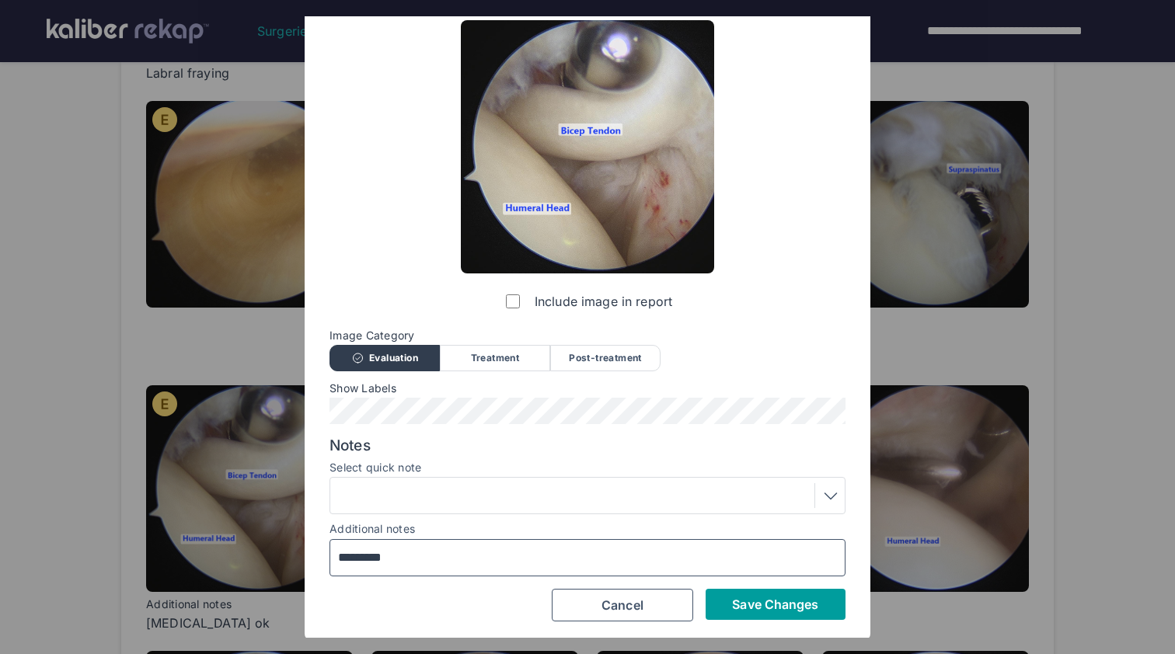
type input "*********"
click at [743, 603] on span "Save Changes" at bounding box center [775, 605] width 86 height 16
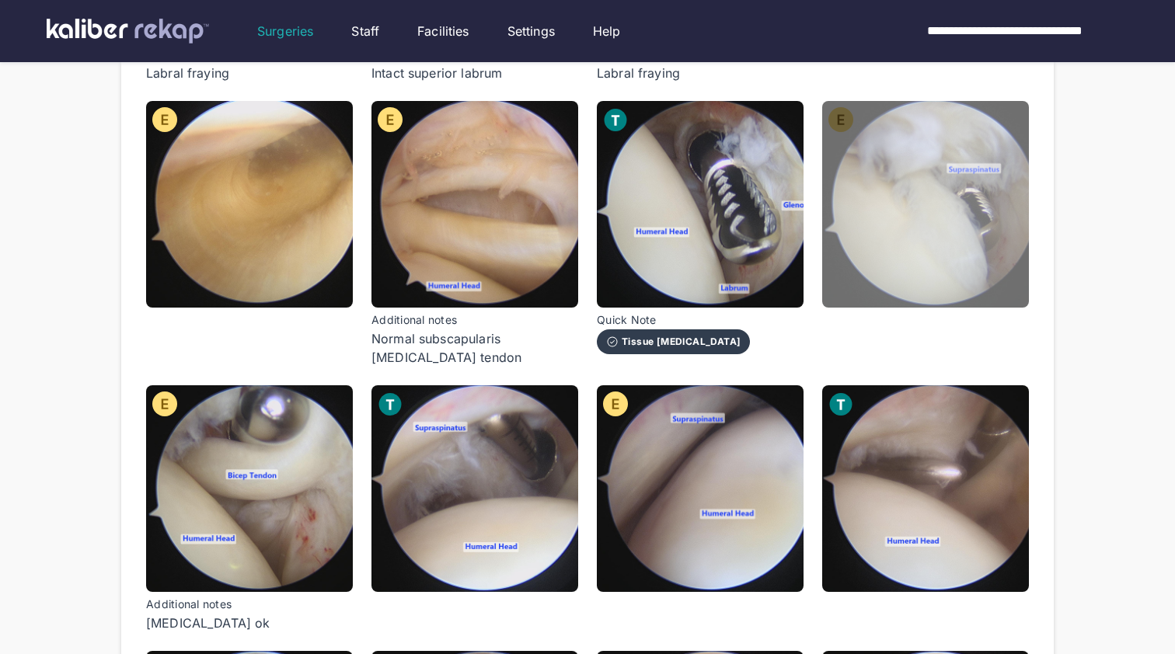
click at [995, 282] on img at bounding box center [925, 204] width 207 height 207
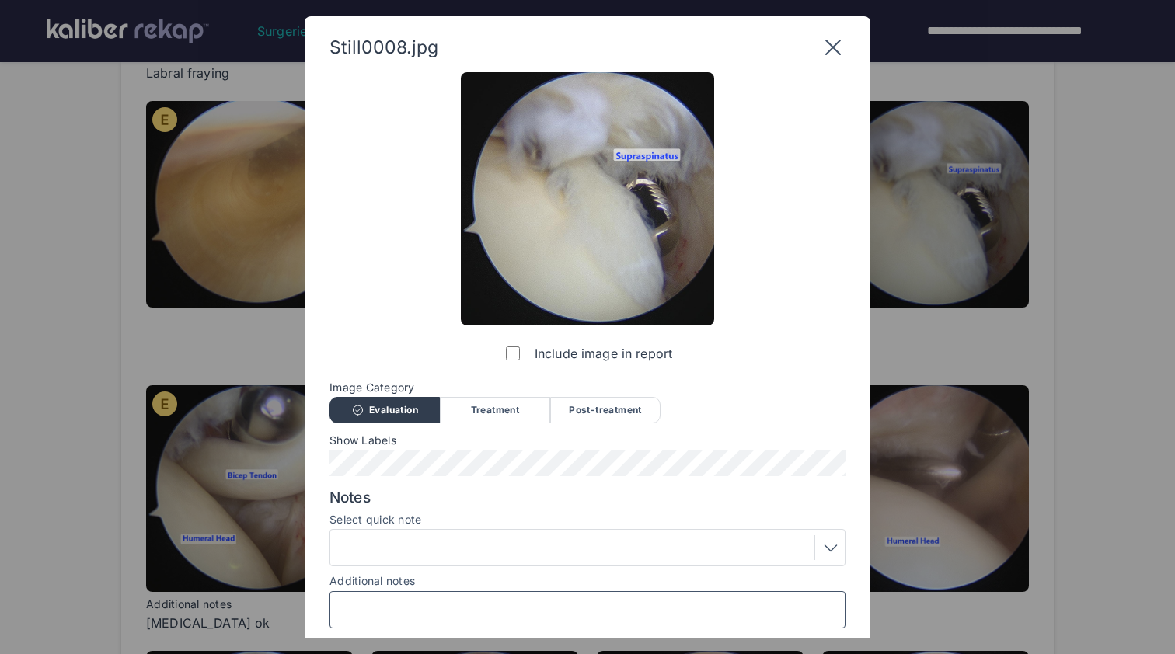
click at [513, 611] on input "Additional notes" at bounding box center [587, 610] width 502 height 20
type input "**********"
click at [580, 548] on div at bounding box center [587, 547] width 505 height 25
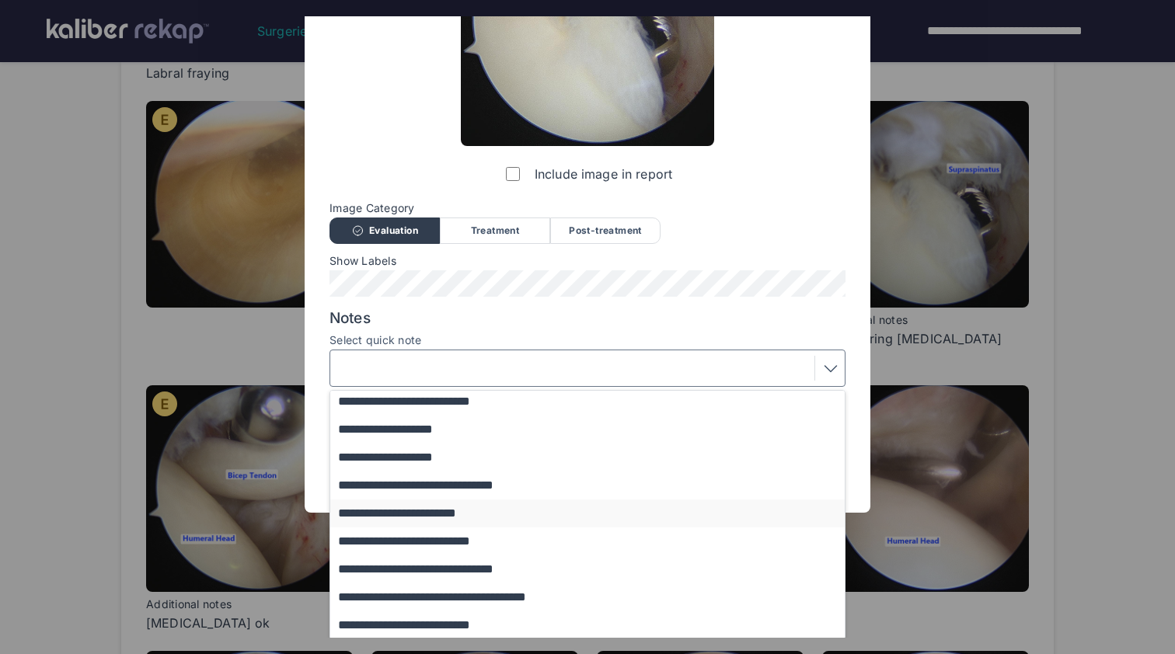
scroll to position [196, 0]
click at [561, 592] on button "**********" at bounding box center [594, 598] width 529 height 28
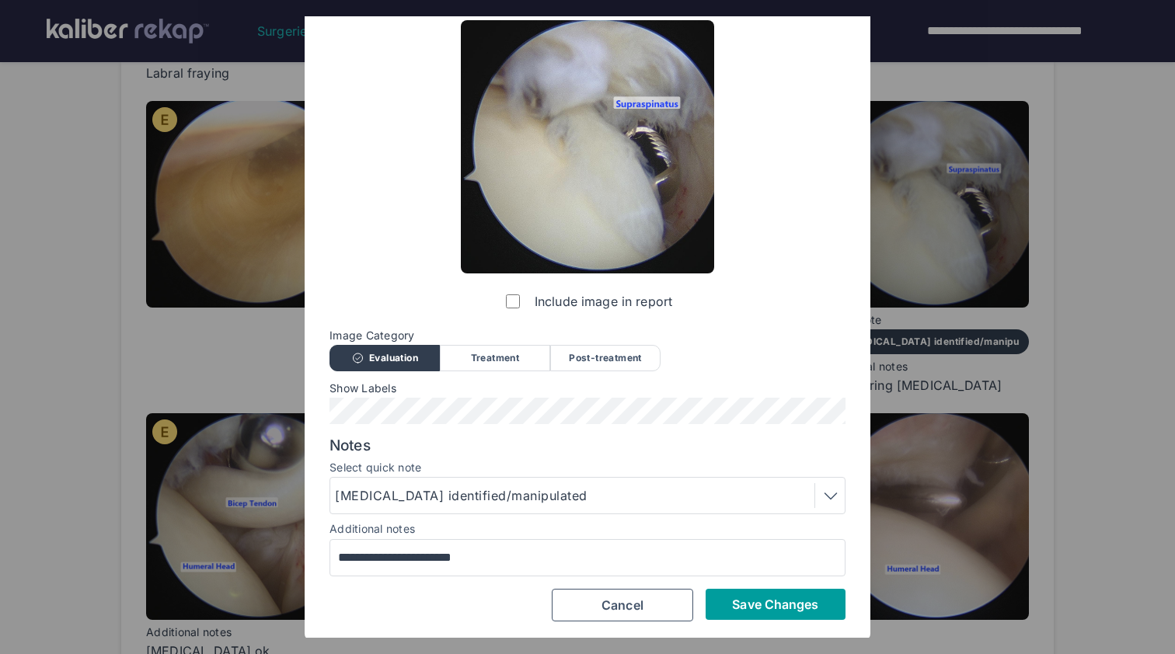
click at [772, 605] on span "Save Changes" at bounding box center [775, 605] width 86 height 16
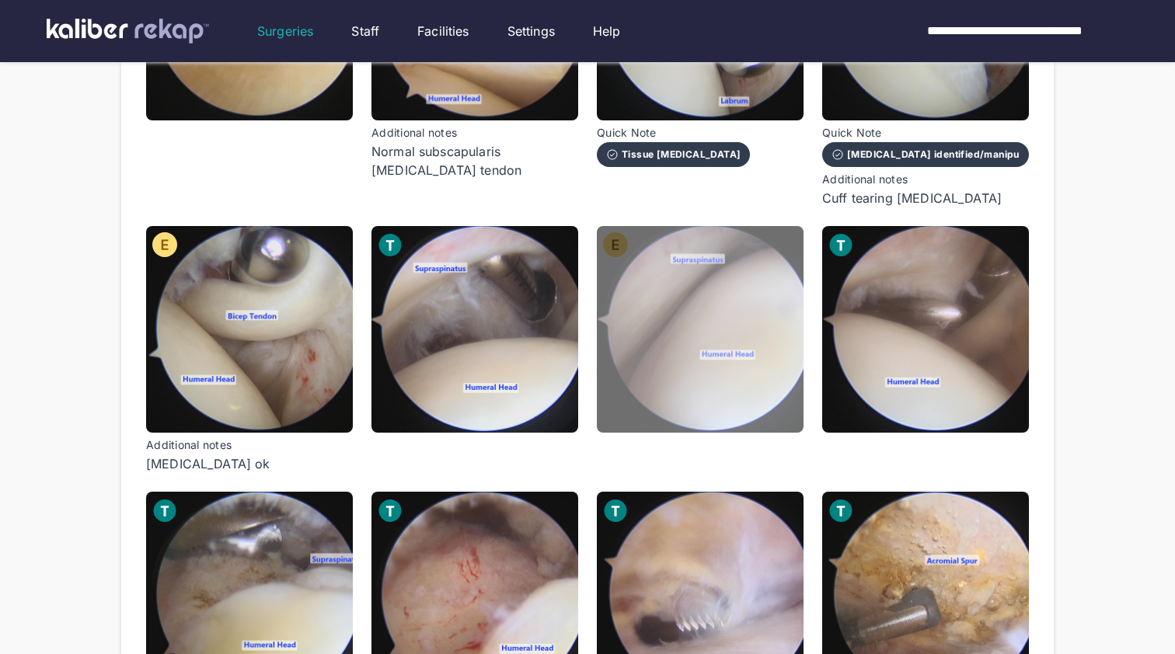
scroll to position [665, 0]
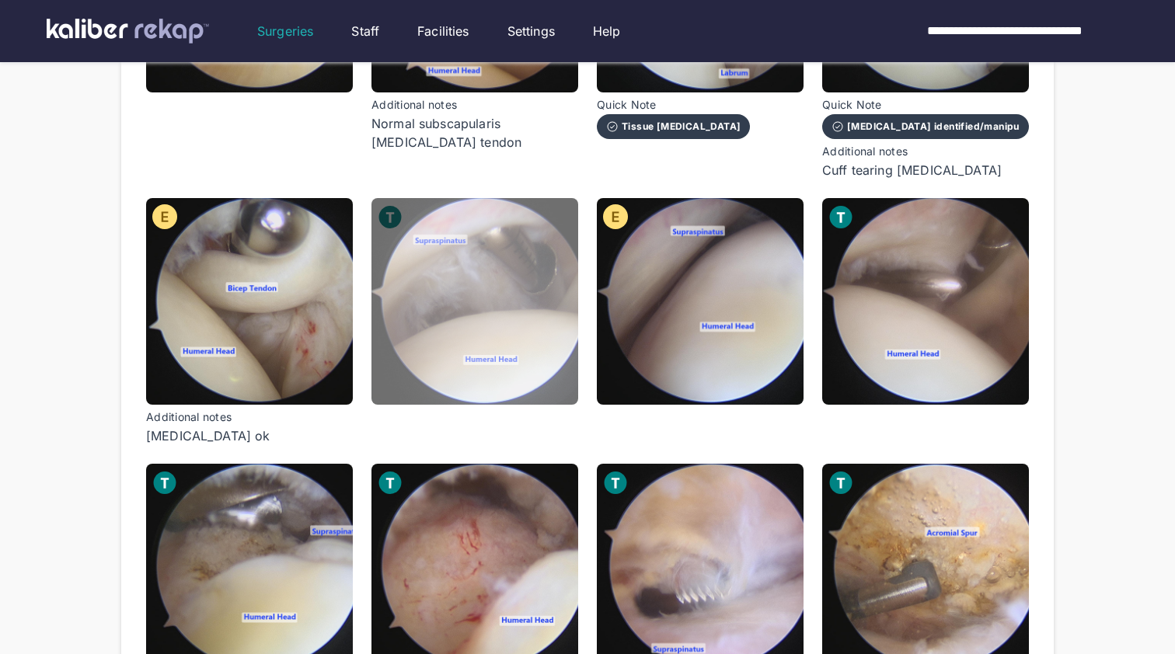
click at [545, 332] on img at bounding box center [474, 301] width 207 height 207
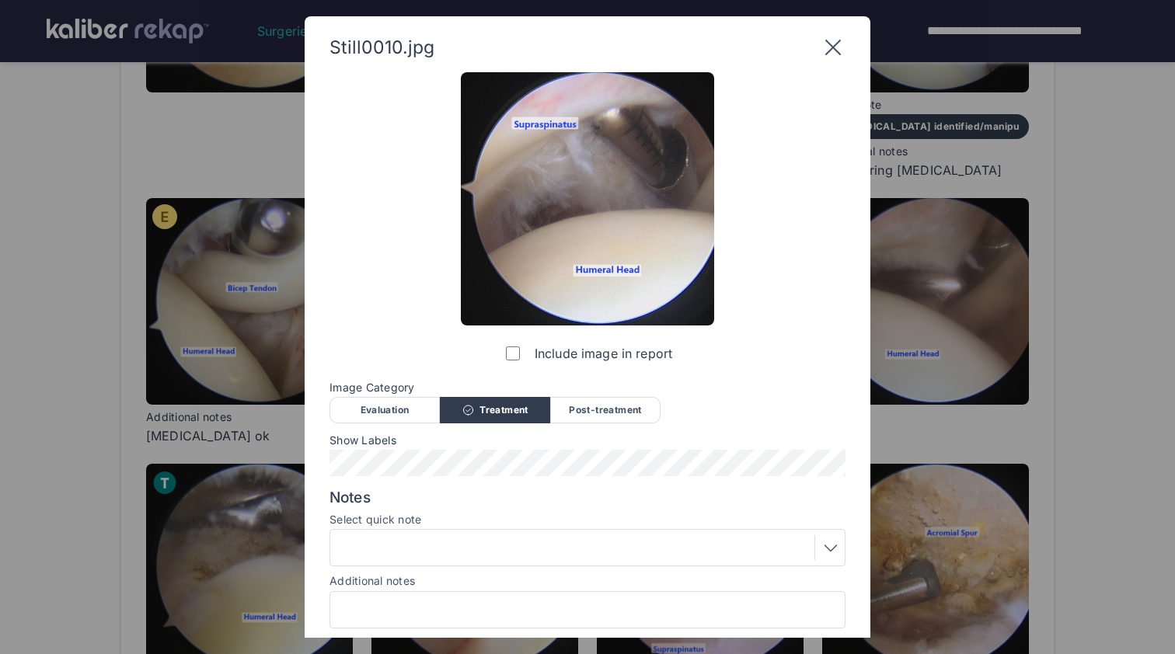
click at [602, 403] on div "Post-treatment" at bounding box center [605, 410] width 110 height 26
click at [570, 548] on div at bounding box center [587, 547] width 505 height 25
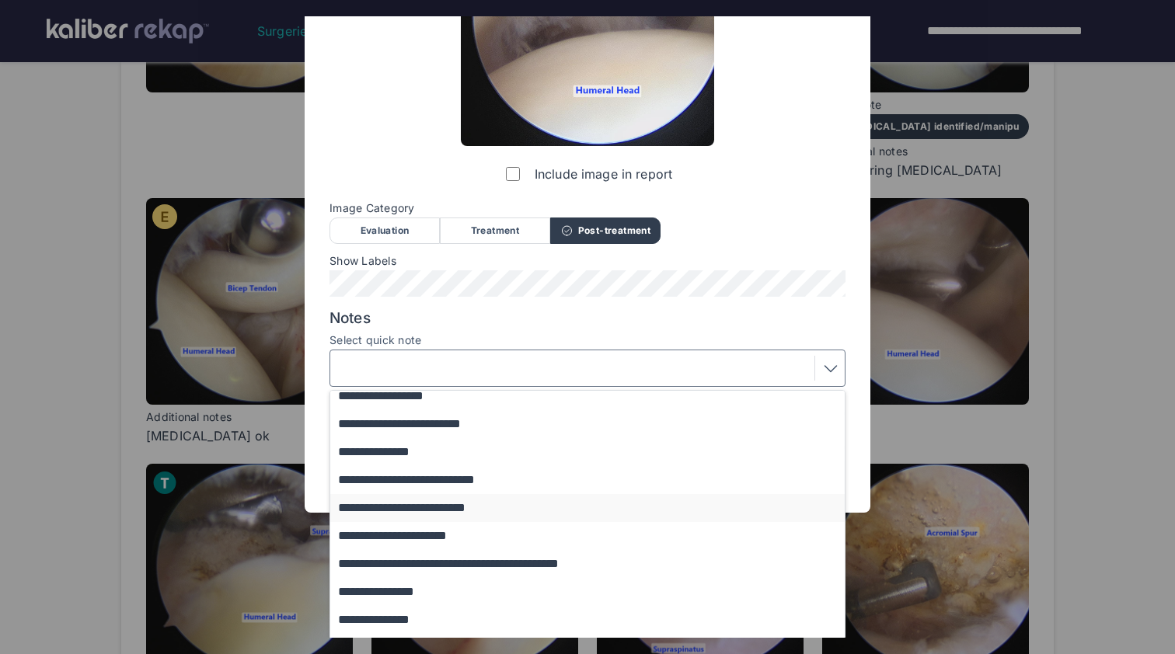
scroll to position [74, 0]
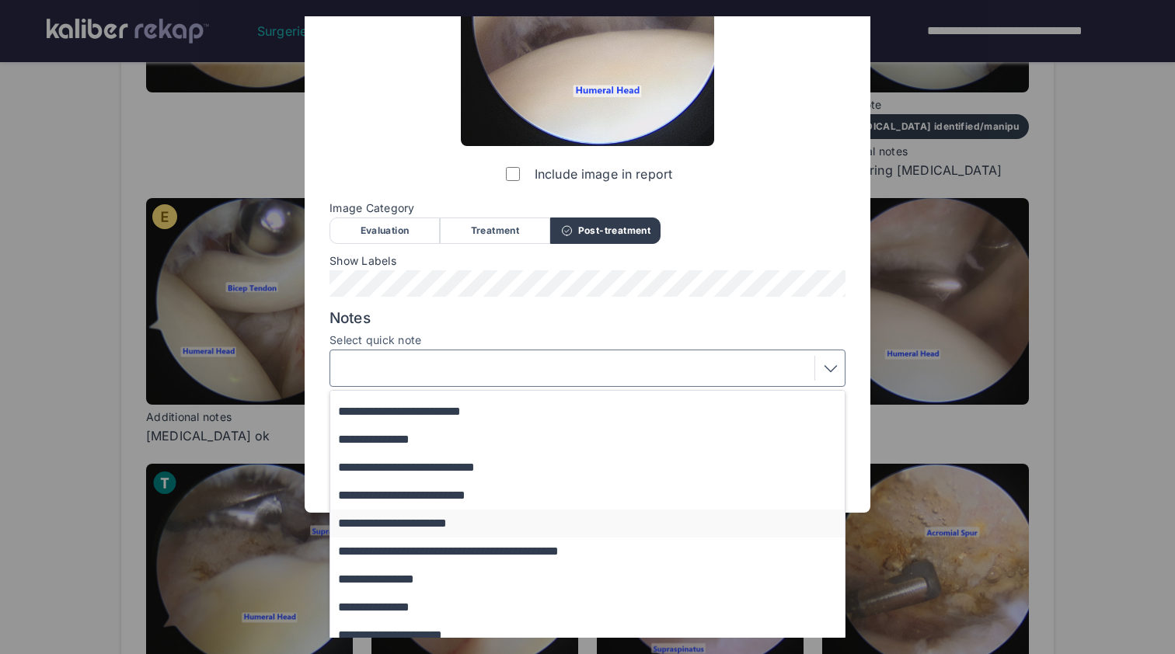
click at [563, 529] on button "**********" at bounding box center [594, 524] width 529 height 28
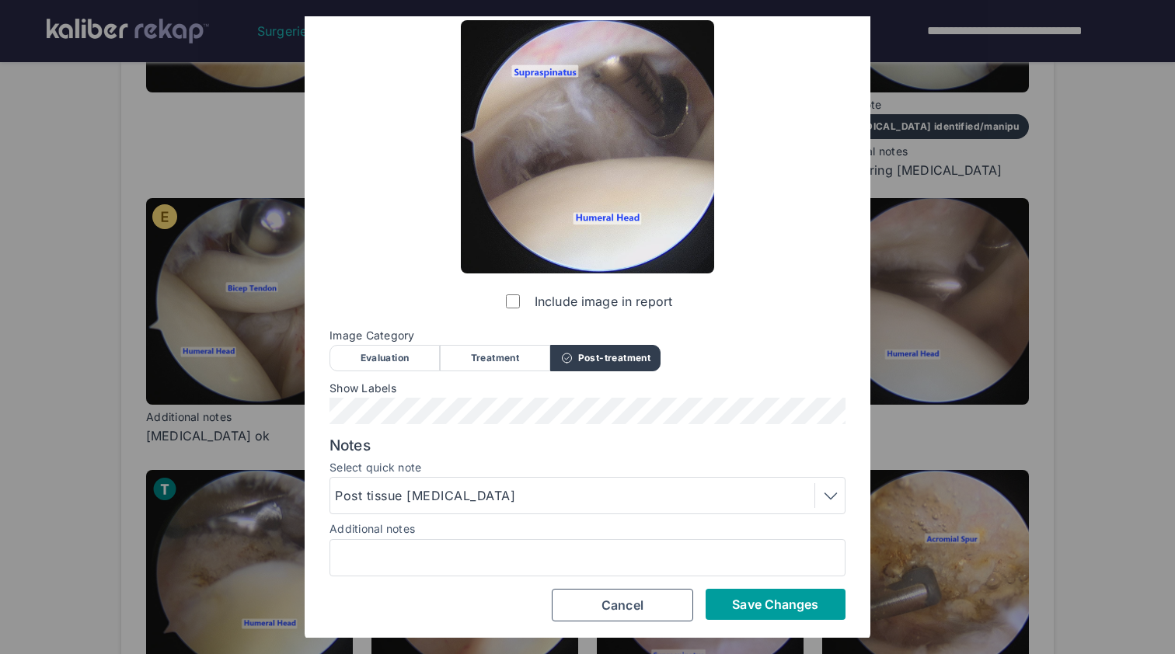
click at [747, 599] on span "Save Changes" at bounding box center [775, 605] width 86 height 16
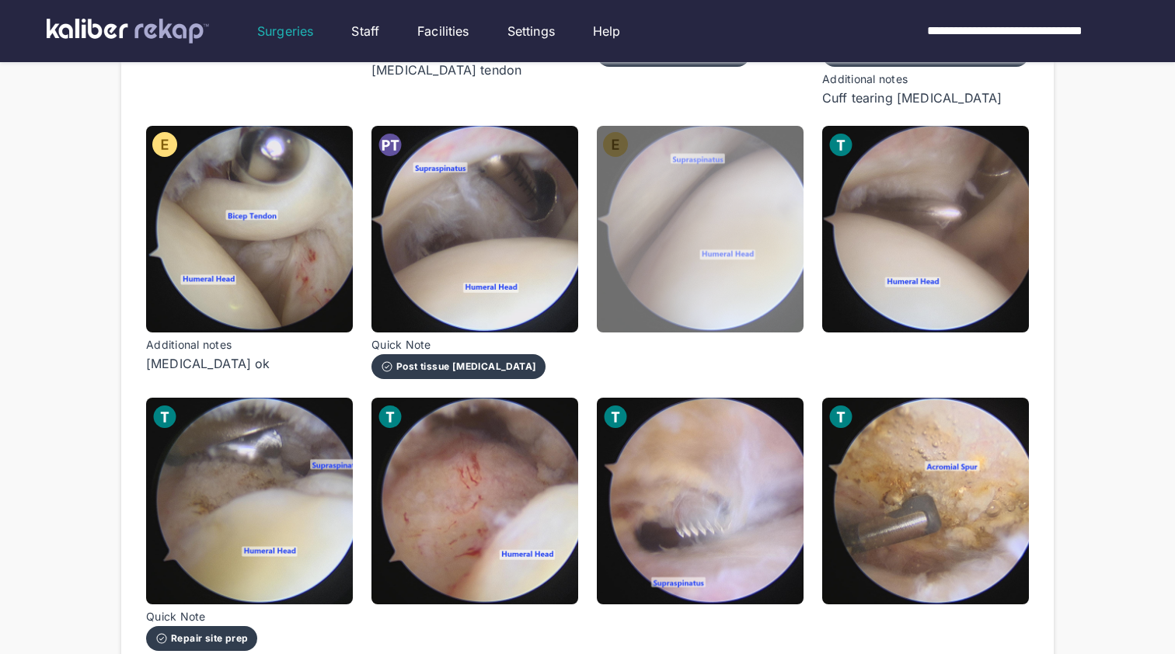
scroll to position [770, 0]
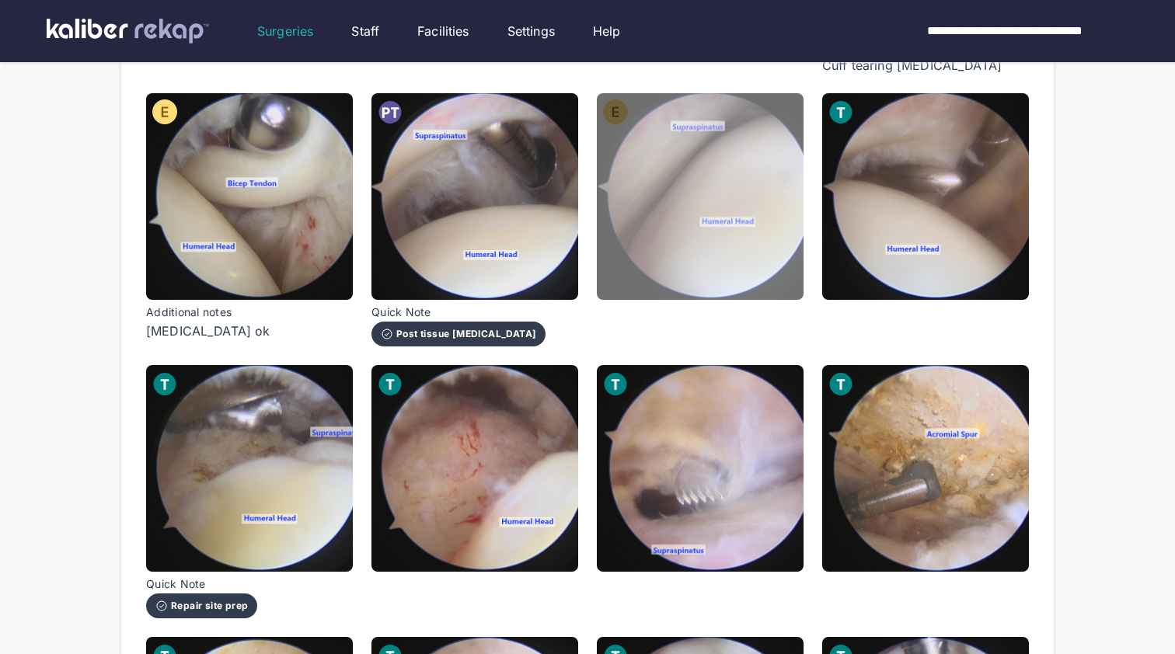
click at [762, 260] on img at bounding box center [700, 196] width 207 height 207
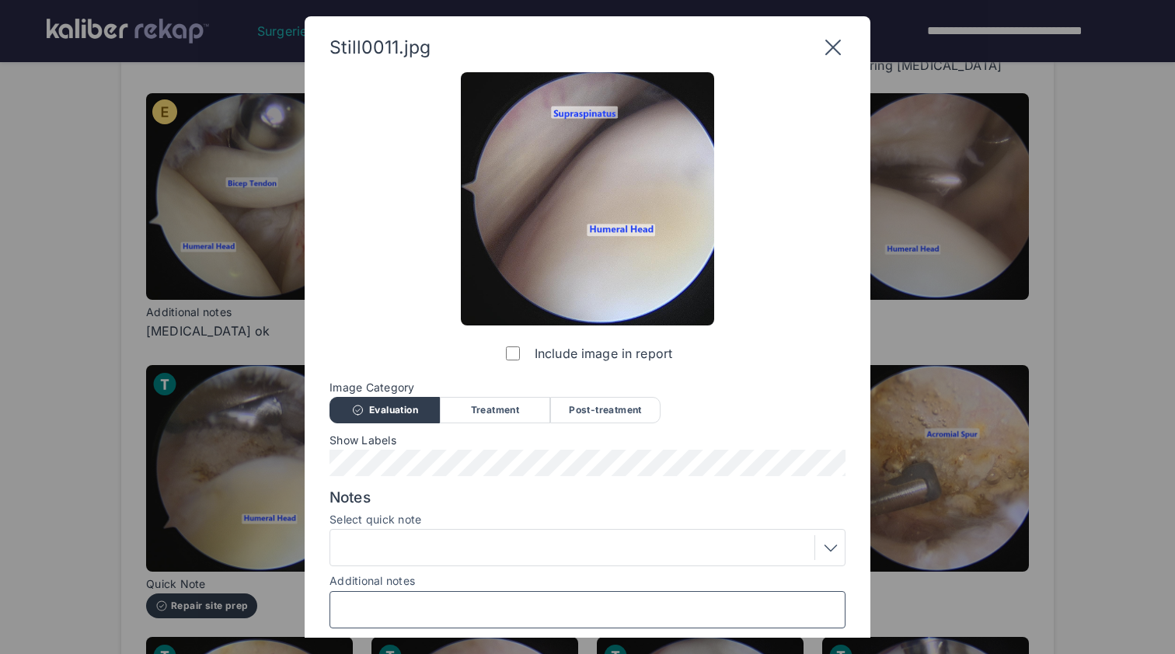
click at [478, 600] on input "Additional notes" at bounding box center [587, 610] width 502 height 20
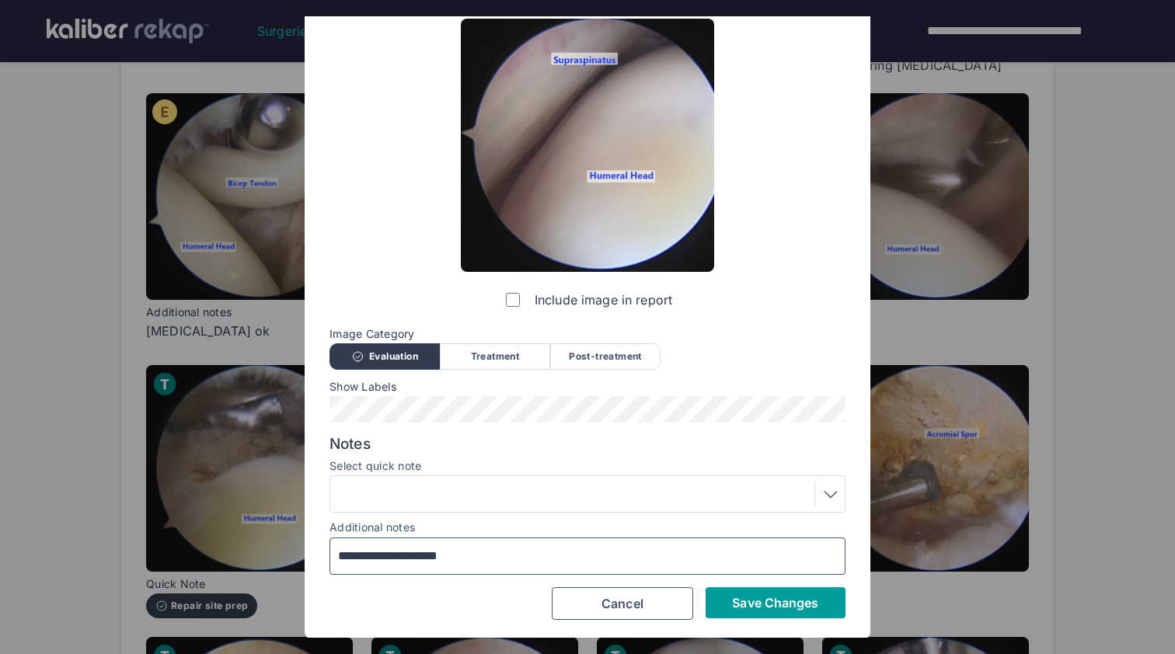
scroll to position [52, 0]
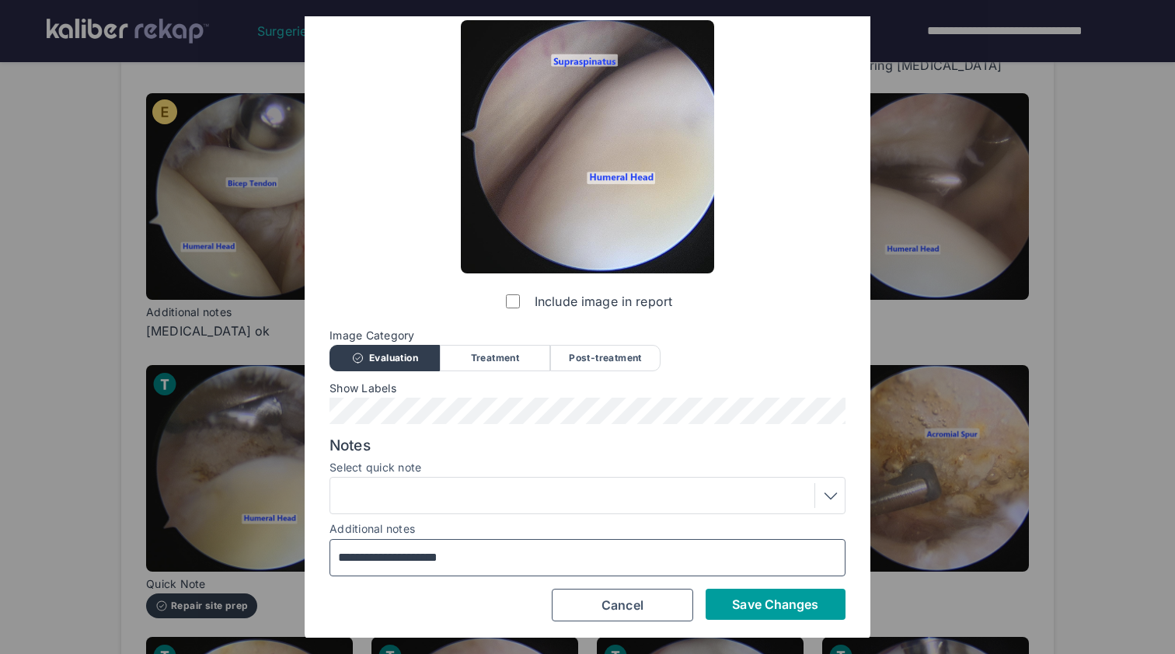
type input "**********"
click at [769, 589] on button "Save Changes" at bounding box center [776, 604] width 140 height 31
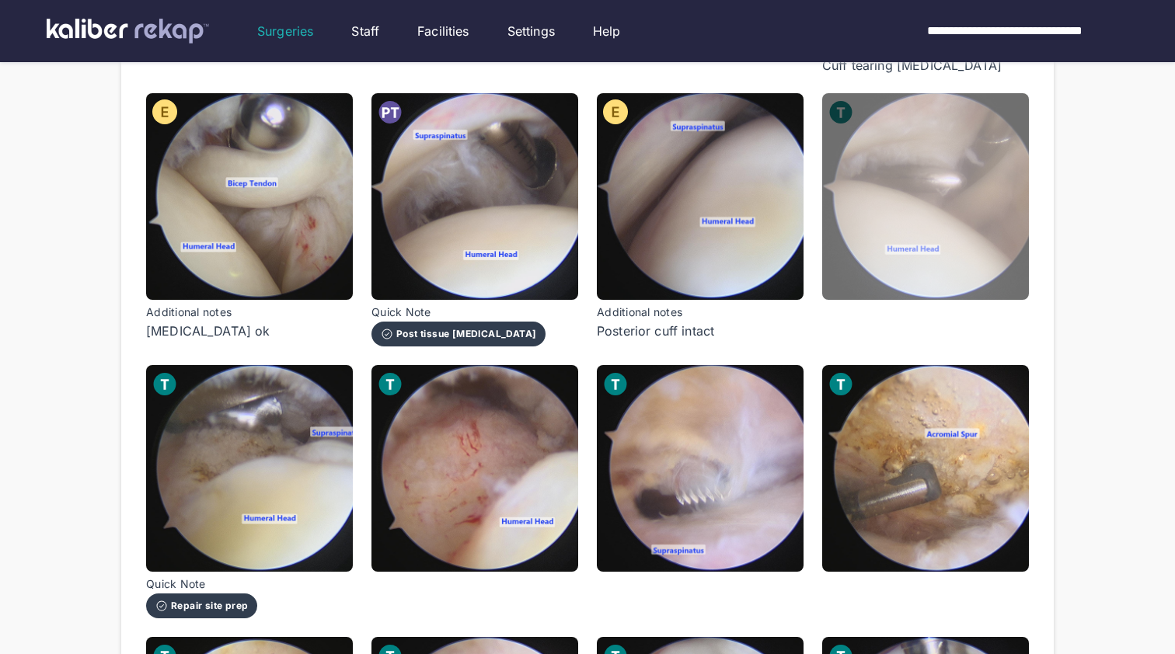
click at [898, 262] on img at bounding box center [925, 196] width 207 height 207
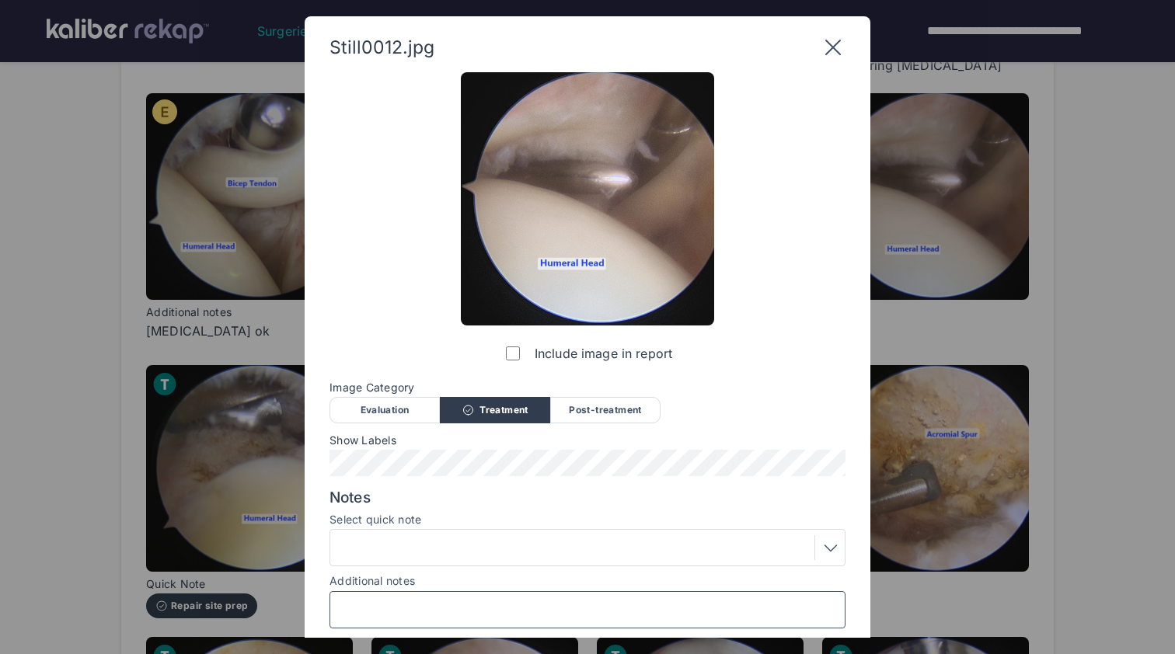
click at [494, 605] on input "Additional notes" at bounding box center [587, 610] width 502 height 20
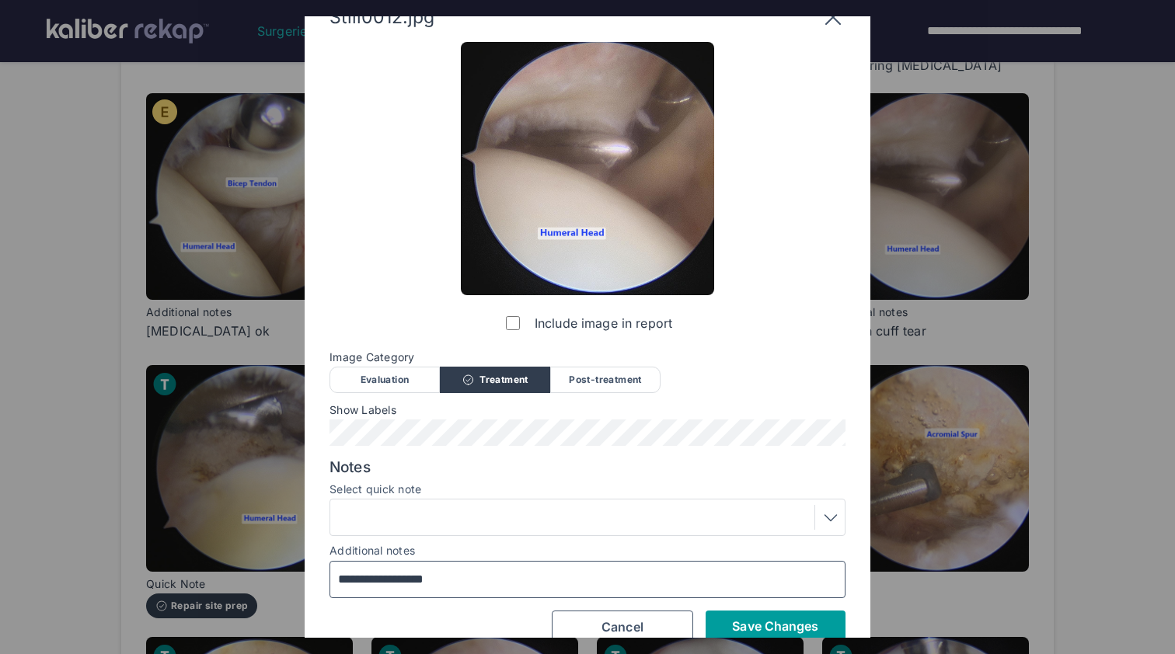
type input "**********"
click at [776, 619] on span "Save Changes" at bounding box center [775, 627] width 86 height 16
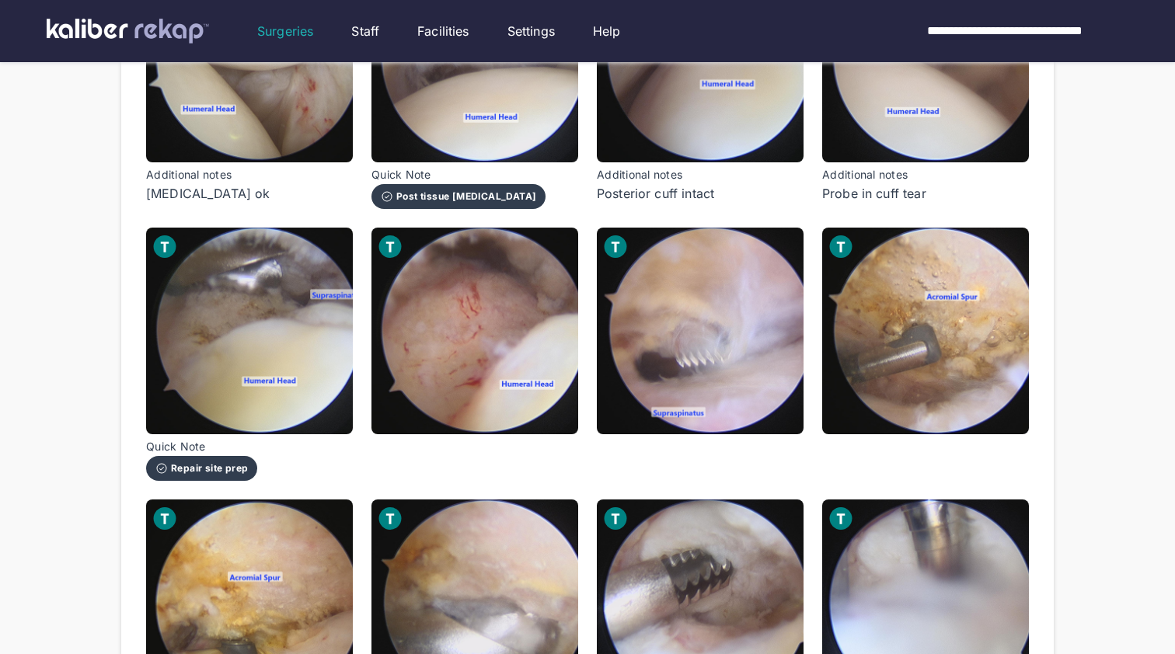
scroll to position [967, 0]
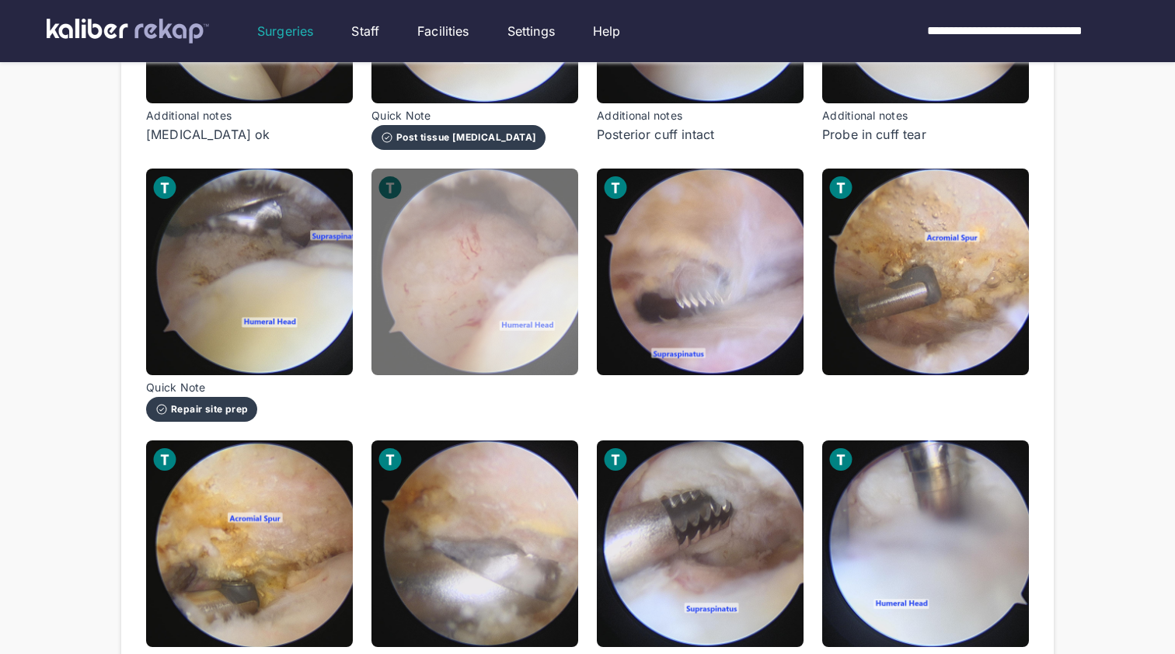
click at [458, 335] on img at bounding box center [474, 272] width 207 height 207
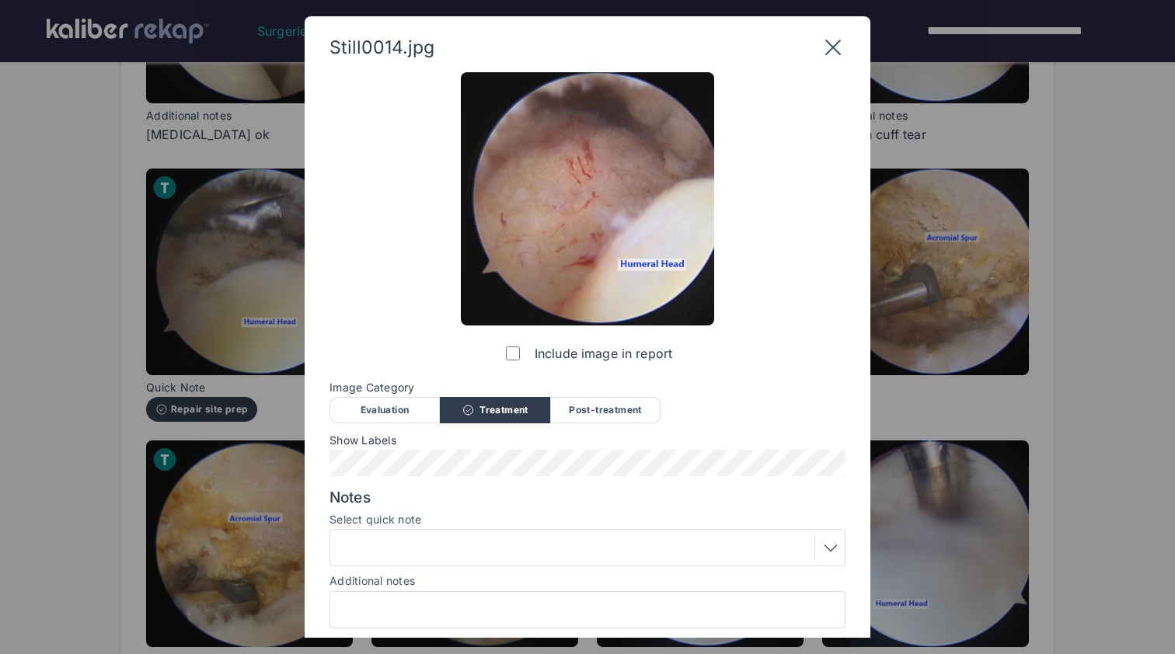
click at [604, 415] on div "Post-treatment" at bounding box center [605, 410] width 110 height 26
click at [514, 550] on div at bounding box center [587, 547] width 505 height 25
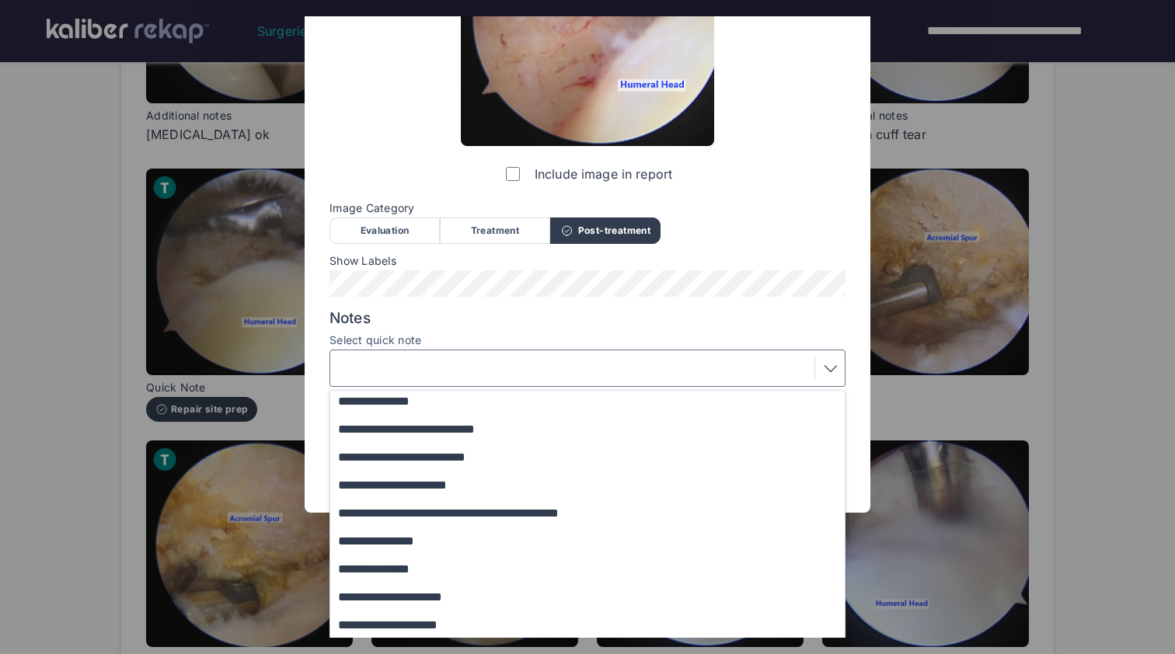
scroll to position [52, 0]
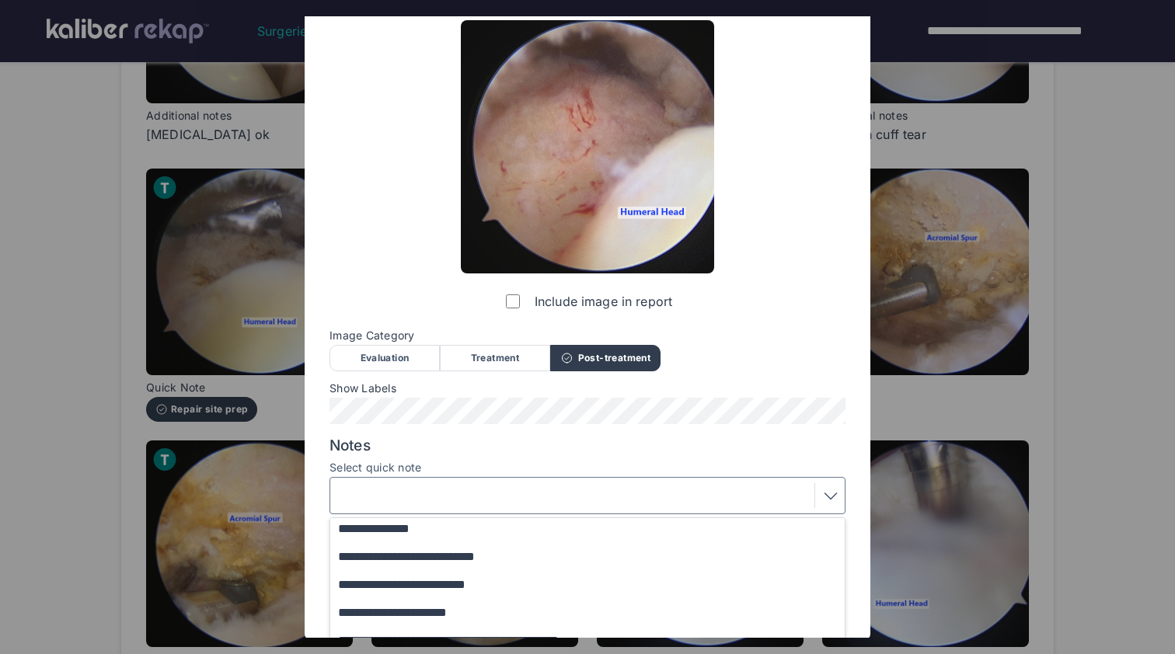
click at [697, 331] on div "**********" at bounding box center [587, 320] width 516 height 601
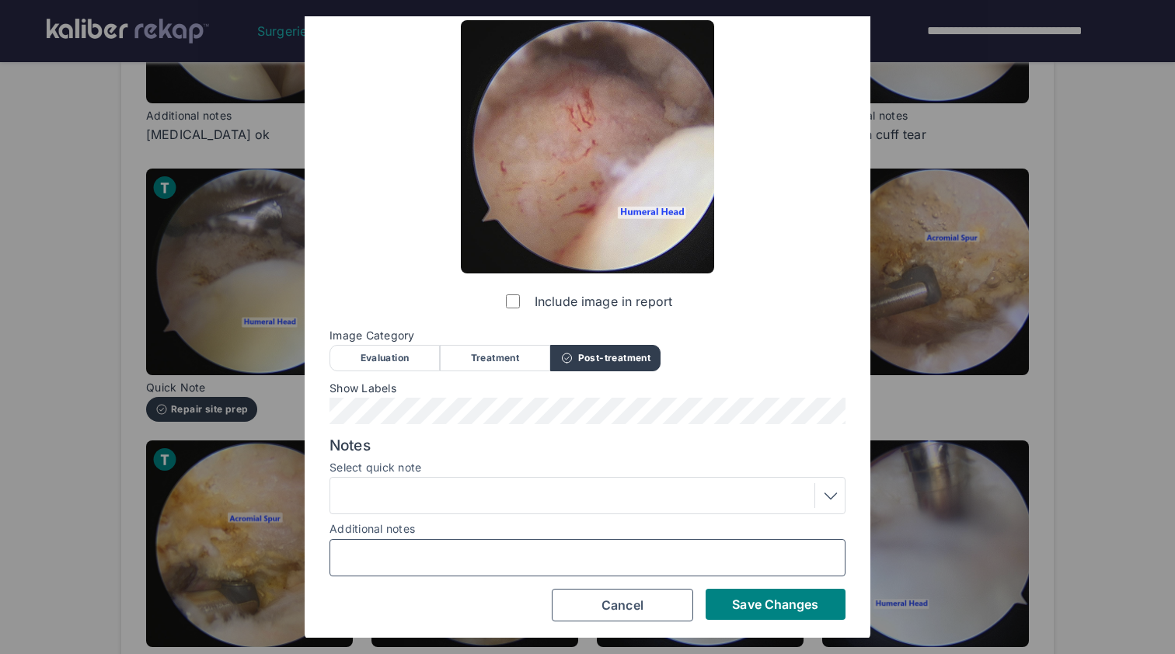
click at [683, 548] on input "Additional notes" at bounding box center [587, 558] width 502 height 20
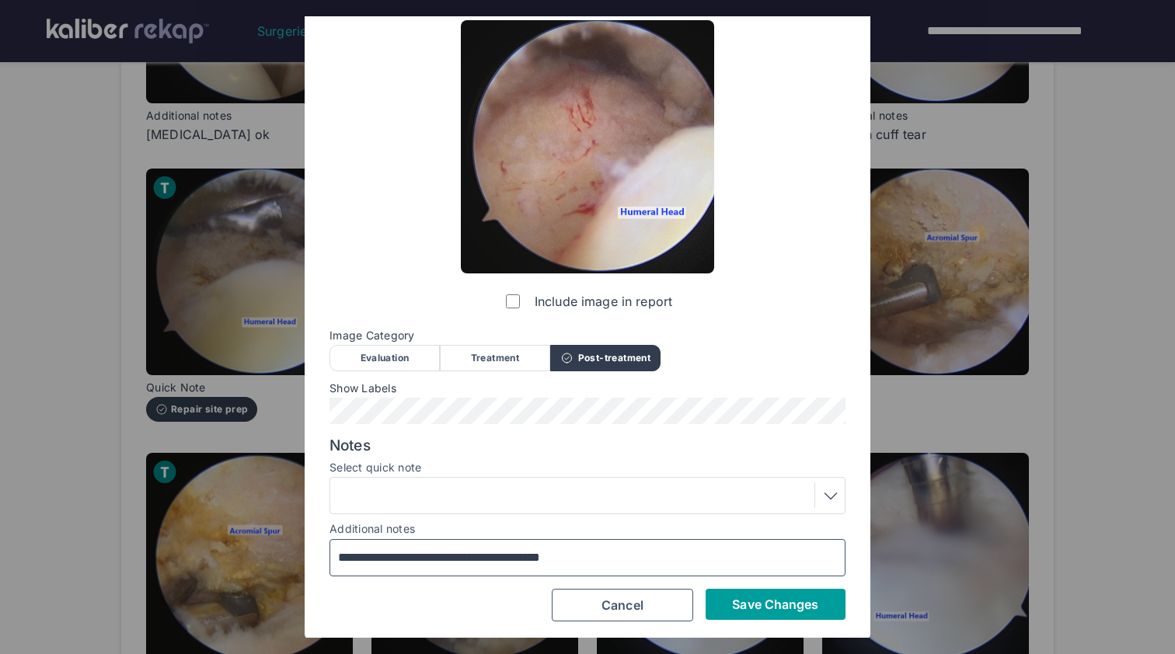
type input "**********"
click at [806, 599] on span "Save Changes" at bounding box center [775, 605] width 86 height 16
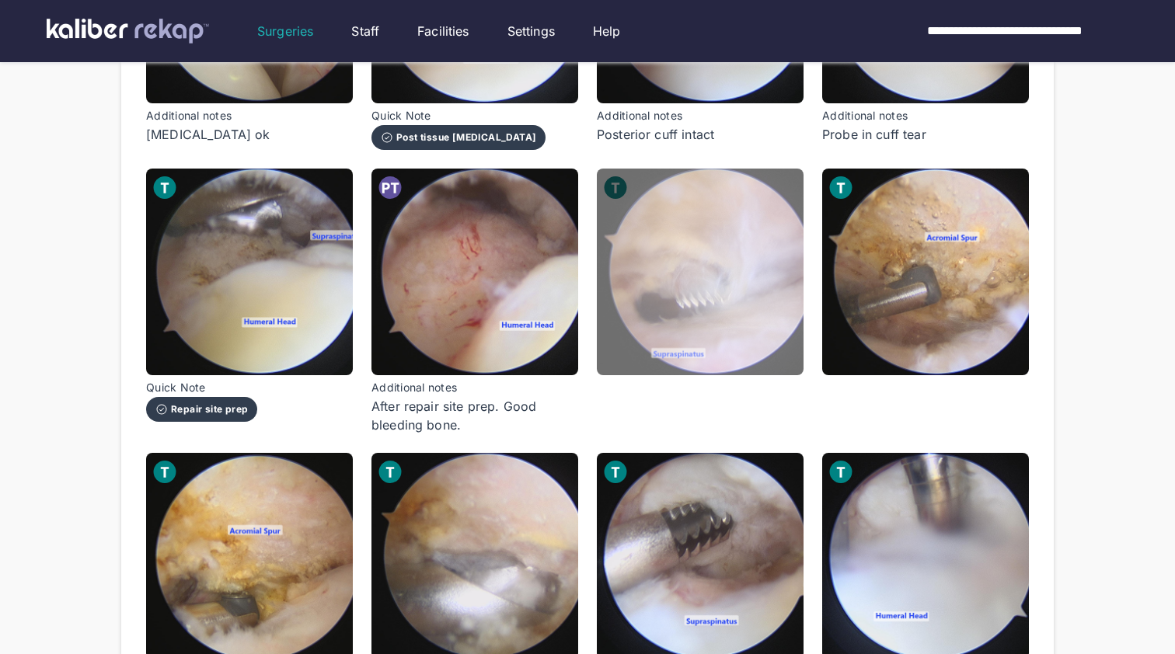
scroll to position [1056, 0]
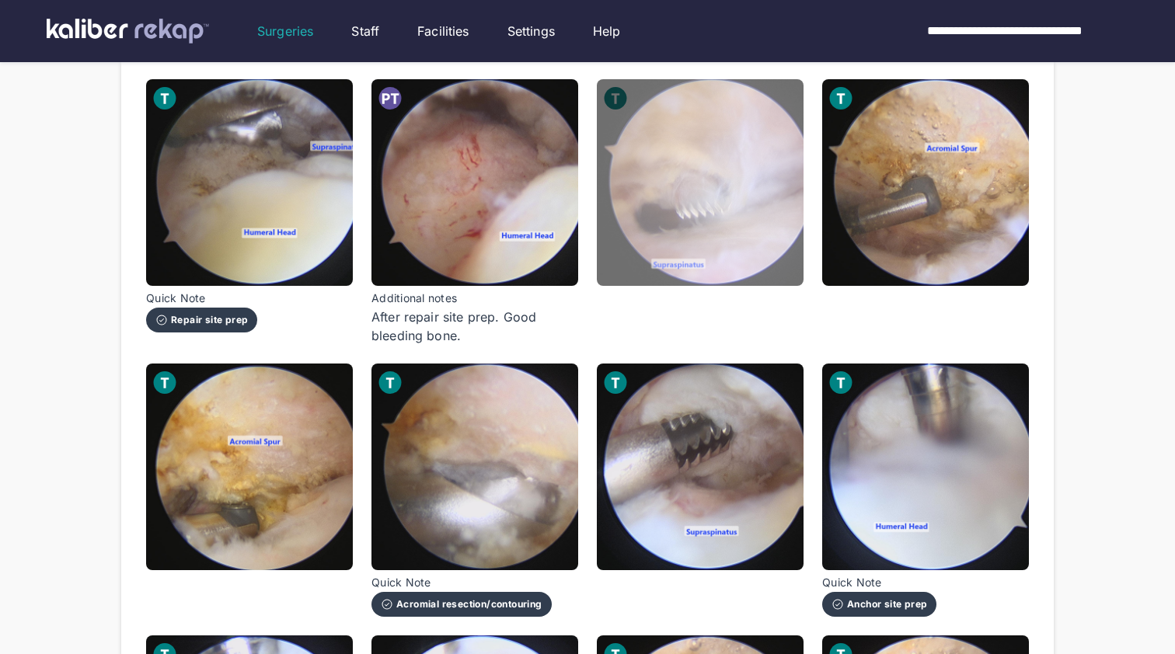
click at [744, 247] on img at bounding box center [700, 182] width 207 height 207
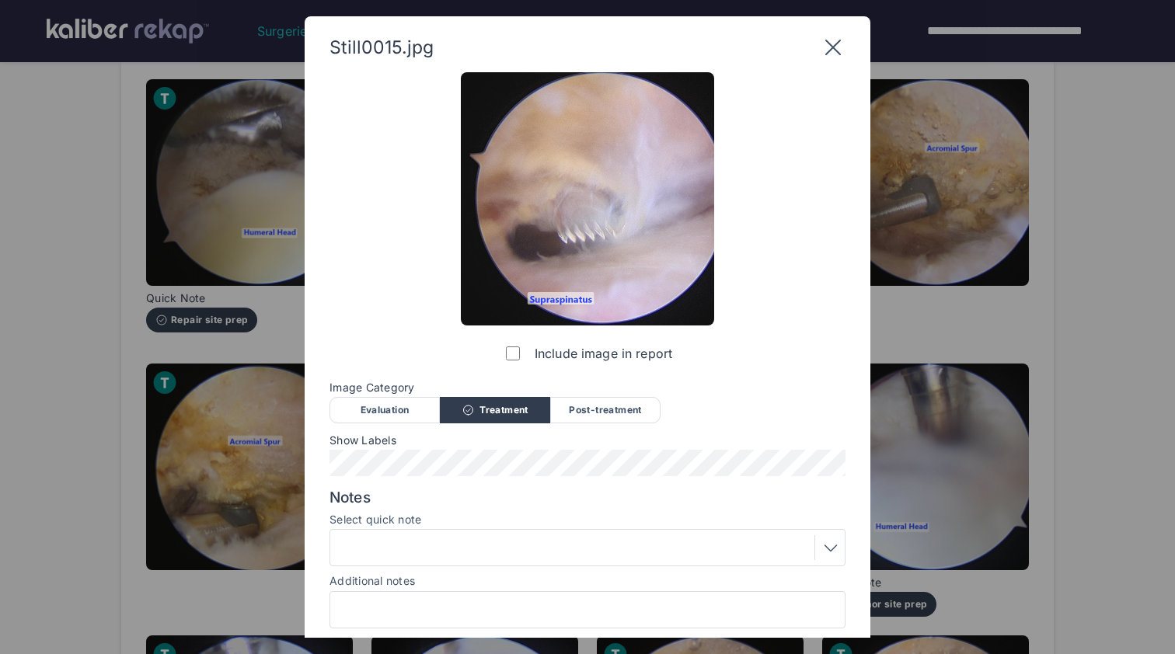
click at [568, 526] on div "Select quick note" at bounding box center [587, 522] width 516 height 16
click at [571, 546] on div at bounding box center [587, 547] width 505 height 25
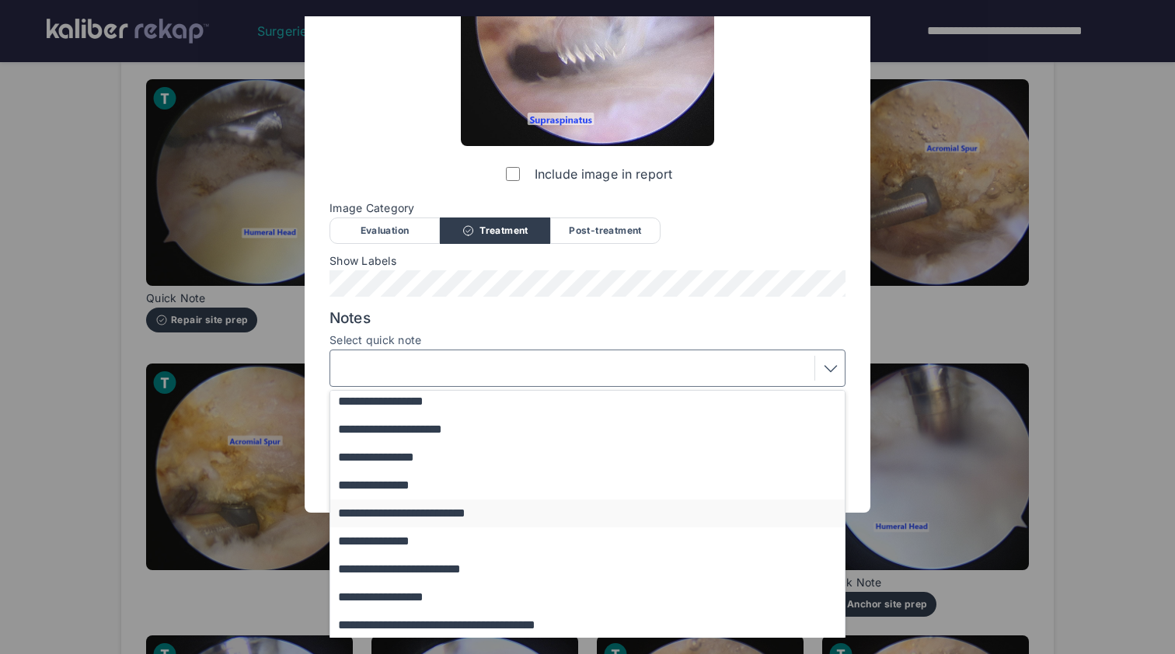
scroll to position [196, 0]
click at [525, 506] on button "**********" at bounding box center [594, 514] width 529 height 28
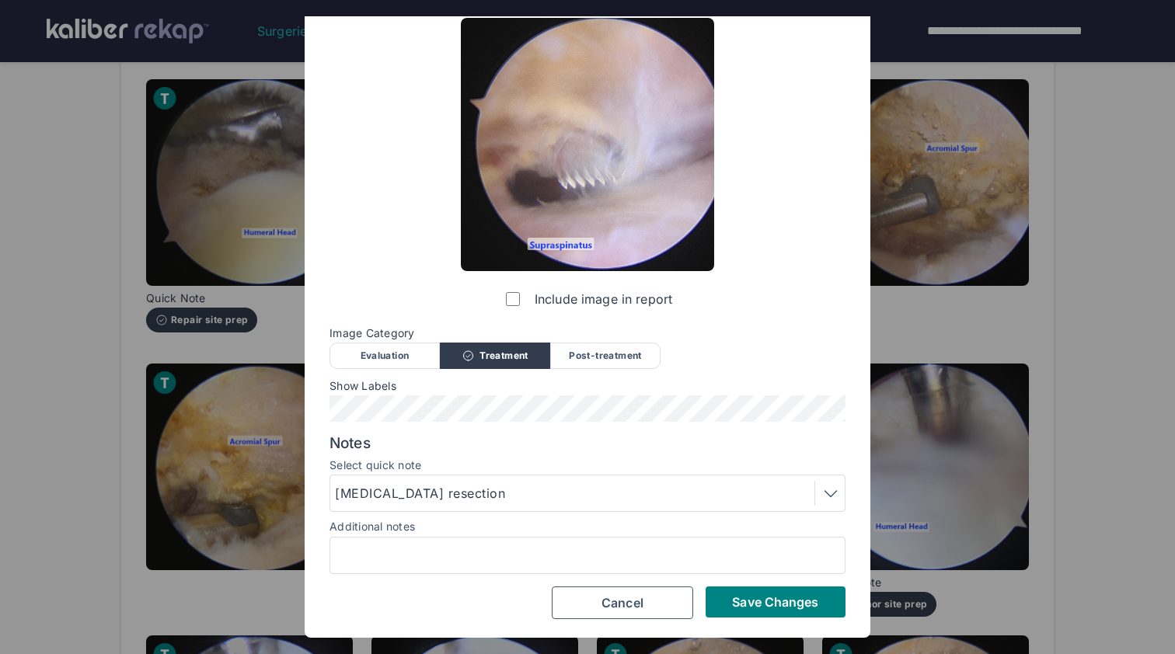
scroll to position [52, 0]
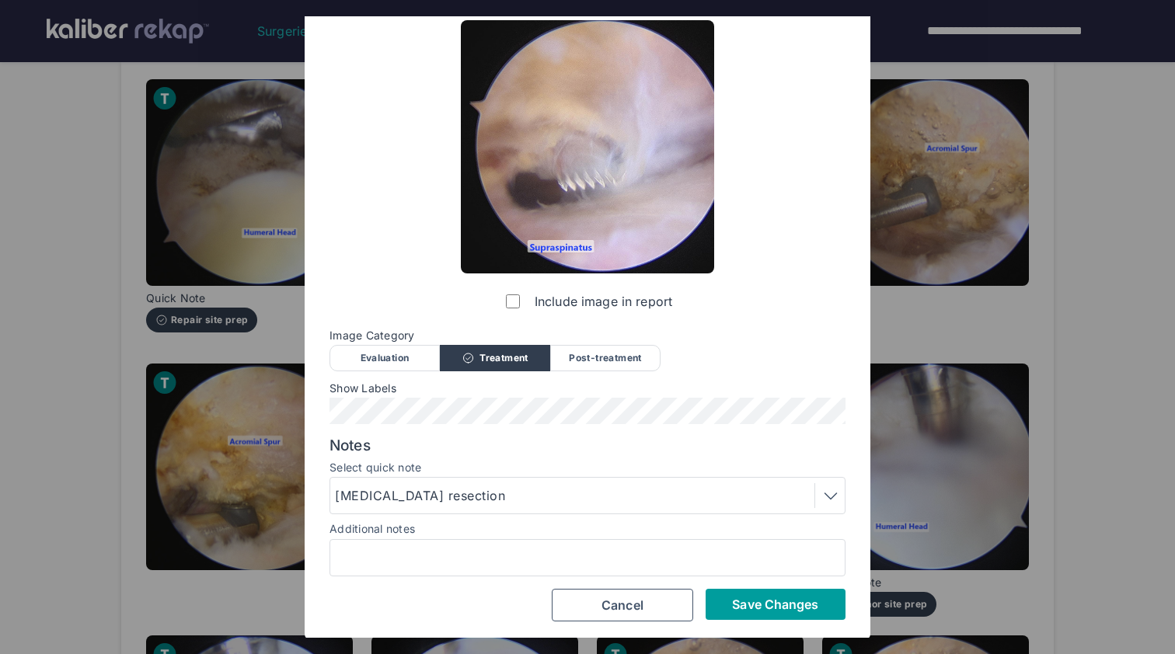
click at [794, 615] on button "Save Changes" at bounding box center [776, 604] width 140 height 31
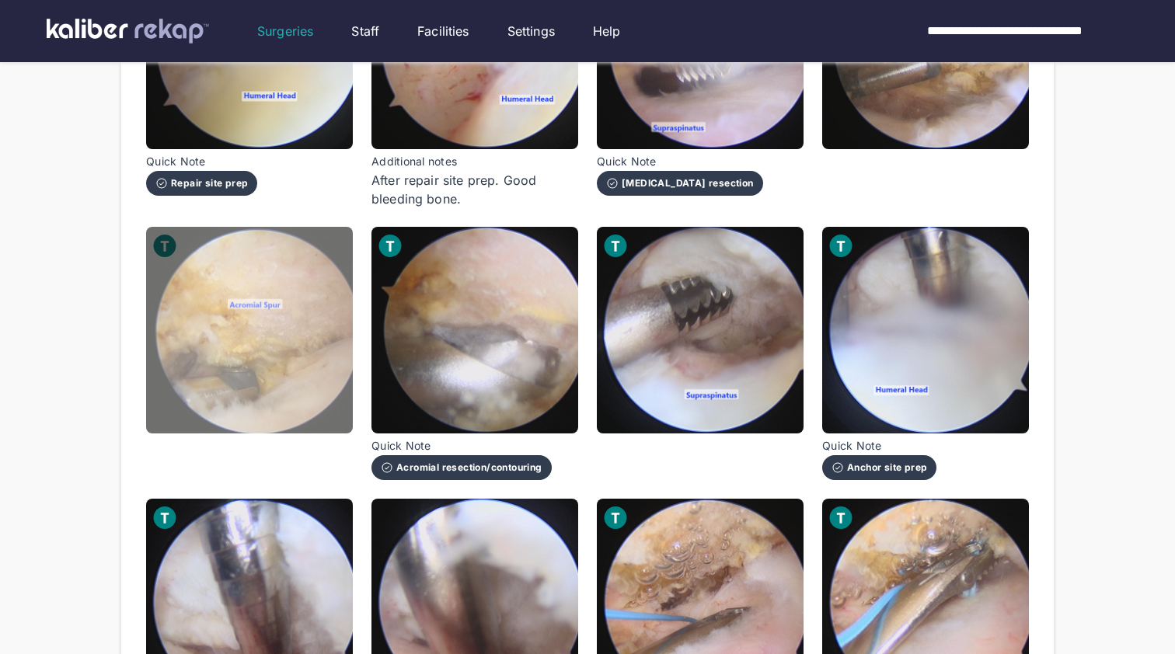
scroll to position [1203, 0]
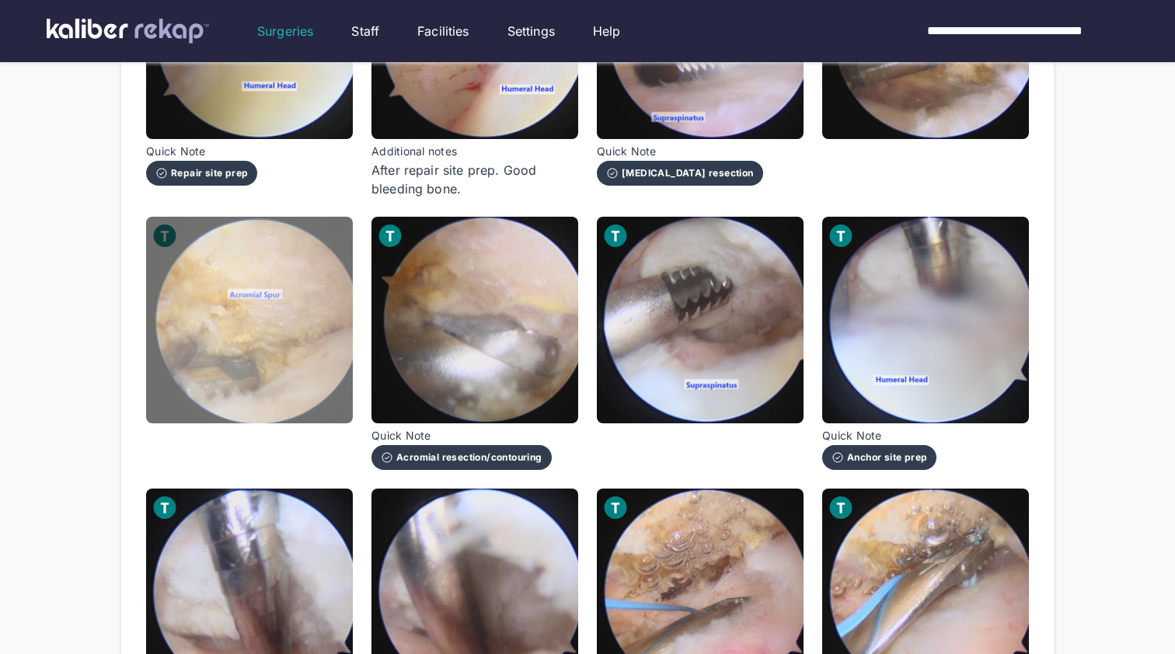
click at [288, 279] on img at bounding box center [249, 320] width 207 height 207
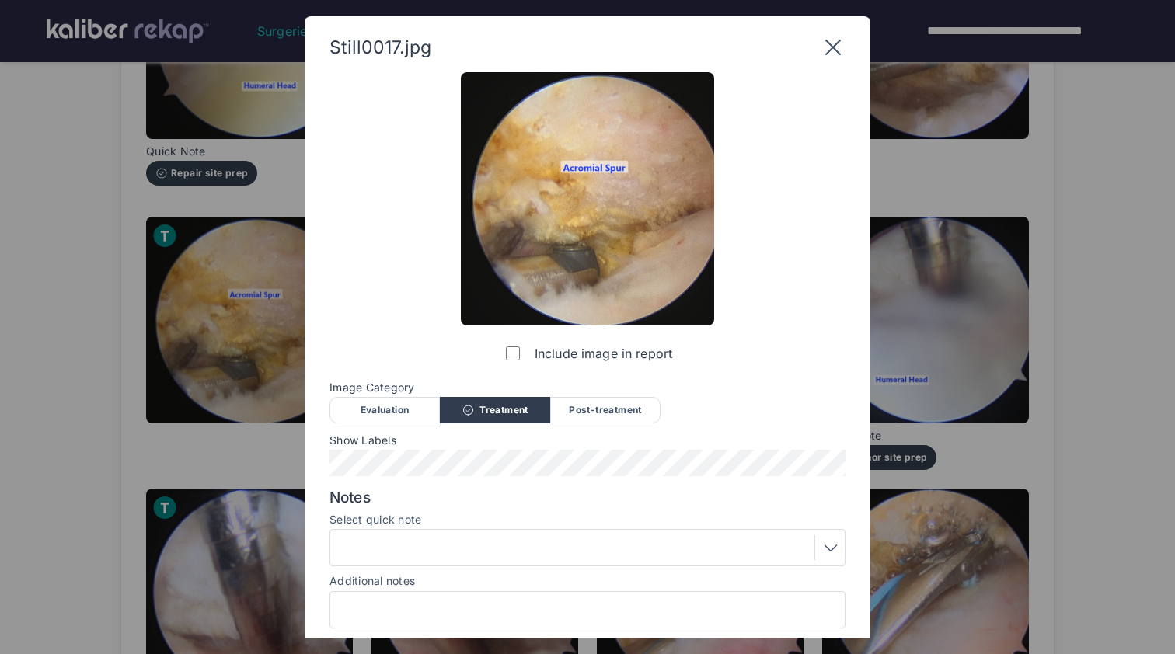
click at [463, 545] on div at bounding box center [587, 547] width 505 height 25
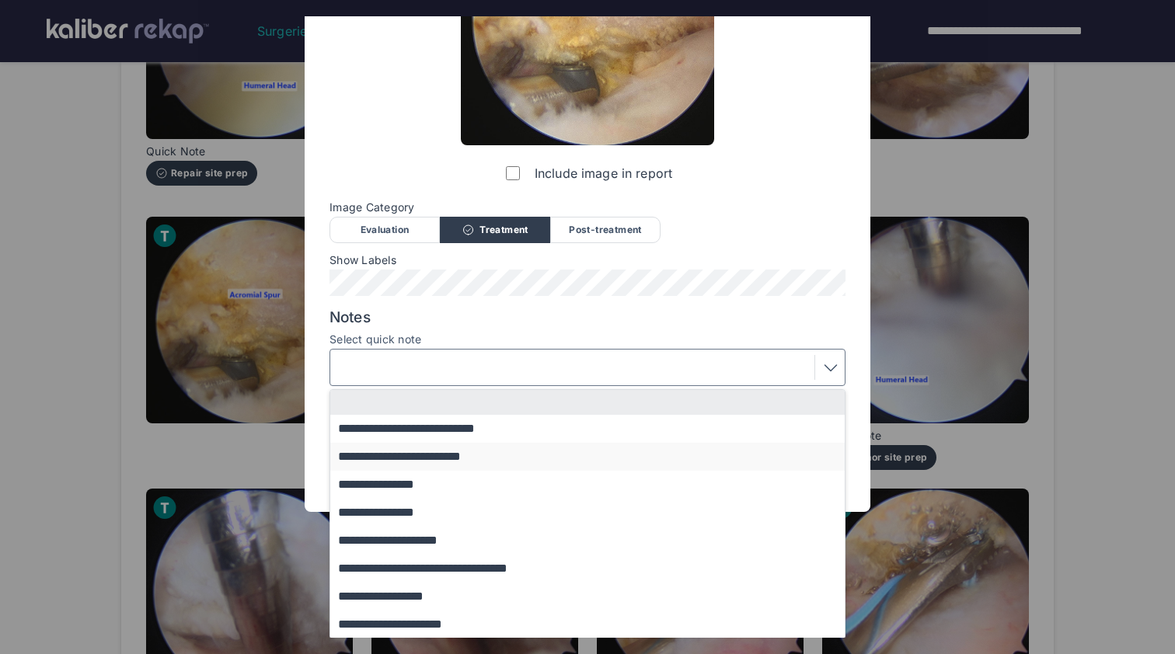
scroll to position [180, 0]
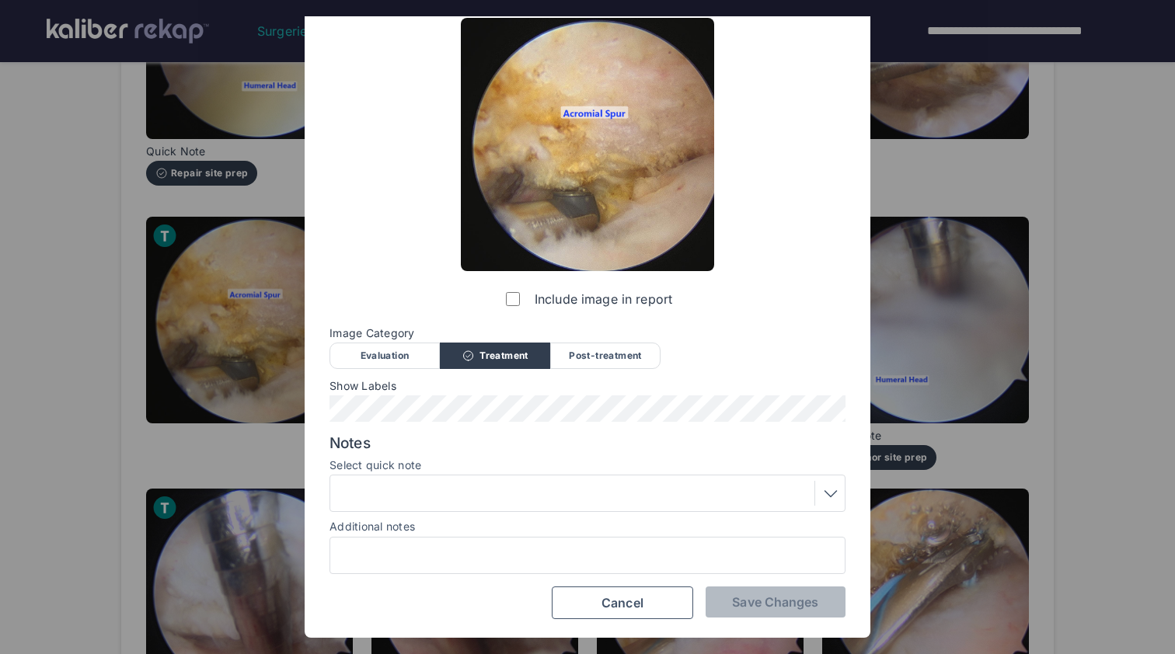
click at [379, 224] on div "Include image in report Image Category Evaluation Treatment Post-treatment Eval…" at bounding box center [587, 318] width 516 height 601
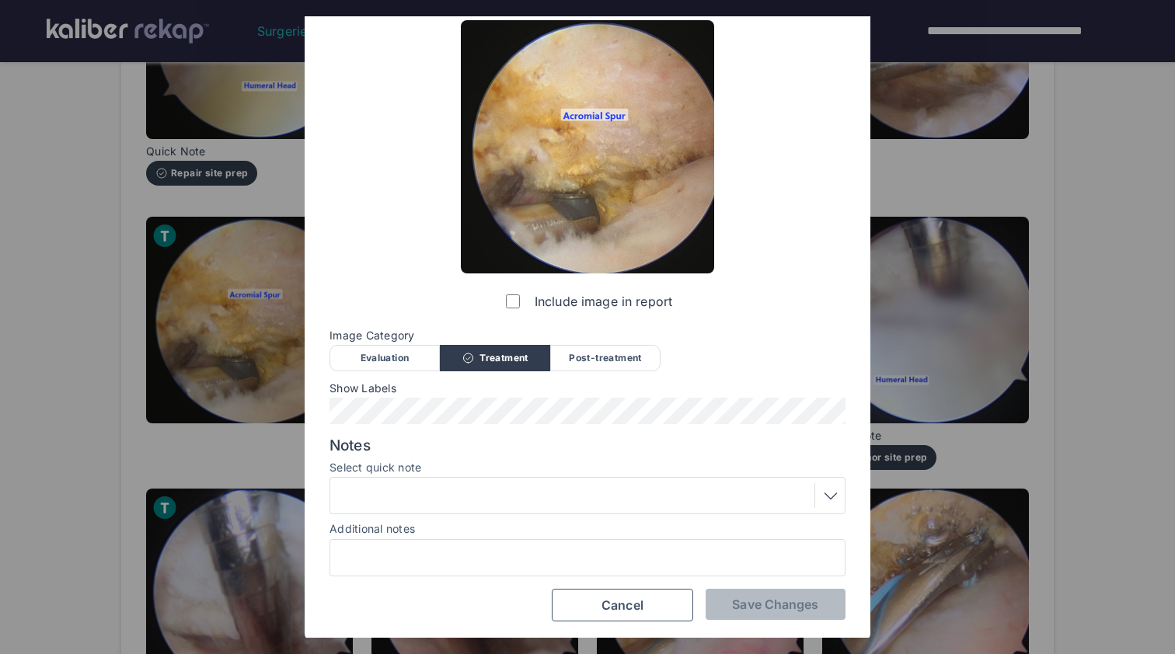
click at [433, 495] on div at bounding box center [587, 495] width 505 height 25
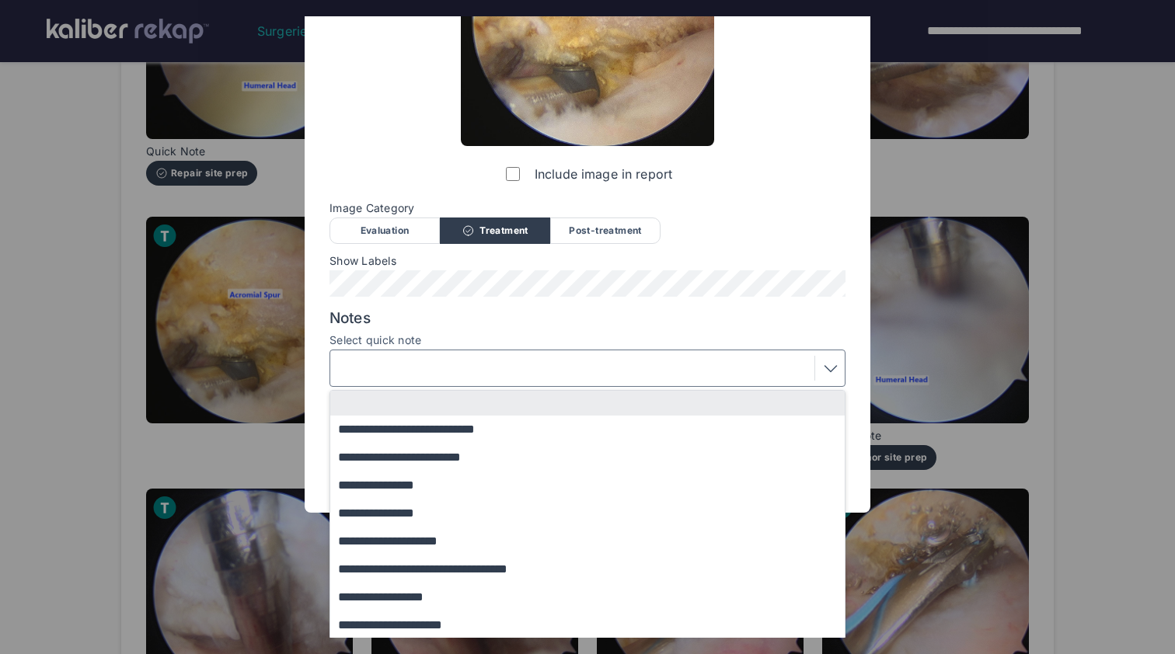
scroll to position [0, 0]
click at [396, 218] on div "**********" at bounding box center [587, 193] width 516 height 601
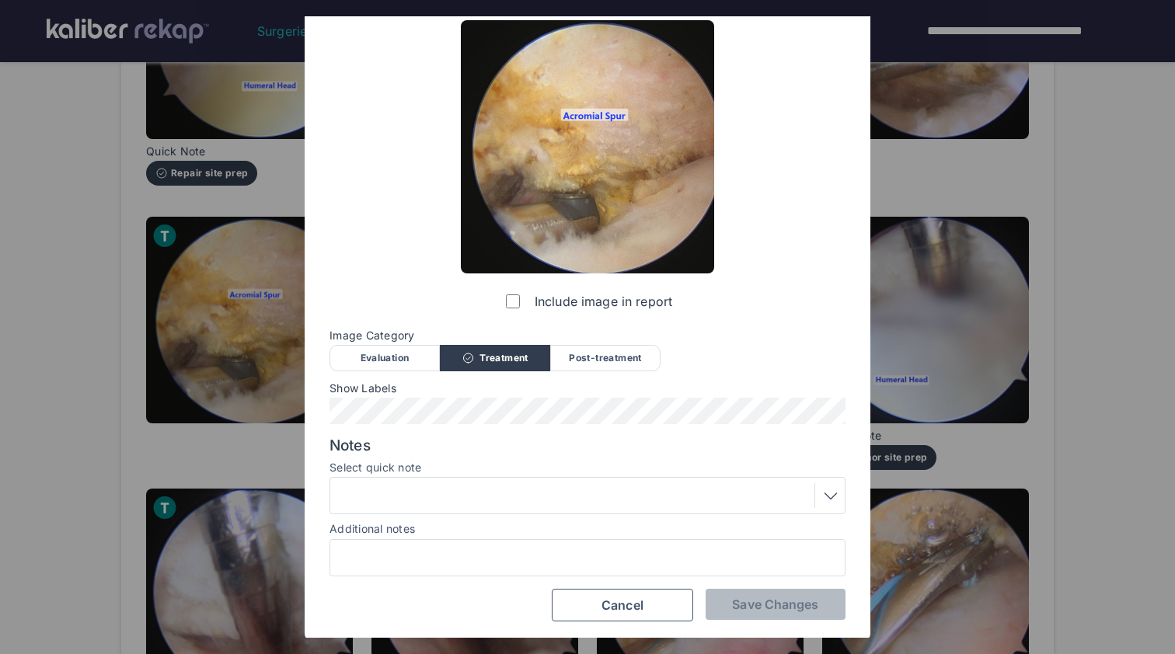
click at [399, 356] on div "Evaluation" at bounding box center [384, 358] width 110 height 26
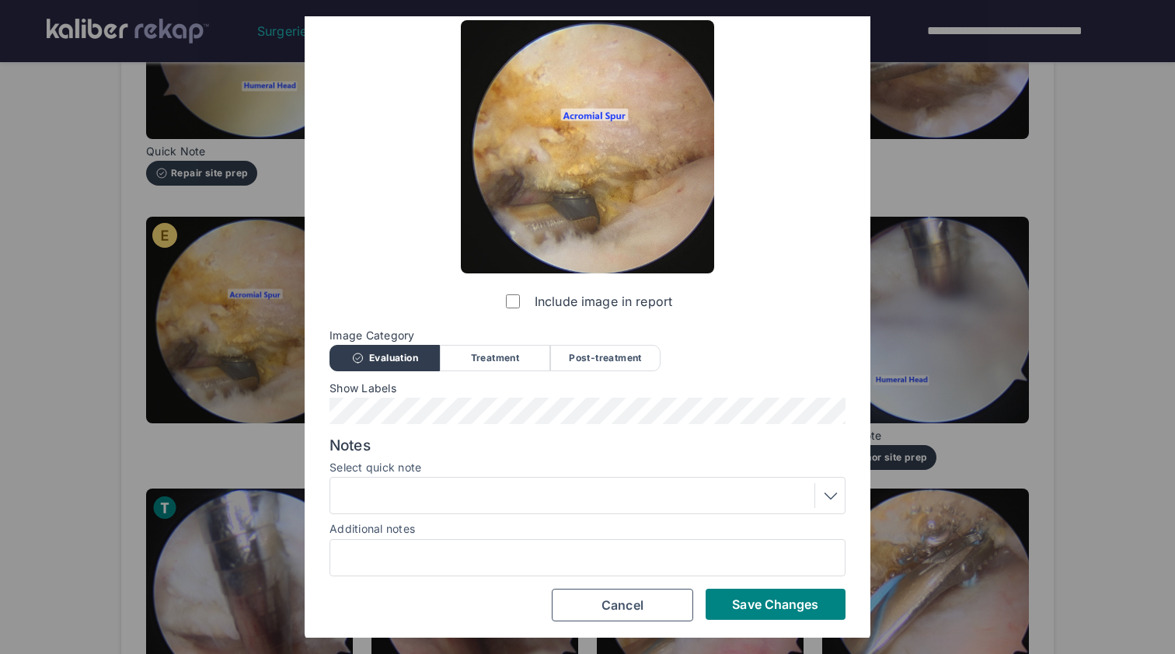
click at [416, 488] on div at bounding box center [587, 495] width 505 height 25
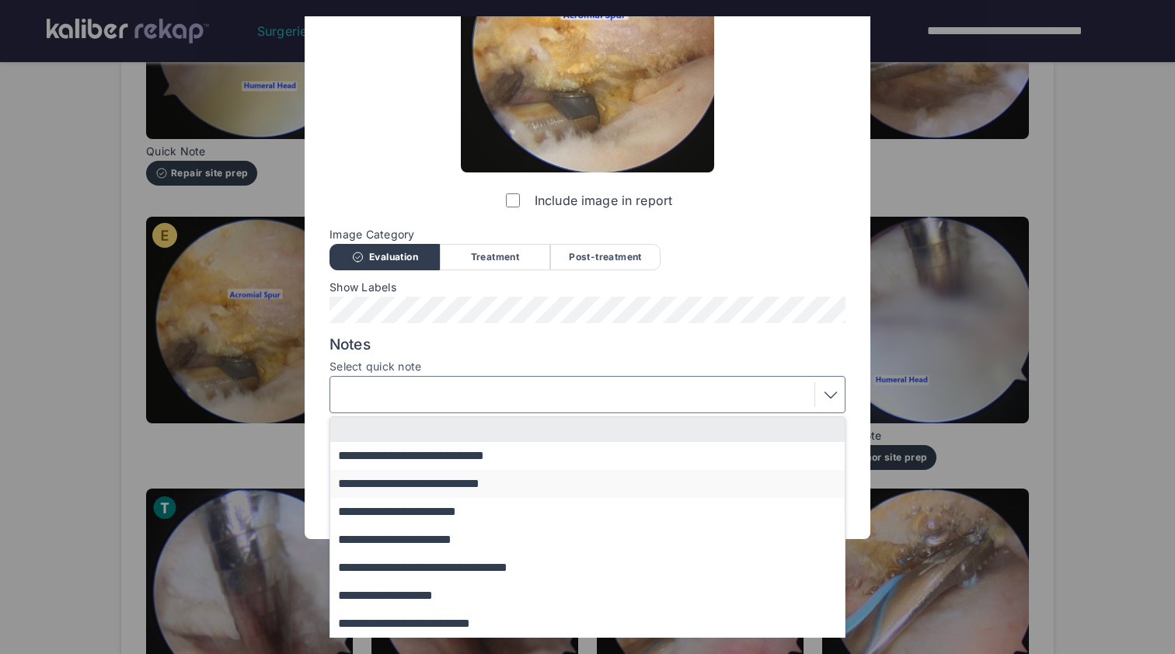
click at [450, 483] on button "**********" at bounding box center [594, 484] width 529 height 28
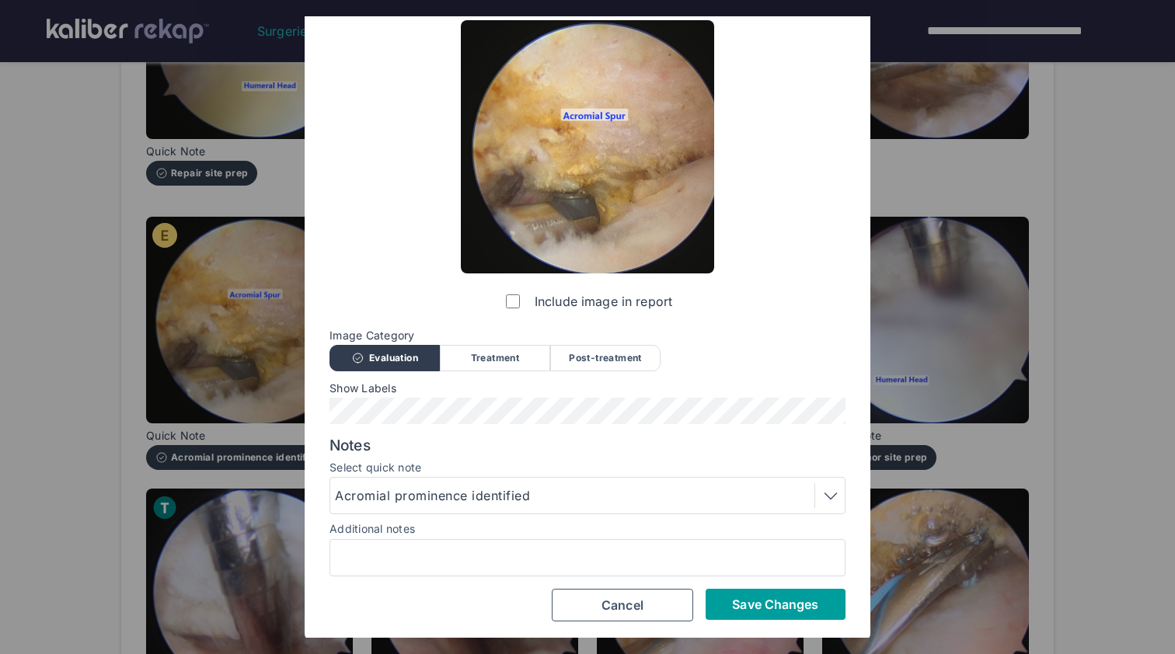
click at [771, 609] on span "Save Changes" at bounding box center [775, 605] width 86 height 16
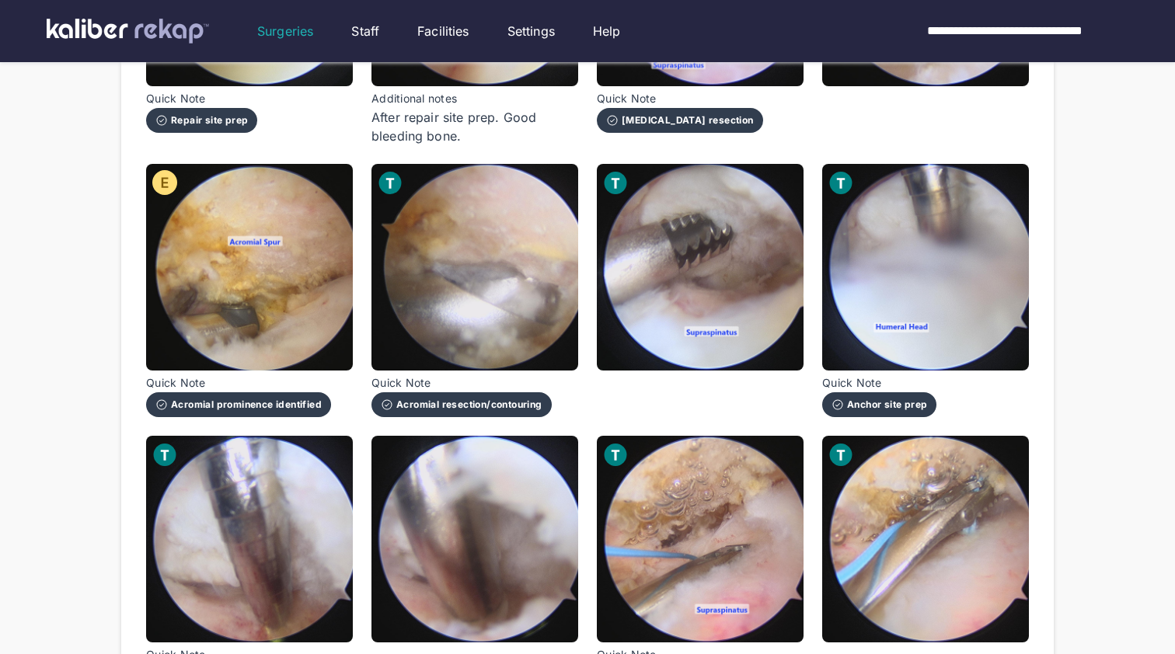
scroll to position [1266, 0]
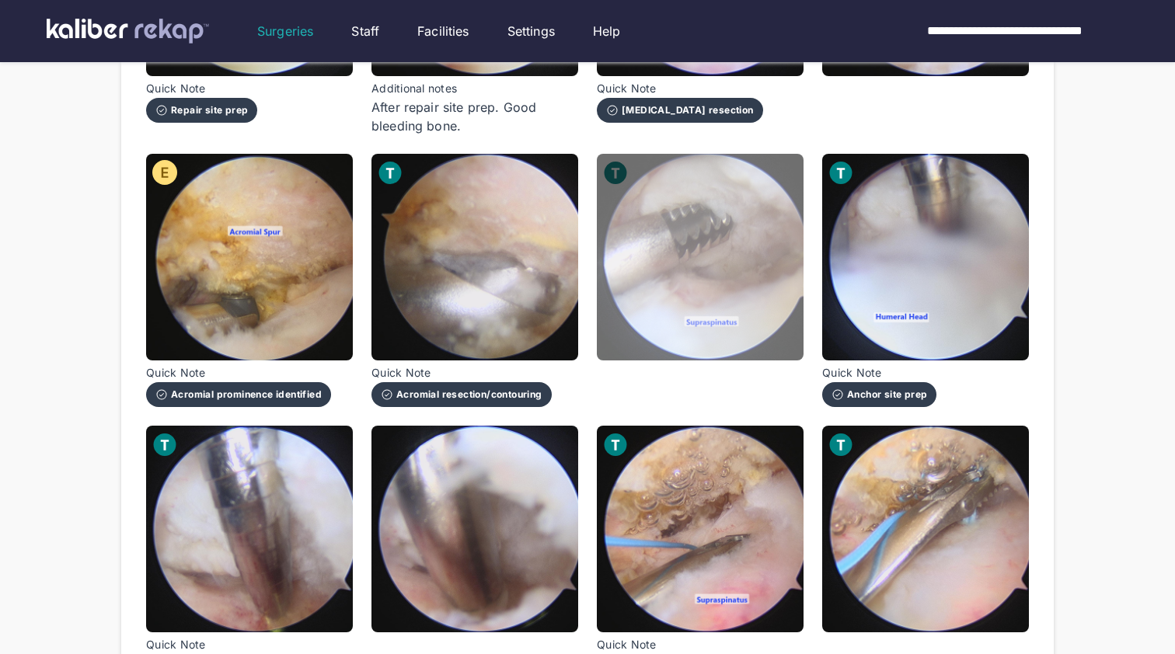
click at [765, 333] on img at bounding box center [700, 257] width 207 height 207
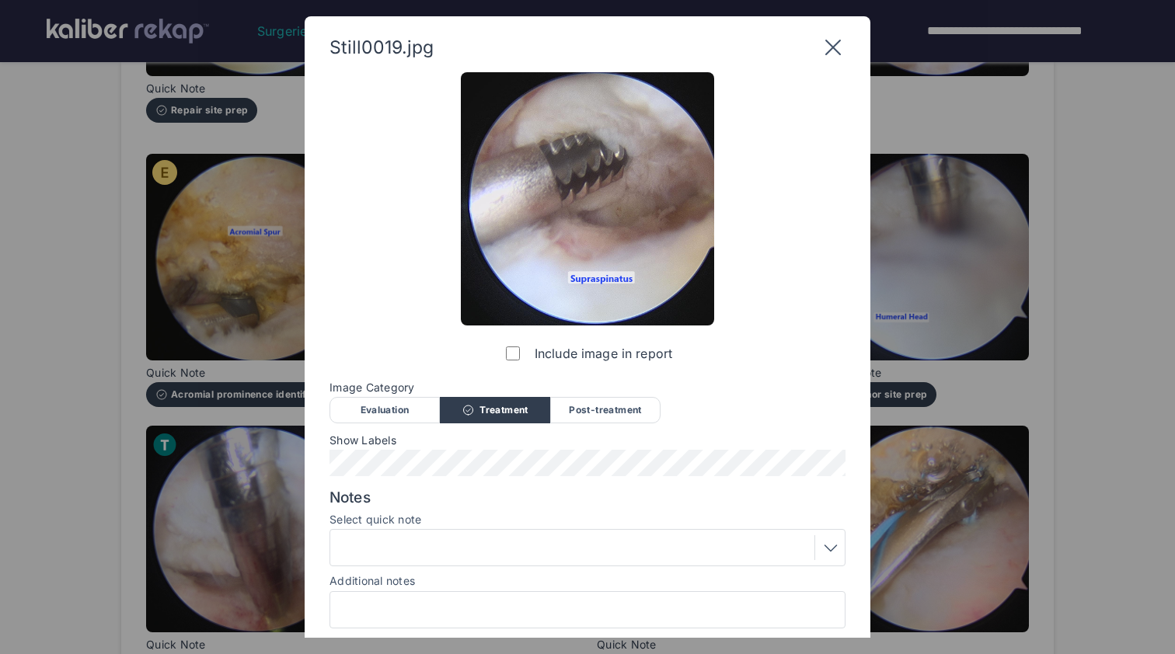
click at [552, 546] on div at bounding box center [587, 547] width 505 height 25
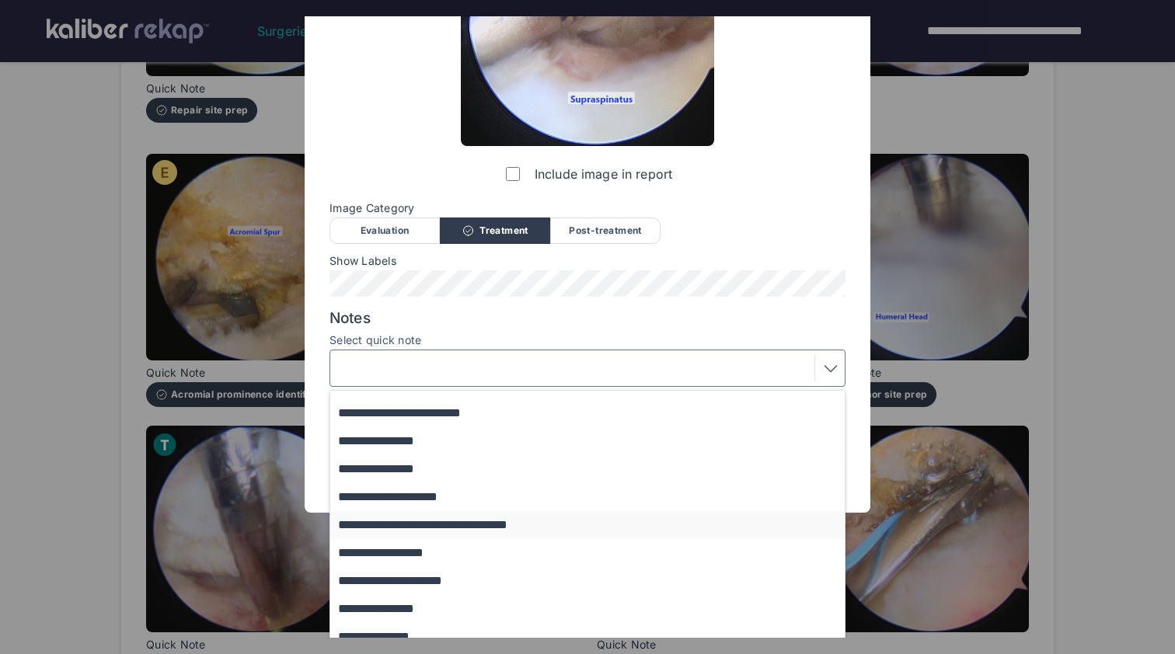
scroll to position [64, 0]
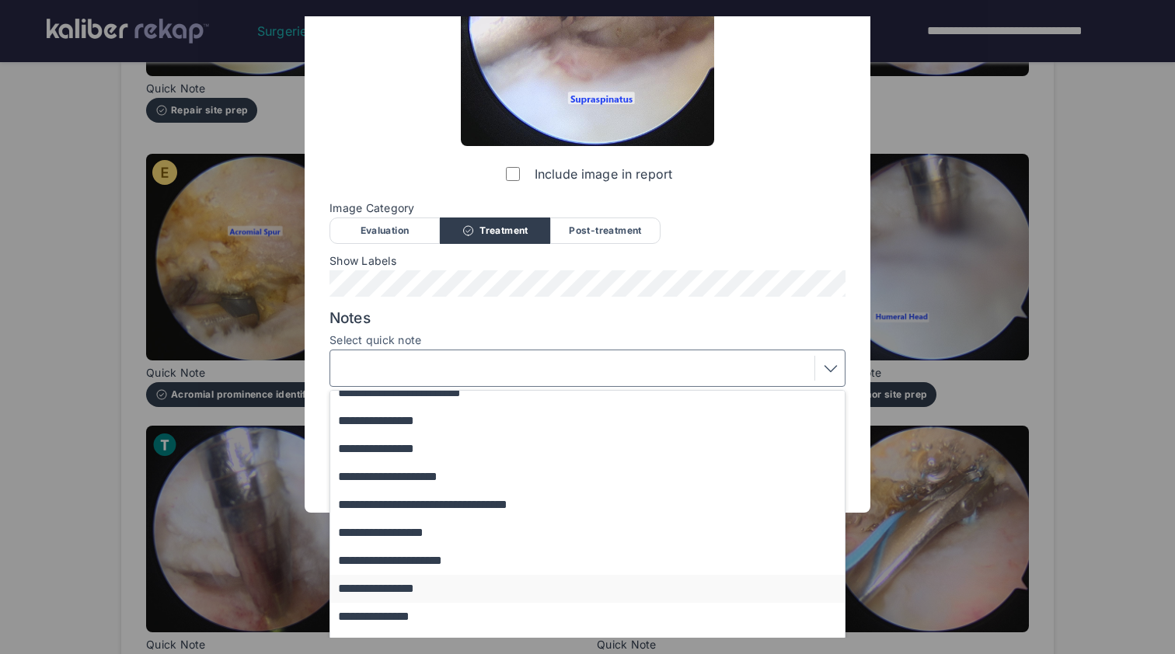
click at [554, 584] on button "**********" at bounding box center [594, 589] width 529 height 28
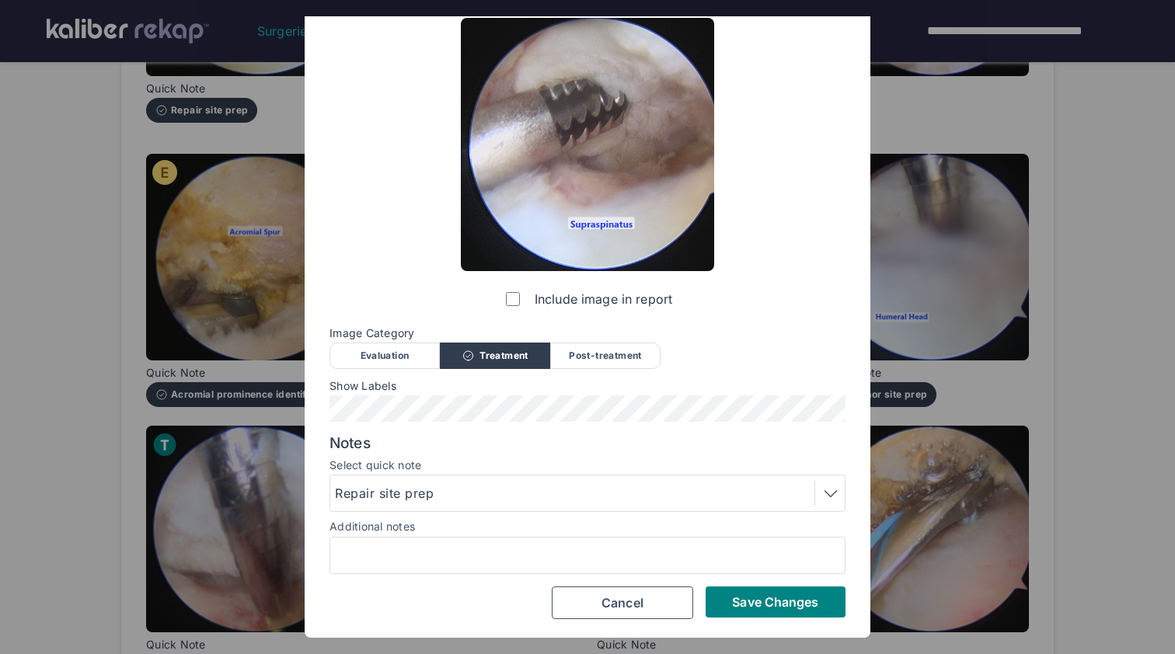
scroll to position [52, 0]
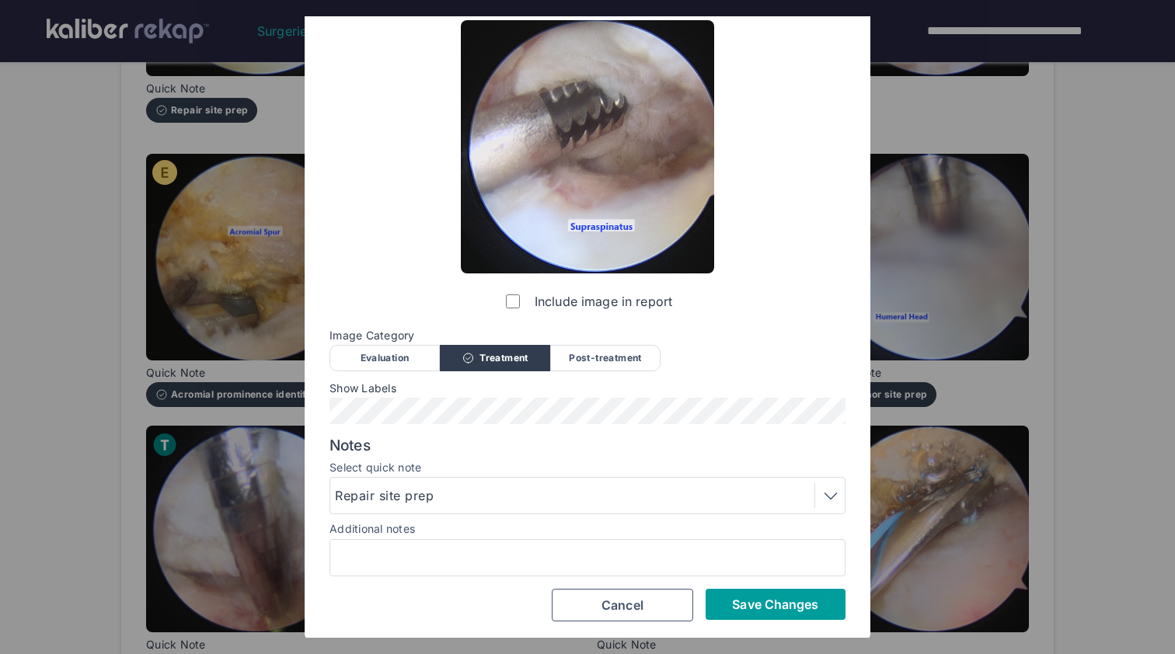
click at [800, 598] on span "Save Changes" at bounding box center [775, 605] width 86 height 16
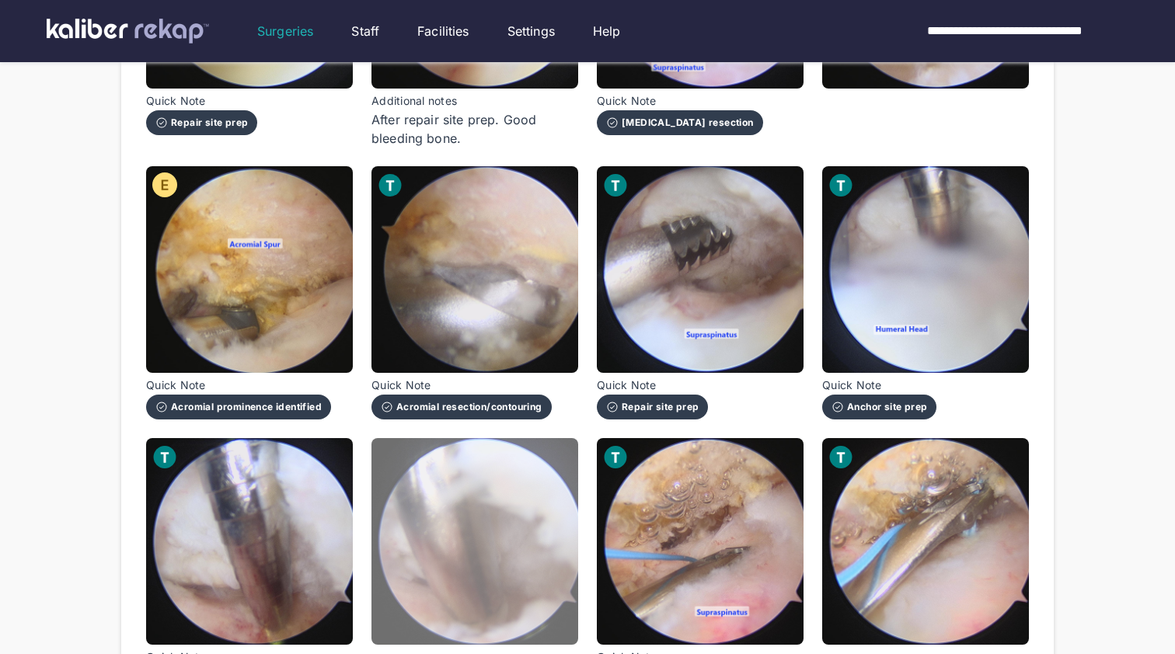
scroll to position [1207, 0]
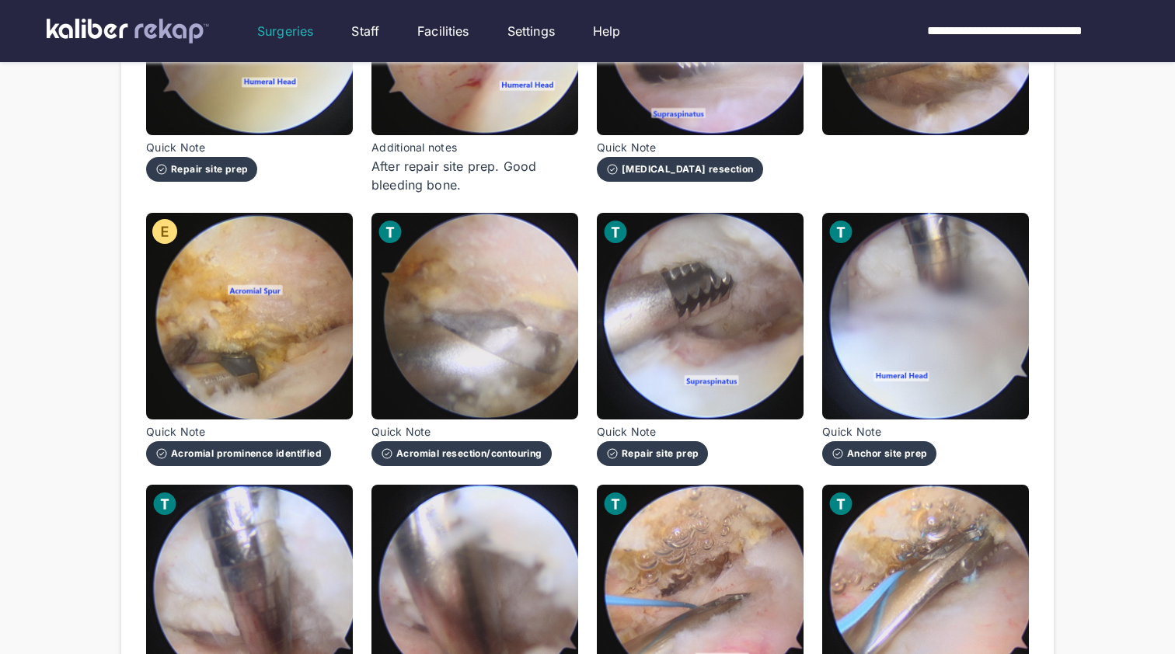
click at [816, 333] on div "**********" at bounding box center [587, 180] width 883 height 2204
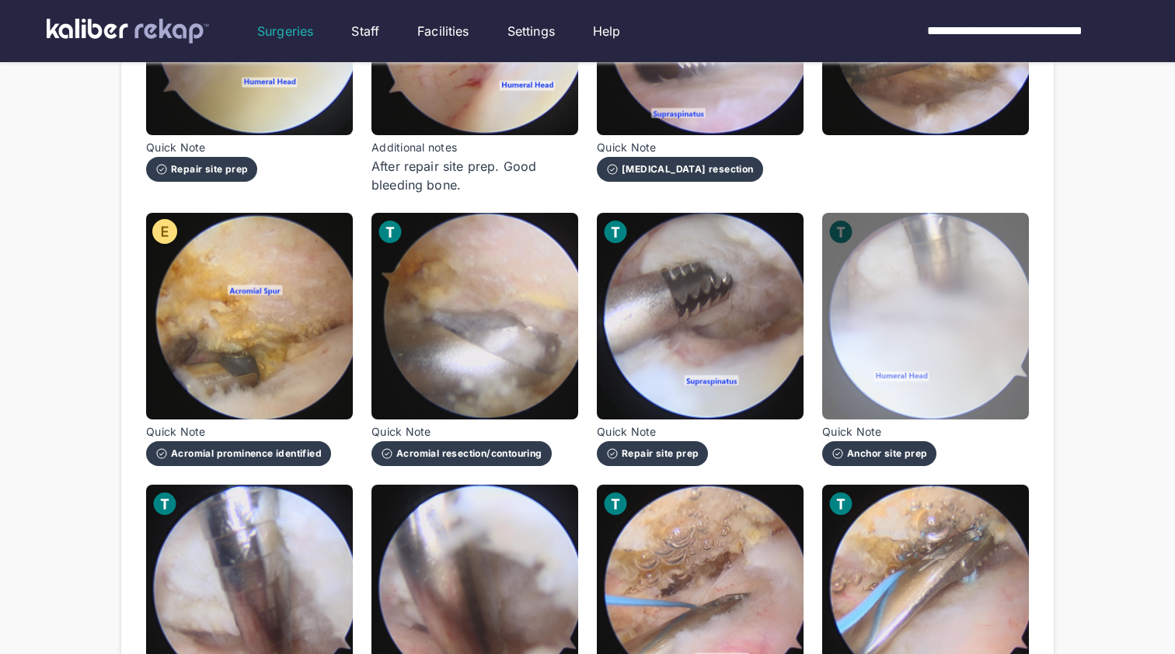
click at [849, 335] on img at bounding box center [925, 316] width 207 height 207
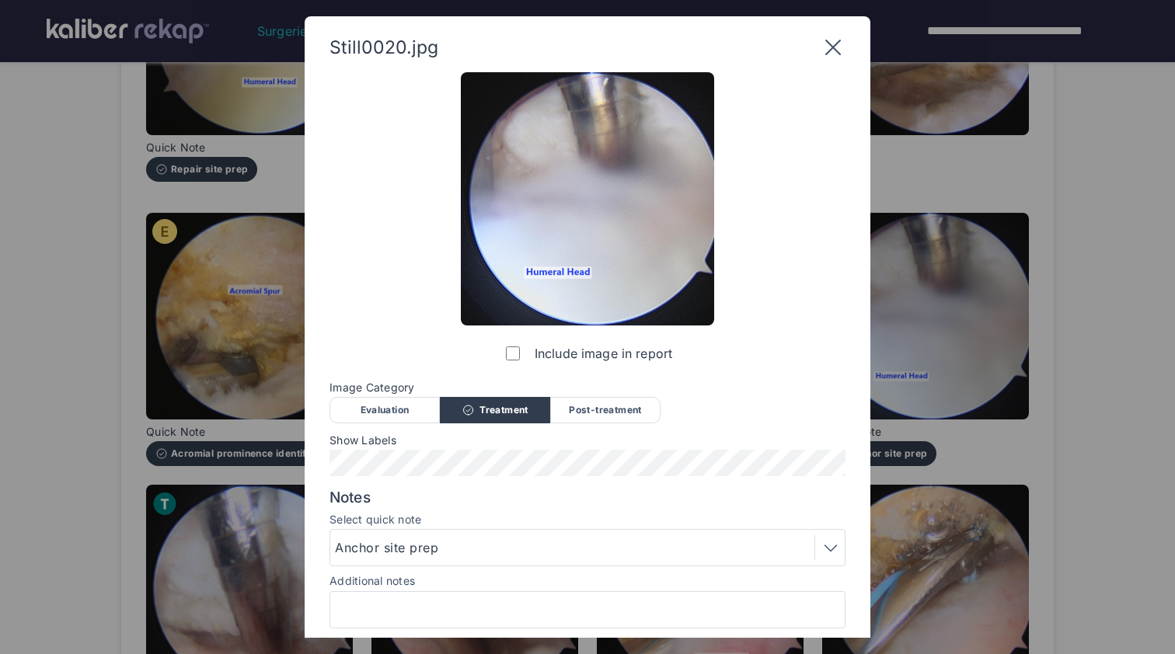
click at [555, 352] on label "Include image in report" at bounding box center [587, 353] width 169 height 31
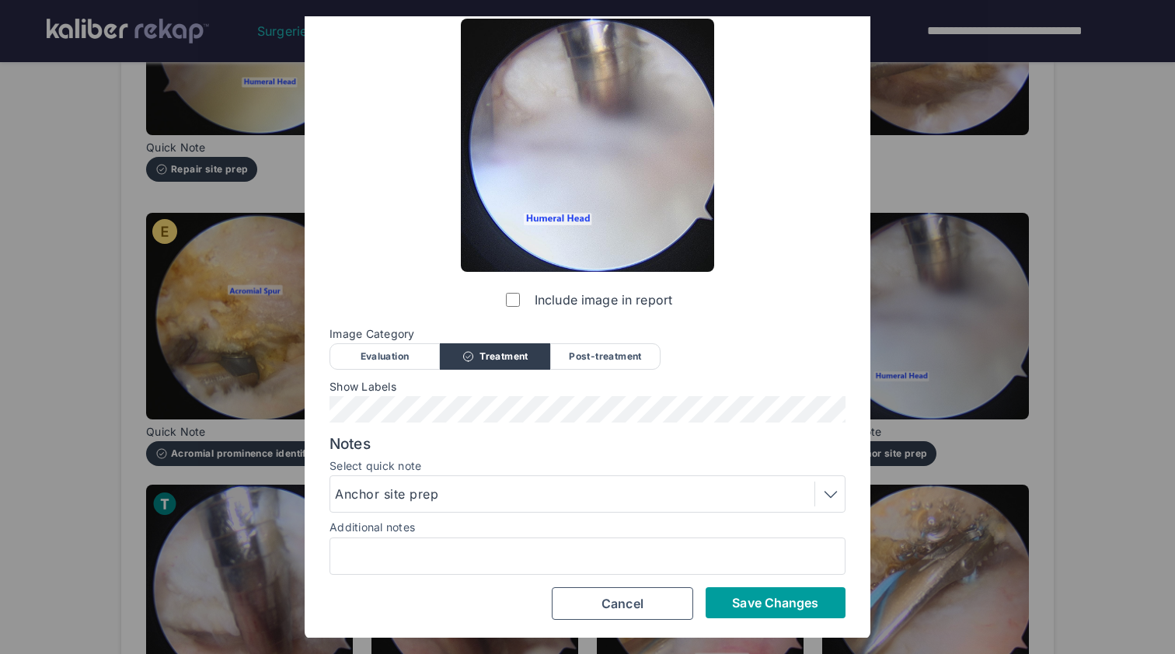
scroll to position [52, 0]
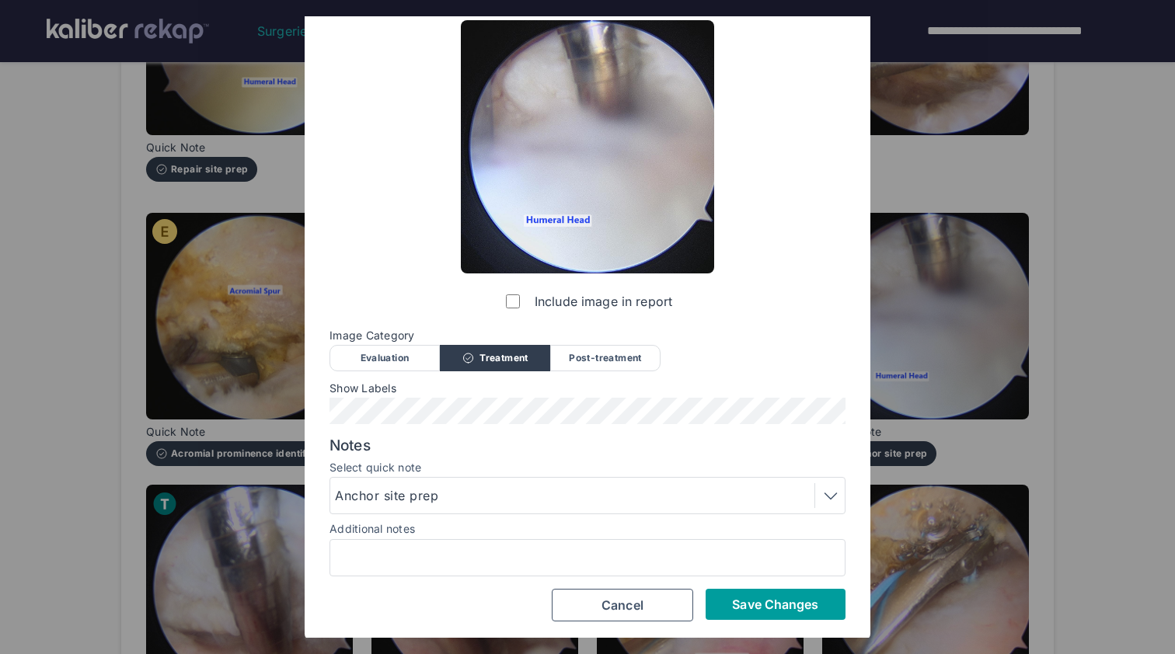
click at [746, 597] on span "Save Changes" at bounding box center [775, 605] width 86 height 16
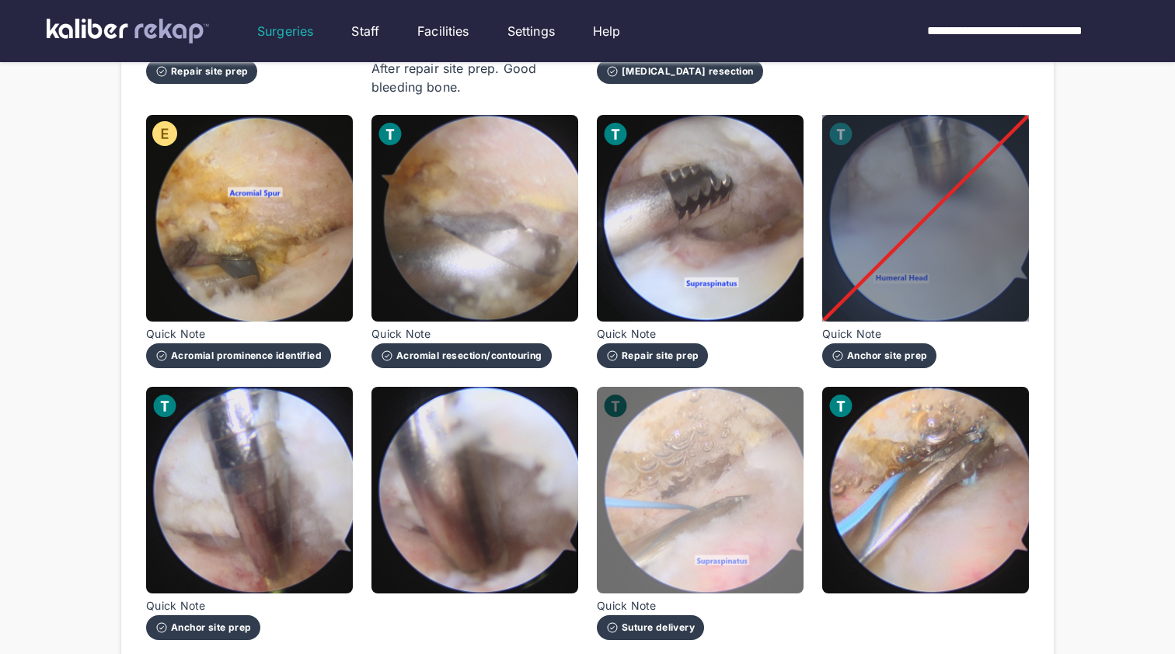
scroll to position [1467, 0]
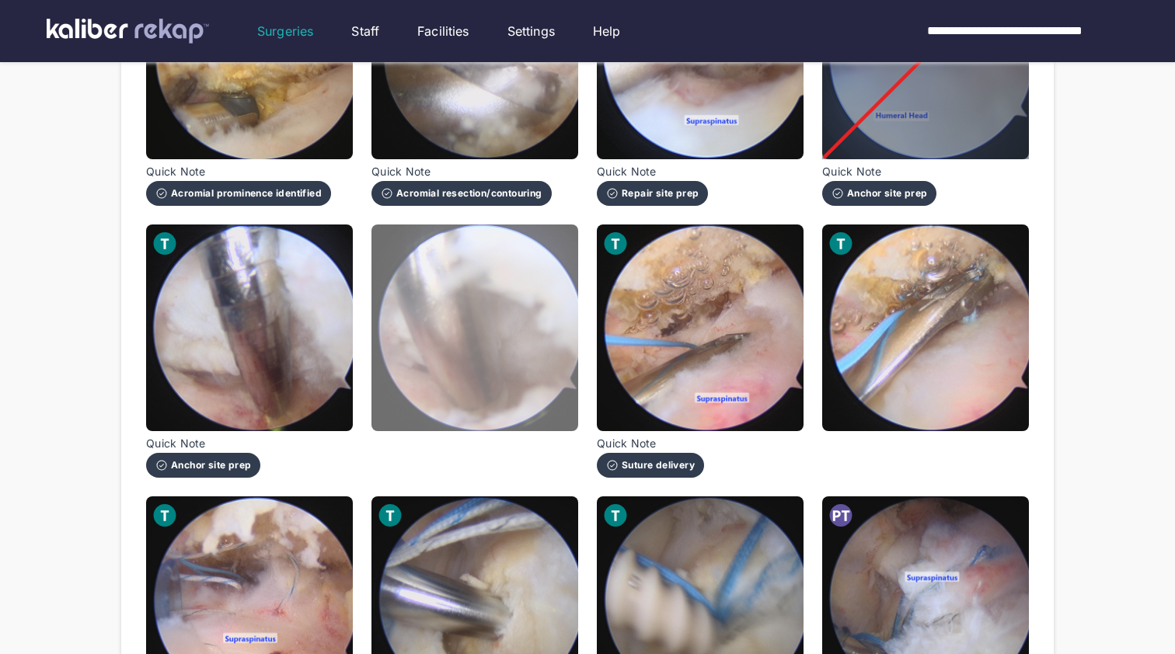
click at [444, 326] on img at bounding box center [474, 328] width 207 height 207
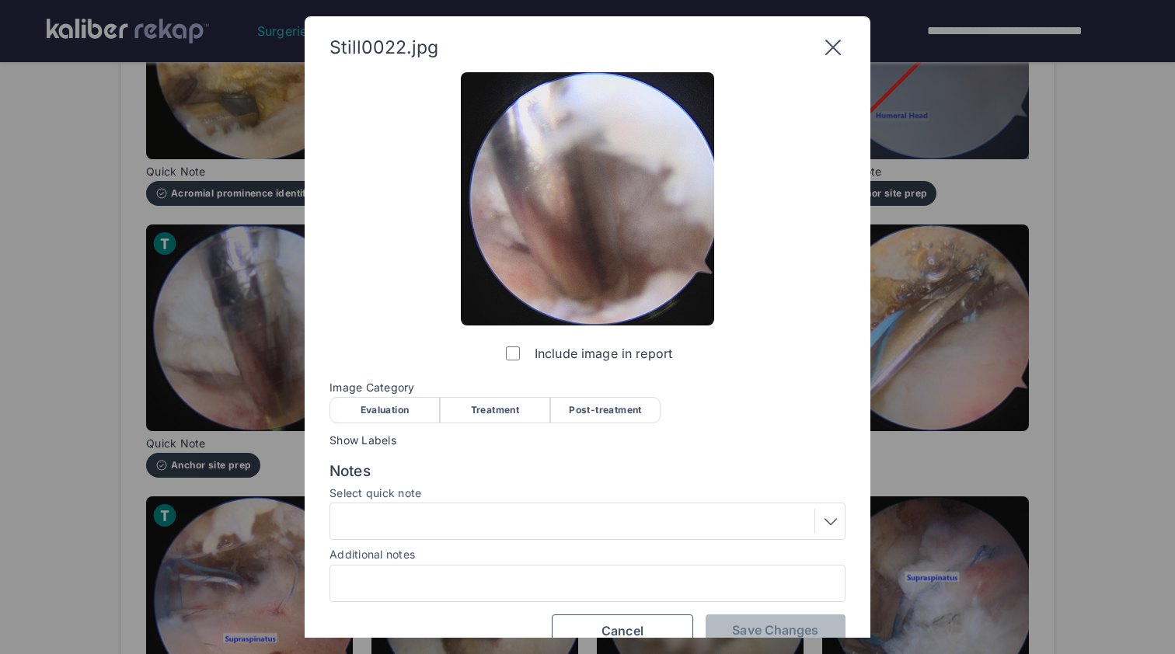
click at [549, 530] on div at bounding box center [587, 521] width 505 height 25
click at [547, 344] on label "Include image in report" at bounding box center [587, 353] width 169 height 31
click at [739, 626] on span "Save Changes" at bounding box center [775, 630] width 86 height 16
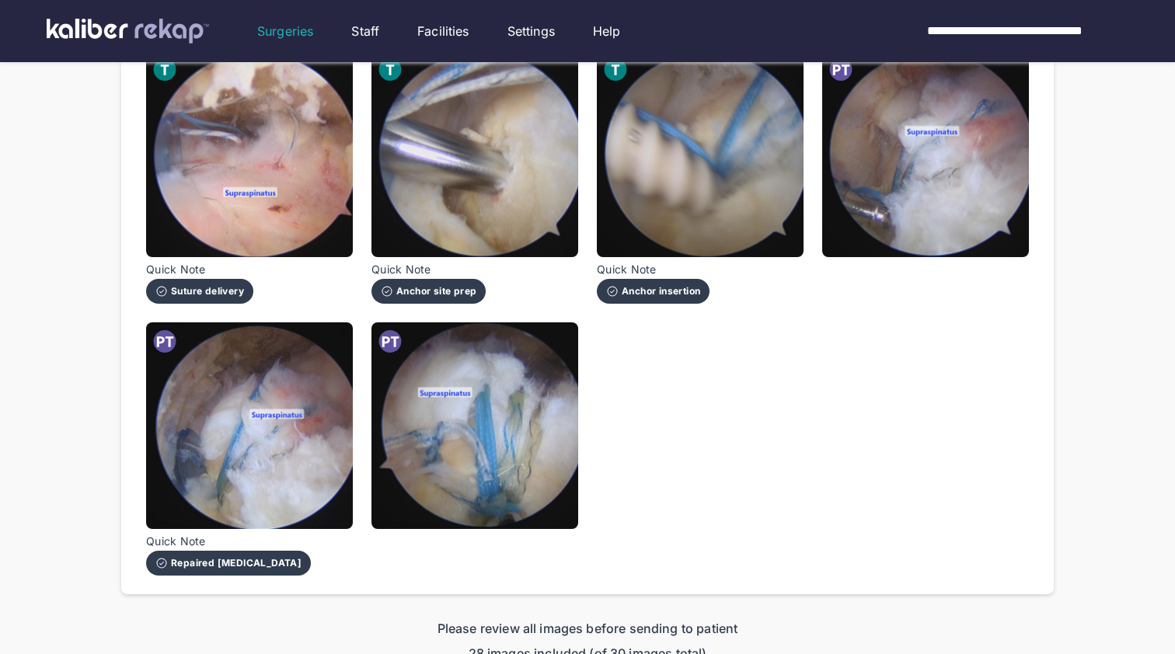
scroll to position [1944, 0]
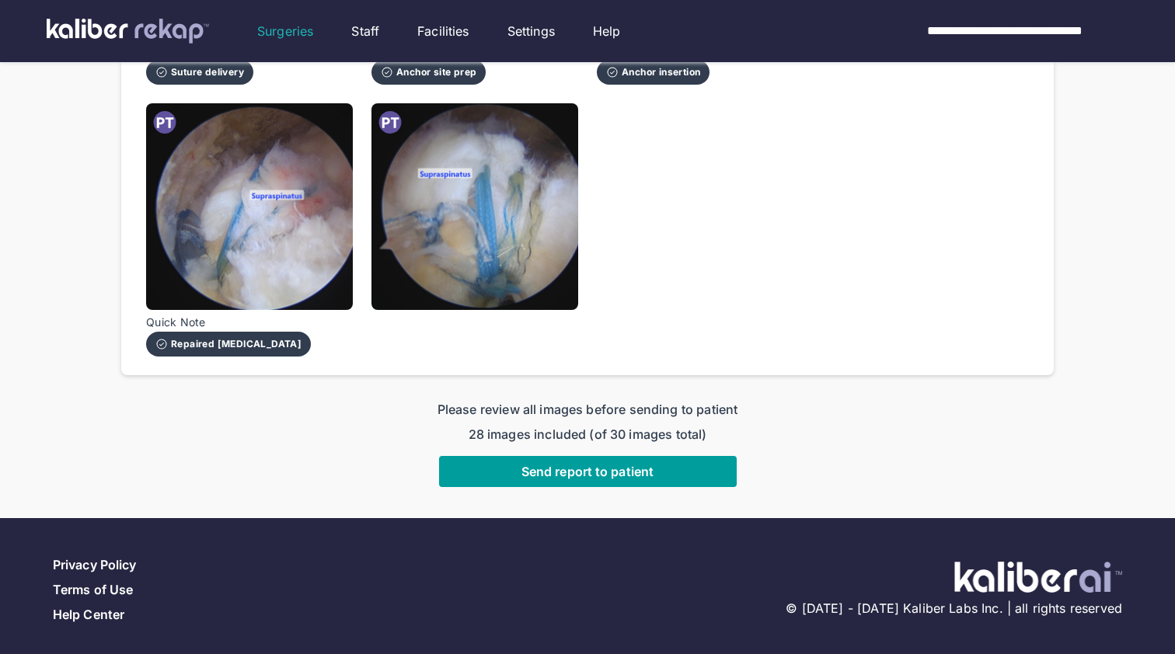
click at [604, 464] on span "Send report to patient" at bounding box center [587, 472] width 132 height 16
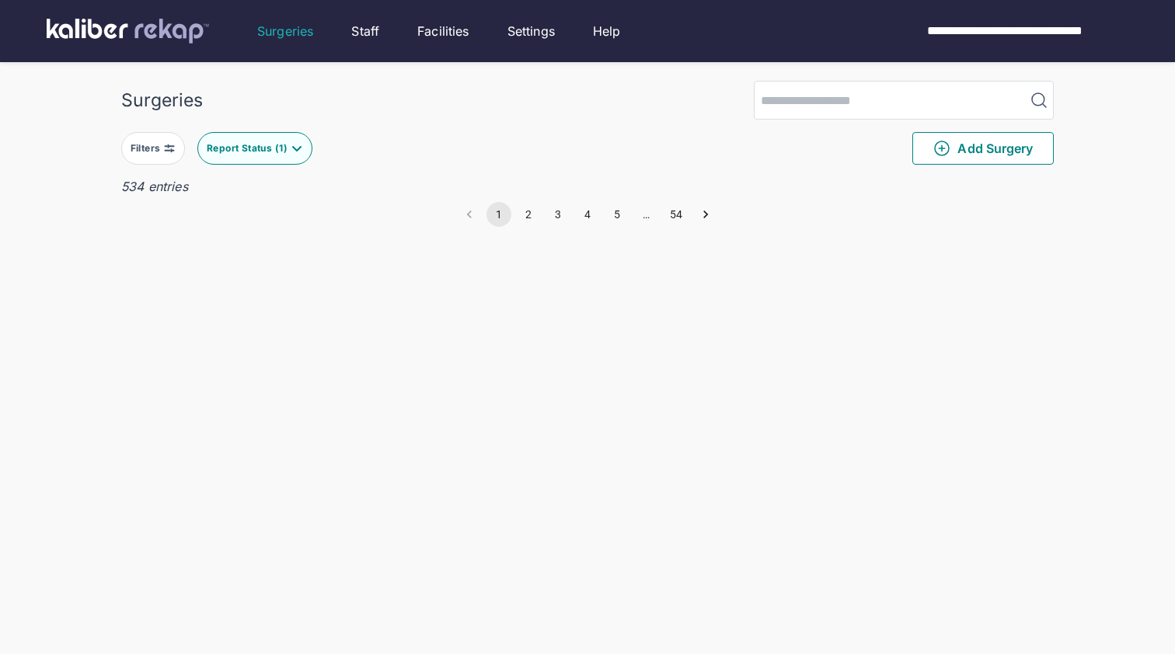
click at [239, 148] on div "Report Status ( 1 )" at bounding box center [249, 148] width 84 height 12
click at [220, 247] on label "Ready for Review" at bounding box center [315, 243] width 211 height 16
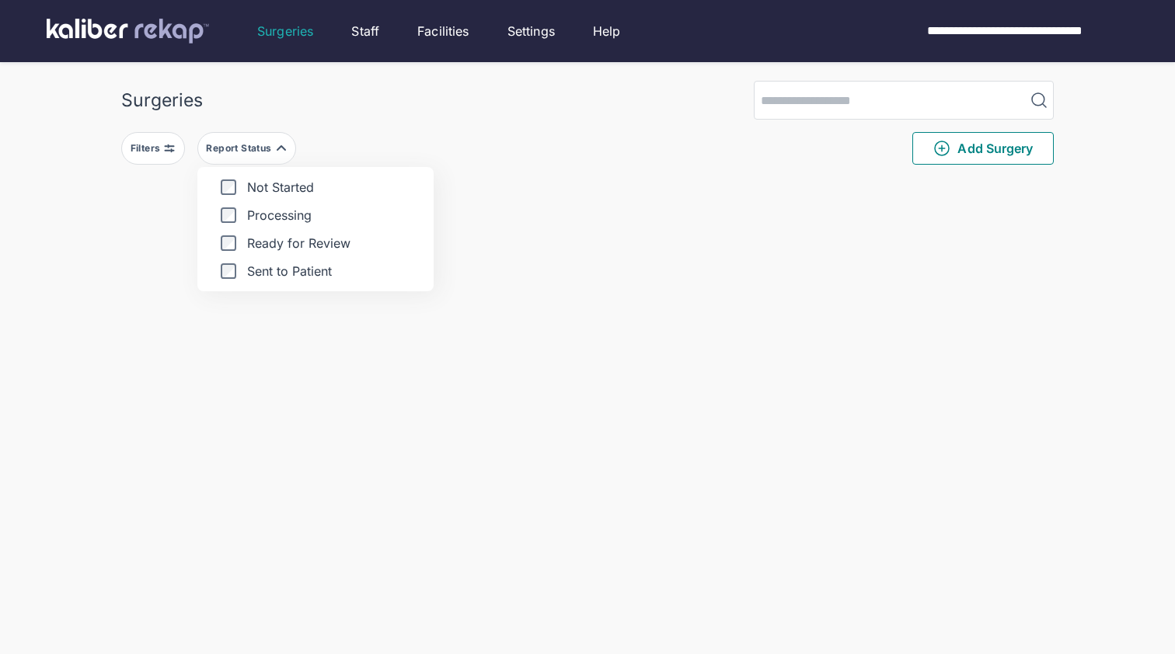
click at [284, 145] on img at bounding box center [281, 148] width 12 height 12
click at [284, 147] on img at bounding box center [281, 148] width 12 height 12
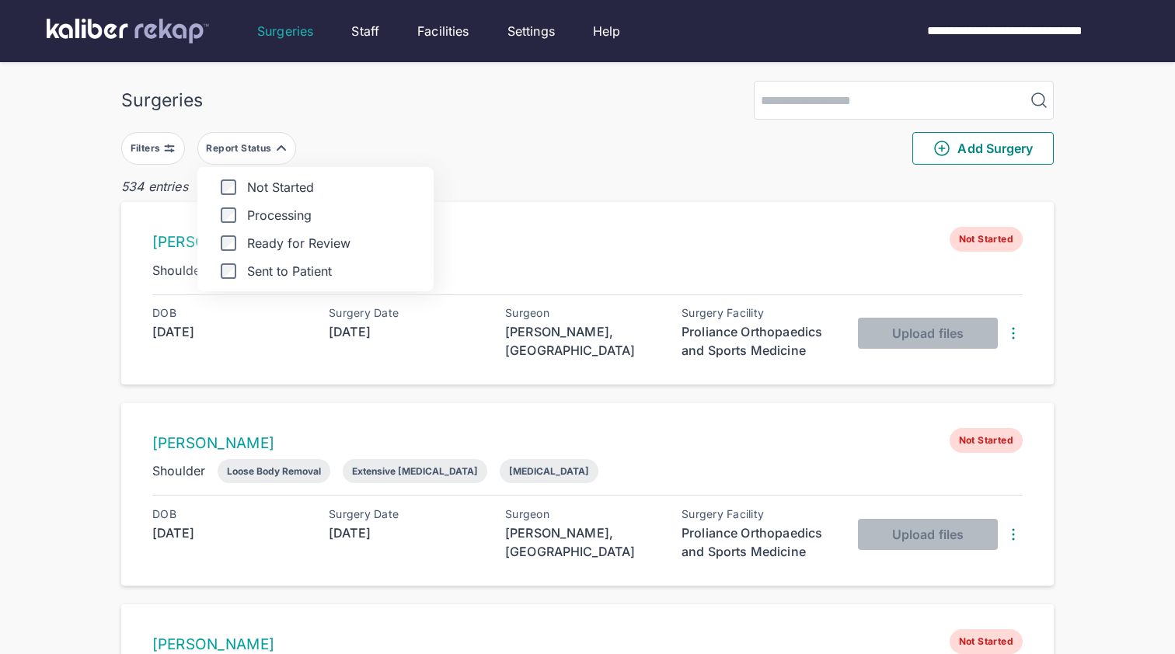
click at [267, 245] on label "Ready for Review" at bounding box center [315, 243] width 211 height 16
